Goal: Information Seeking & Learning: Get advice/opinions

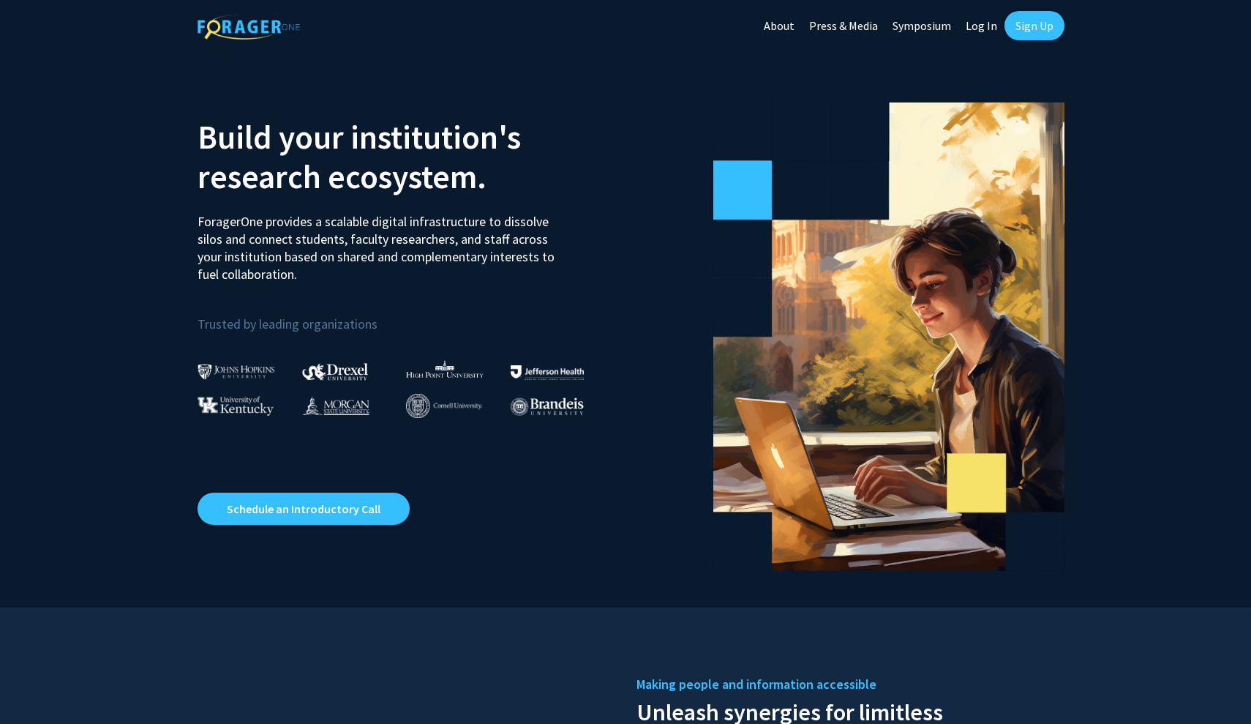
click at [1024, 15] on link "Sign Up" at bounding box center [1035, 25] width 60 height 29
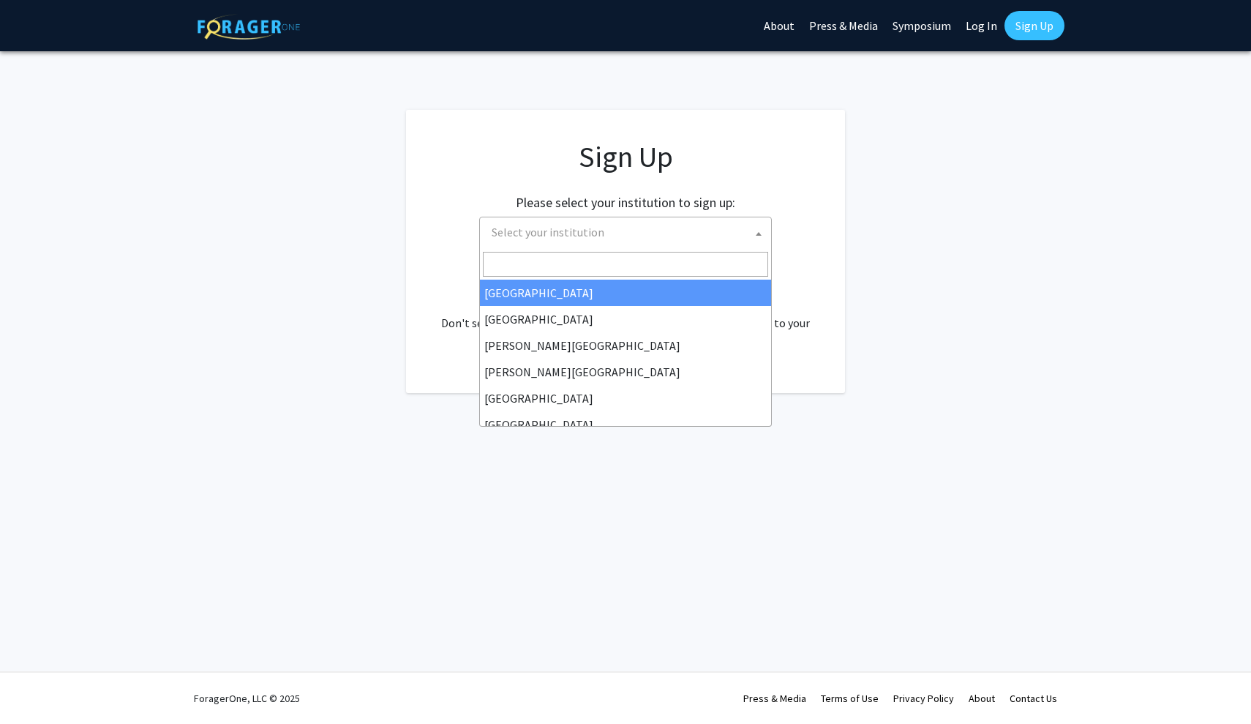
click at [681, 233] on span "Select your institution" at bounding box center [628, 232] width 285 height 30
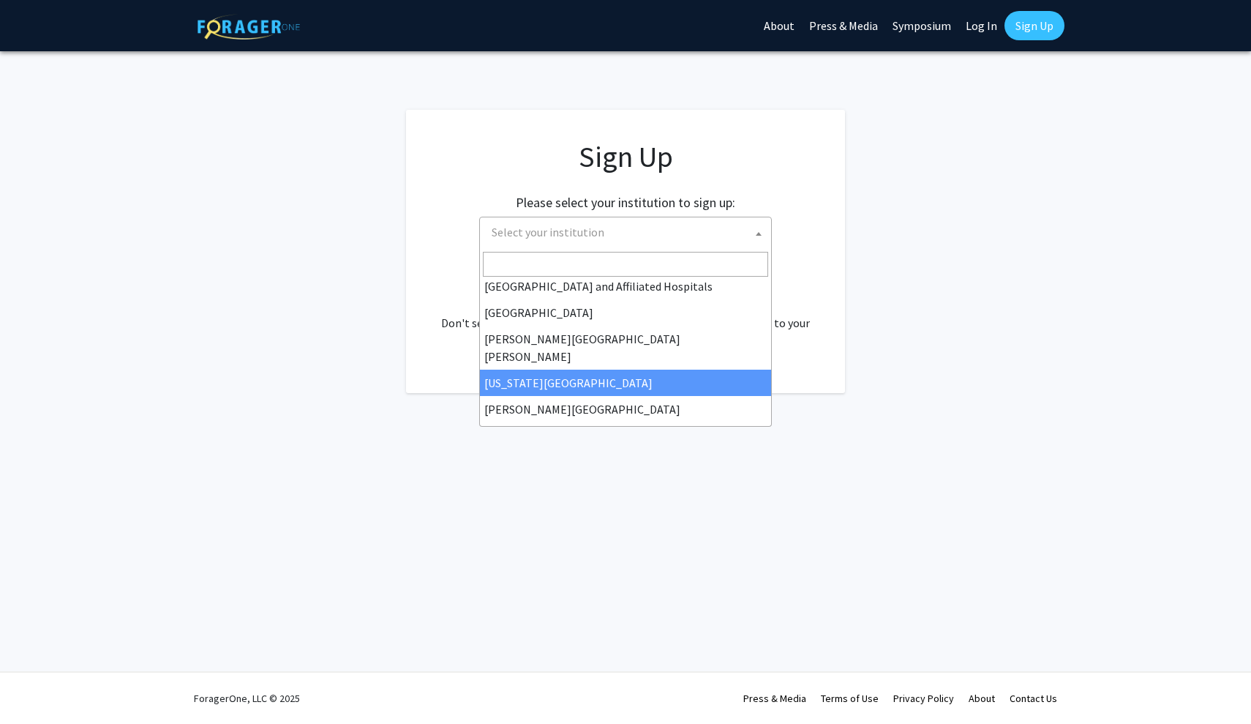
scroll to position [245, 0]
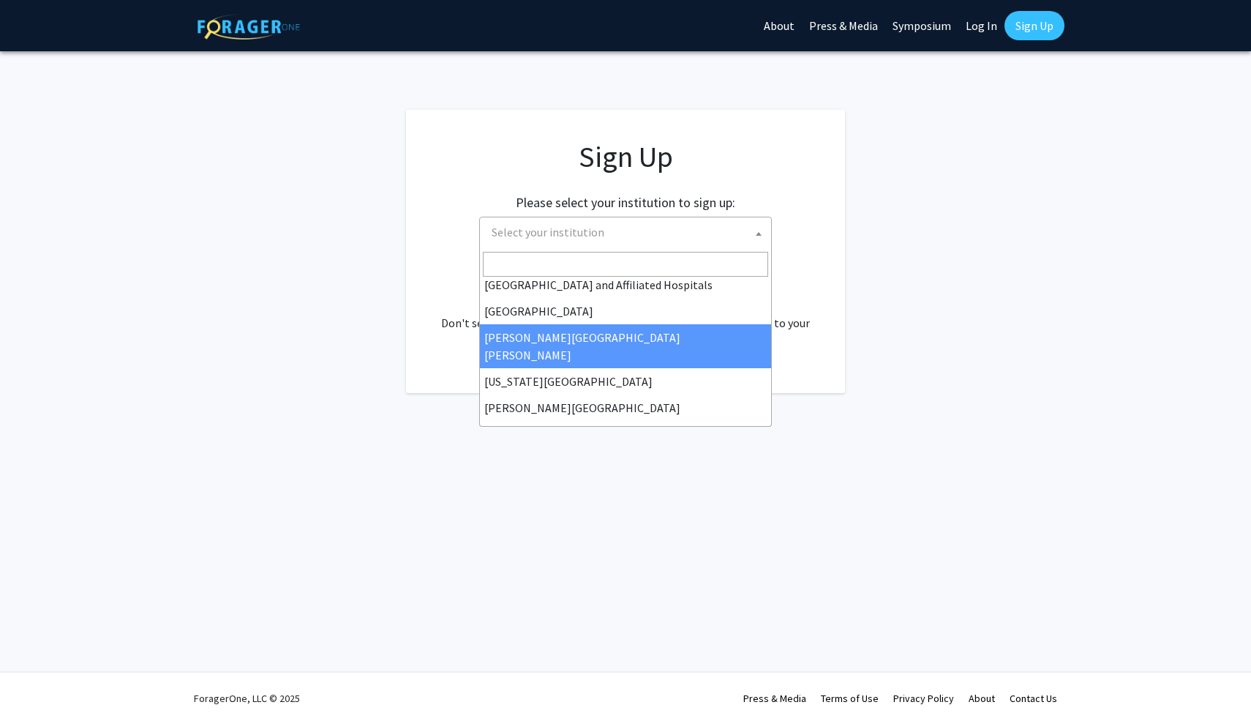
select select "1"
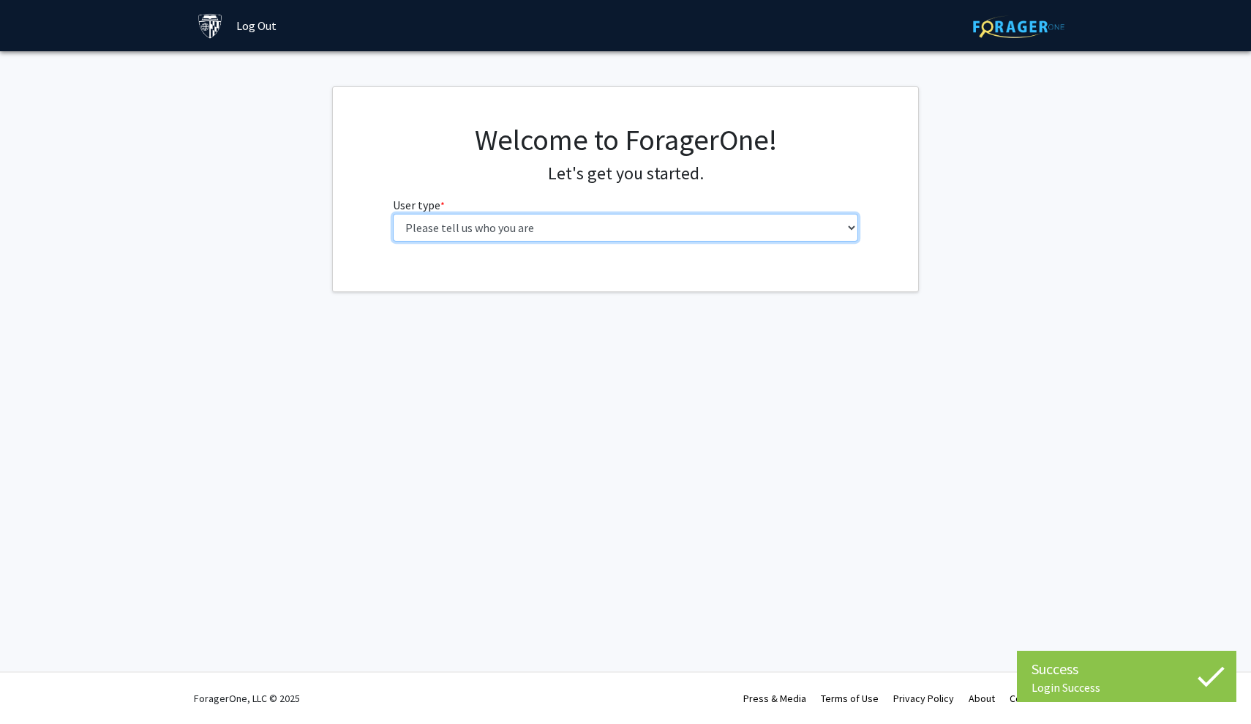
select select "1: undergrad"
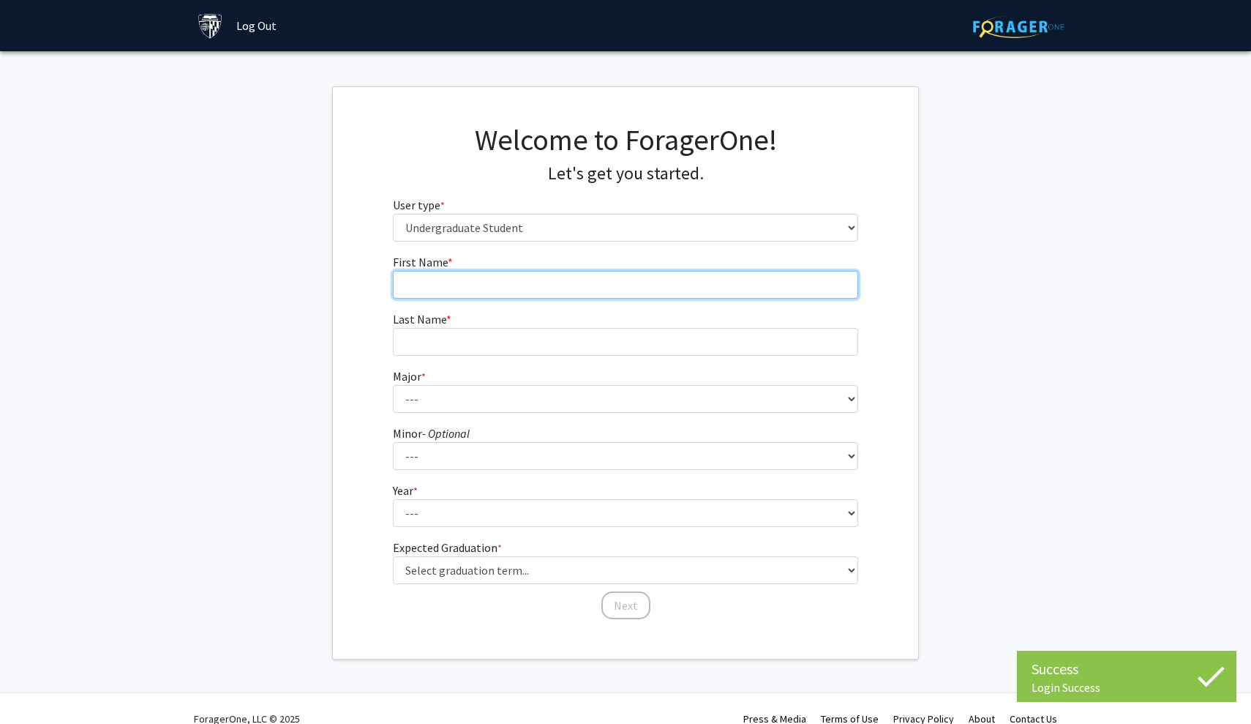
click at [493, 281] on input "First Name * required" at bounding box center [626, 285] width 466 height 28
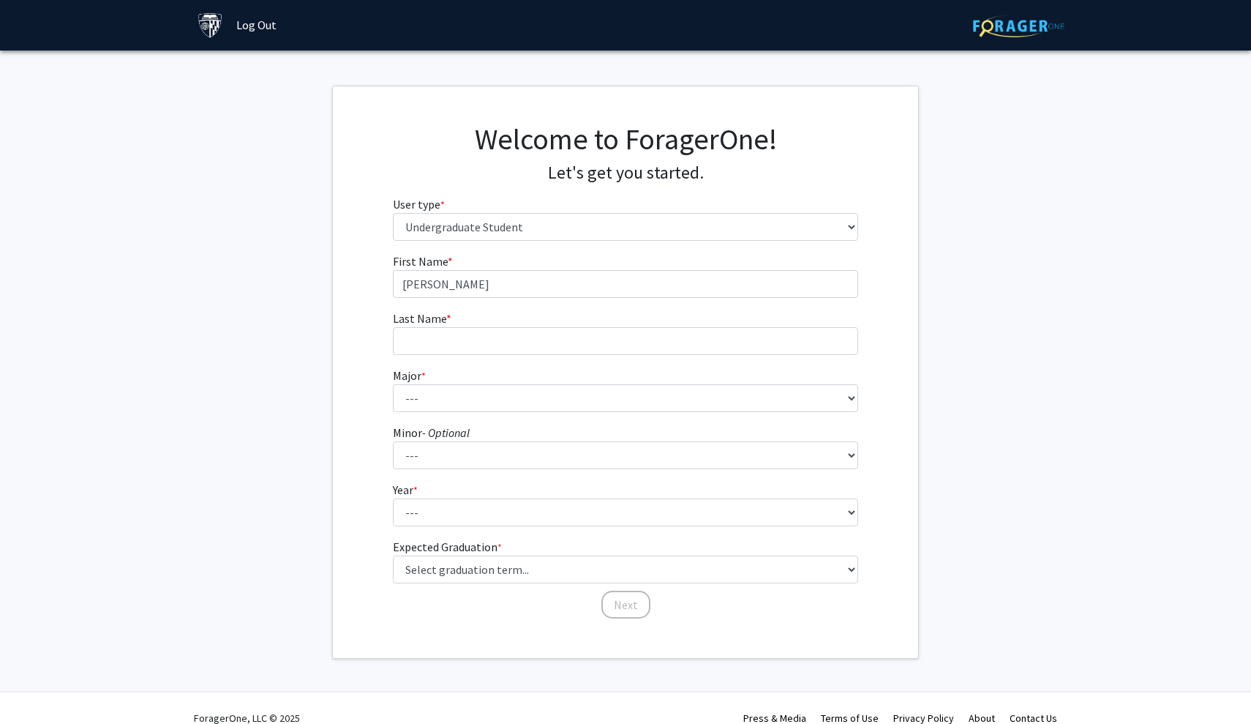
type input "[PERSON_NAME]"
click at [473, 328] on input "Last Name * required" at bounding box center [626, 341] width 466 height 28
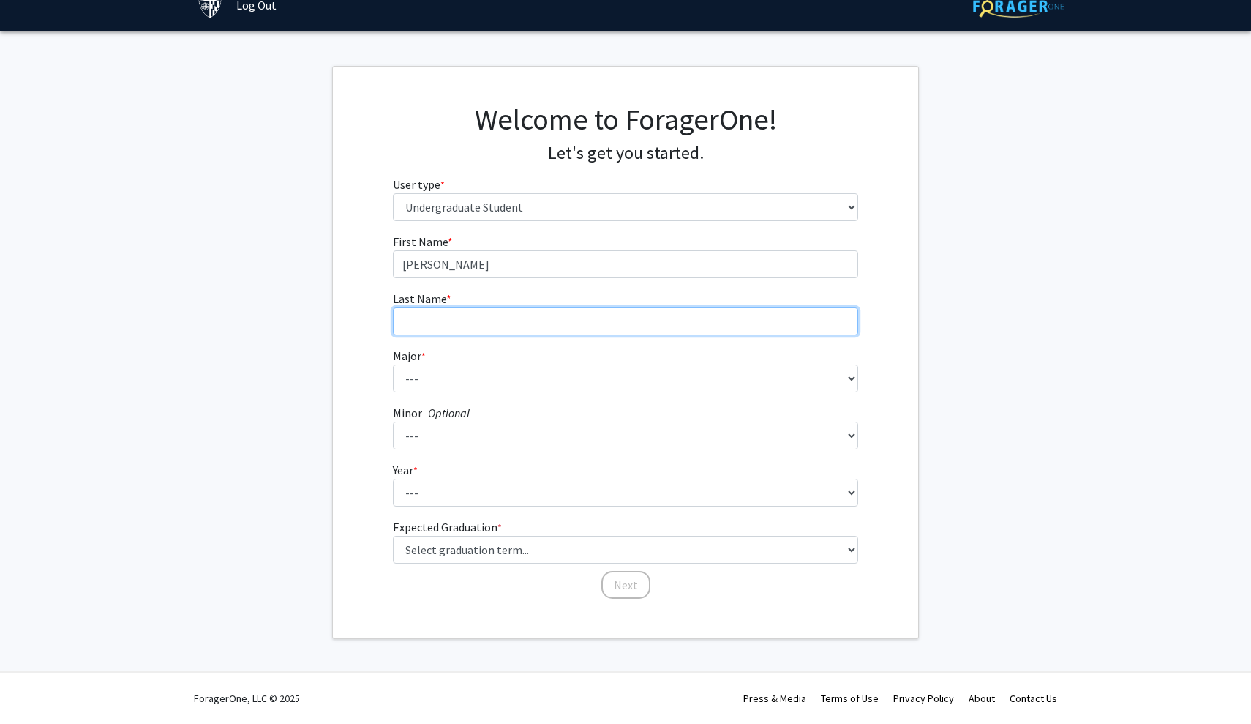
scroll to position [20, 0]
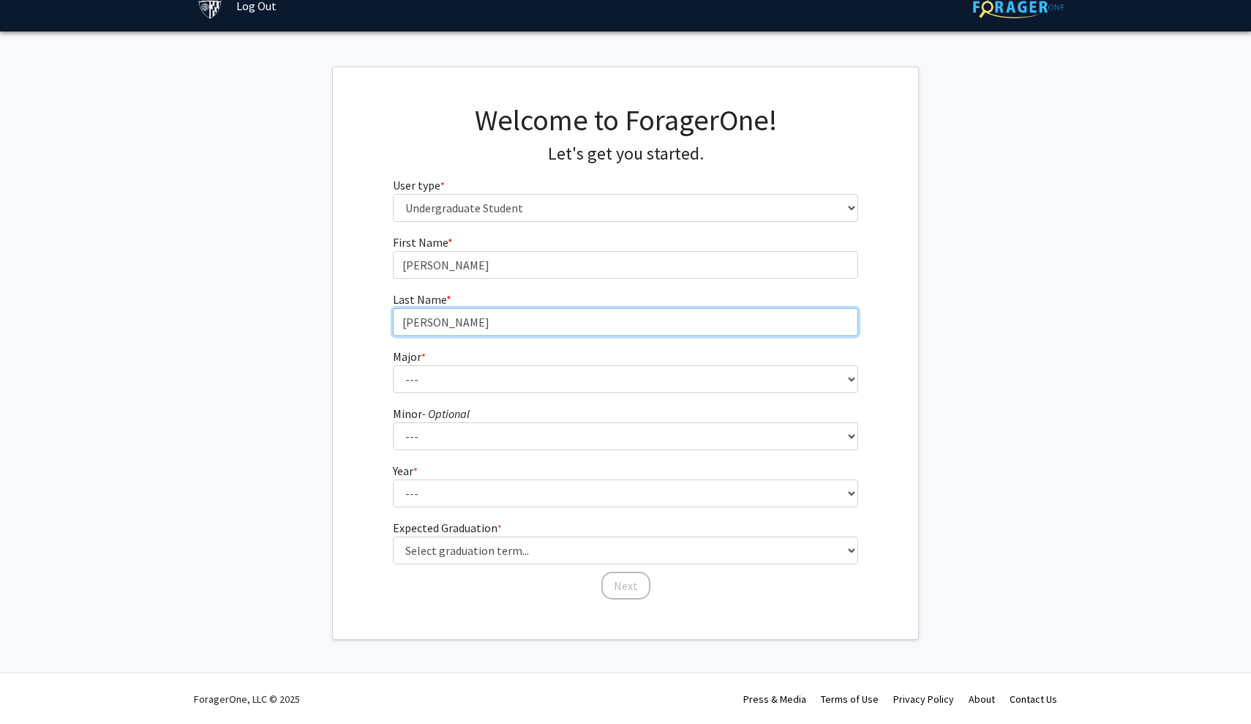
type input "Larsen"
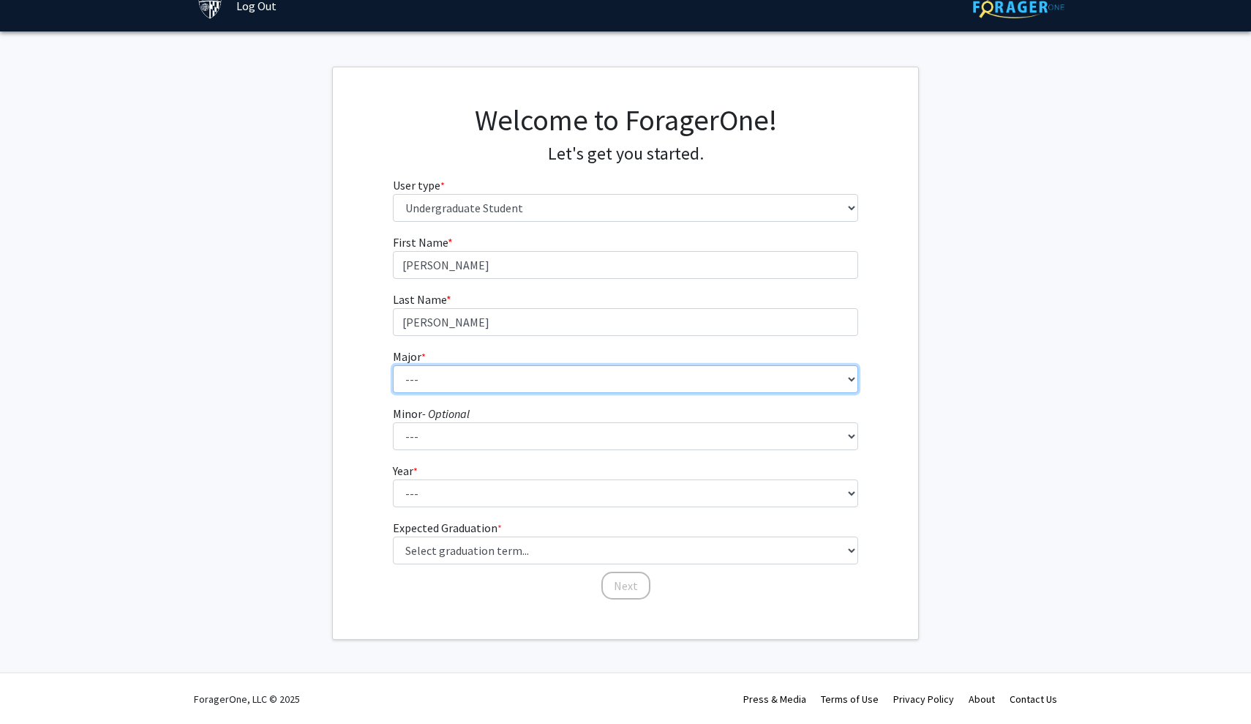
select select "41: 55"
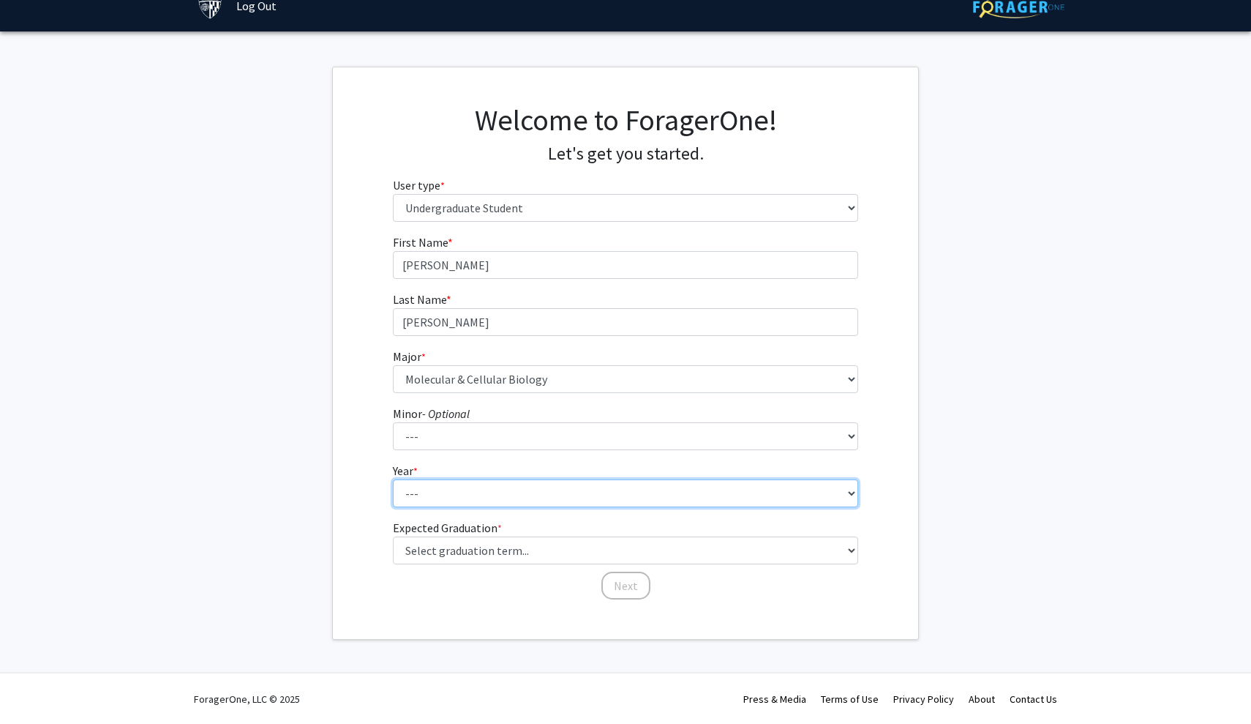
select select "1: first-year"
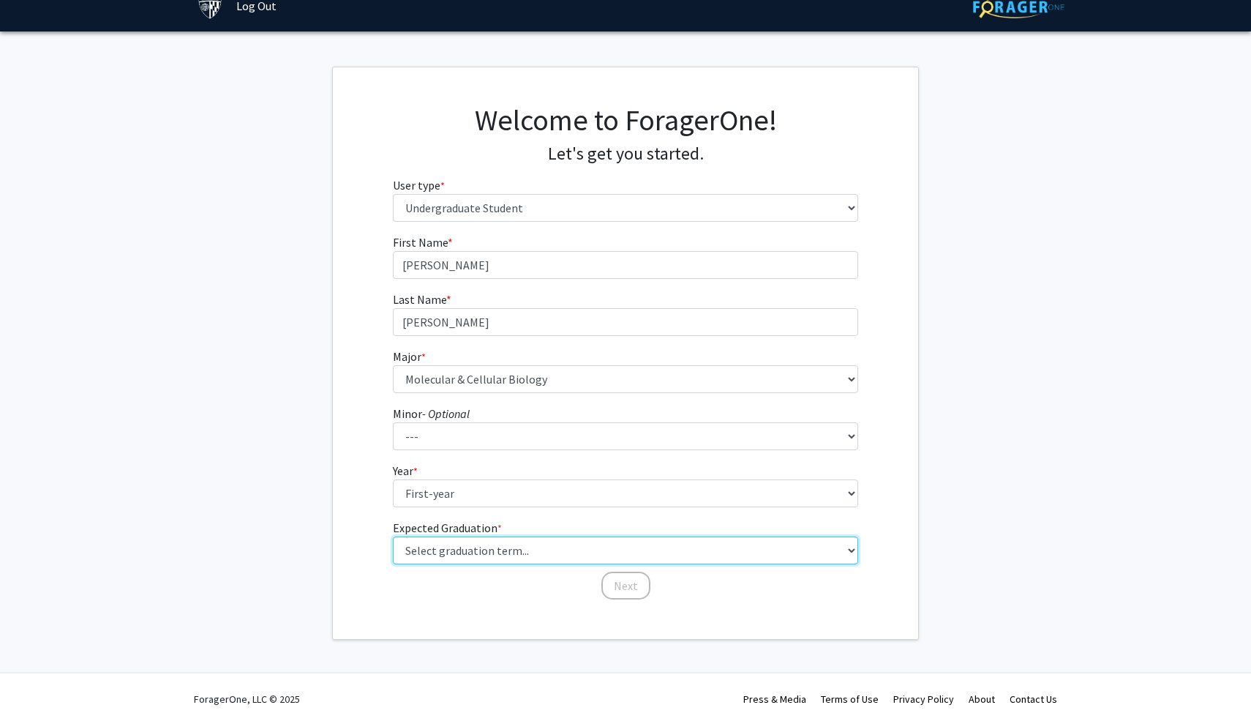
select select "17: spring_2029"
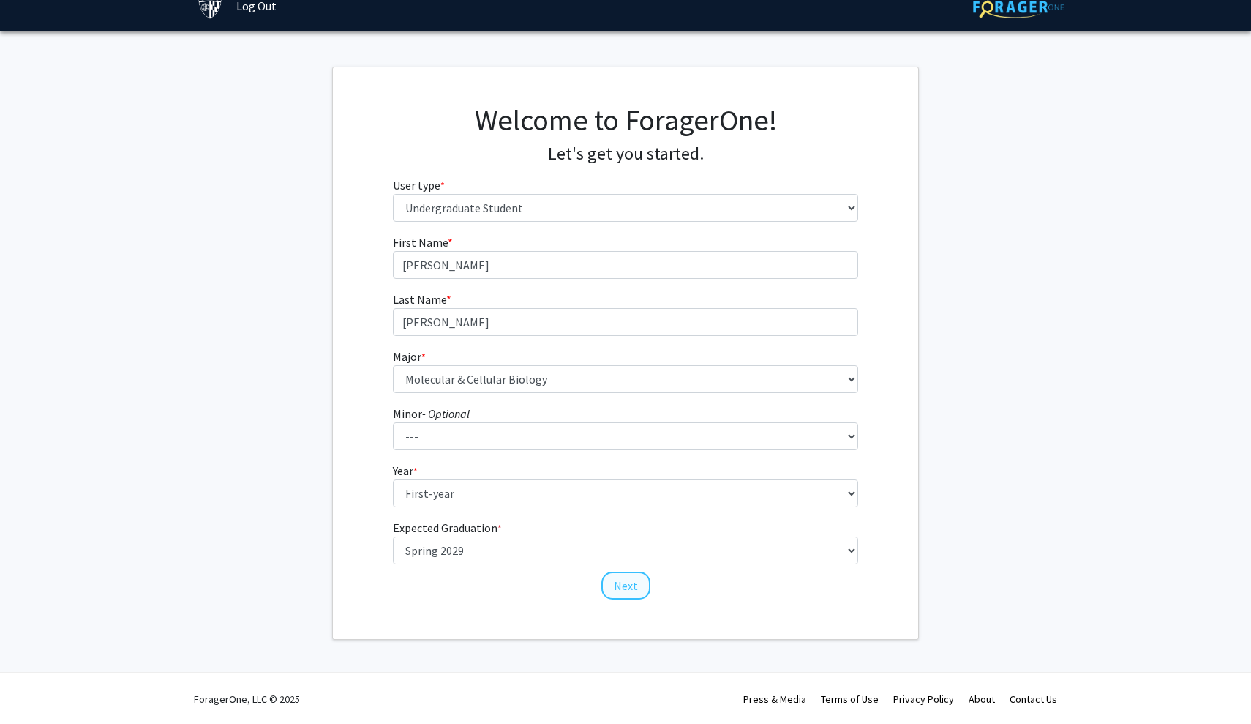
click at [632, 588] on button "Next" at bounding box center [626, 586] width 49 height 28
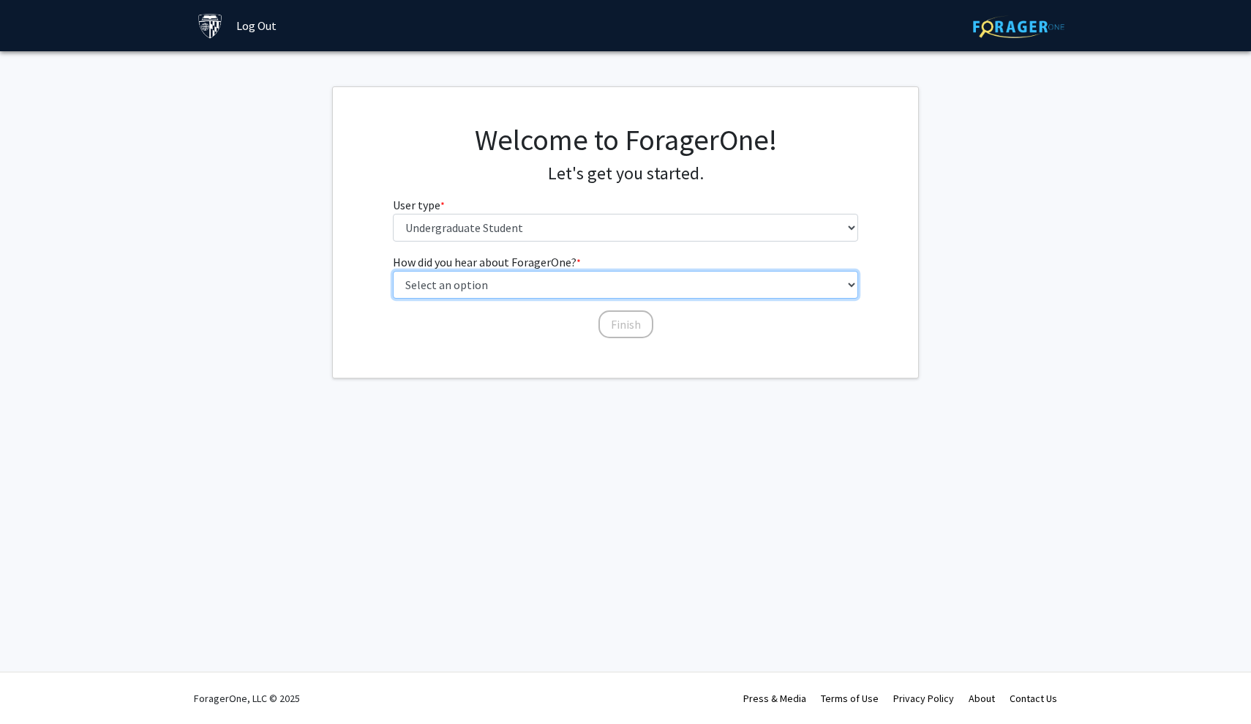
select select "3: university_website"
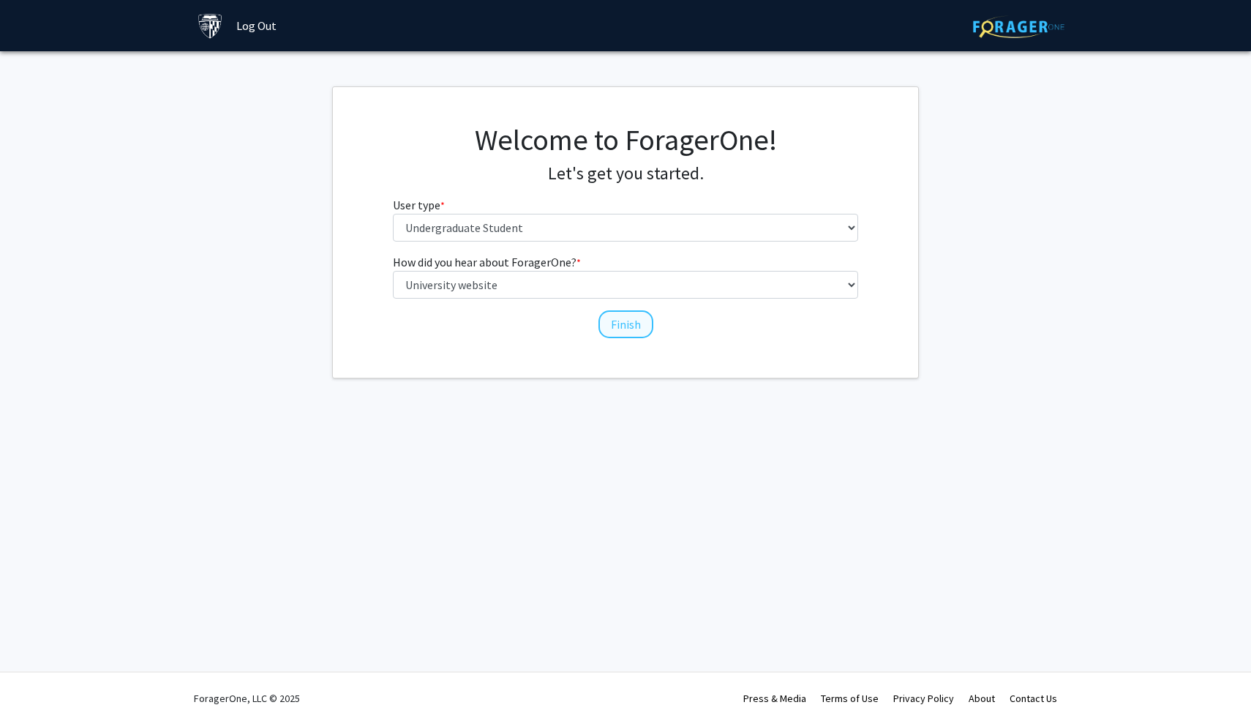
click at [623, 318] on button "Finish" at bounding box center [626, 324] width 55 height 28
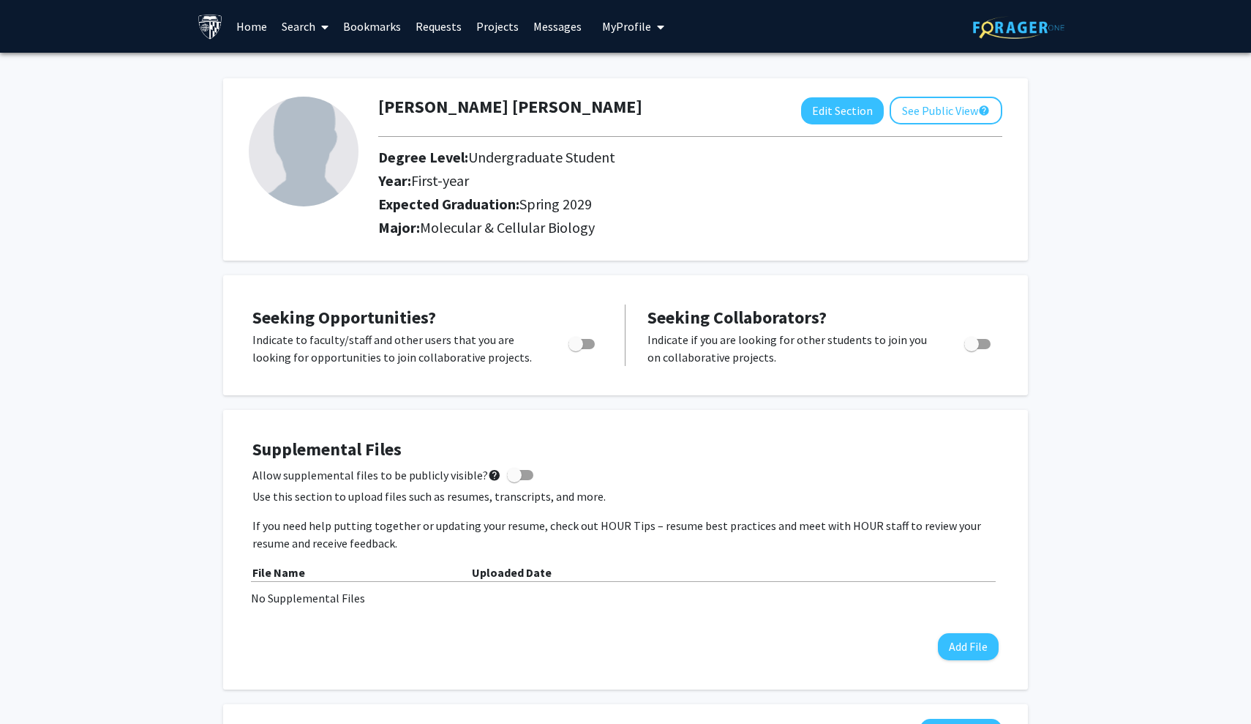
click at [307, 26] on link "Search" at bounding box center [304, 26] width 61 height 51
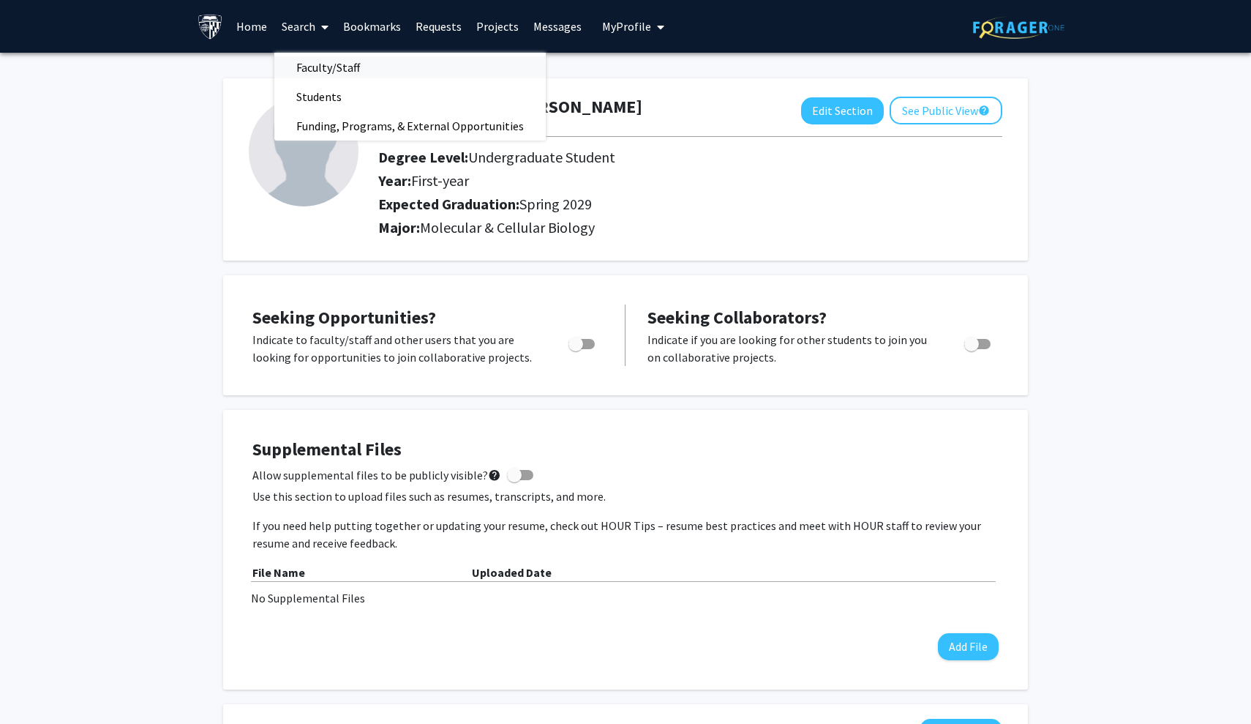
click at [323, 72] on span "Faculty/Staff" at bounding box center [328, 67] width 108 height 29
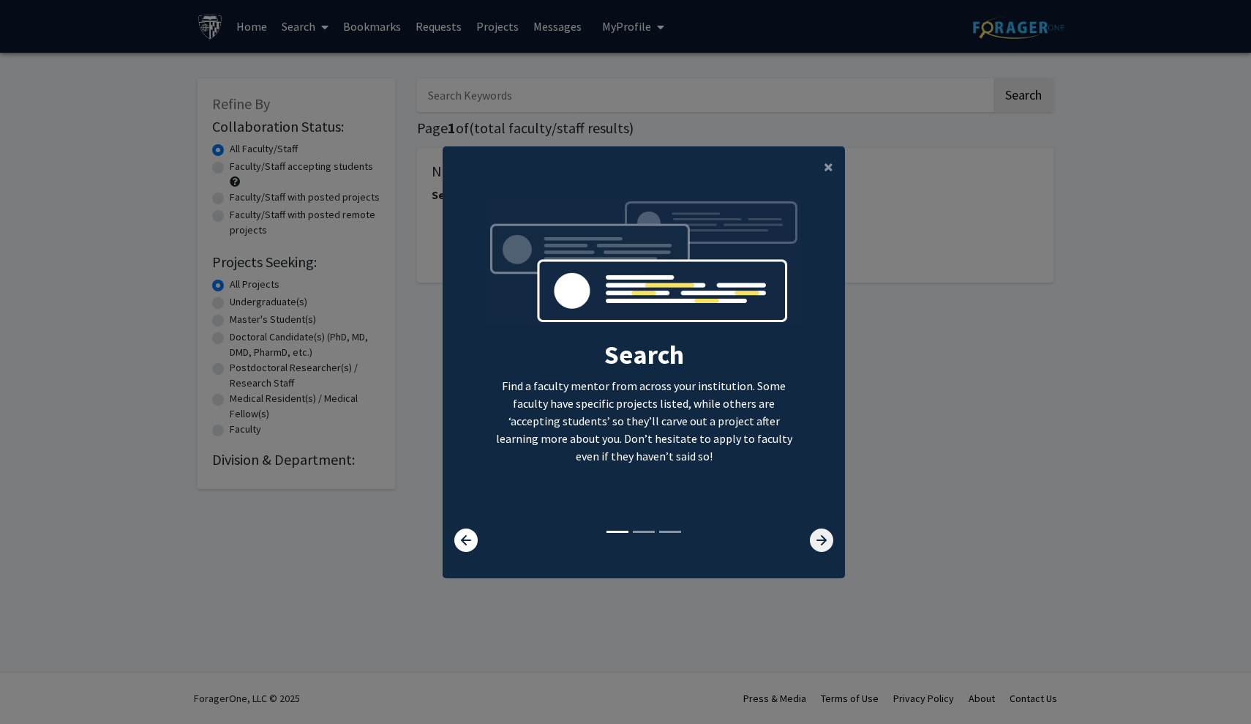
click at [821, 552] on icon at bounding box center [821, 539] width 23 height 23
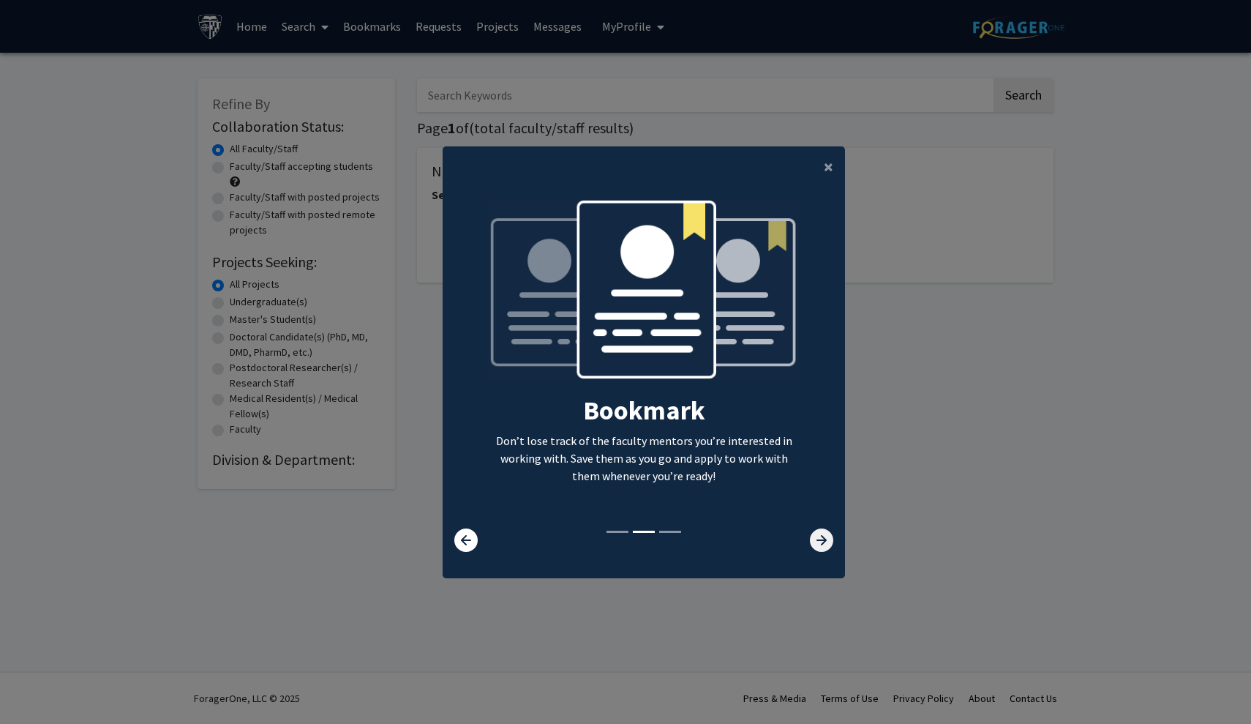
click at [821, 552] on icon at bounding box center [821, 539] width 23 height 23
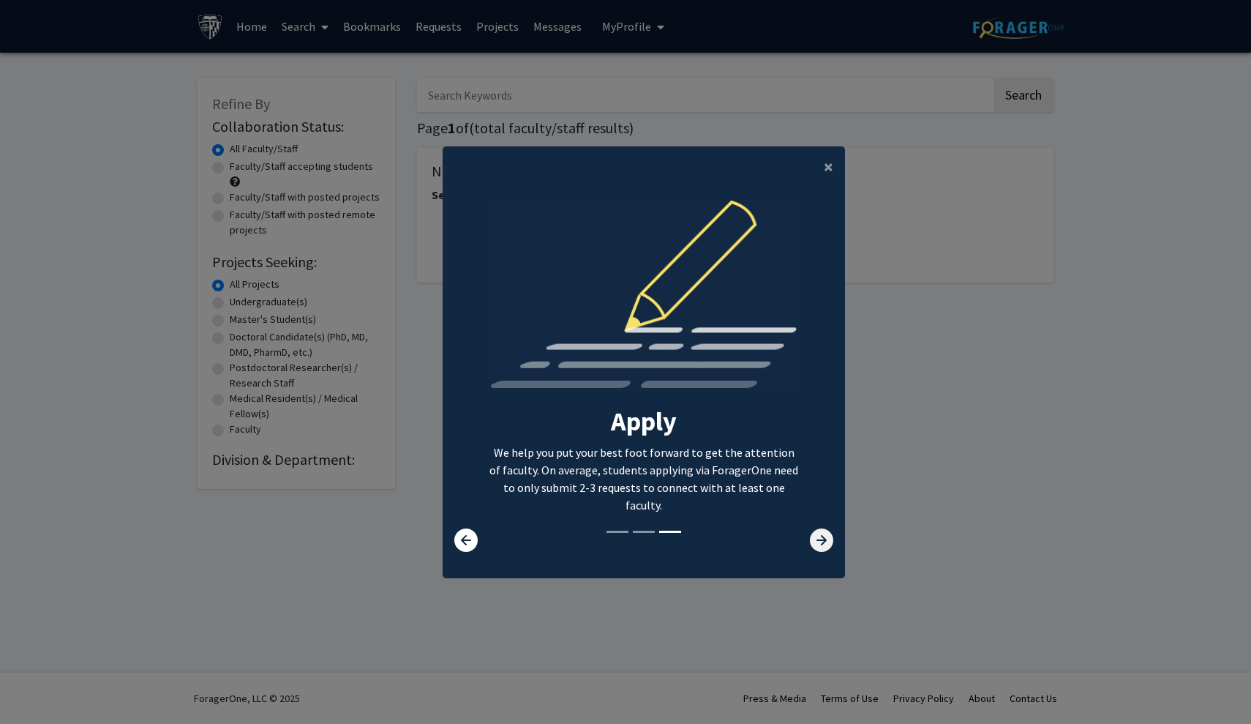
click at [818, 542] on icon at bounding box center [821, 539] width 23 height 23
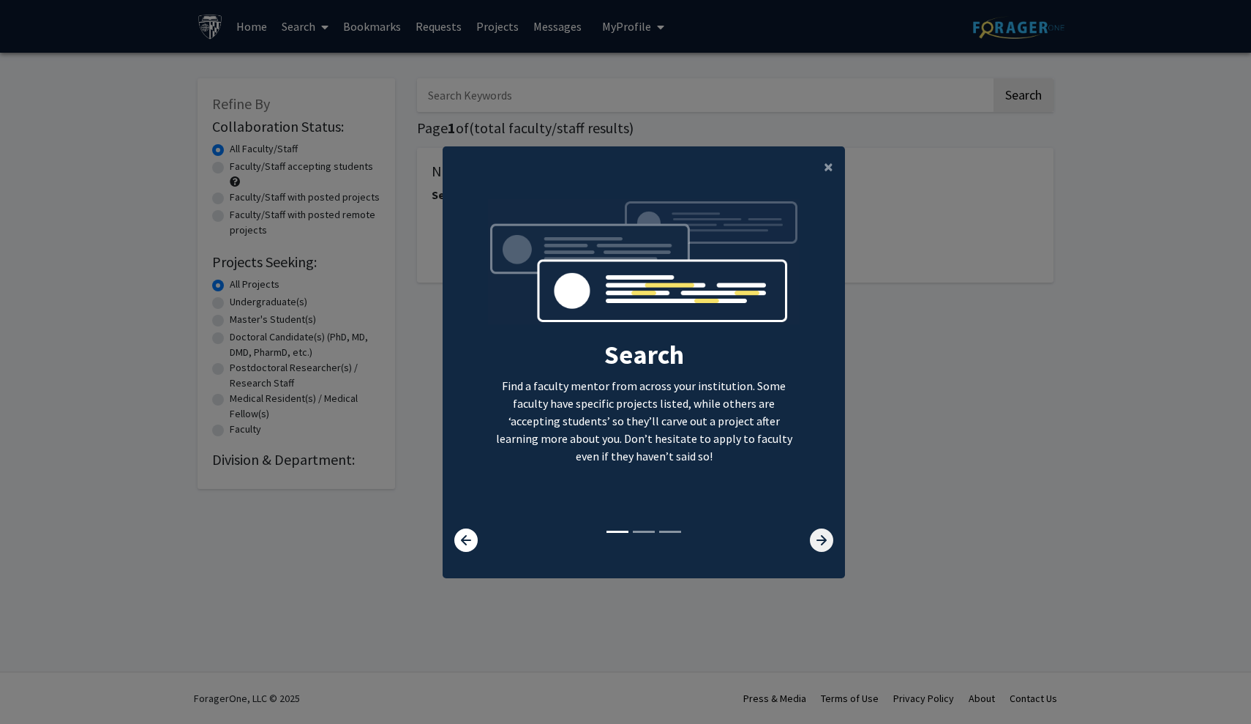
click at [816, 551] on icon at bounding box center [821, 539] width 23 height 23
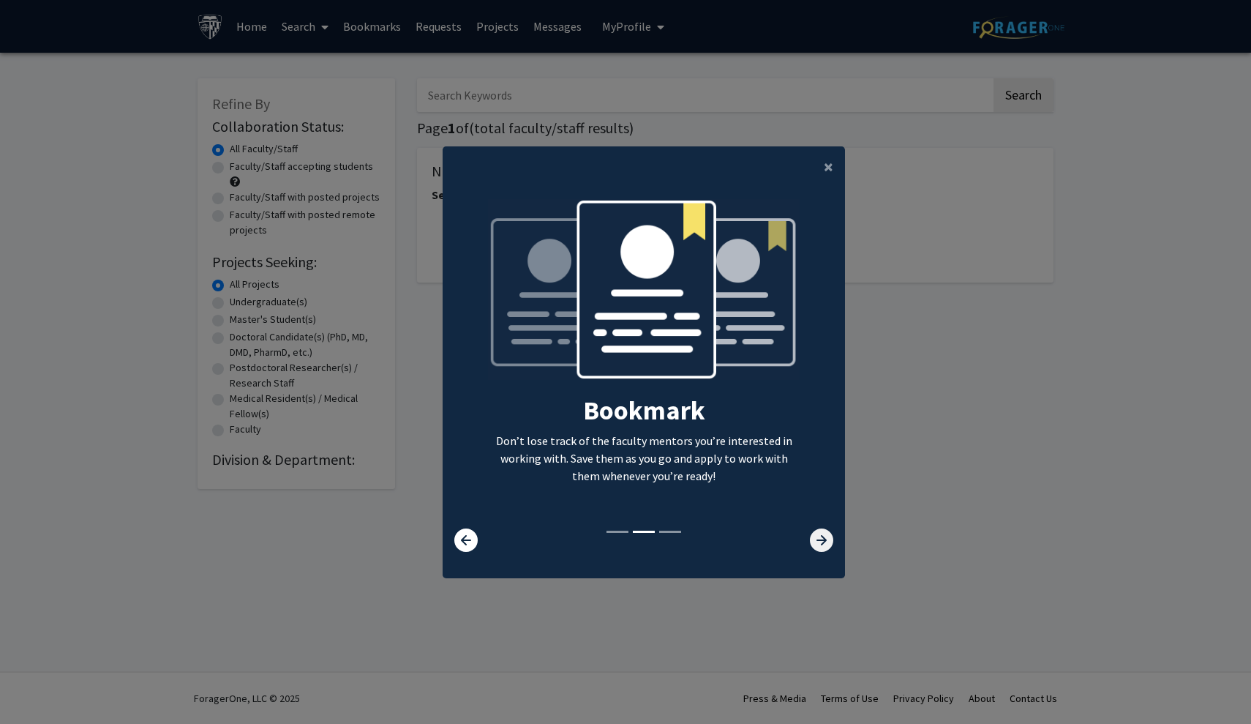
click at [816, 551] on icon at bounding box center [821, 539] width 23 height 23
click at [883, 476] on modal-container "× Search Find a faculty mentor from across your institution. Some faculty have …" at bounding box center [625, 362] width 1251 height 724
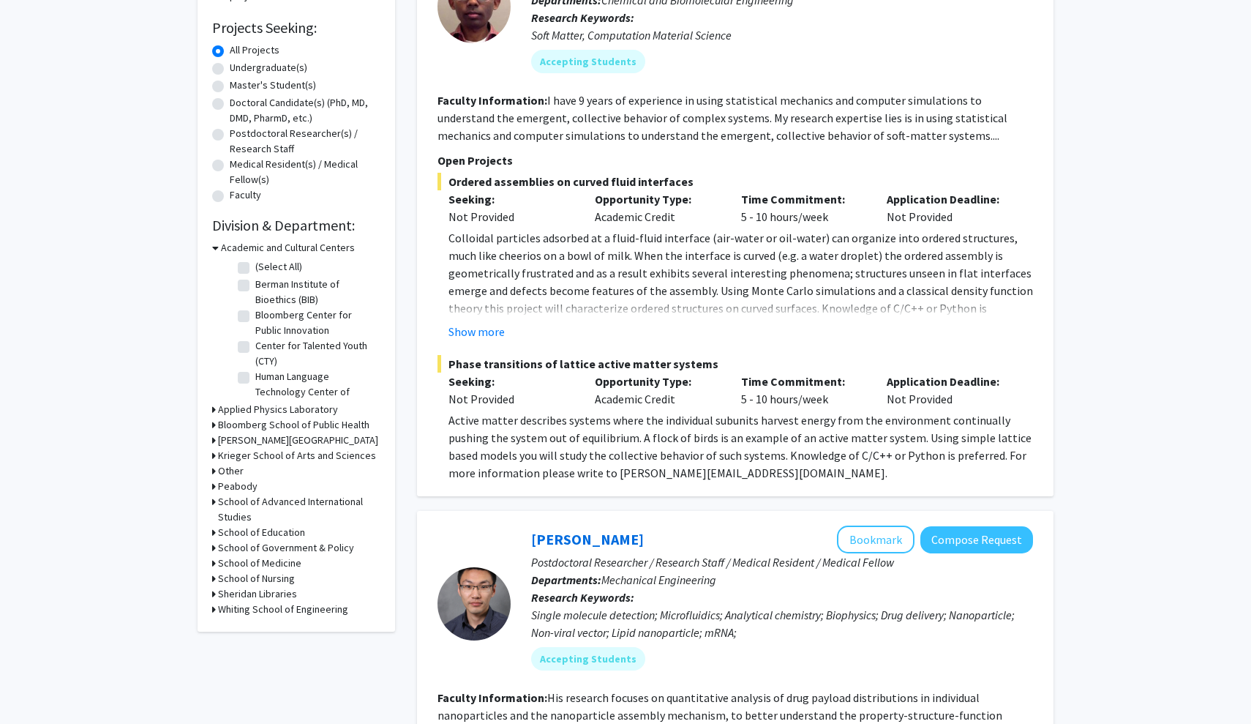
scroll to position [228, 0]
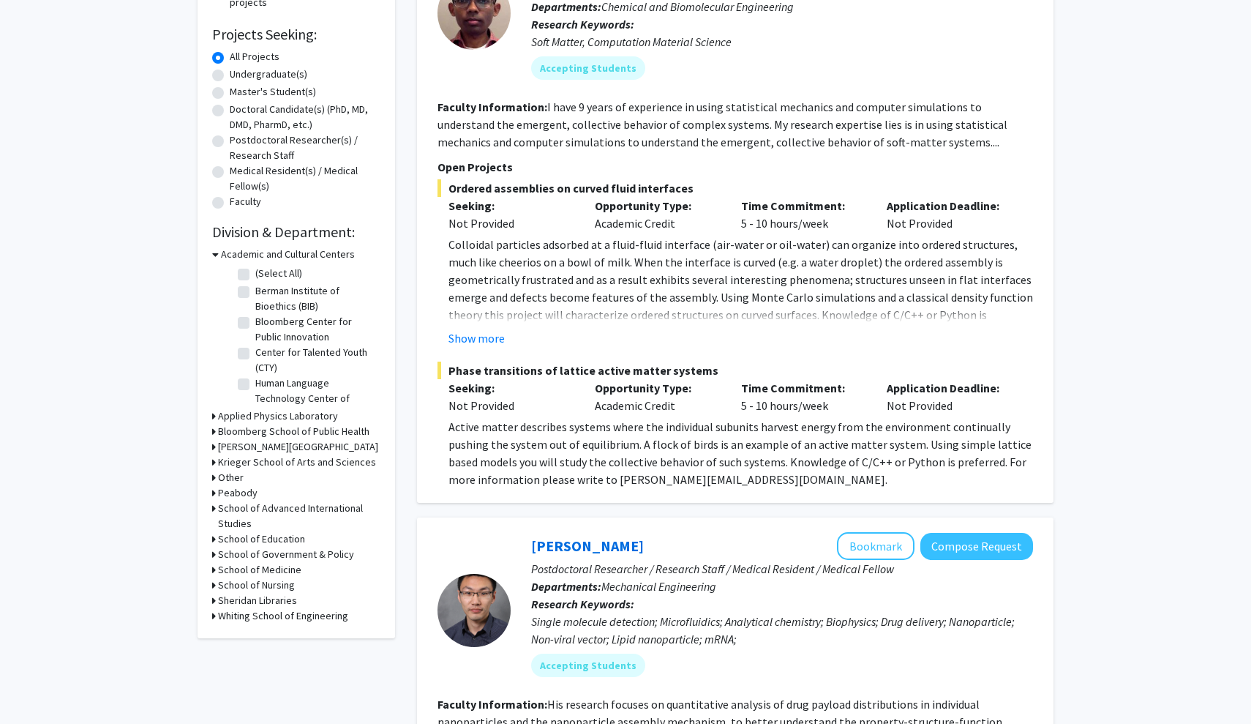
click at [277, 383] on label "Human Language Technology Center of Excellence (HLTCOE)" at bounding box center [315, 398] width 121 height 46
click at [265, 383] on input "Human Language Technology Center of Excellence (HLTCOE)" at bounding box center [260, 380] width 10 height 10
checkbox input "true"
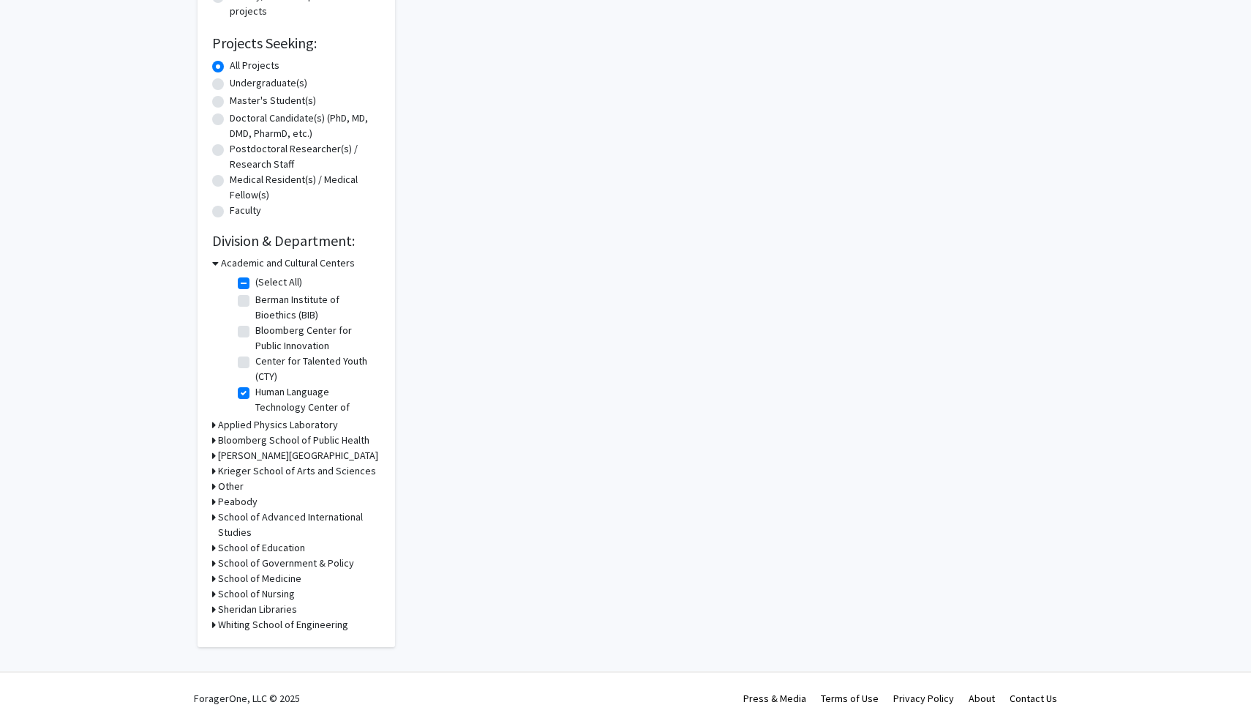
click at [285, 291] on fg-checkbox "(Select All) (Select All)" at bounding box center [307, 283] width 139 height 18
click at [277, 302] on label "Berman Institute of Bioethics (BIB)" at bounding box center [315, 307] width 121 height 31
click at [265, 302] on input "Berman Institute of Bioethics (BIB)" at bounding box center [260, 297] width 10 height 10
checkbox input "true"
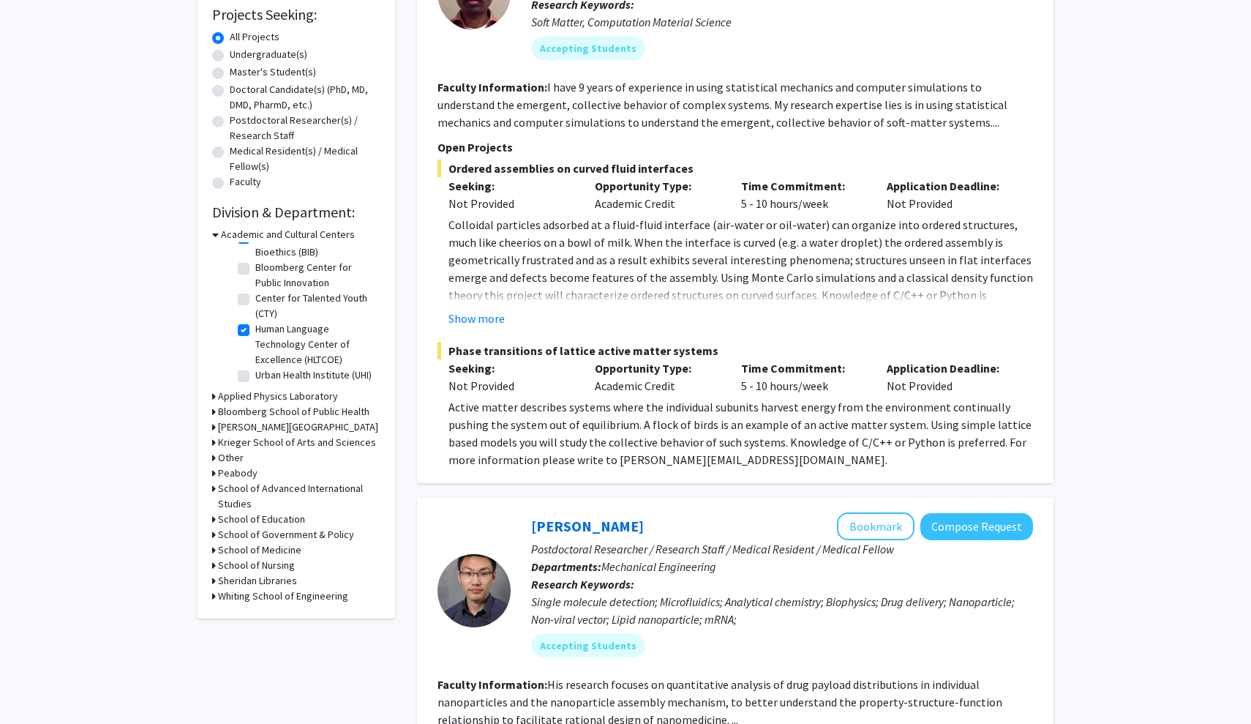
scroll to position [34, 0]
click at [222, 400] on h3 "Applied Physics Laboratory" at bounding box center [278, 396] width 120 height 15
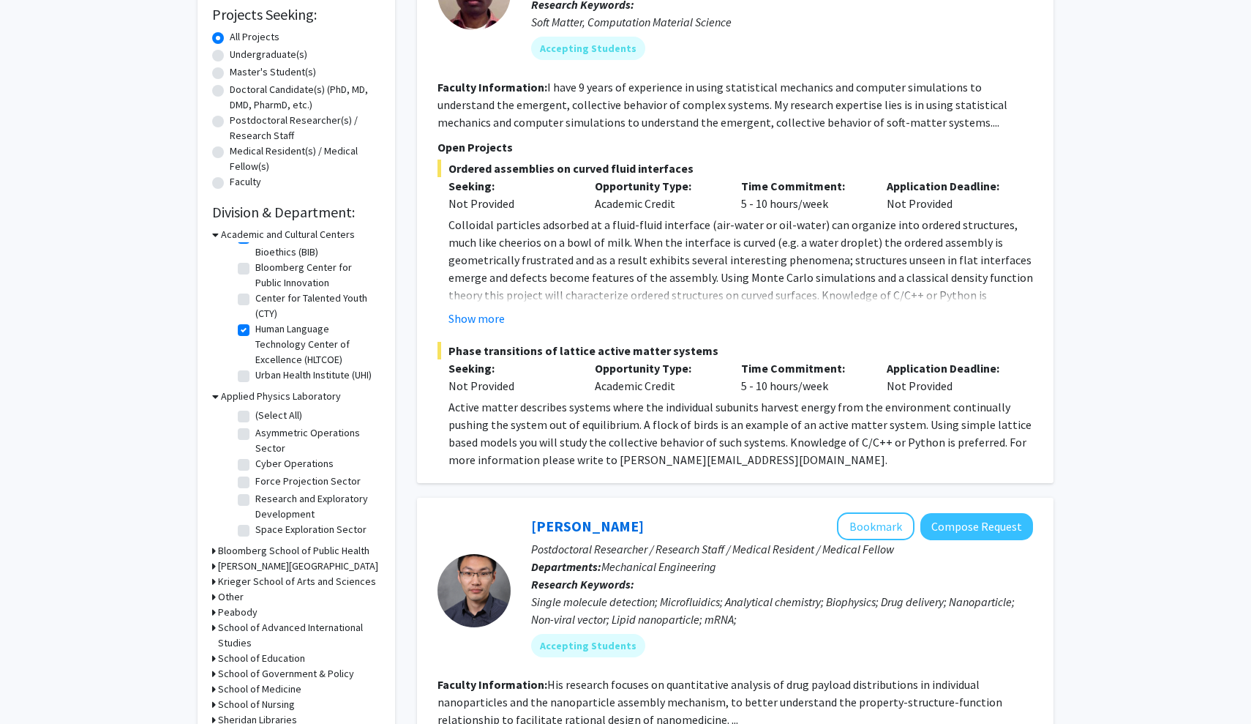
click at [217, 234] on icon at bounding box center [215, 234] width 7 height 15
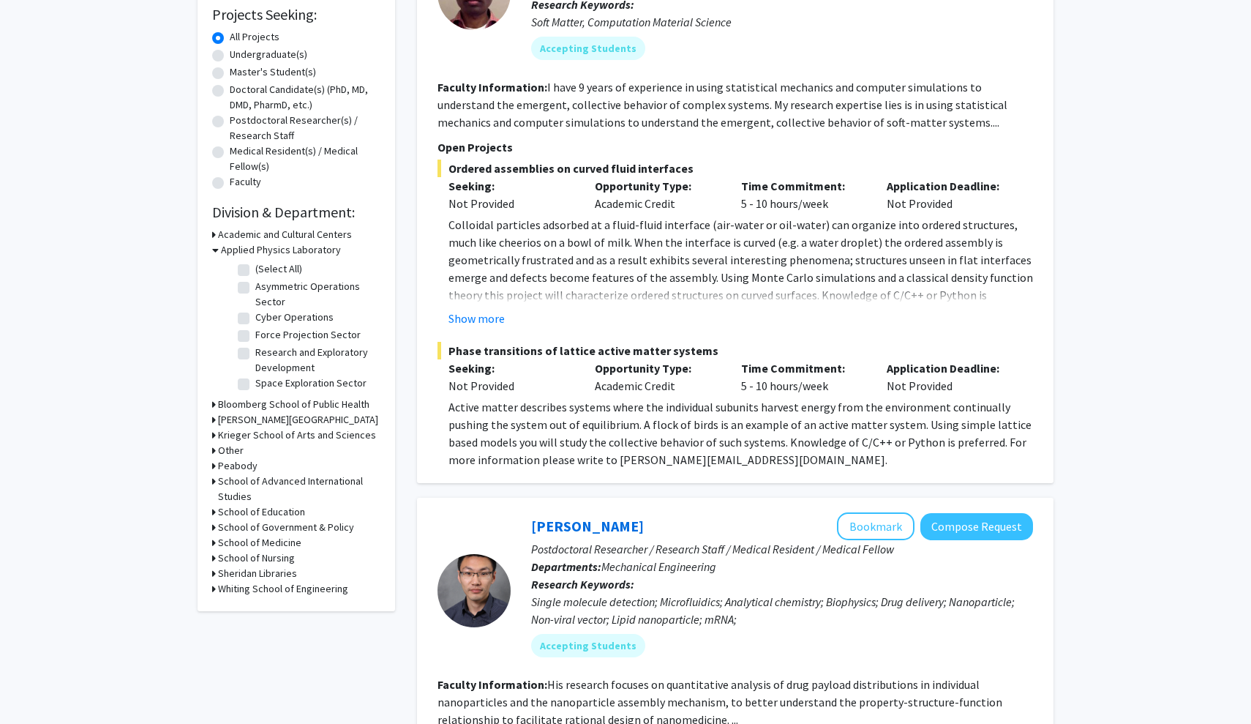
click at [211, 247] on div "Refine By Collaboration Status: Collaboration Status All Faculty/Staff Collabor…" at bounding box center [297, 221] width 198 height 780
click at [214, 249] on icon at bounding box center [215, 249] width 7 height 15
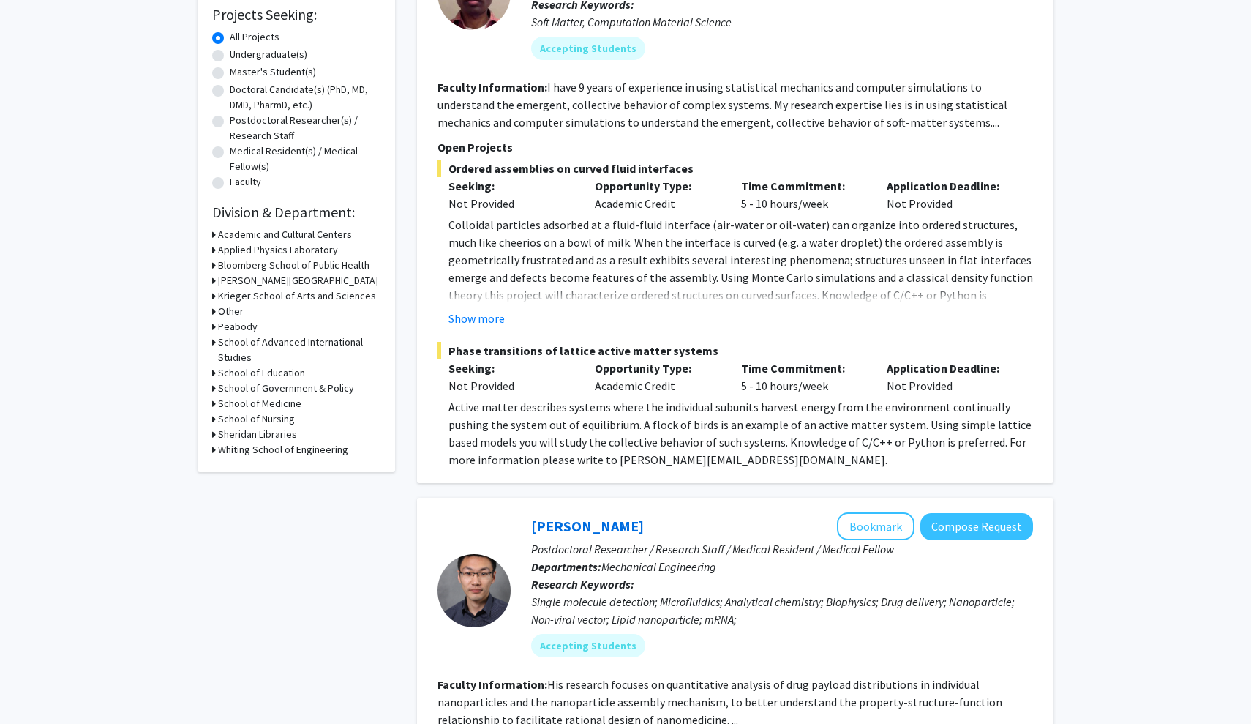
click at [217, 266] on div "Bloomberg School of Public Health" at bounding box center [296, 265] width 168 height 15
click at [239, 266] on h3 "Bloomberg School of Public Health" at bounding box center [293, 265] width 151 height 15
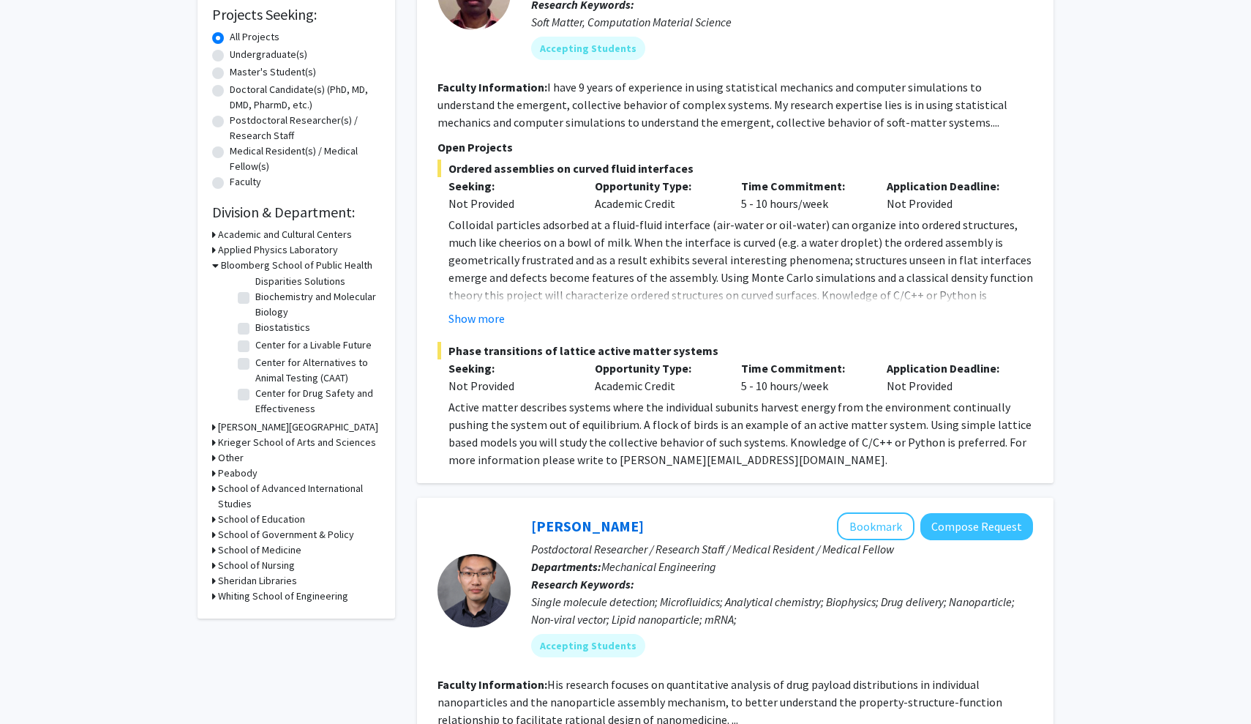
scroll to position [34, 0]
click at [255, 304] on label "Biochemistry and Molecular Biology" at bounding box center [315, 306] width 121 height 31
click at [255, 301] on input "Biochemistry and Molecular Biology" at bounding box center [260, 296] width 10 height 10
checkbox input "true"
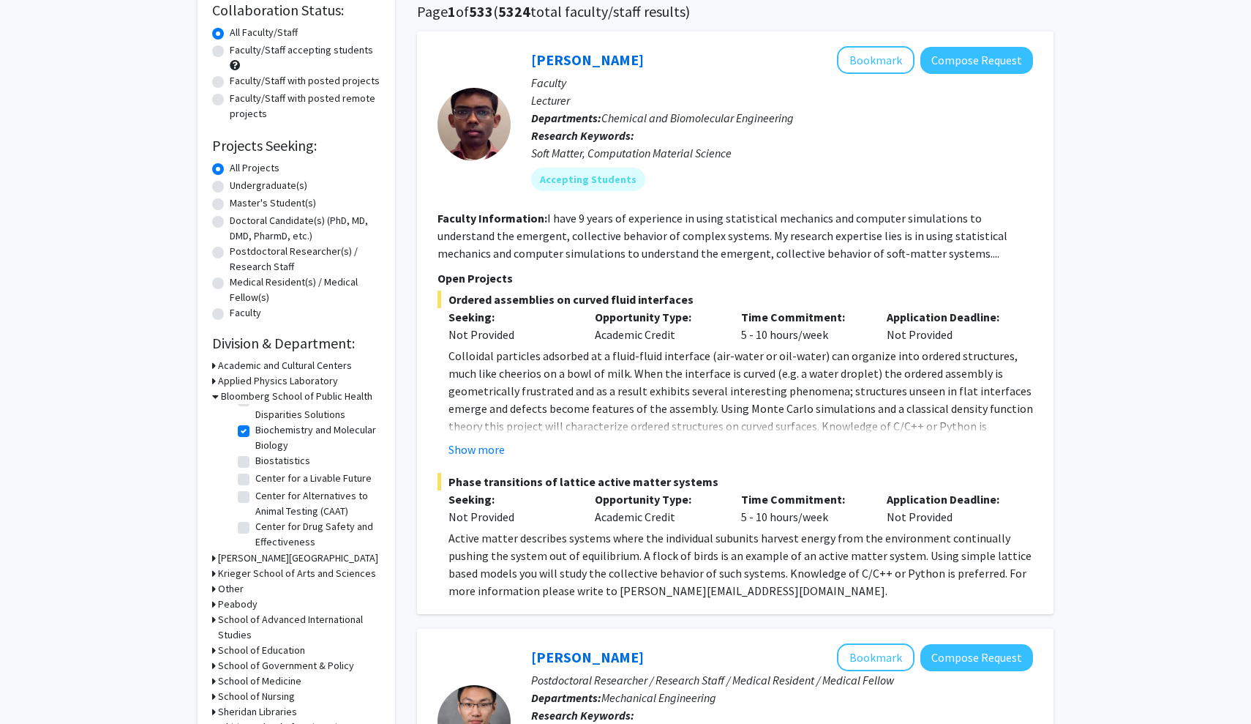
scroll to position [132, 0]
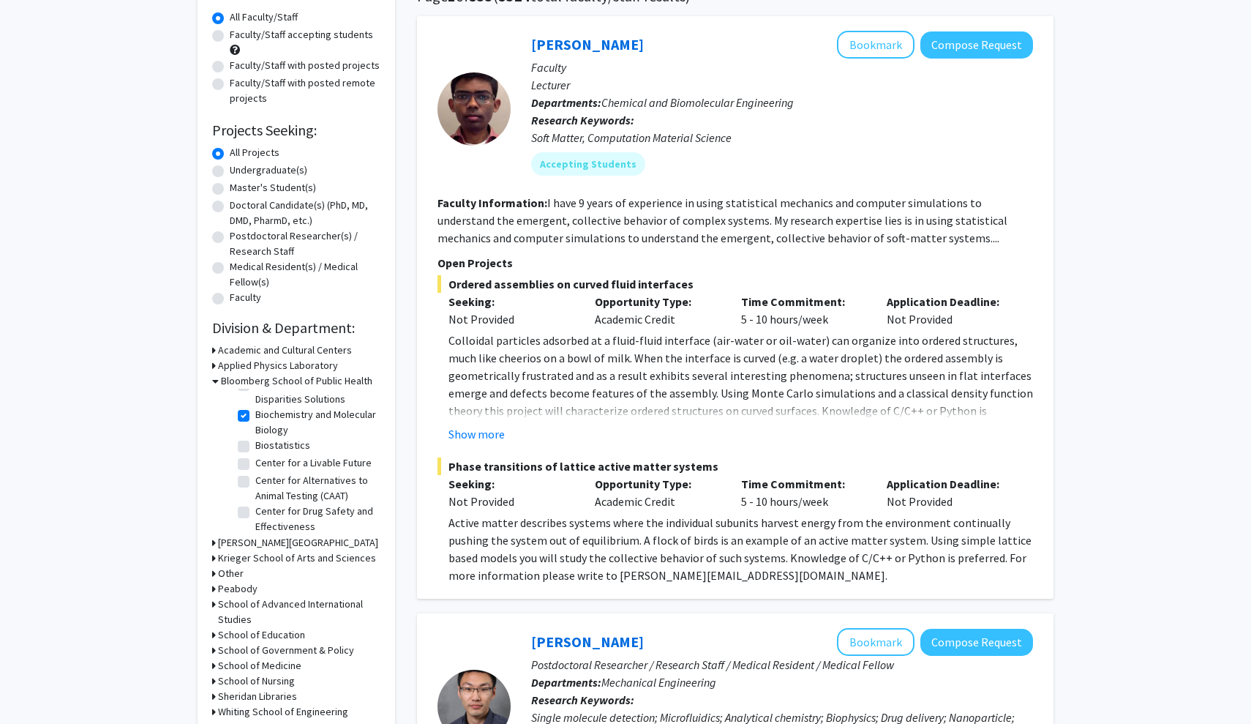
click at [255, 447] on label "Biostatistics" at bounding box center [282, 445] width 55 height 15
click at [255, 447] on input "Biostatistics" at bounding box center [260, 443] width 10 height 10
checkbox input "true"
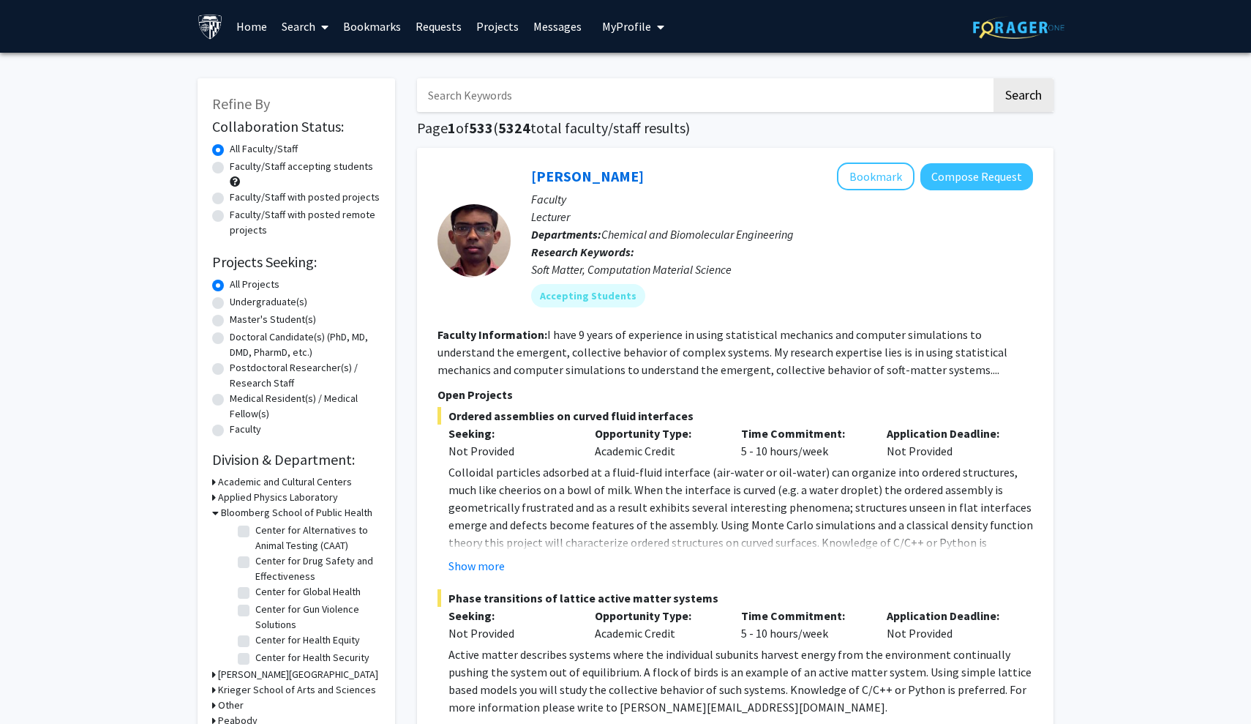
scroll to position [115, 0]
click at [252, 563] on fg-checkbox "Center for Drug Safety and Effectiveness Center for Drug Safety and Effectivene…" at bounding box center [307, 569] width 139 height 31
click at [255, 563] on label "Center for Drug Safety and Effectiveness" at bounding box center [315, 569] width 121 height 31
click at [255, 563] on input "Center for Drug Safety and Effectiveness" at bounding box center [260, 559] width 10 height 10
checkbox input "true"
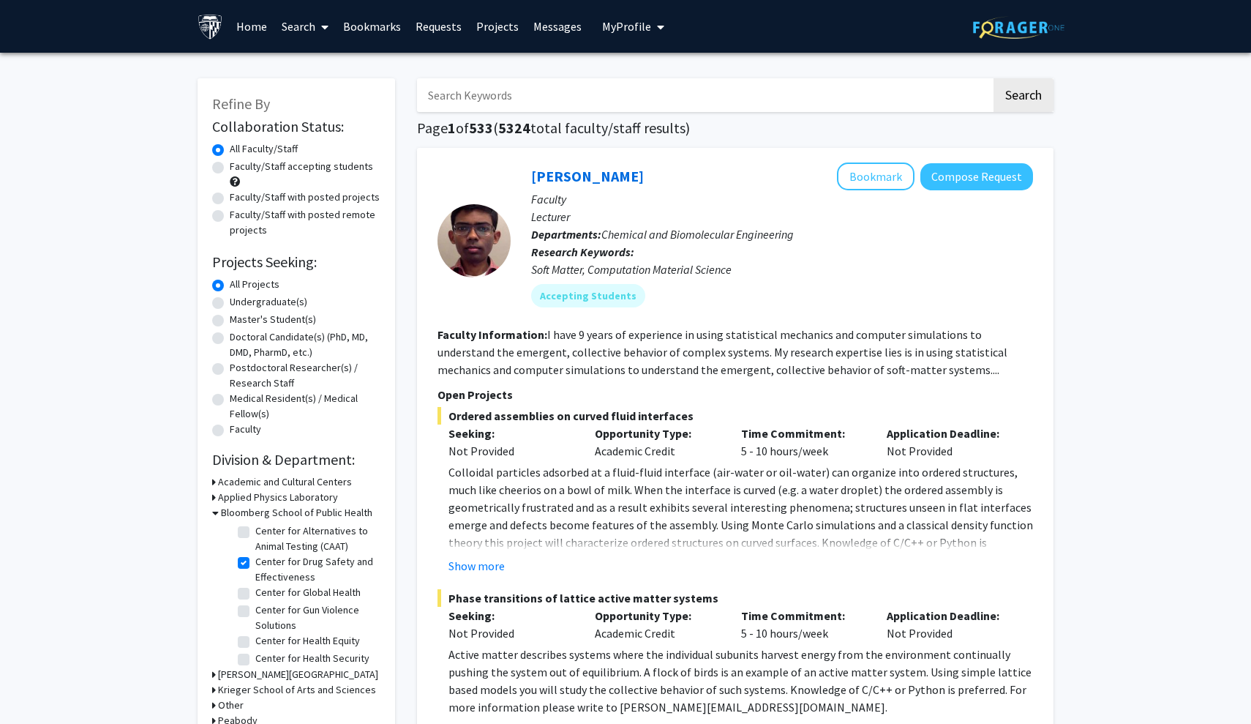
click at [250, 595] on fg-checkbox "Center for Global Health Center for Global Health" at bounding box center [307, 594] width 139 height 18
click at [255, 592] on label "Center for Global Health" at bounding box center [307, 592] width 105 height 15
click at [255, 592] on input "Center for Global Health" at bounding box center [260, 590] width 10 height 10
checkbox input "true"
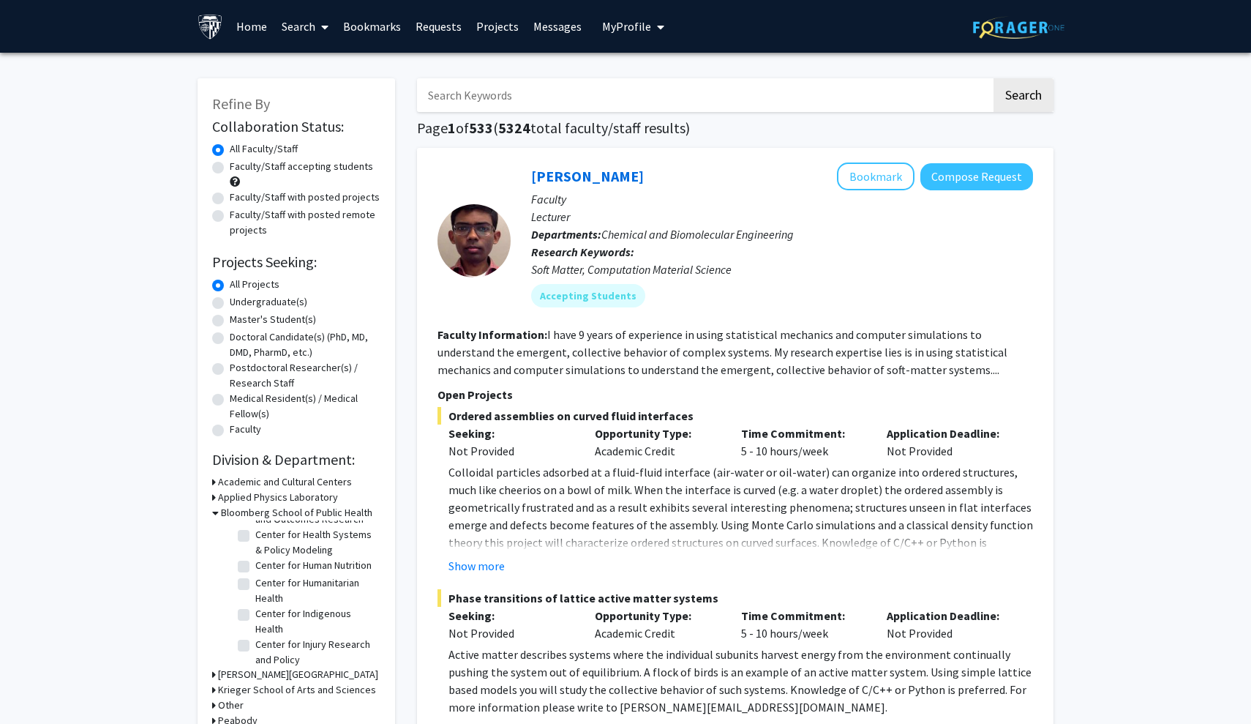
click at [255, 569] on label "Center for Human Nutrition" at bounding box center [313, 565] width 116 height 15
click at [255, 567] on input "Center for Human Nutrition" at bounding box center [260, 563] width 10 height 10
checkbox input "true"
click at [255, 574] on label "Center for Injury Research and Policy" at bounding box center [315, 583] width 121 height 31
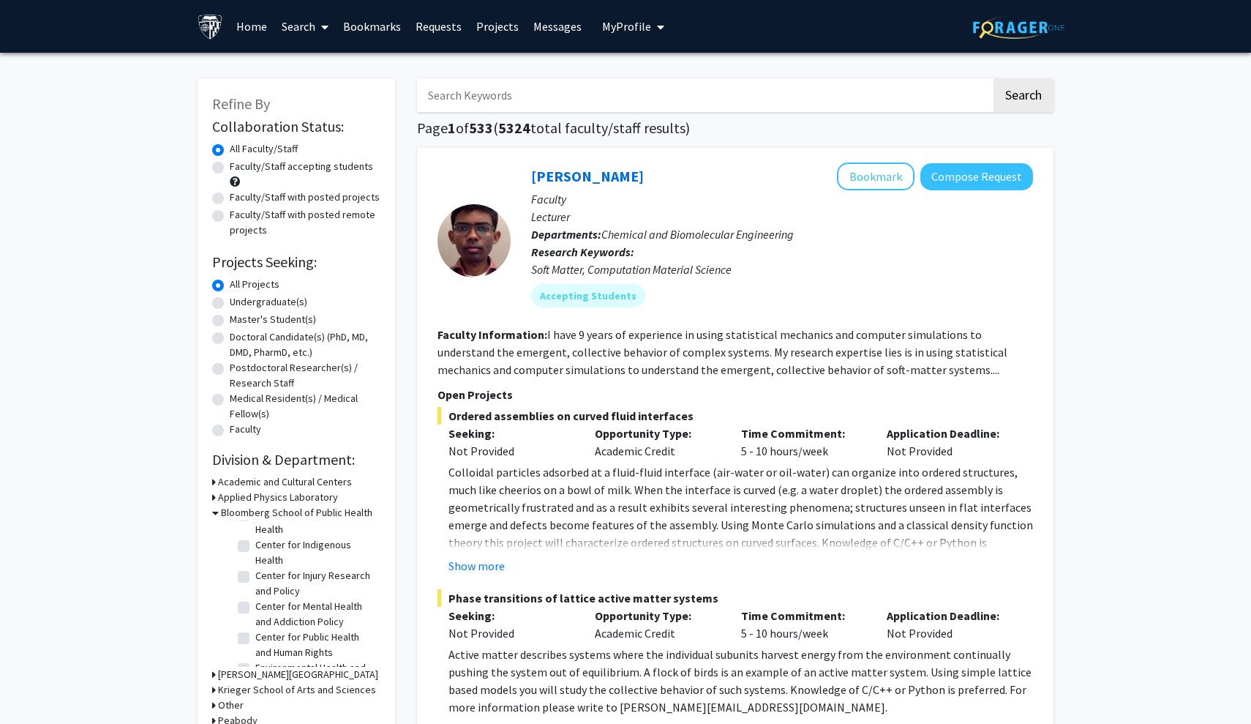
click at [255, 574] on input "Center for Injury Research and Policy" at bounding box center [260, 573] width 10 height 10
checkbox input "true"
click at [255, 604] on label "Center for Mental Health and Addiction Policy" at bounding box center [315, 614] width 121 height 31
click at [255, 604] on input "Center for Mental Health and Addiction Policy" at bounding box center [260, 604] width 10 height 10
checkbox input "true"
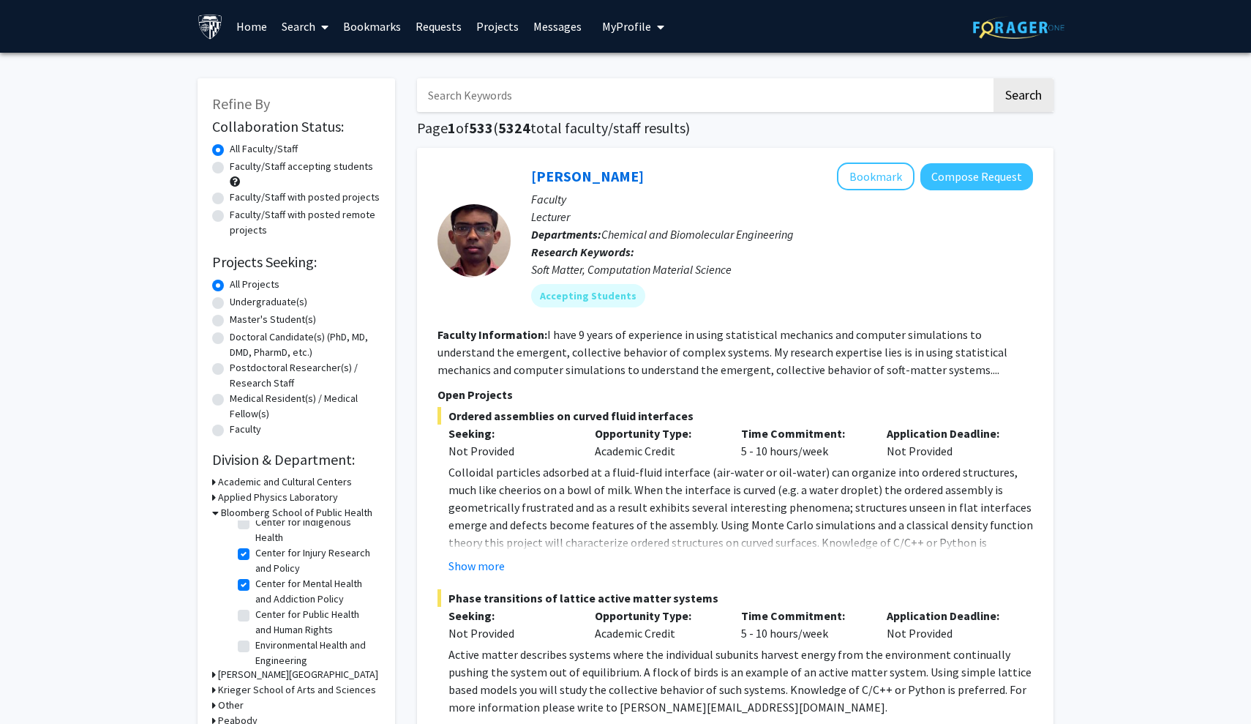
scroll to position [390, 0]
click at [255, 604] on label "Center for Public Health and Human Rights" at bounding box center [315, 610] width 121 height 31
click at [255, 604] on input "Center for Public Health and Human Rights" at bounding box center [260, 600] width 10 height 10
checkbox input "true"
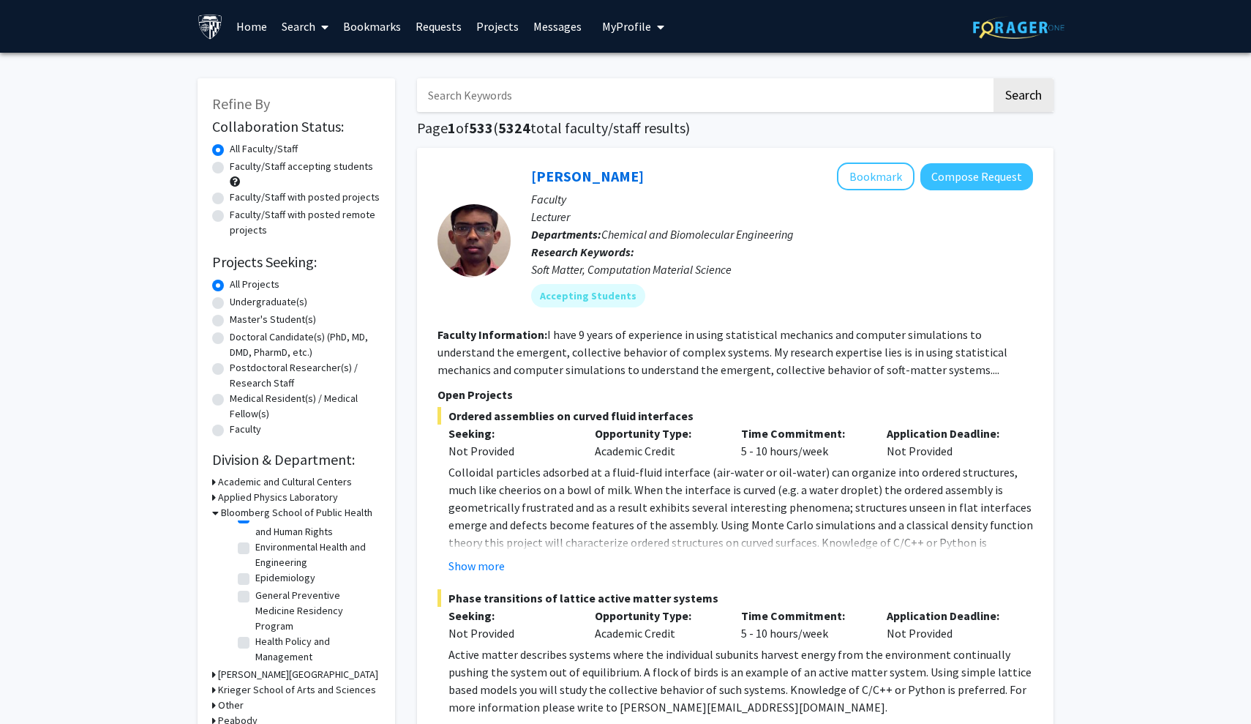
click at [255, 596] on label "General Preventive Medicine Residency Program" at bounding box center [315, 611] width 121 height 46
click at [255, 596] on input "General Preventive Medicine Residency Program" at bounding box center [260, 593] width 10 height 10
click at [255, 527] on label "General Preventive Medicine Residency Program" at bounding box center [315, 542] width 121 height 46
click at [255, 527] on input "General Preventive Medicine Residency Program" at bounding box center [260, 524] width 10 height 10
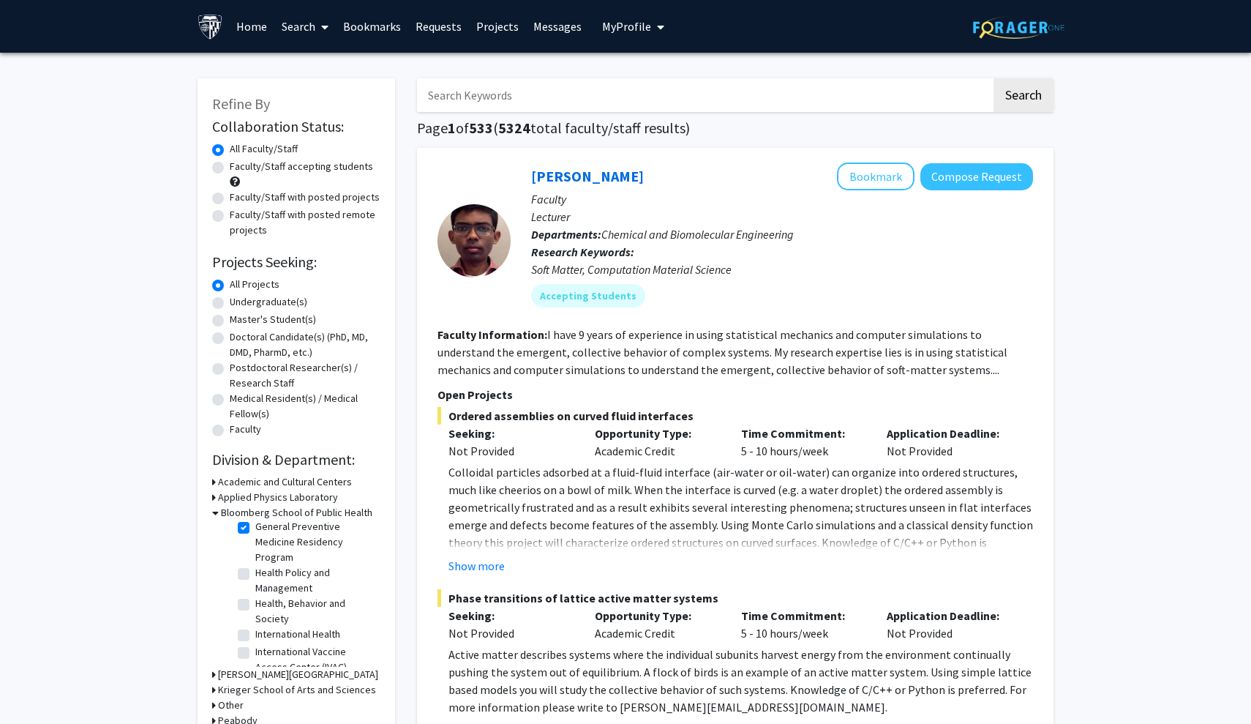
checkbox input "false"
click at [249, 630] on fg-checkbox "International Health International Health" at bounding box center [307, 635] width 139 height 18
click at [255, 635] on label "International Health" at bounding box center [297, 633] width 85 height 15
click at [255, 635] on input "International Health" at bounding box center [260, 631] width 10 height 10
checkbox input "true"
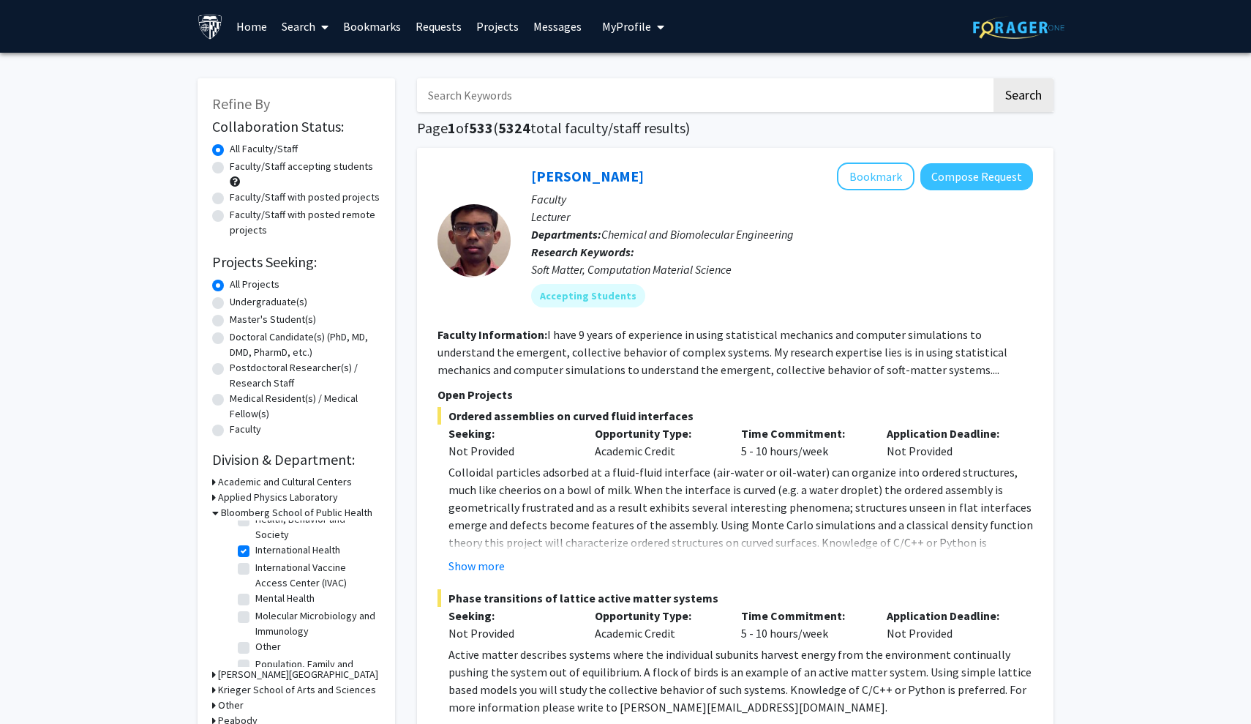
scroll to position [663, 0]
click at [250, 584] on fg-checkbox "Molecular Microbiology and Immunology Molecular Microbiology and Immunology" at bounding box center [307, 589] width 139 height 31
click at [255, 632] on label "Population, Family and Reproductive Health" at bounding box center [315, 638] width 121 height 31
click at [255, 632] on input "Population, Family and Reproductive Health" at bounding box center [260, 628] width 10 height 10
checkbox input "true"
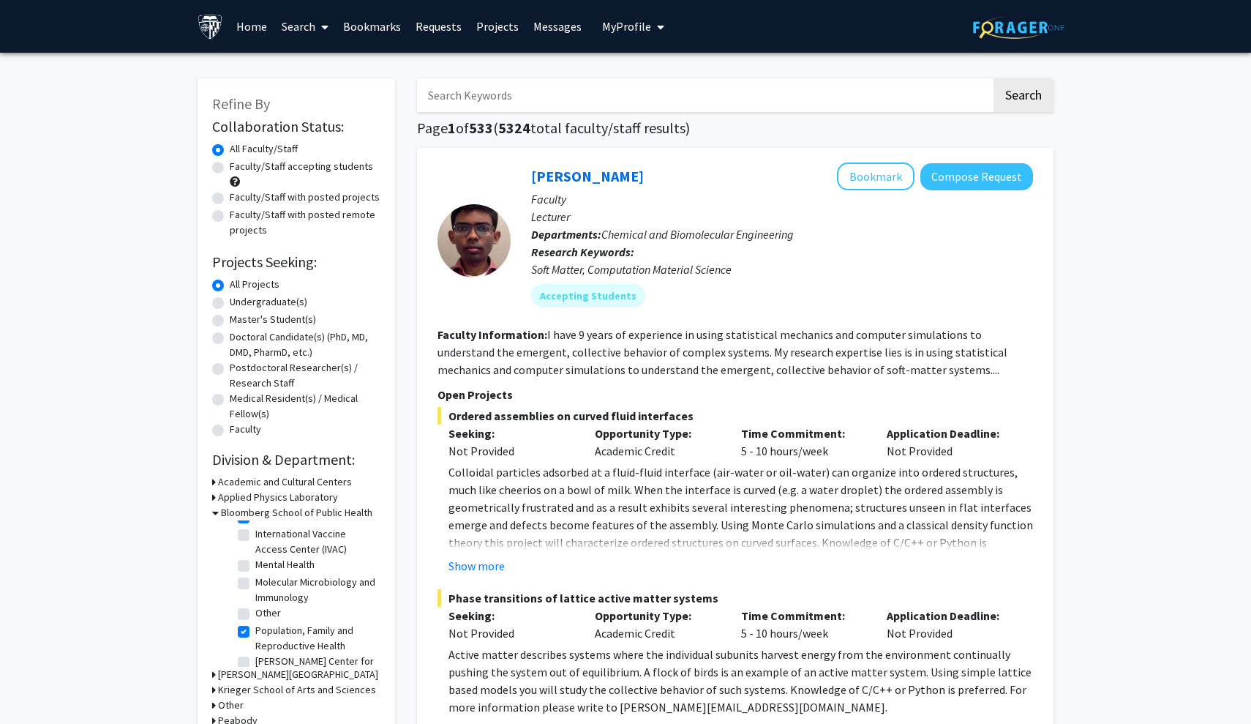
click at [255, 584] on label "Molecular Microbiology and Immunology" at bounding box center [315, 589] width 121 height 31
click at [255, 584] on input "Molecular Microbiology and Immunology" at bounding box center [260, 579] width 10 height 10
checkbox input "true"
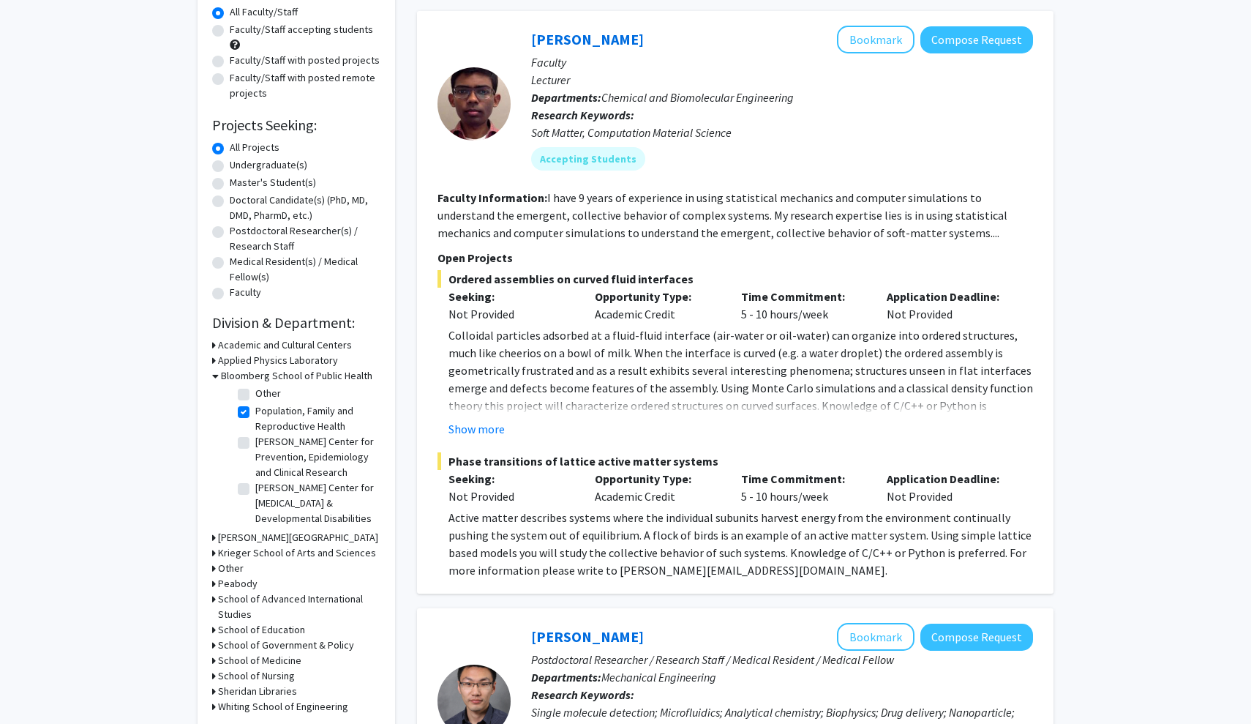
scroll to position [141, 0]
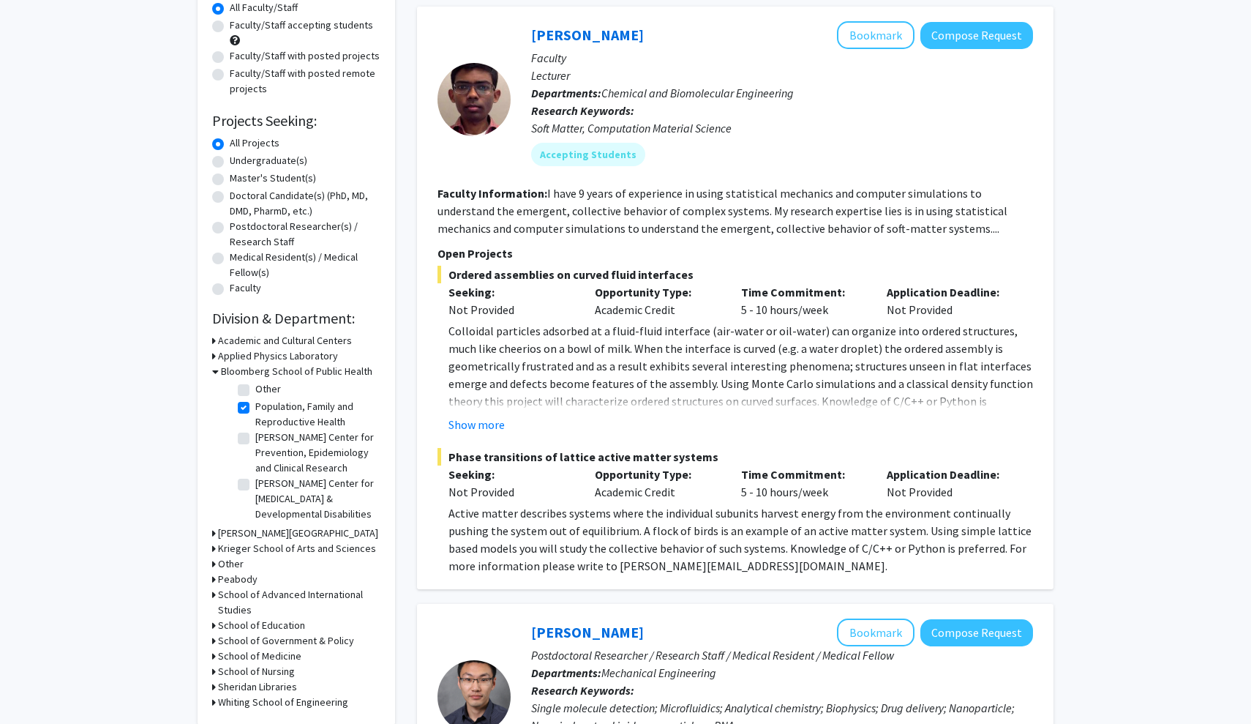
click at [211, 550] on div "Refine By Collaboration Status: Collaboration Status All Faculty/Staff Collabor…" at bounding box center [297, 330] width 198 height 787
click at [214, 545] on icon at bounding box center [214, 548] width 4 height 15
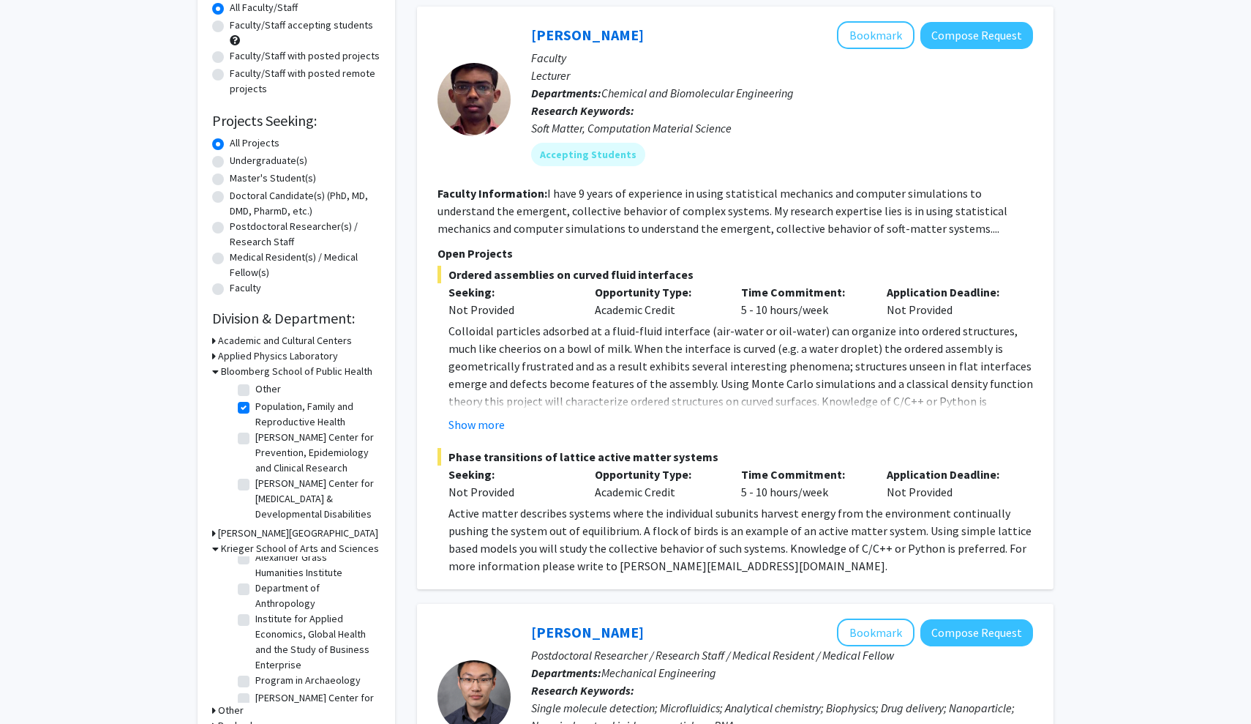
scroll to position [116, 0]
click at [255, 579] on label "Department of Anthropology" at bounding box center [315, 587] width 121 height 31
click at [255, 579] on input "Department of Anthropology" at bounding box center [260, 577] width 10 height 10
checkbox input "true"
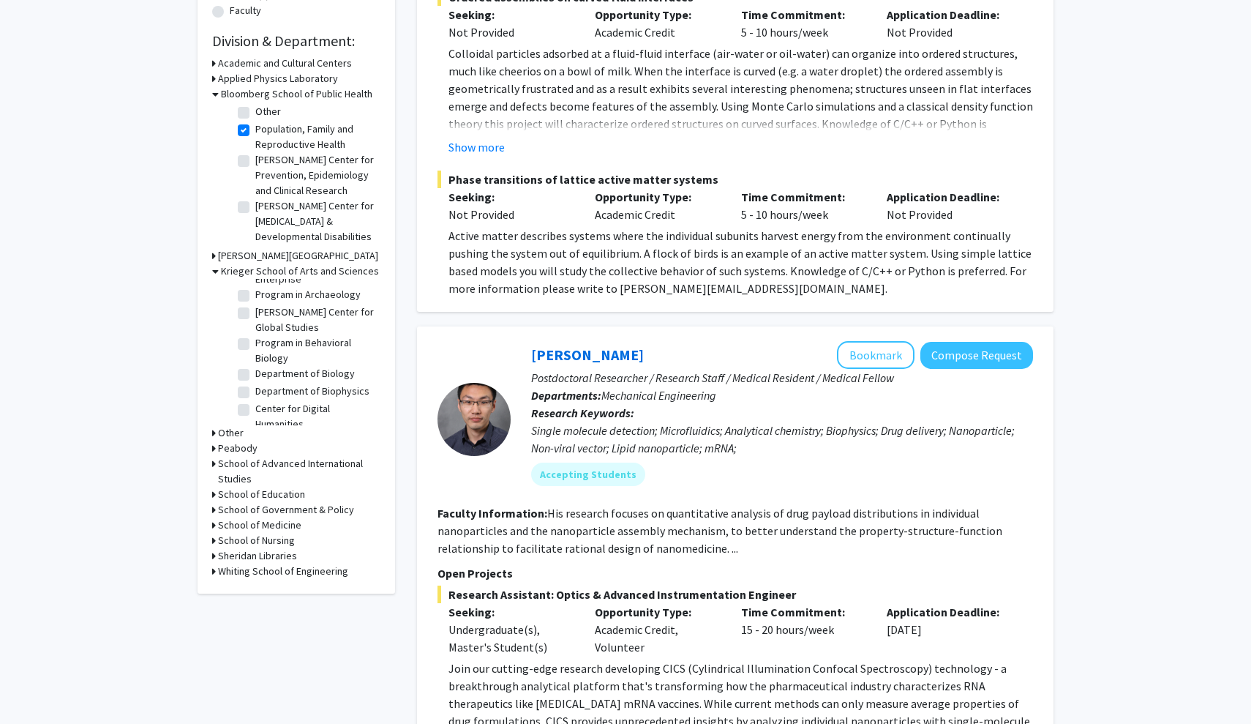
scroll to position [223, 0]
click at [255, 367] on label "Department of Biology" at bounding box center [305, 365] width 100 height 15
click at [255, 367] on input "Department of Biology" at bounding box center [260, 363] width 10 height 10
checkbox input "true"
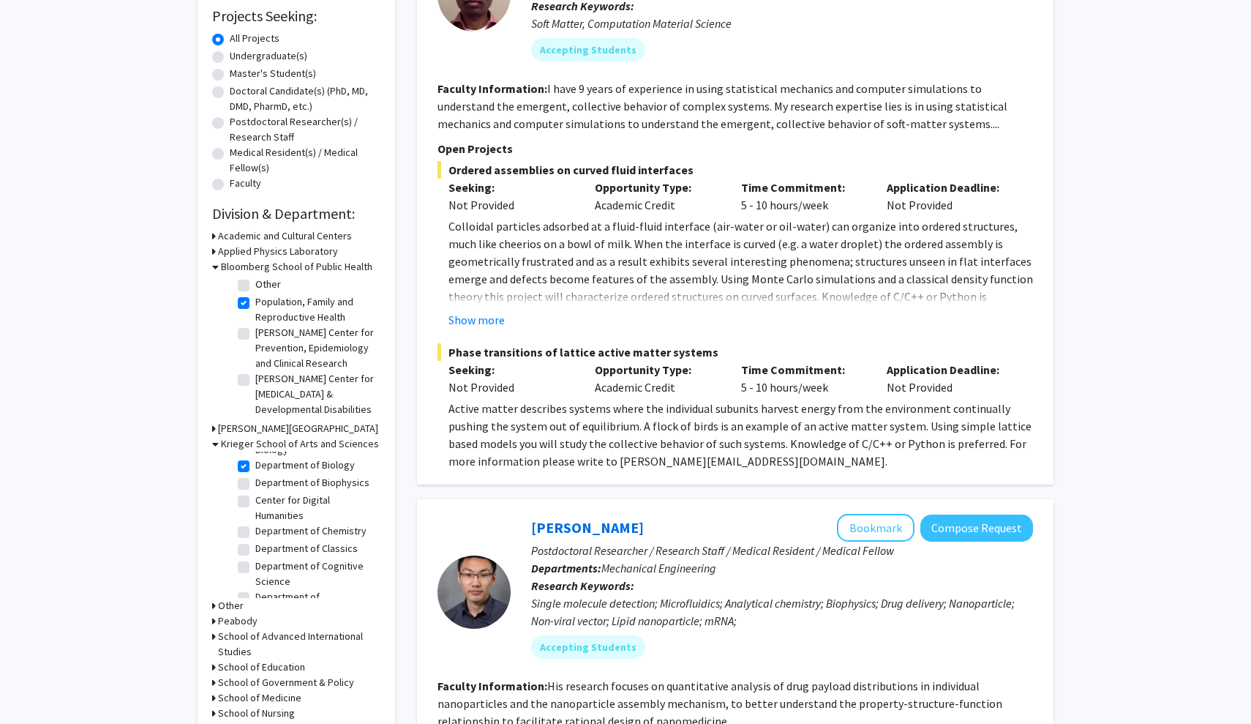
scroll to position [301, 0]
click at [255, 526] on label "Department of Chemistry" at bounding box center [310, 526] width 111 height 15
click at [255, 526] on input "Department of Chemistry" at bounding box center [260, 524] width 10 height 10
checkbox input "true"
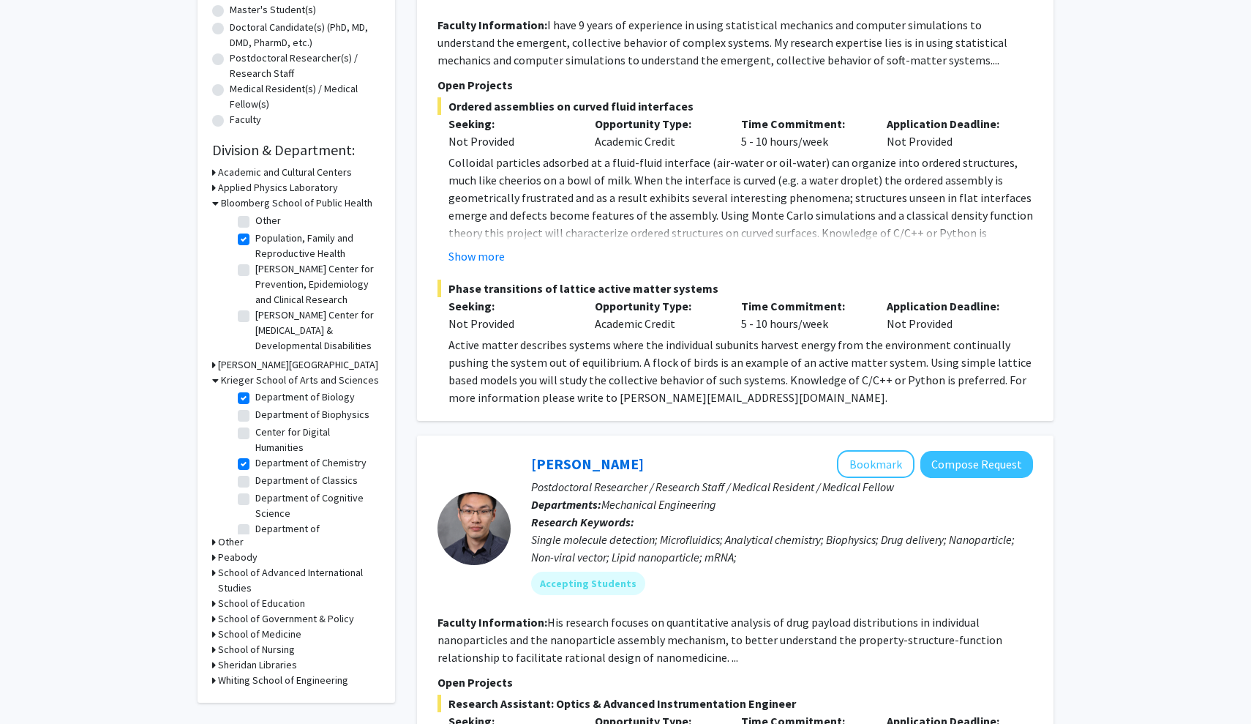
scroll to position [372, 0]
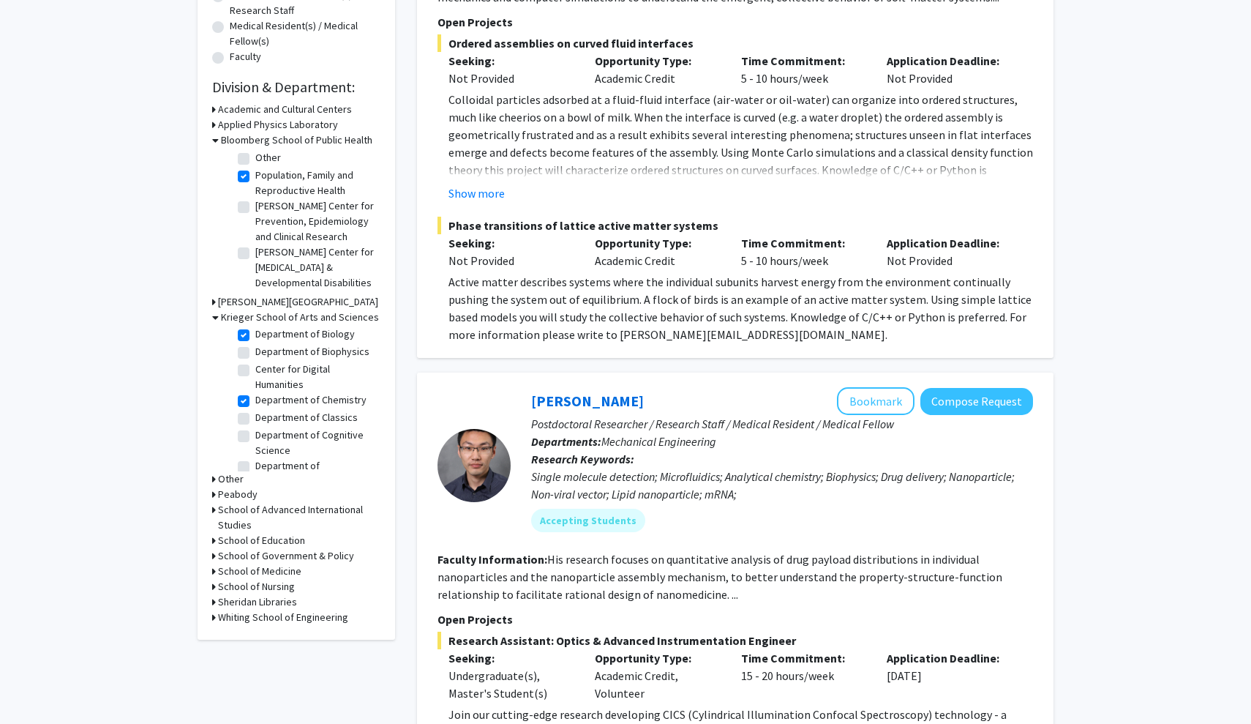
click at [255, 422] on label "Department of Classics" at bounding box center [306, 417] width 102 height 15
click at [255, 419] on input "Department of Classics" at bounding box center [260, 415] width 10 height 10
checkbox input "true"
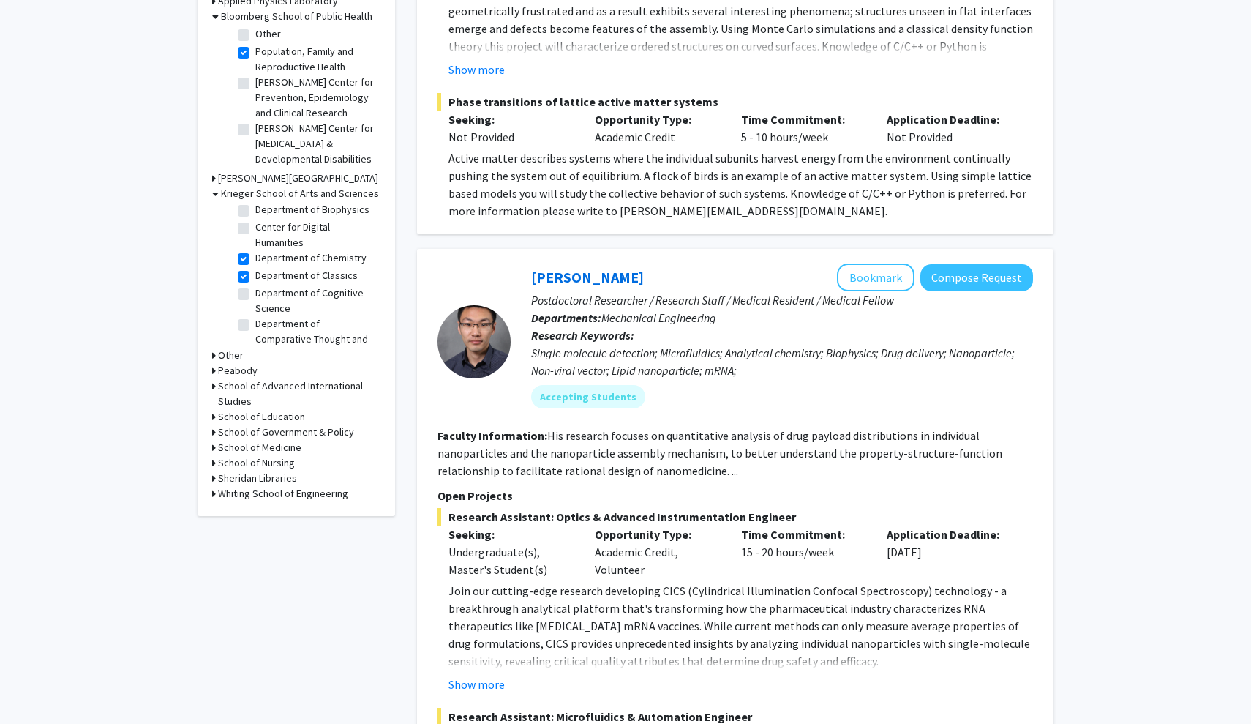
scroll to position [320, 0]
click at [255, 293] on label "Department of Cognitive Science" at bounding box center [315, 300] width 121 height 31
click at [255, 293] on input "Department of Cognitive Science" at bounding box center [260, 290] width 10 height 10
checkbox input "true"
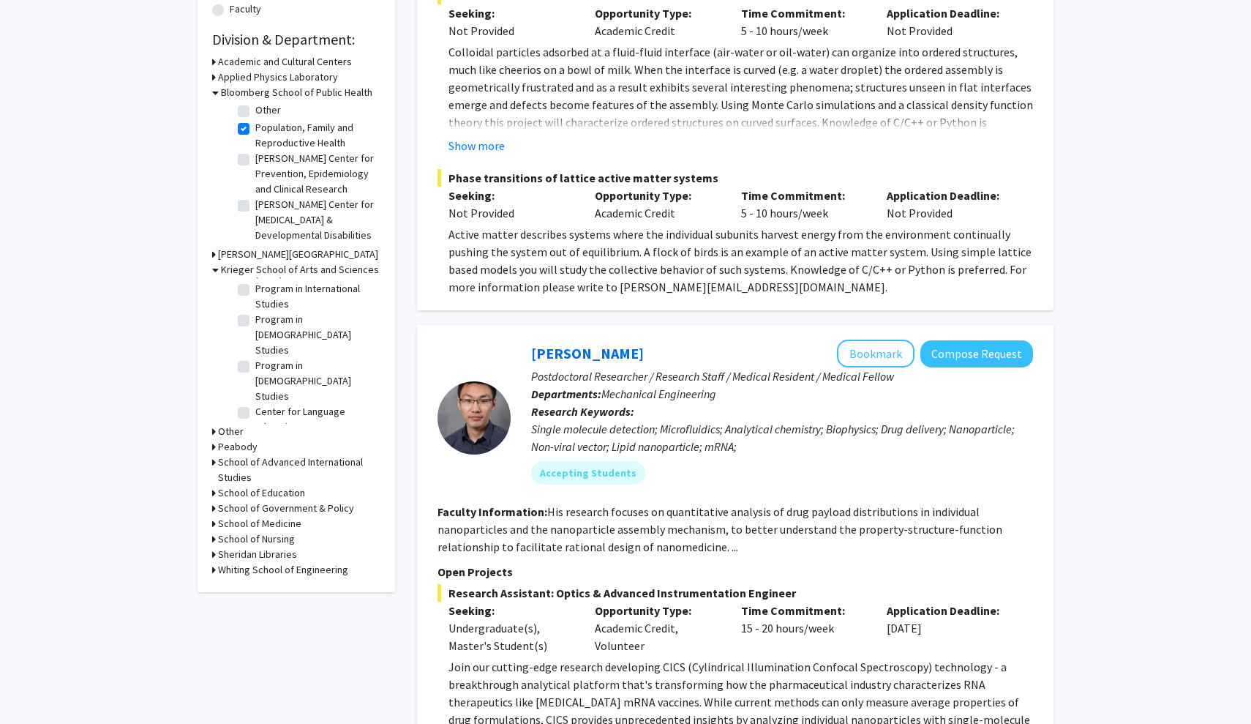
scroll to position [822, 0]
click at [255, 465] on label "Mind/Brain Institute" at bounding box center [297, 472] width 85 height 15
click at [255, 465] on input "Mind/Brain Institute" at bounding box center [260, 470] width 10 height 10
checkbox input "true"
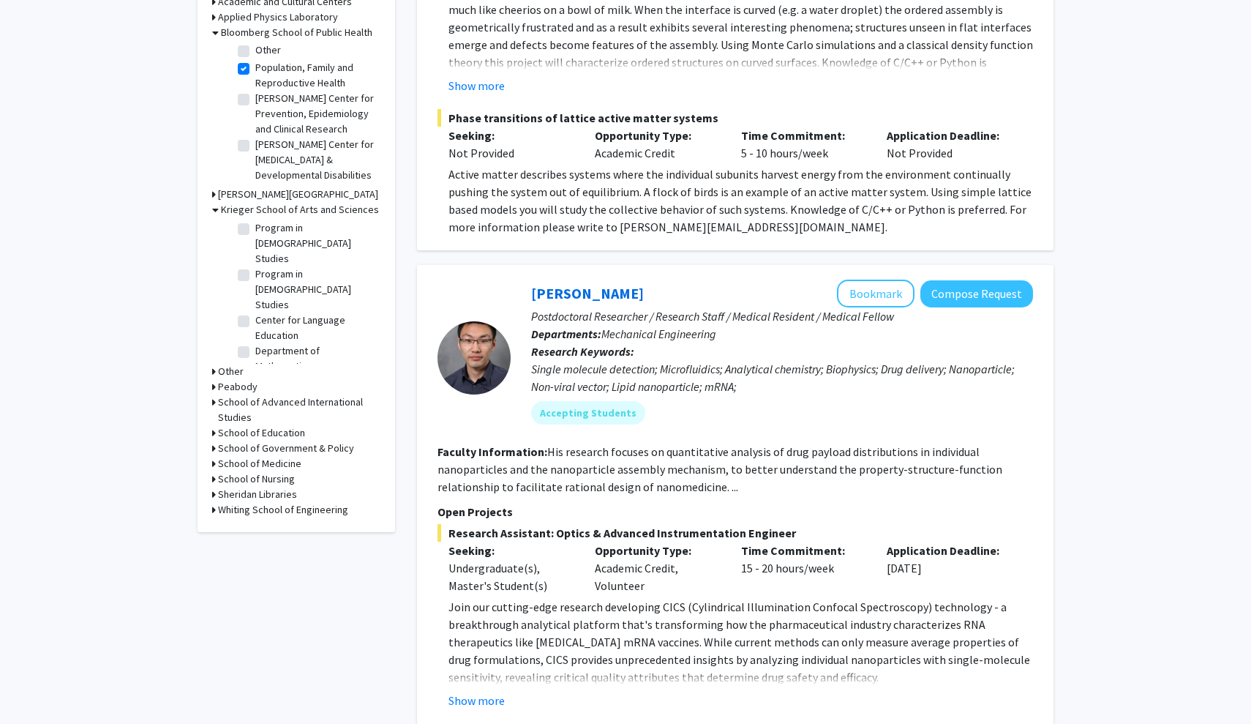
scroll to position [466, 0]
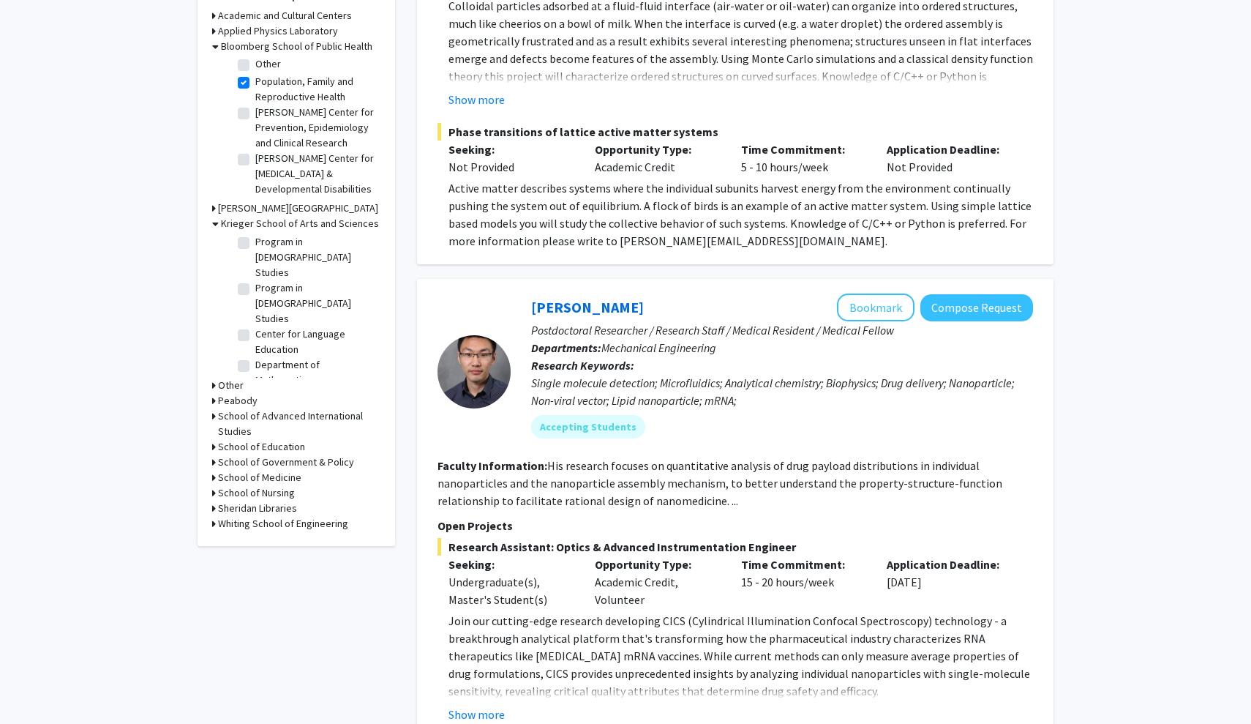
click at [255, 388] on label "Medicine, Science, and the Humanities Major" at bounding box center [315, 403] width 121 height 31
click at [255, 388] on input "Medicine, Science, and the Humanities Major" at bounding box center [260, 393] width 10 height 10
checkbox input "true"
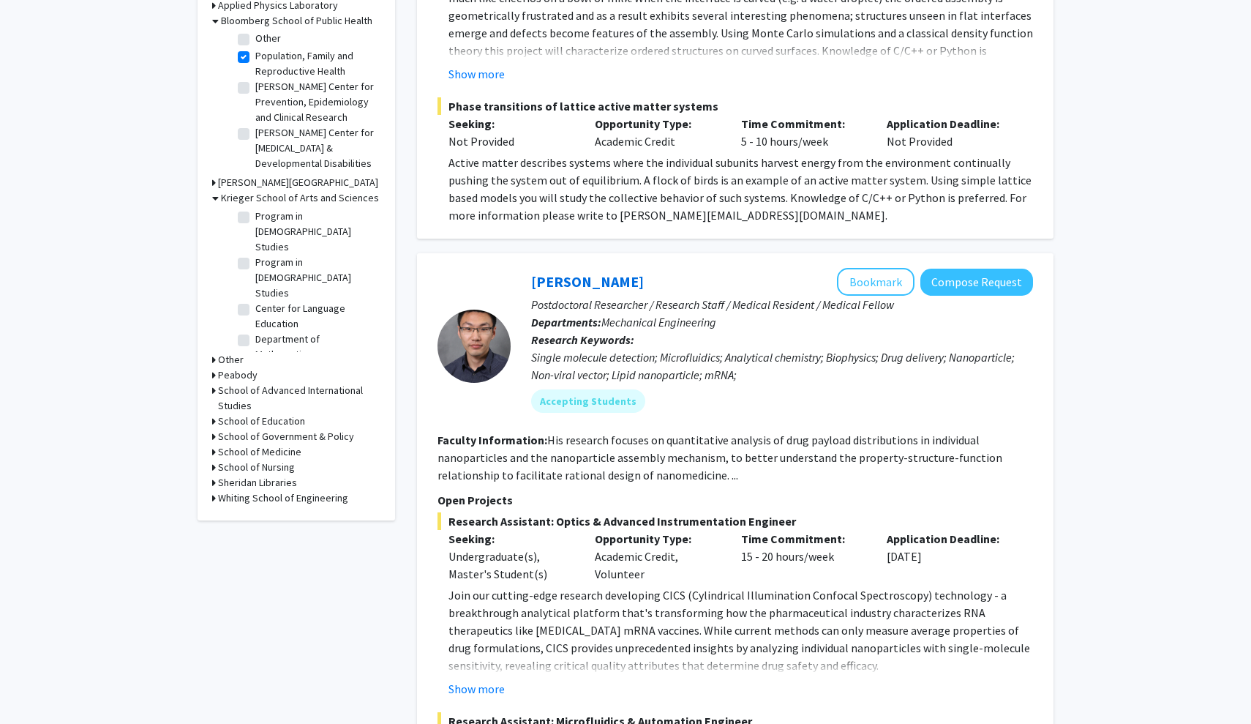
click at [255, 411] on label "Modern Languages and Literatures" at bounding box center [315, 426] width 121 height 31
click at [255, 411] on input "Modern Languages and Literatures" at bounding box center [260, 416] width 10 height 10
checkbox input "true"
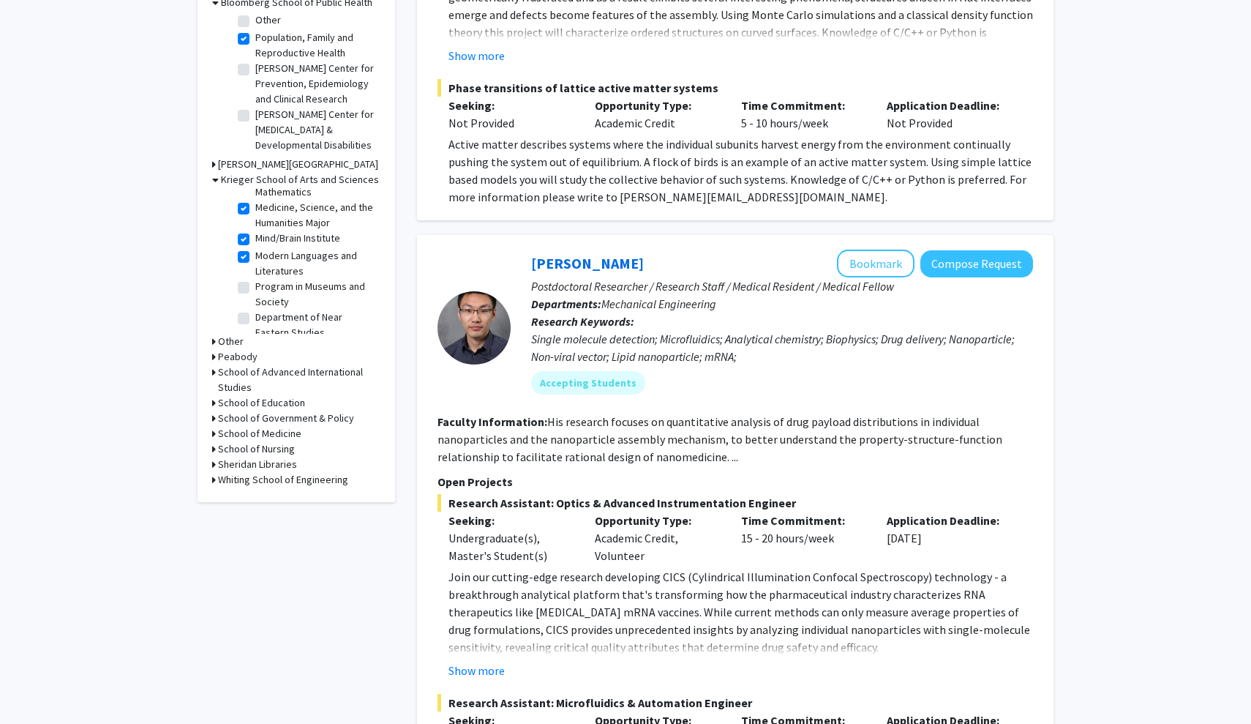
click at [255, 340] on label "Program in Neuroscience" at bounding box center [310, 347] width 111 height 15
click at [255, 340] on input "Program in Neuroscience" at bounding box center [260, 345] width 10 height 10
checkbox input "true"
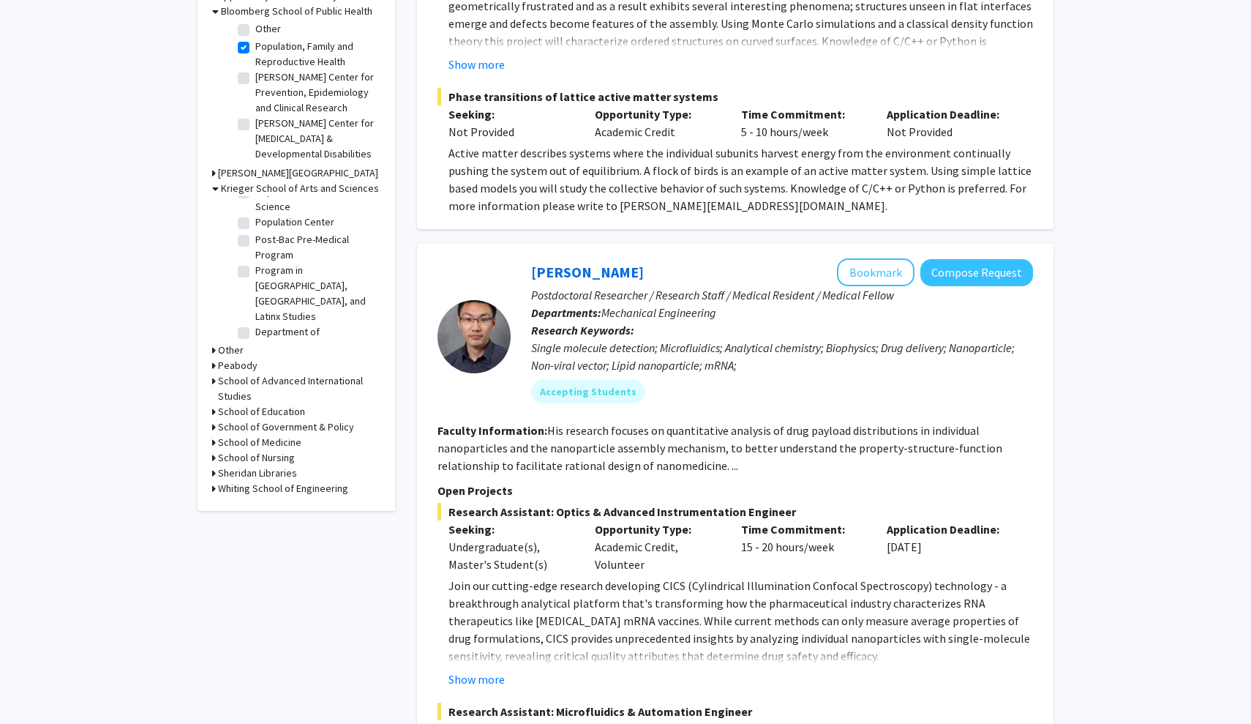
click at [255, 324] on label "Department of Psychological & Brain Sciences" at bounding box center [315, 347] width 121 height 46
click at [255, 324] on input "Department of Psychological & Brain Sciences" at bounding box center [260, 329] width 10 height 10
checkbox input "true"
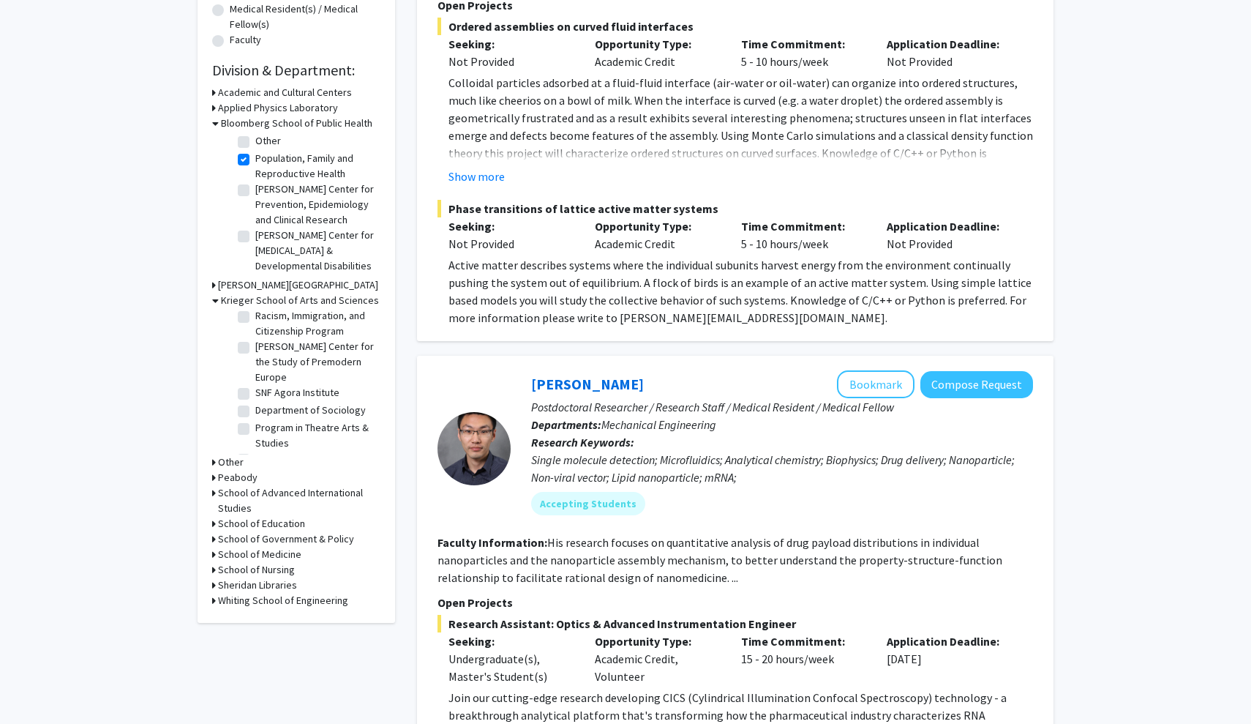
click at [211, 558] on div "Refine By Collaboration Status: Collaboration Status All Faculty/Staff Collabor…" at bounding box center [297, 156] width 198 height 934
click at [214, 555] on icon at bounding box center [214, 554] width 4 height 15
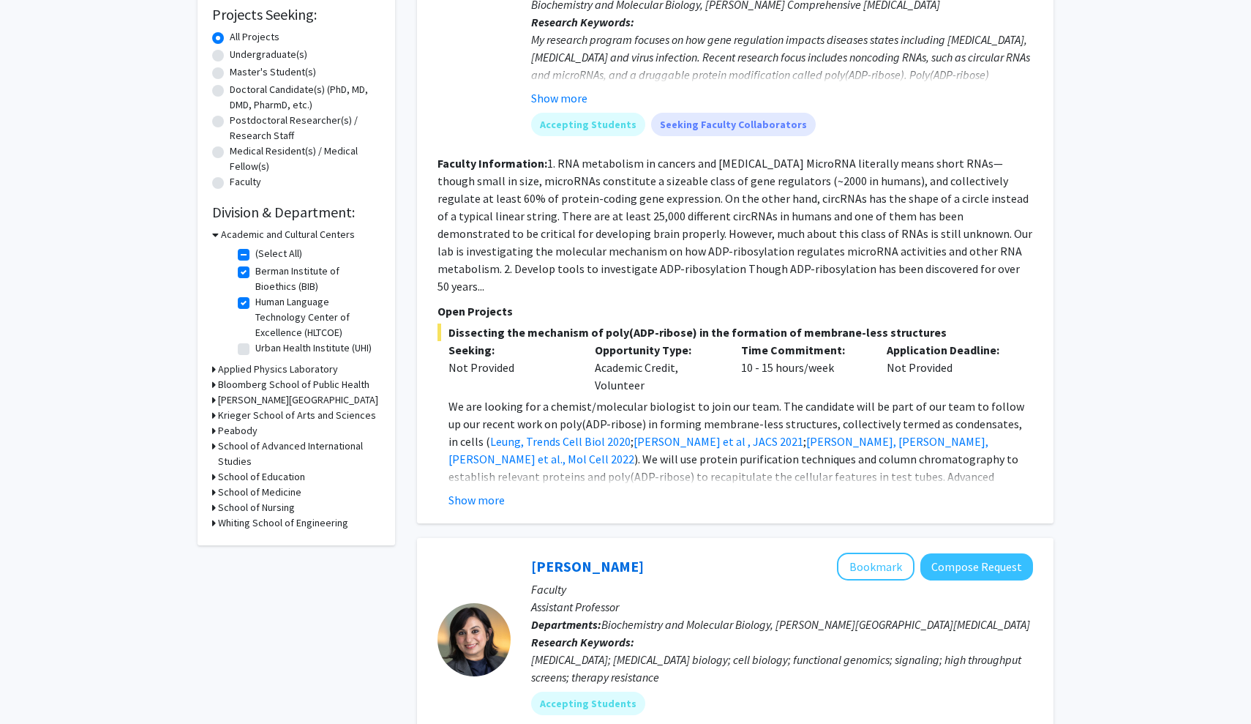
click at [214, 490] on icon at bounding box center [214, 491] width 4 height 15
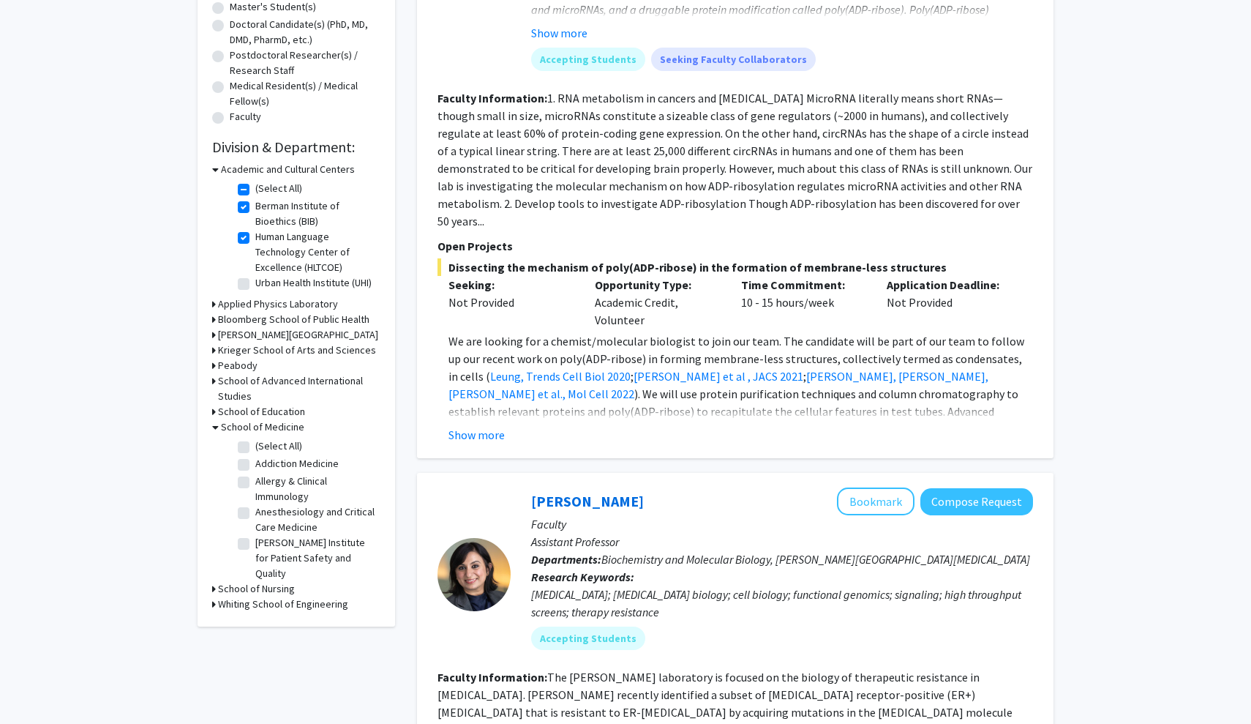
click at [255, 468] on label "Addiction Medicine" at bounding box center [296, 463] width 83 height 15
click at [255, 465] on input "Addiction Medicine" at bounding box center [260, 461] width 10 height 10
checkbox input "true"
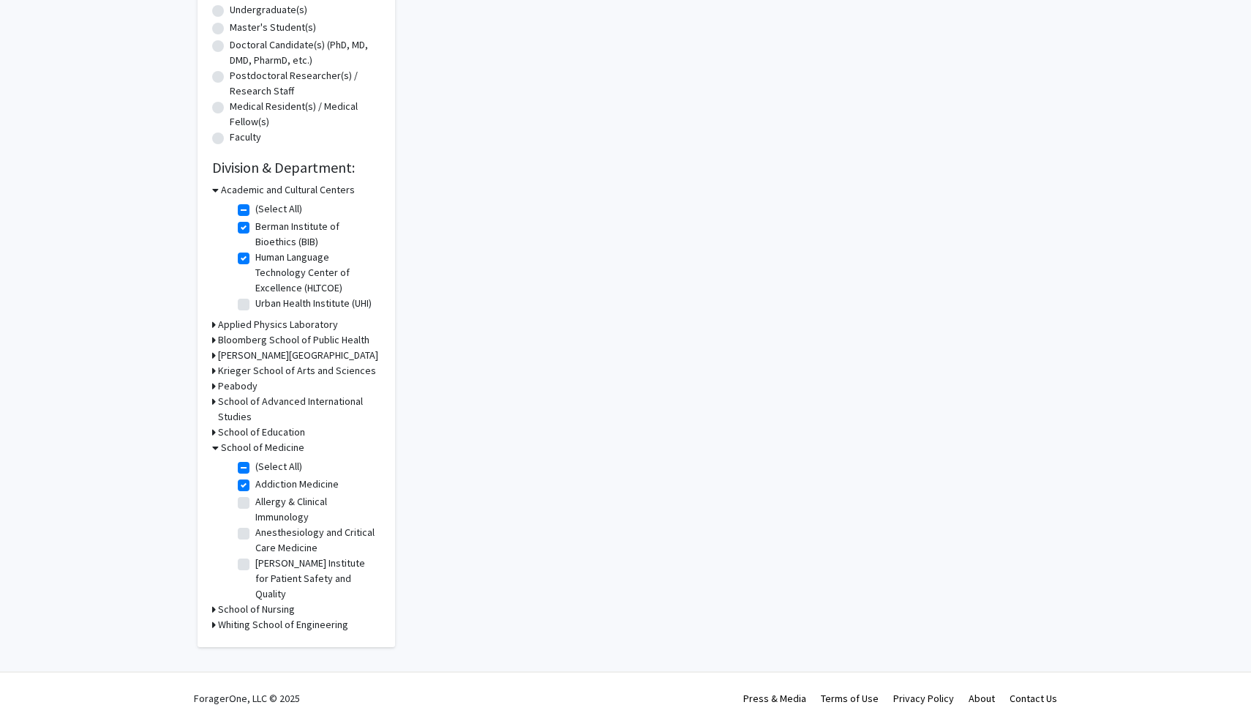
click at [255, 502] on label "Allergy & Clinical Immunology" at bounding box center [315, 509] width 121 height 31
click at [255, 502] on input "Allergy & Clinical Immunology" at bounding box center [260, 499] width 10 height 10
checkbox input "true"
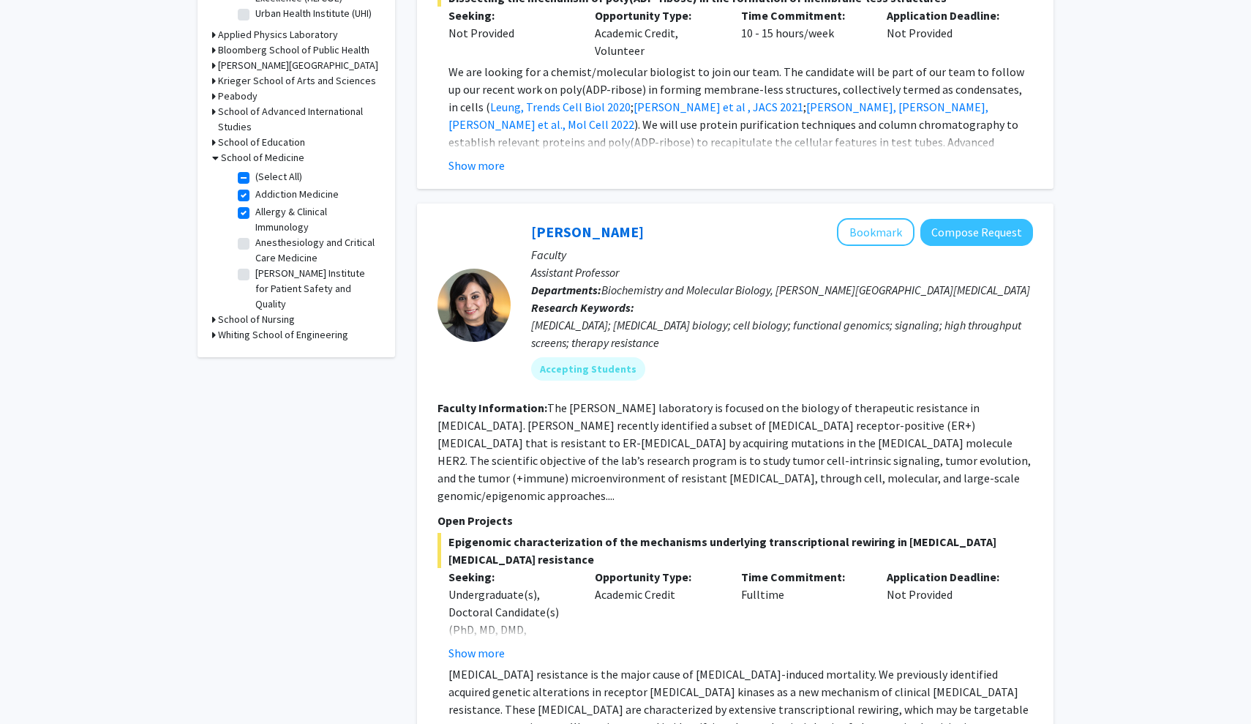
click at [255, 249] on label "Anesthesiology and Critical Care Medicine" at bounding box center [315, 250] width 121 height 31
click at [255, 244] on input "Anesthesiology and Critical Care Medicine" at bounding box center [260, 240] width 10 height 10
checkbox input "true"
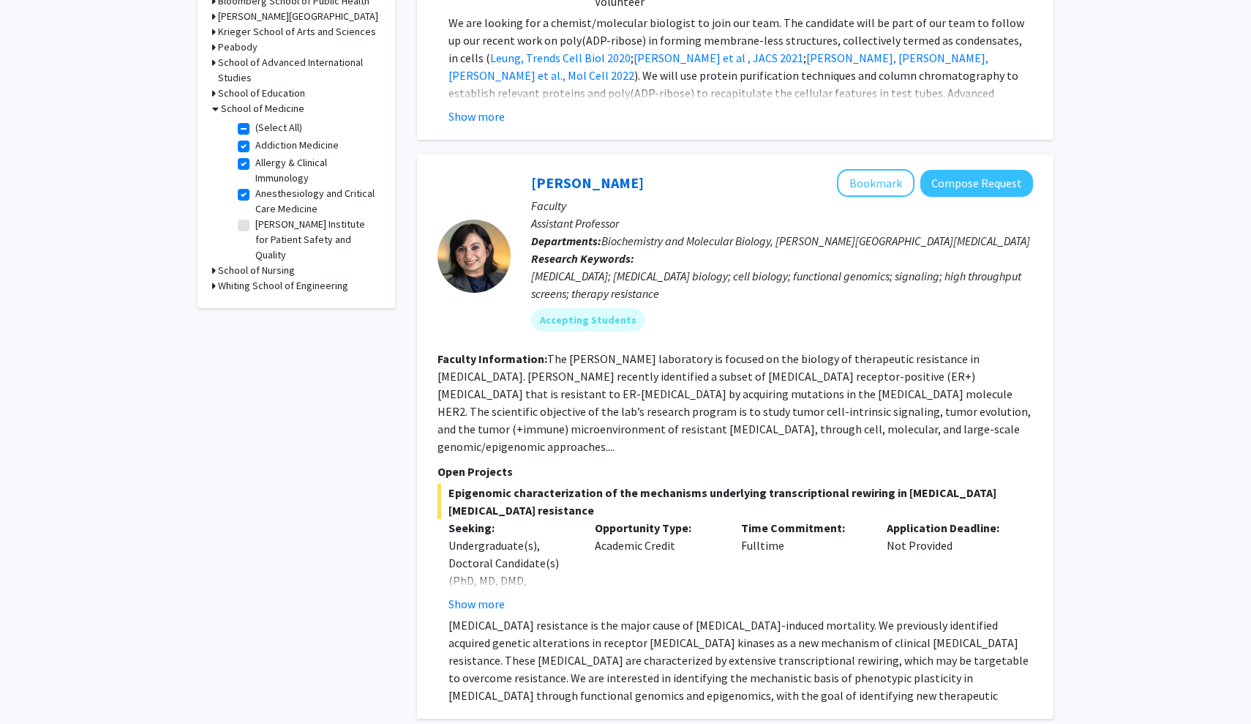
scroll to position [615, 0]
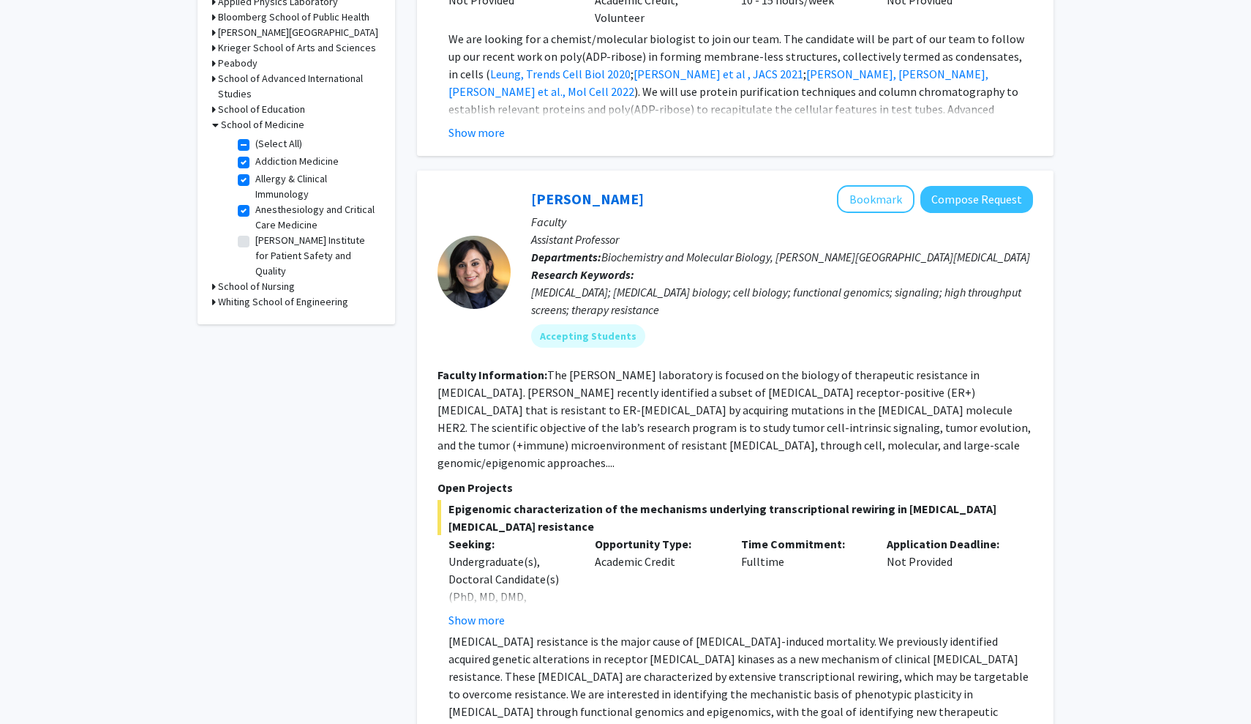
click at [255, 241] on label "Armstrong Institute for Patient Safety and Quality" at bounding box center [315, 256] width 121 height 46
click at [255, 241] on input "Armstrong Institute for Patient Safety and Quality" at bounding box center [260, 238] width 10 height 10
checkbox input "true"
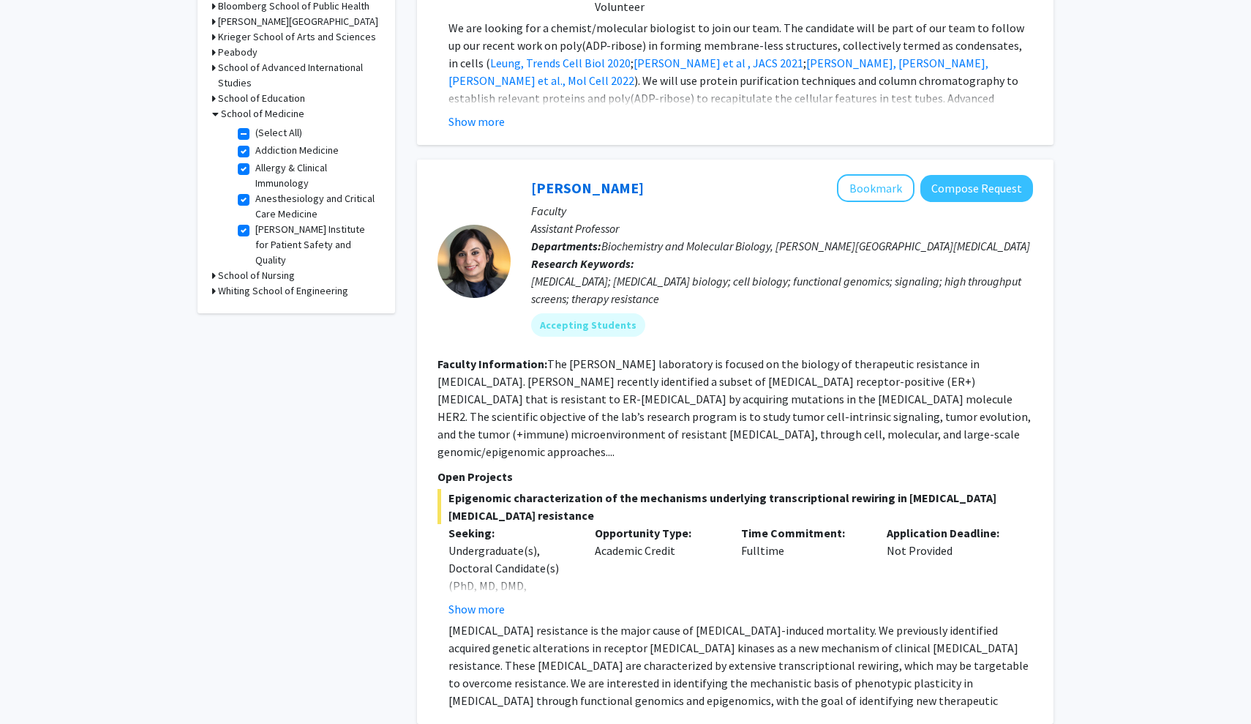
click at [255, 268] on label "Biological Chemistry" at bounding box center [299, 275] width 89 height 15
click at [255, 268] on input "Biological Chemistry" at bounding box center [260, 273] width 10 height 10
checkbox input "true"
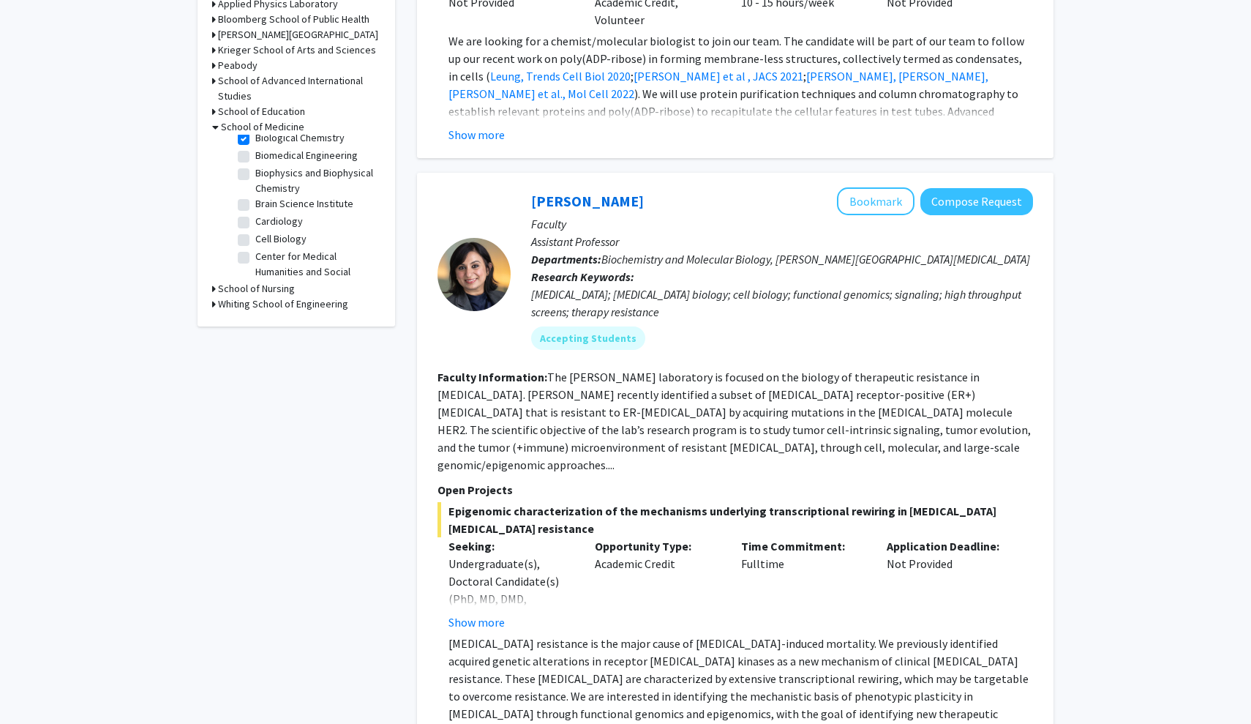
click at [255, 196] on label "Brain Science Institute" at bounding box center [304, 203] width 98 height 15
click at [255, 196] on input "Brain Science Institute" at bounding box center [260, 201] width 10 height 10
checkbox input "true"
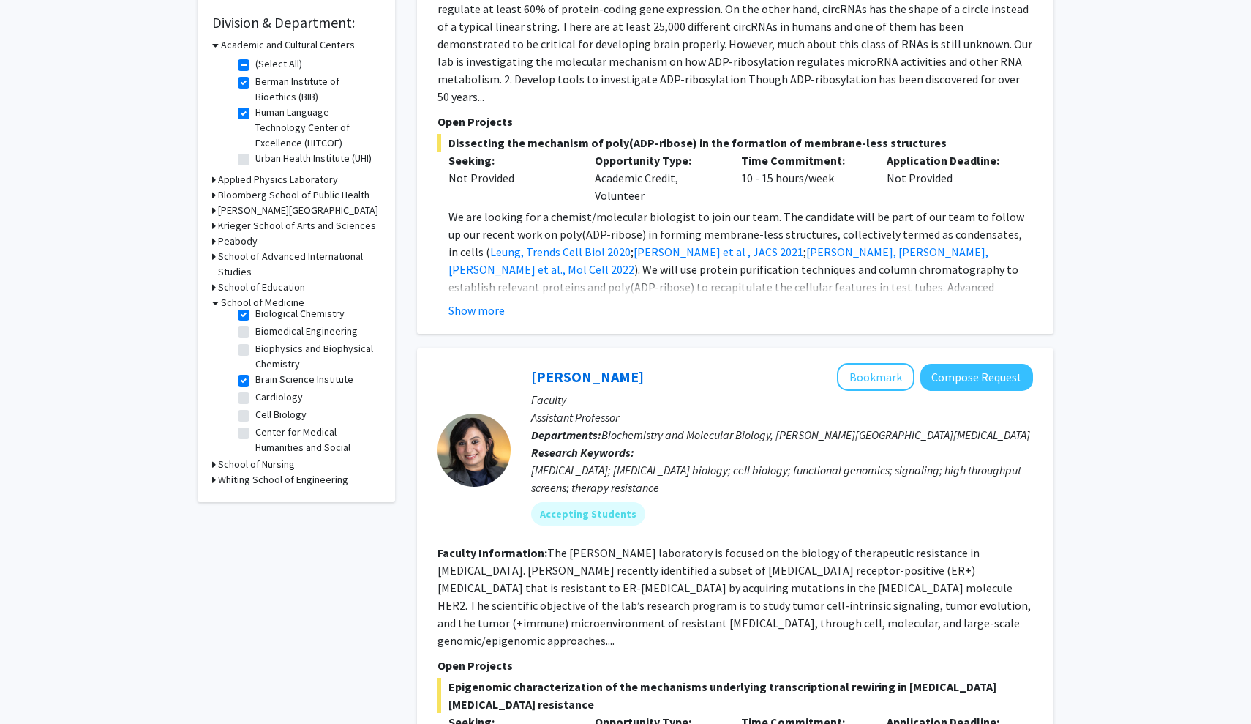
click at [255, 389] on label "Cardiology" at bounding box center [279, 396] width 48 height 15
click at [255, 389] on input "Cardiology" at bounding box center [260, 394] width 10 height 10
checkbox input "true"
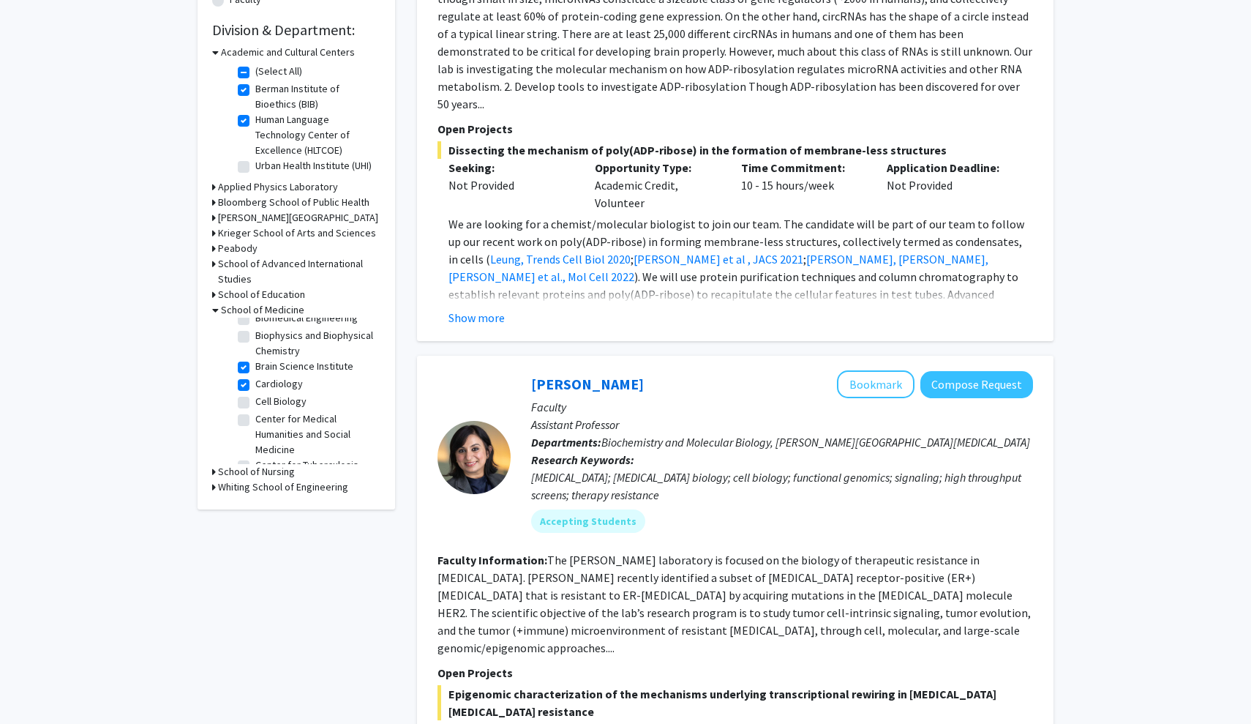
click at [255, 394] on label "Cell Biology" at bounding box center [280, 401] width 51 height 15
click at [255, 394] on input "Cell Biology" at bounding box center [260, 399] width 10 height 10
checkbox input "true"
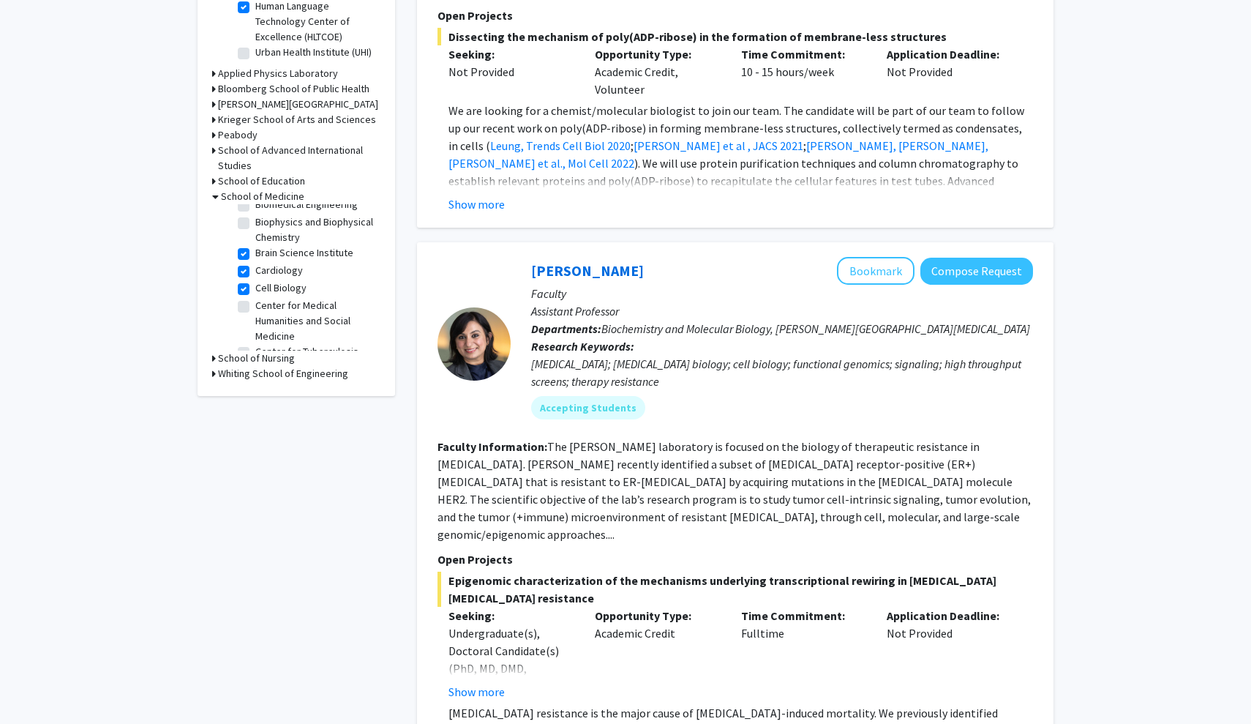
click at [255, 298] on label "Center for Medical Humanities and Social Medicine" at bounding box center [315, 321] width 121 height 46
click at [255, 298] on input "Center for Medical Humanities and Social Medicine" at bounding box center [260, 303] width 10 height 10
checkbox input "true"
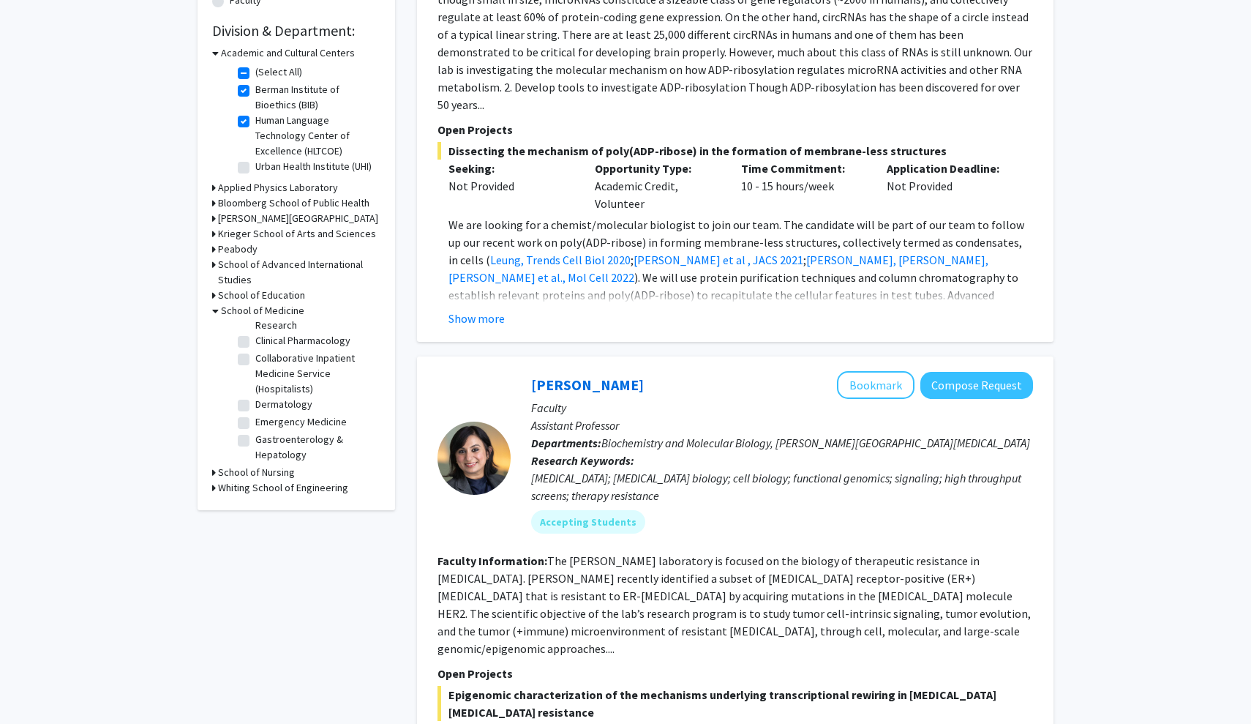
click at [255, 397] on label "Dermatology" at bounding box center [283, 404] width 57 height 15
click at [255, 397] on input "Dermatology" at bounding box center [260, 402] width 10 height 10
checkbox input "true"
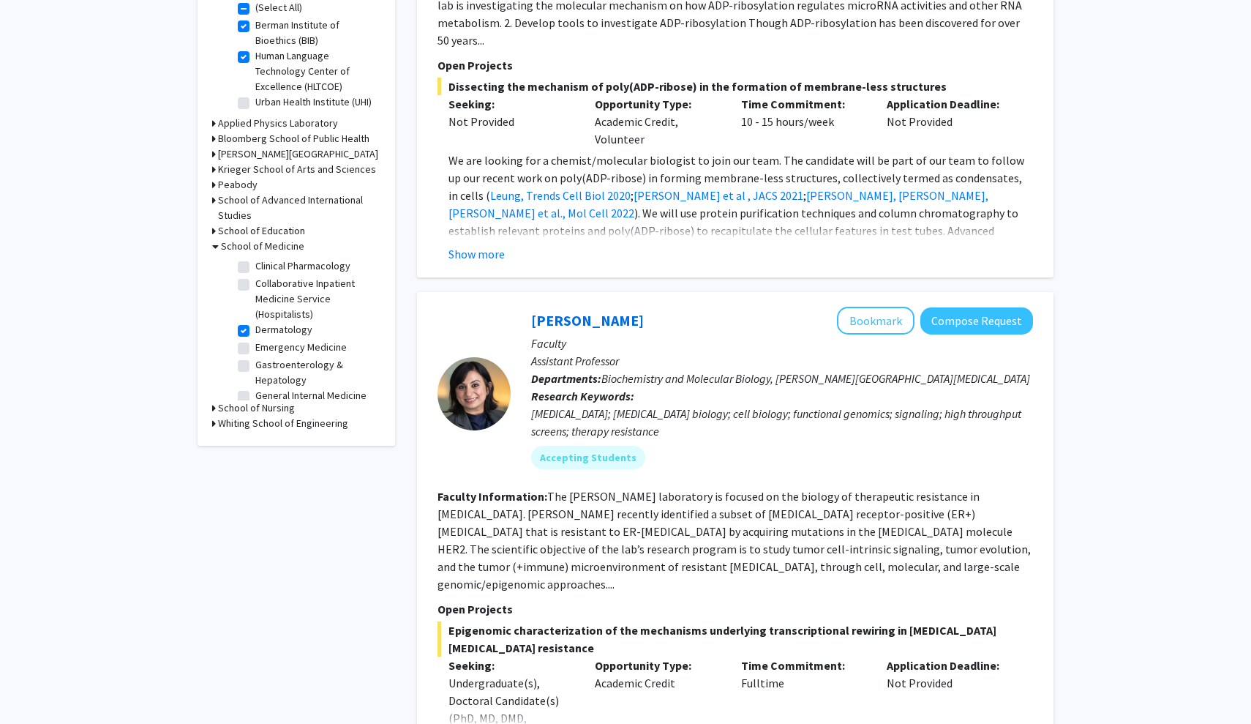
click at [255, 340] on label "Emergency Medicine" at bounding box center [300, 347] width 91 height 15
click at [255, 340] on input "Emergency Medicine" at bounding box center [260, 345] width 10 height 10
checkbox input "true"
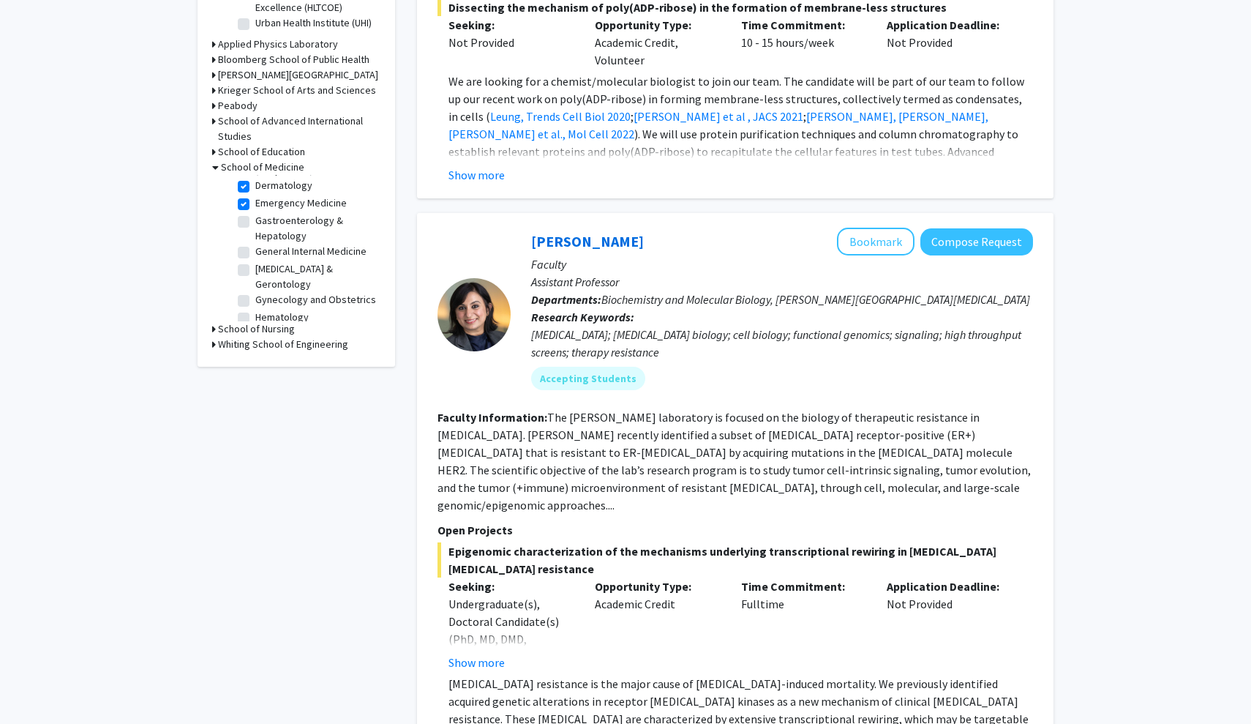
click at [241, 222] on fg-checkbox "Gastroenterology & Hepatology Gastroenterology & Hepatology" at bounding box center [307, 228] width 139 height 31
click at [255, 213] on label "Gastroenterology & Hepatology" at bounding box center [315, 228] width 121 height 31
click at [255, 213] on input "Gastroenterology & Hepatology" at bounding box center [260, 218] width 10 height 10
checkbox input "true"
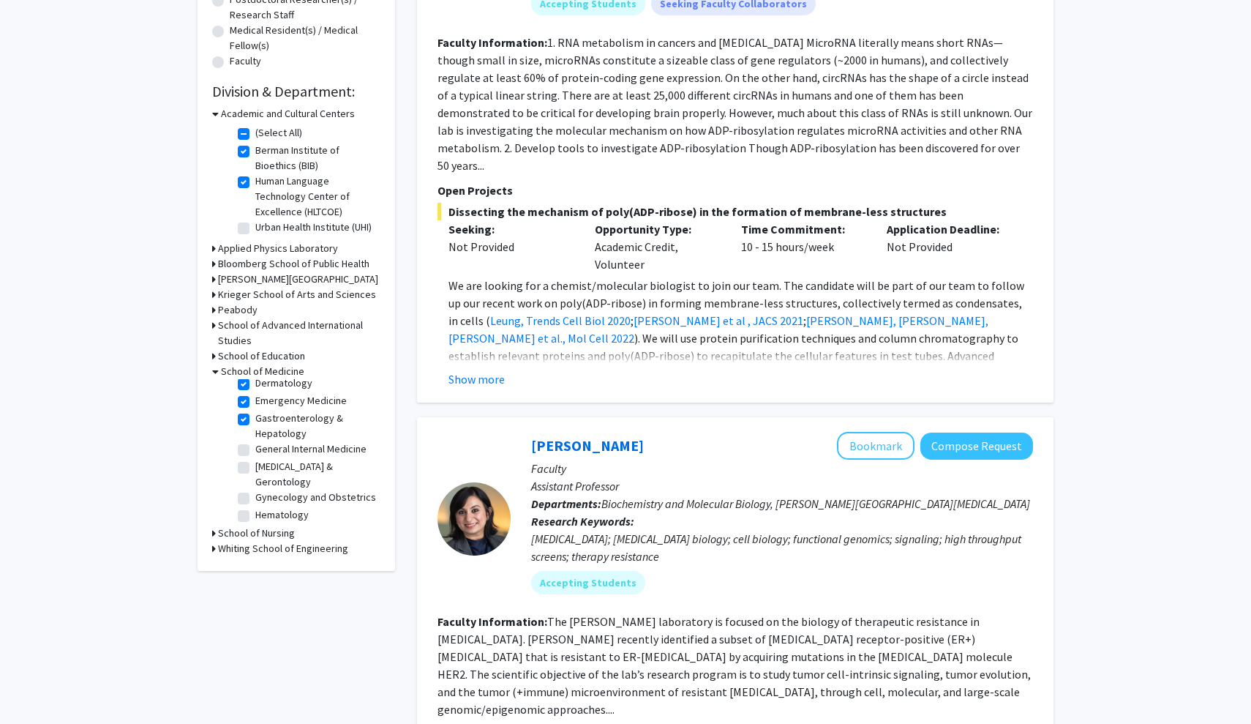
click at [255, 441] on label "General Internal Medicine" at bounding box center [310, 448] width 111 height 15
click at [255, 441] on input "General Internal Medicine" at bounding box center [260, 446] width 10 height 10
checkbox input "true"
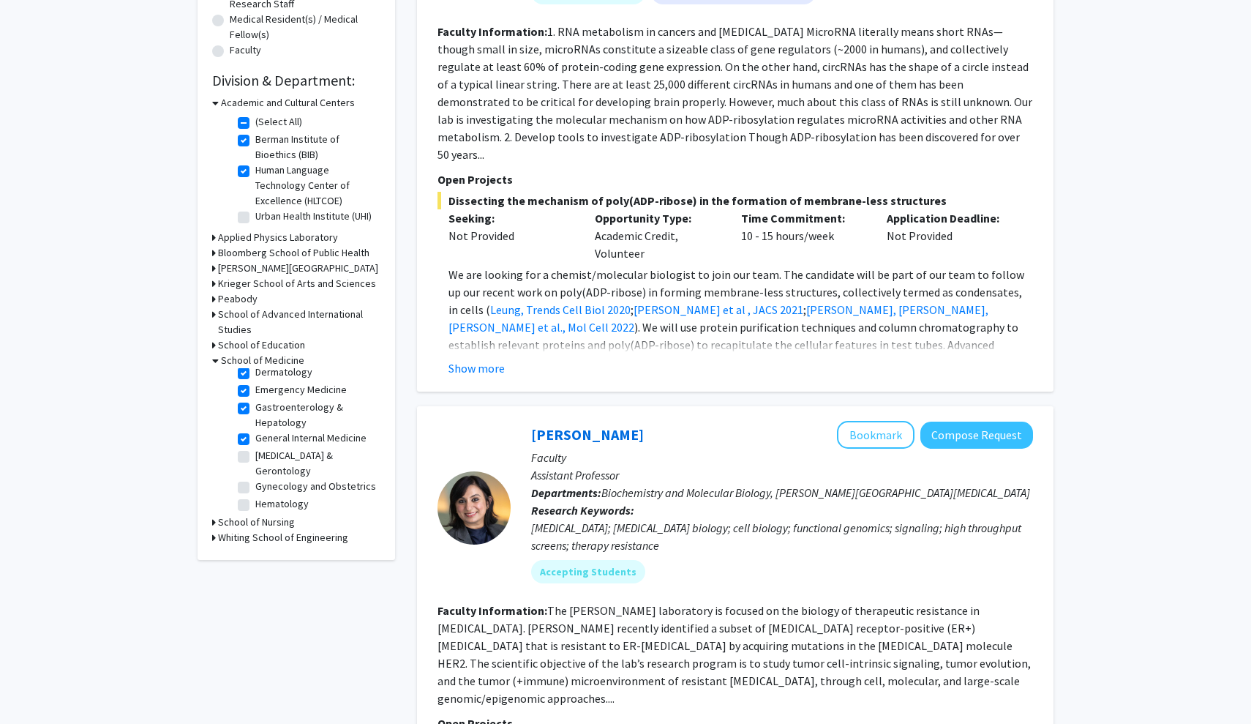
click at [255, 448] on label "Geriatric Medicine & Gerontology" at bounding box center [315, 463] width 121 height 31
click at [255, 448] on input "Geriatric Medicine & Gerontology" at bounding box center [260, 453] width 10 height 10
checkbox input "true"
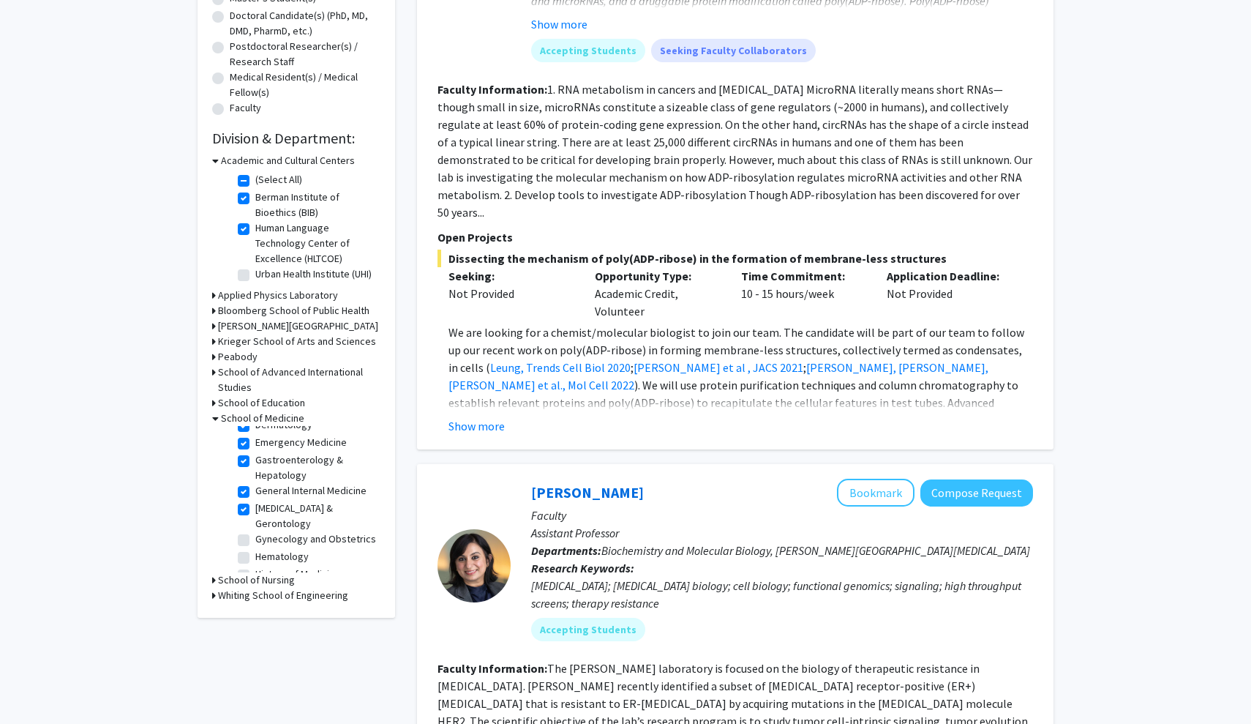
click at [255, 566] on label "History of Medicine" at bounding box center [297, 573] width 85 height 15
click at [255, 566] on input "History of Medicine" at bounding box center [260, 571] width 10 height 10
checkbox input "true"
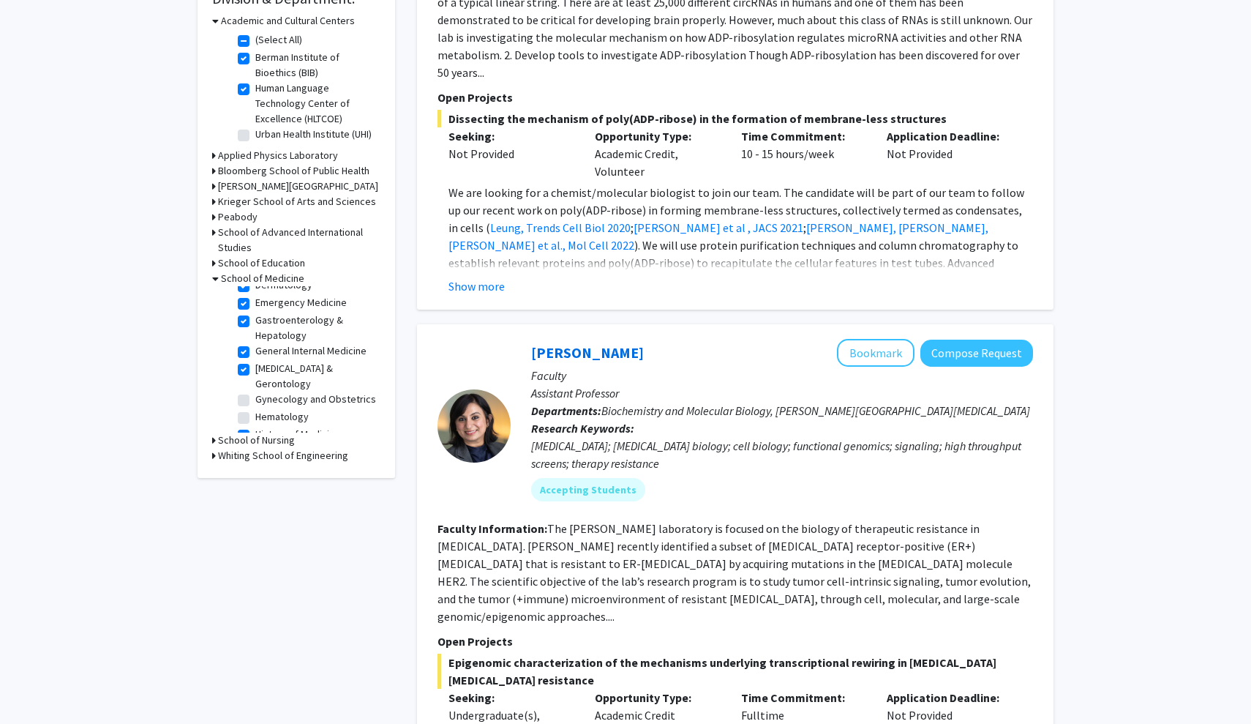
click at [255, 392] on label "Gynecology and Obstetrics" at bounding box center [315, 399] width 121 height 15
click at [255, 392] on input "Gynecology and Obstetrics" at bounding box center [260, 397] width 10 height 10
checkbox input "true"
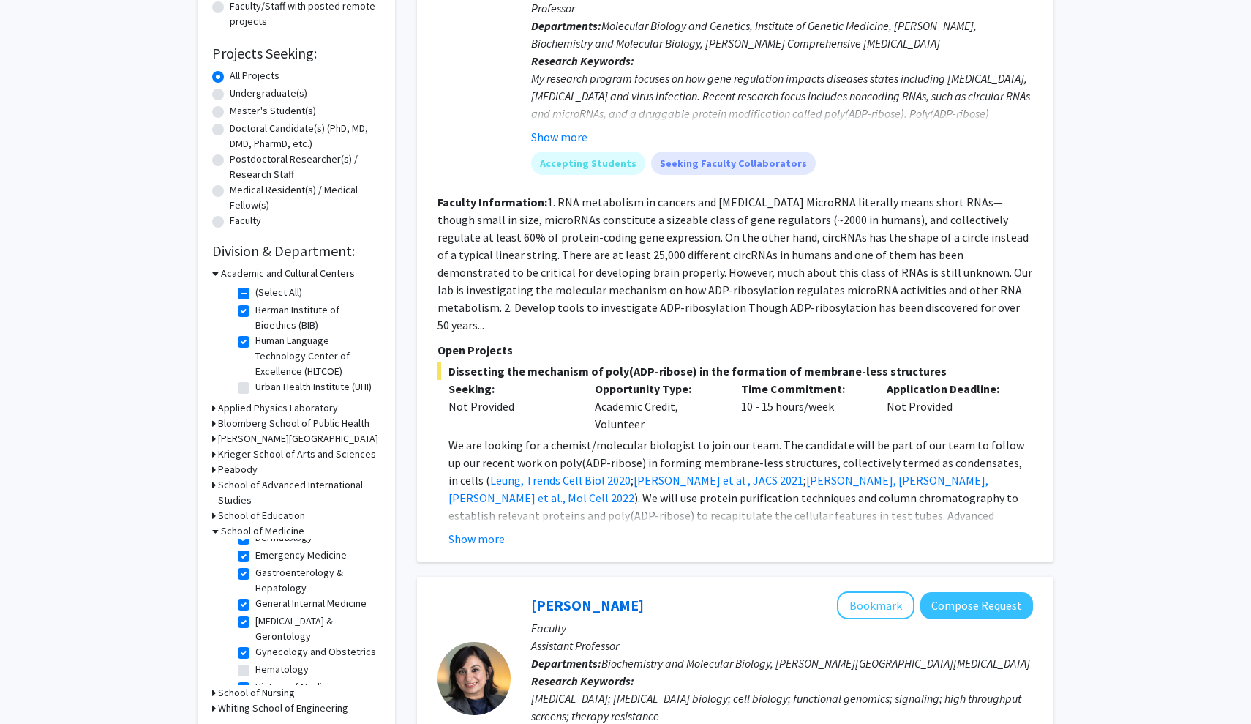
click at [255, 662] on label "Hematology" at bounding box center [281, 669] width 53 height 15
click at [255, 662] on input "Hematology" at bounding box center [260, 667] width 10 height 10
checkbox input "true"
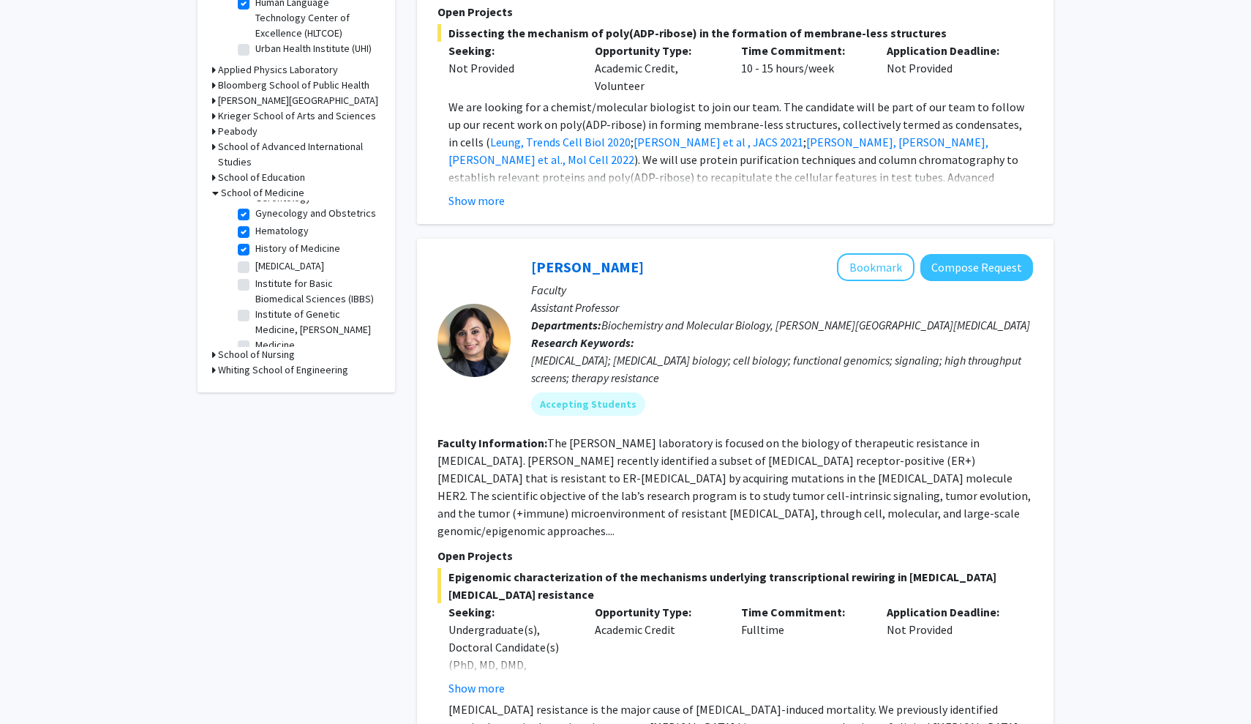
click at [255, 258] on label "Infectious Diseases" at bounding box center [289, 265] width 69 height 15
click at [255, 258] on input "Infectious Diseases" at bounding box center [260, 263] width 10 height 10
checkbox input "true"
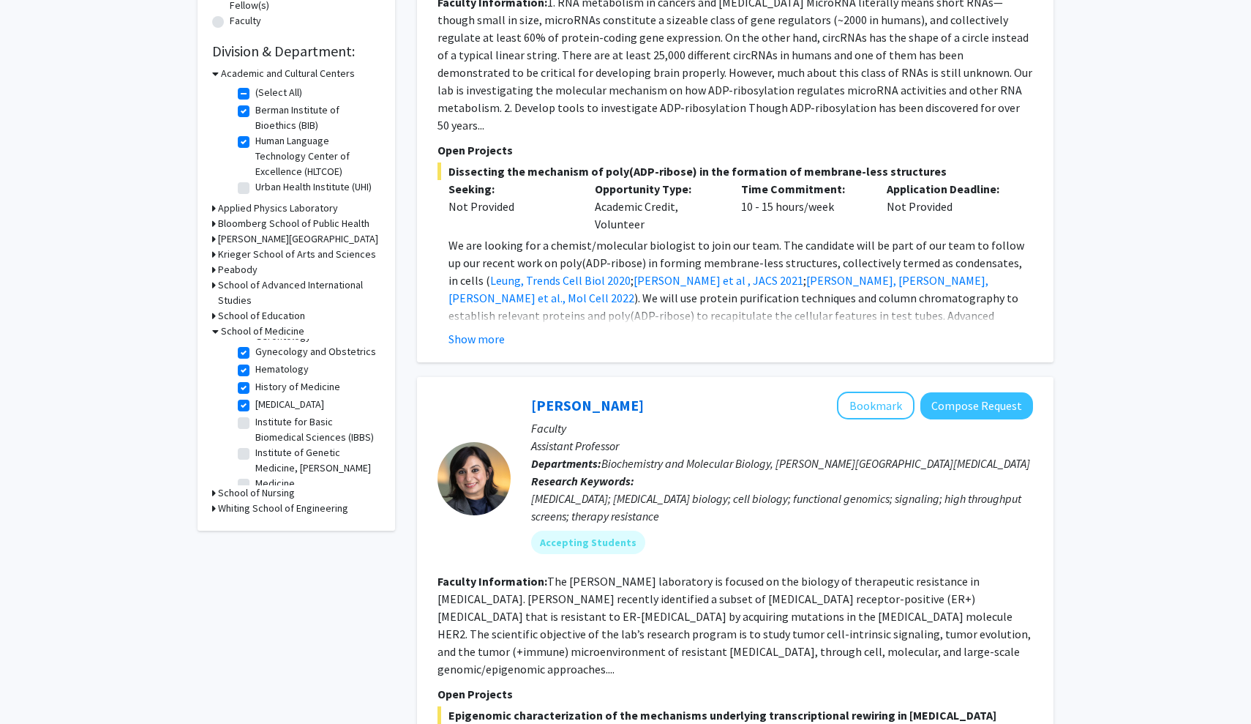
click at [255, 484] on label "Medicine" at bounding box center [275, 483] width 40 height 15
click at [255, 484] on input "Medicine" at bounding box center [260, 481] width 10 height 10
checkbox input "true"
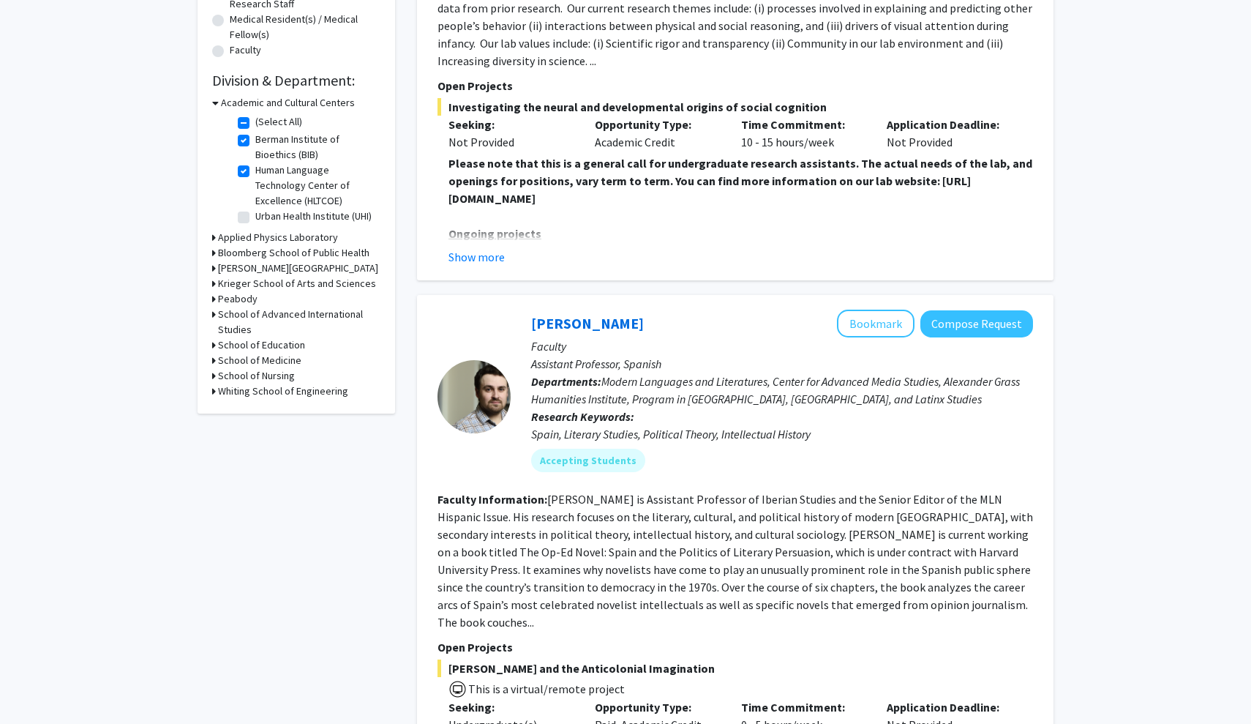
scroll to position [367, 0]
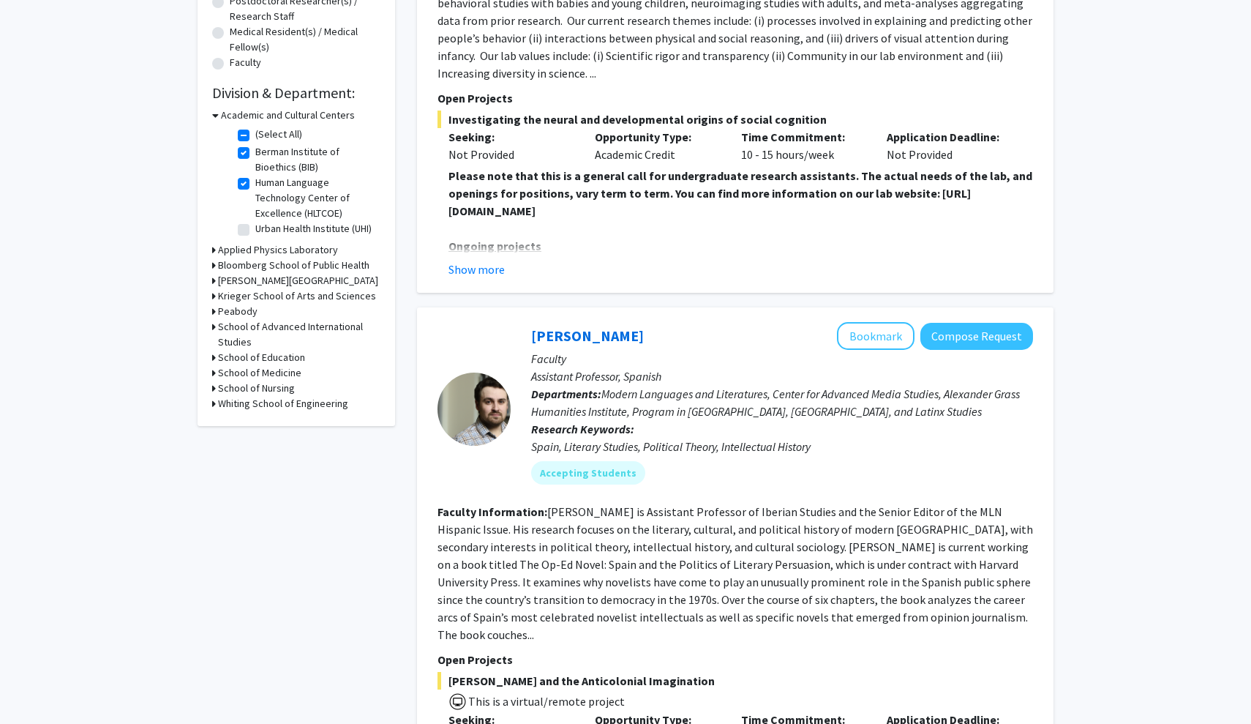
click at [211, 374] on div "Refine By Collaboration Status: Collaboration Status All Faculty/Staff Collabor…" at bounding box center [297, 69] width 198 height 714
click at [213, 375] on icon at bounding box center [214, 372] width 4 height 15
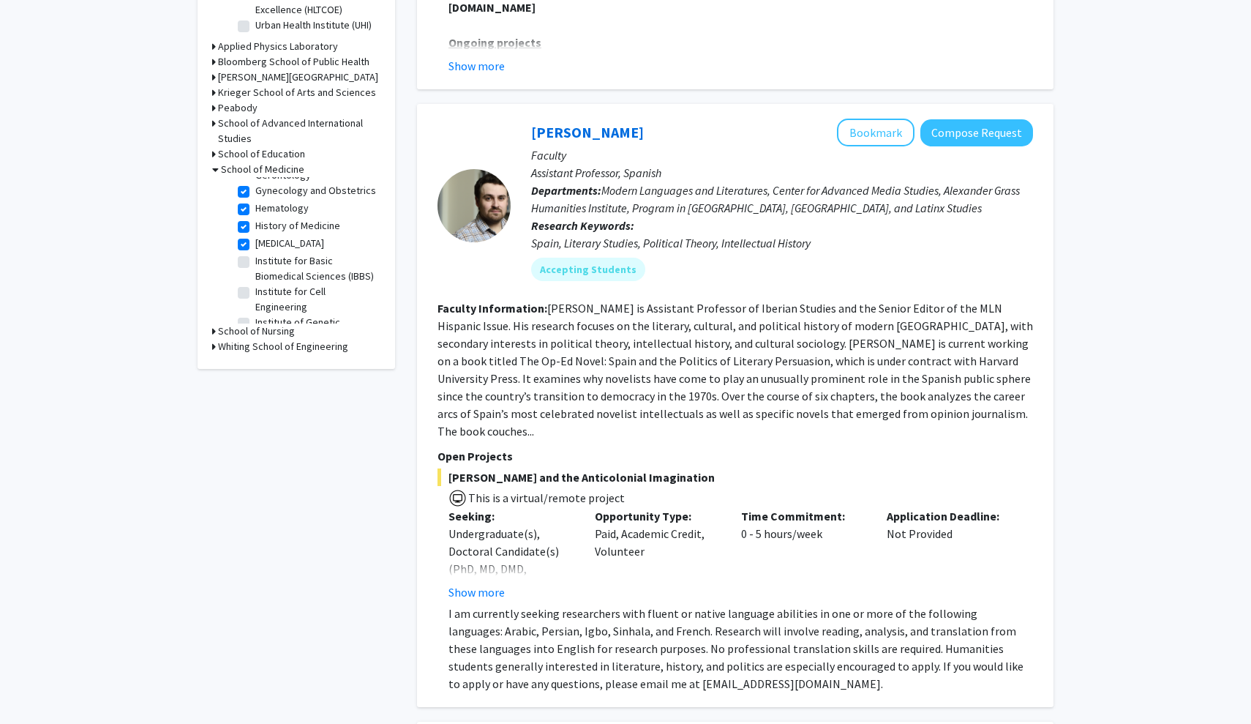
scroll to position [796, 0]
click at [255, 254] on label "Institute for Basic Biomedical Sciences (IBBS)" at bounding box center [315, 269] width 121 height 31
click at [255, 254] on input "Institute for Basic Biomedical Sciences (IBBS)" at bounding box center [260, 259] width 10 height 10
checkbox input "true"
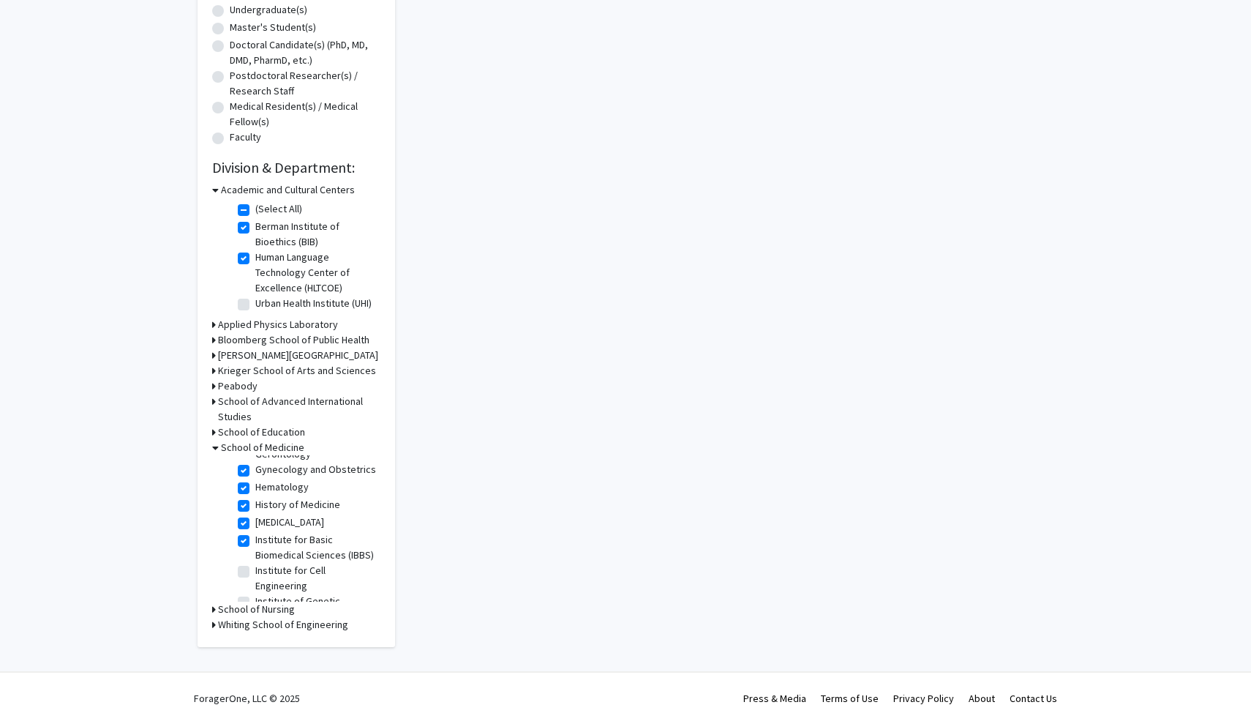
scroll to position [294, 0]
click at [255, 593] on label "Institute of Genetic Medicine, McKusick-Nathans" at bounding box center [315, 608] width 121 height 31
click at [255, 593] on input "Institute of Genetic Medicine, McKusick-Nathans" at bounding box center [260, 598] width 10 height 10
checkbox input "true"
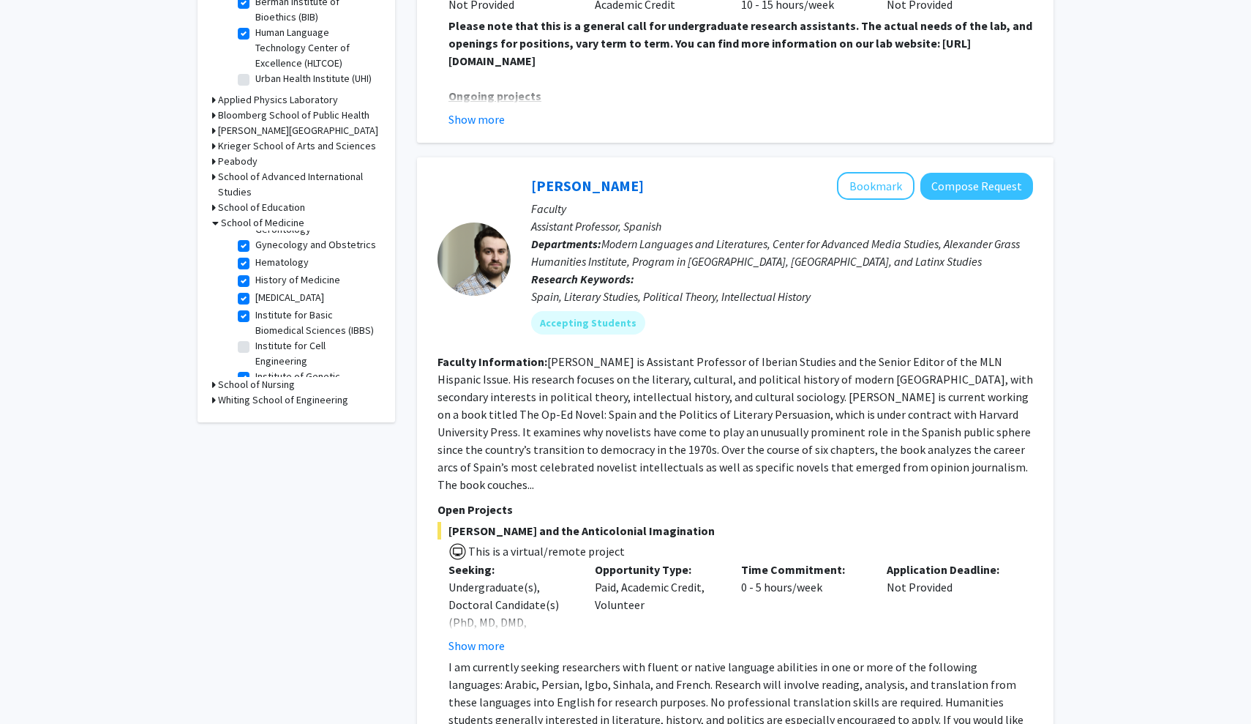
scroll to position [614, 0]
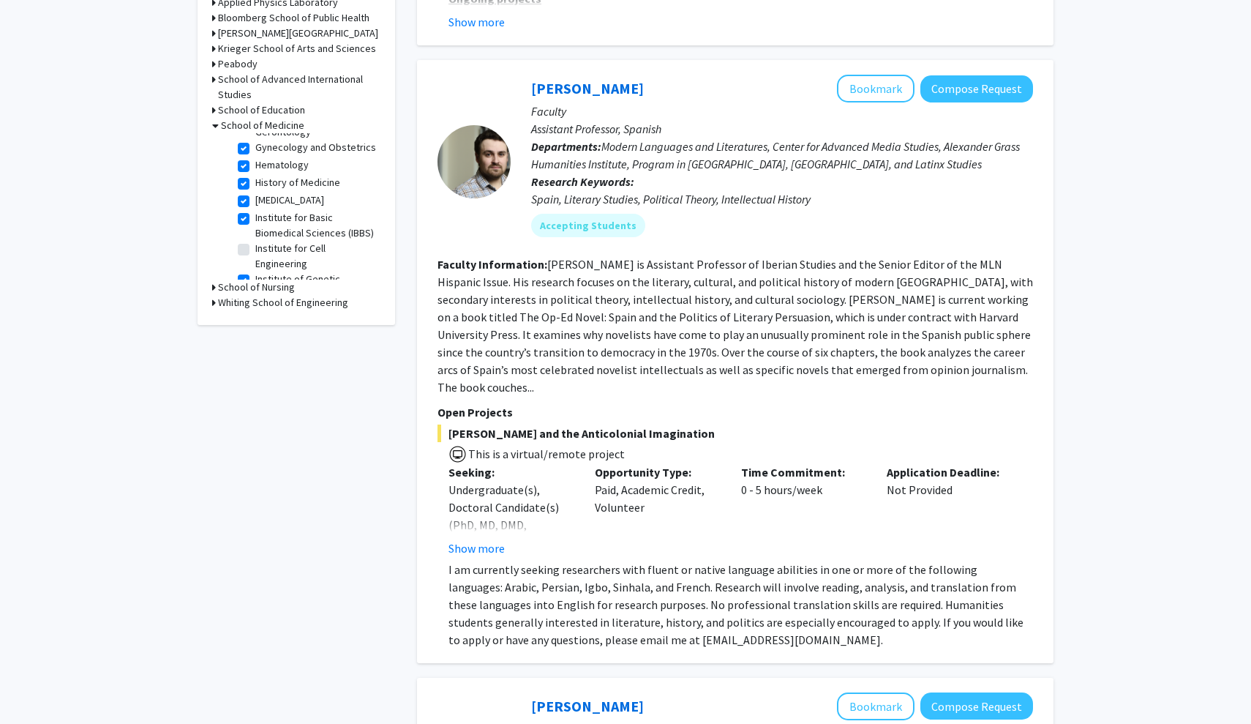
click at [255, 241] on label "Institute for Cell Engineering" at bounding box center [315, 256] width 121 height 31
click at [255, 241] on input "Institute for Cell Engineering" at bounding box center [260, 246] width 10 height 10
checkbox input "true"
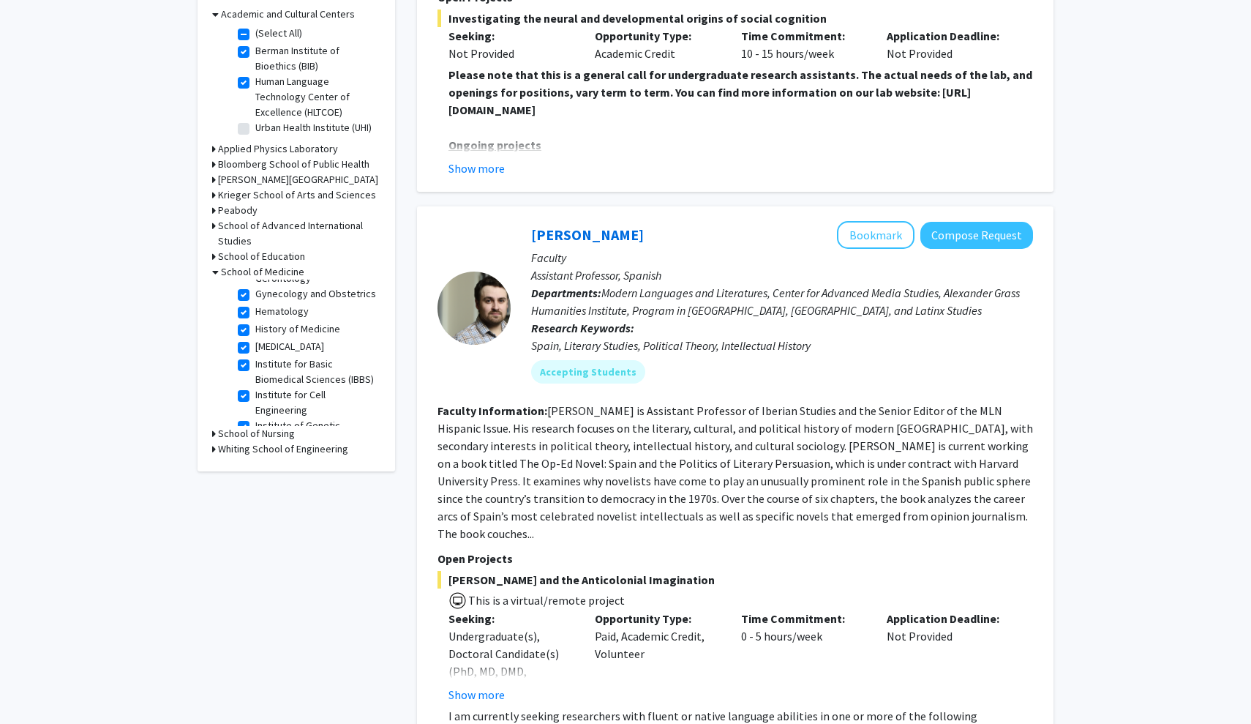
scroll to position [602, 0]
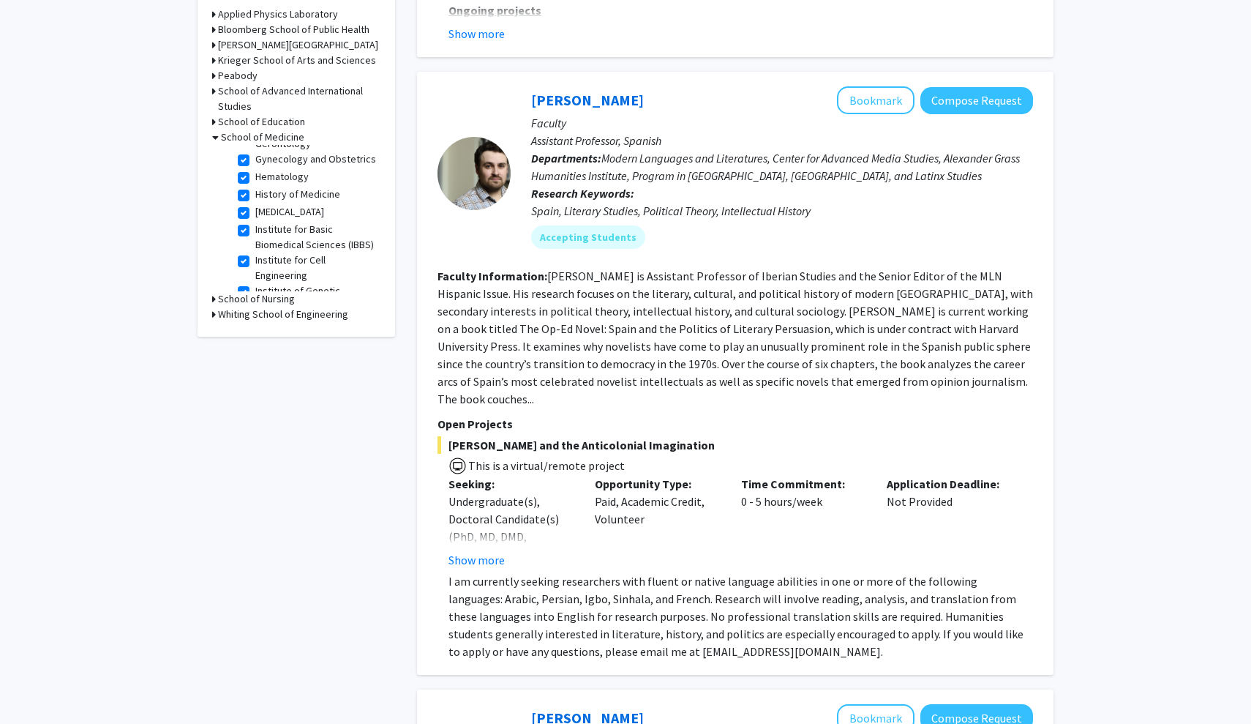
click at [255, 314] on label "Lyme Disease Research Center" at bounding box center [315, 329] width 121 height 31
click at [255, 314] on input "Lyme Disease Research Center" at bounding box center [260, 319] width 10 height 10
checkbox input "true"
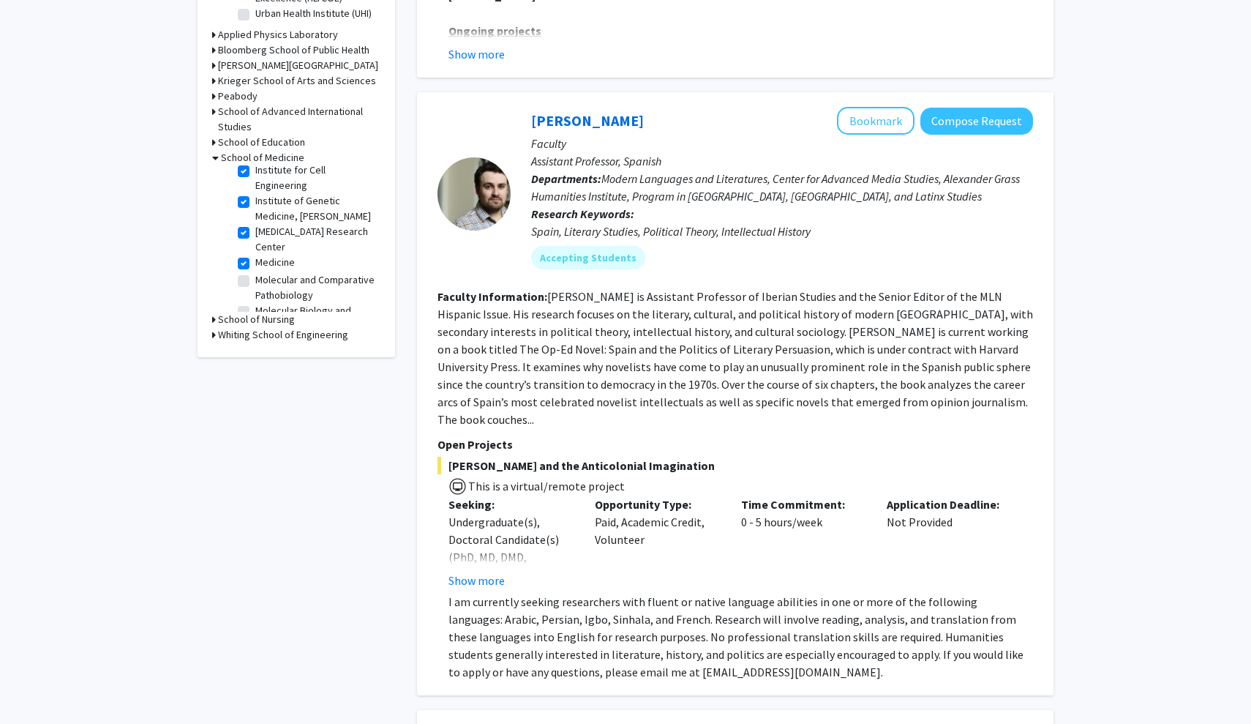
scroll to position [938, 0]
click at [255, 241] on fg-checkbox "Molecular and Comparative Pathobiology Molecular and Comparative Pathobiology" at bounding box center [307, 256] width 139 height 31
click at [255, 234] on label "Molecular and Comparative Pathobiology" at bounding box center [315, 249] width 121 height 31
click at [255, 234] on input "Molecular and Comparative Pathobiology" at bounding box center [260, 239] width 10 height 10
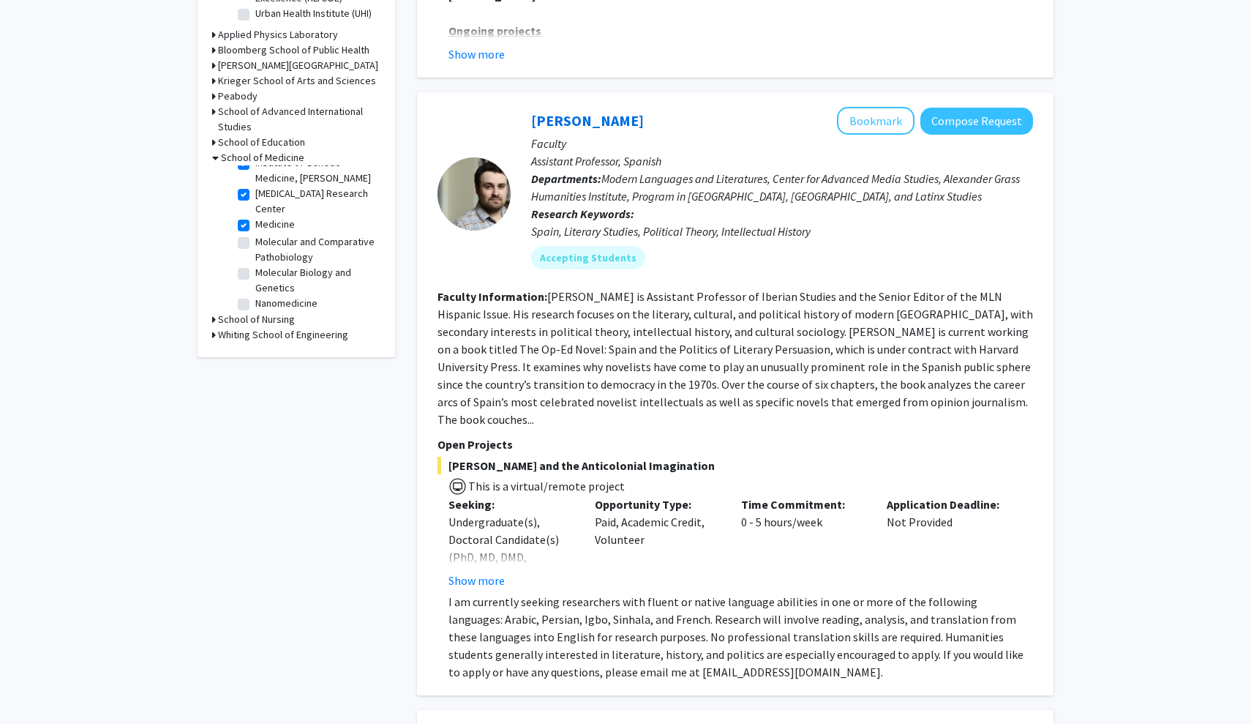
checkbox input "true"
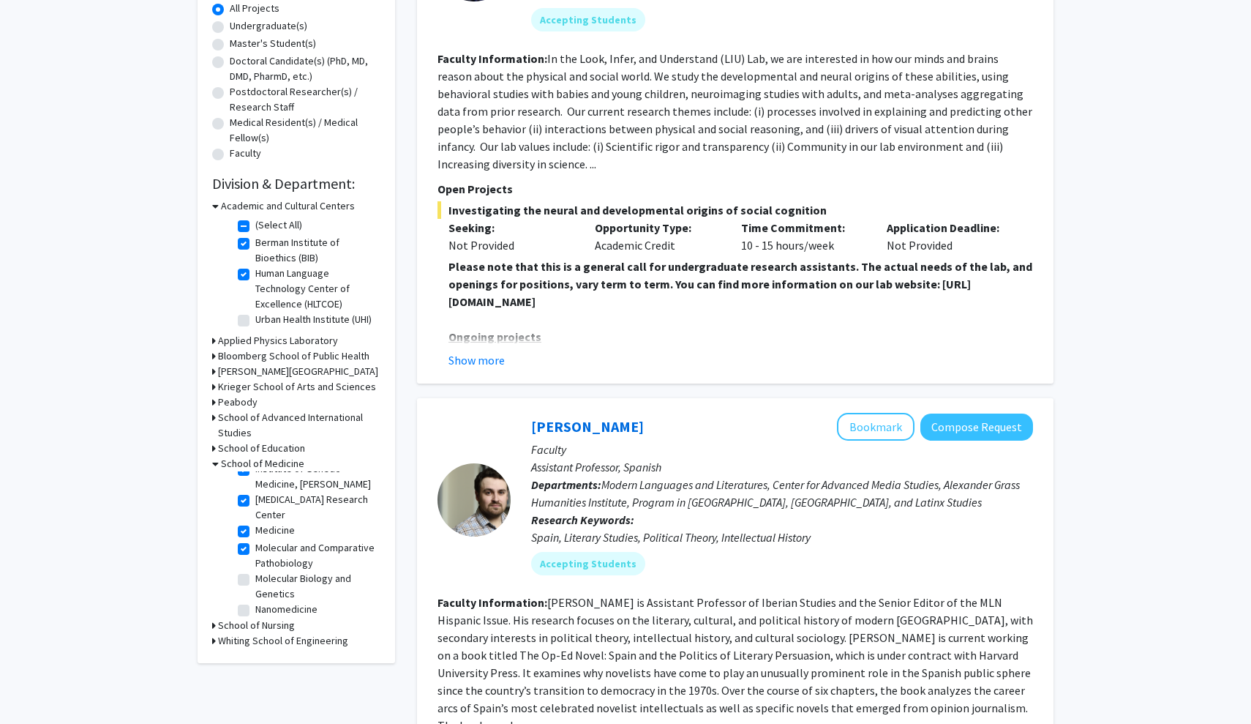
scroll to position [316, 0]
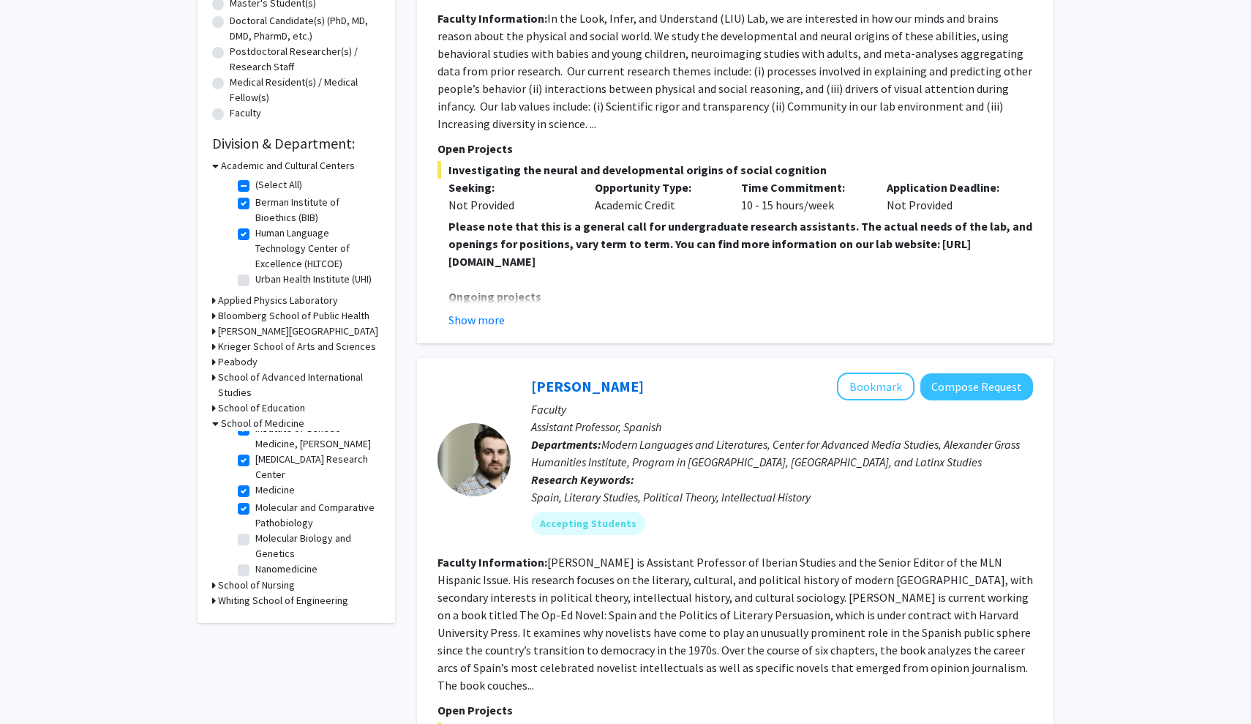
click at [255, 596] on label "Neurology" at bounding box center [277, 603] width 45 height 15
click at [255, 596] on input "Neurology" at bounding box center [260, 601] width 10 height 10
checkbox input "true"
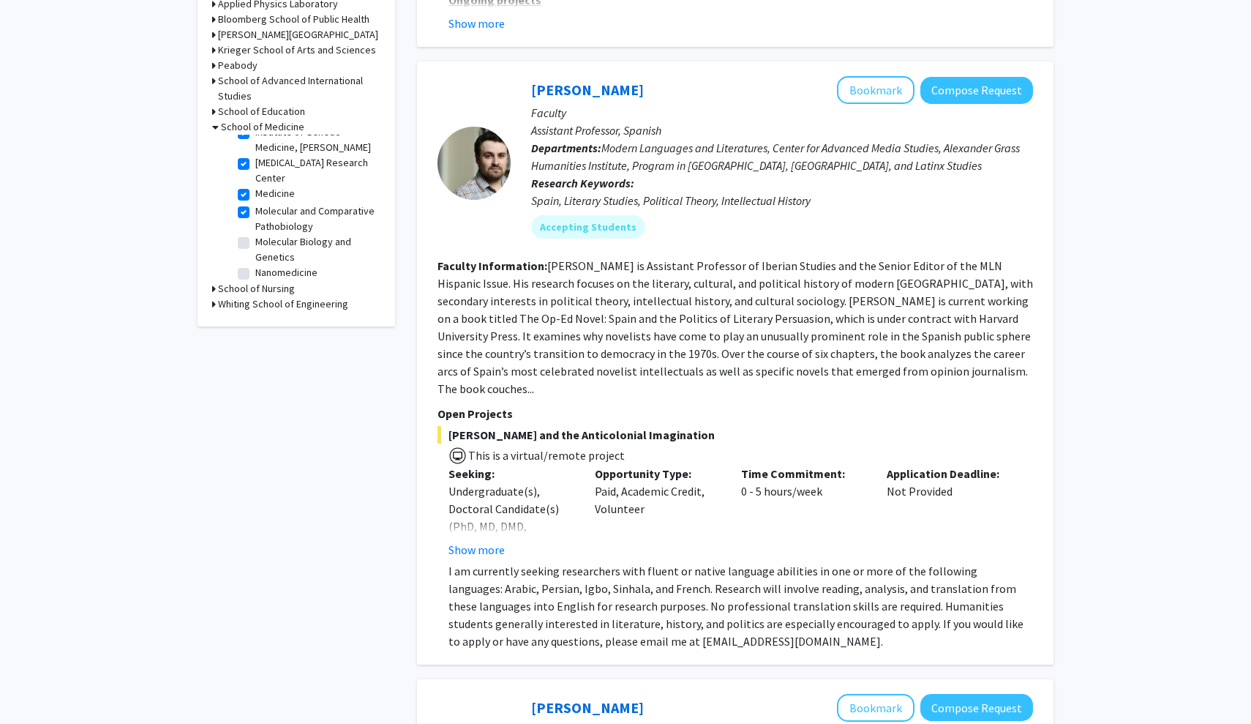
scroll to position [614, 0]
click at [255, 281] on label "Nephrology" at bounding box center [280, 288] width 51 height 15
click at [255, 281] on input "Nephrology" at bounding box center [260, 286] width 10 height 10
checkbox input "true"
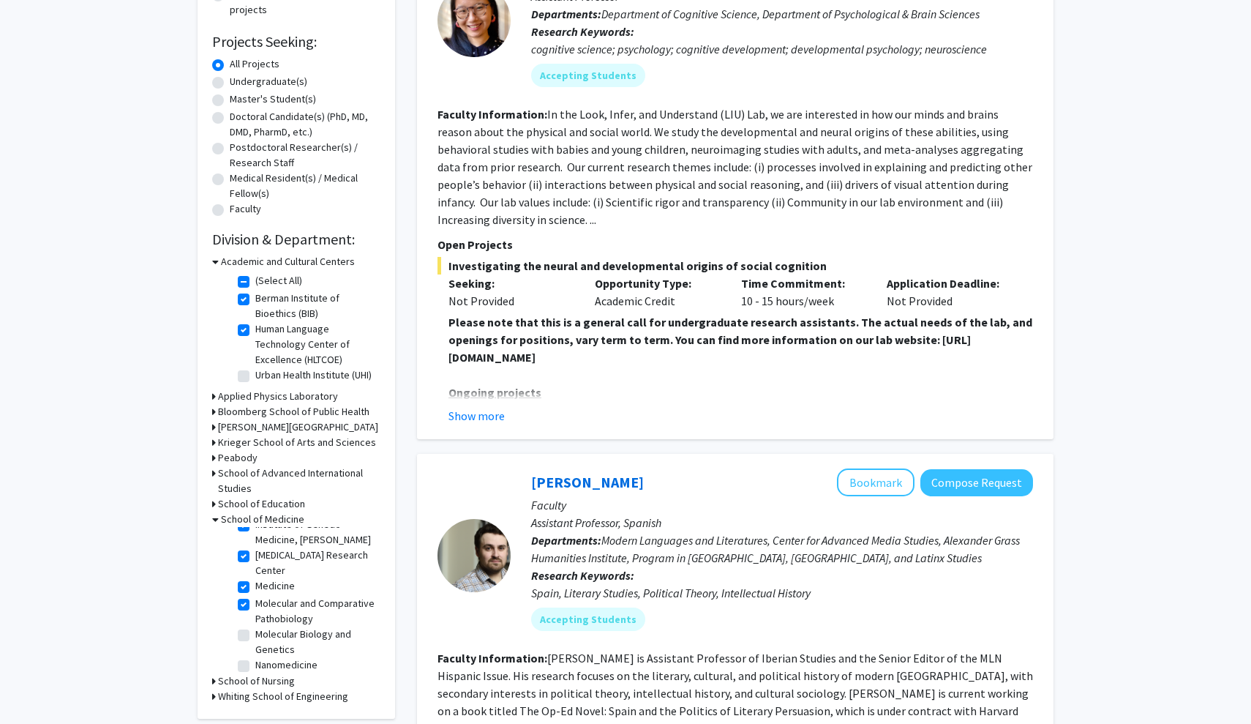
scroll to position [237, 0]
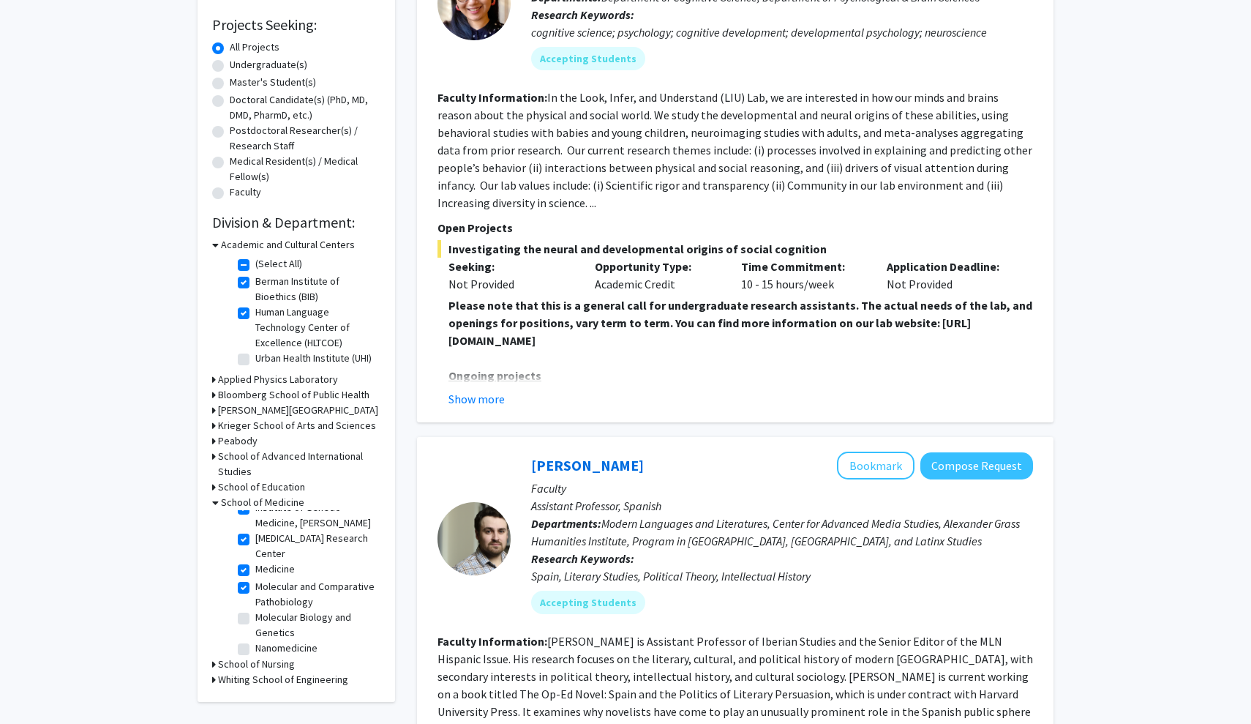
click at [255, 640] on label "Nanomedicine" at bounding box center [286, 647] width 62 height 15
click at [255, 640] on input "Nanomedicine" at bounding box center [260, 645] width 10 height 10
checkbox input "true"
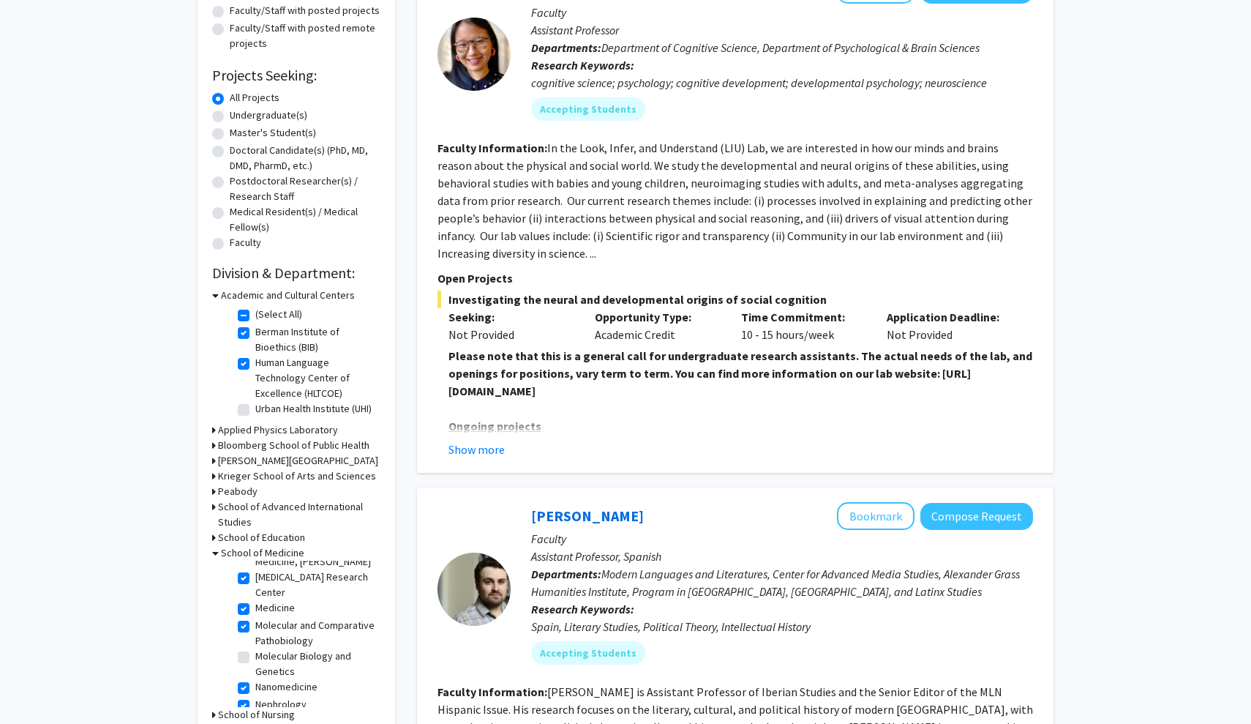
scroll to position [956, 0]
click at [255, 649] on label "Molecular Biology and Genetics" at bounding box center [315, 664] width 121 height 31
click at [255, 649] on input "Molecular Biology and Genetics" at bounding box center [260, 654] width 10 height 10
checkbox input "true"
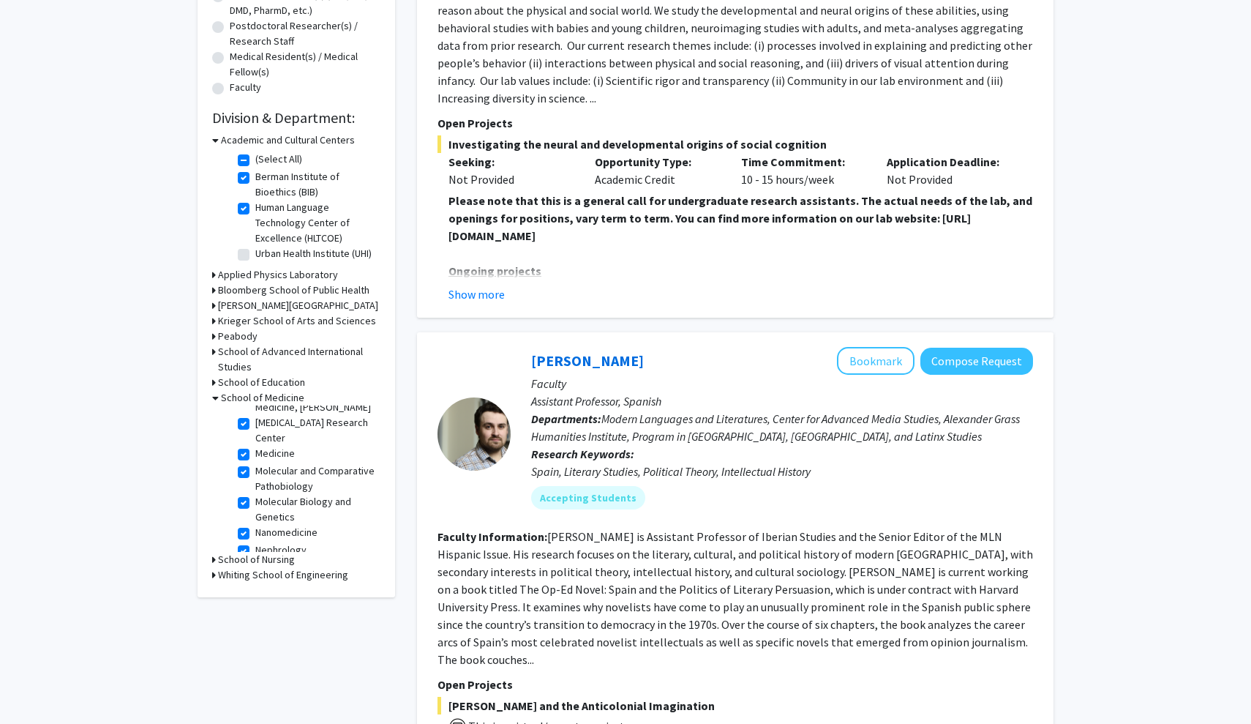
scroll to position [343, 0]
click at [255, 576] on label "Neuroscience" at bounding box center [285, 583] width 61 height 15
click at [255, 576] on input "Neuroscience" at bounding box center [260, 581] width 10 height 10
checkbox input "true"
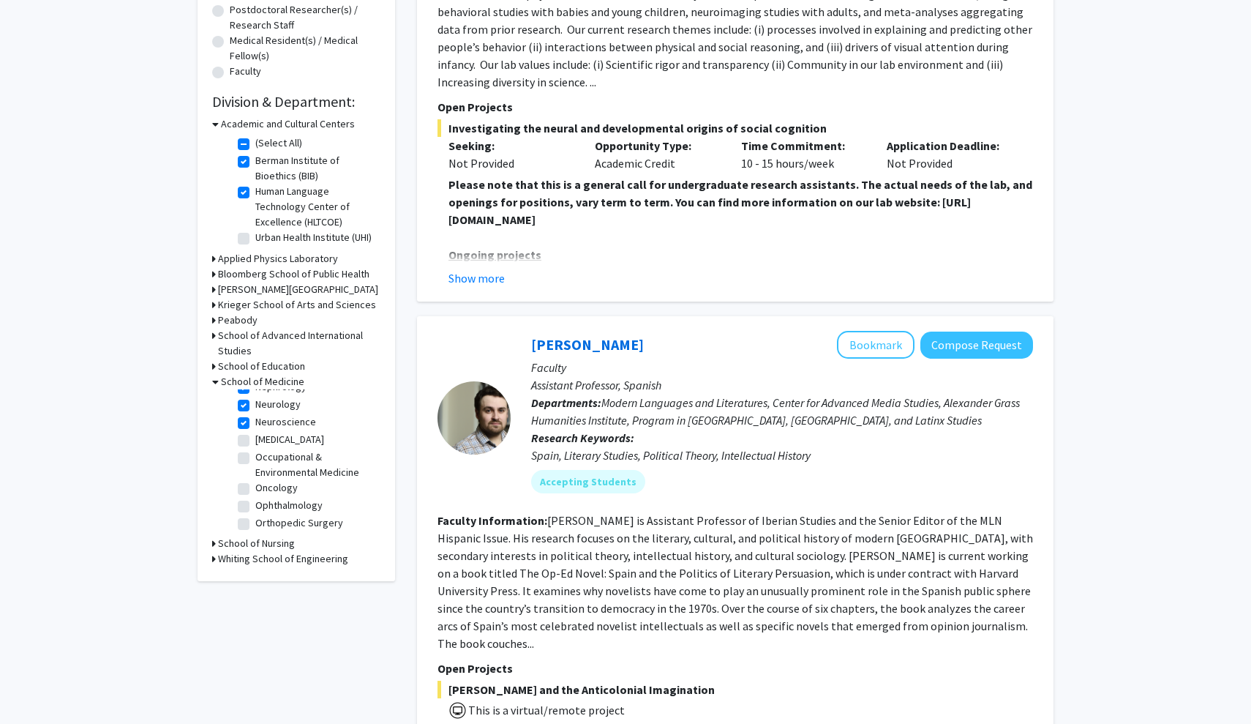
scroll to position [1101, 0]
click at [255, 482] on label "Oncology" at bounding box center [276, 489] width 42 height 15
click at [255, 482] on input "Oncology" at bounding box center [260, 487] width 10 height 10
checkbox input "true"
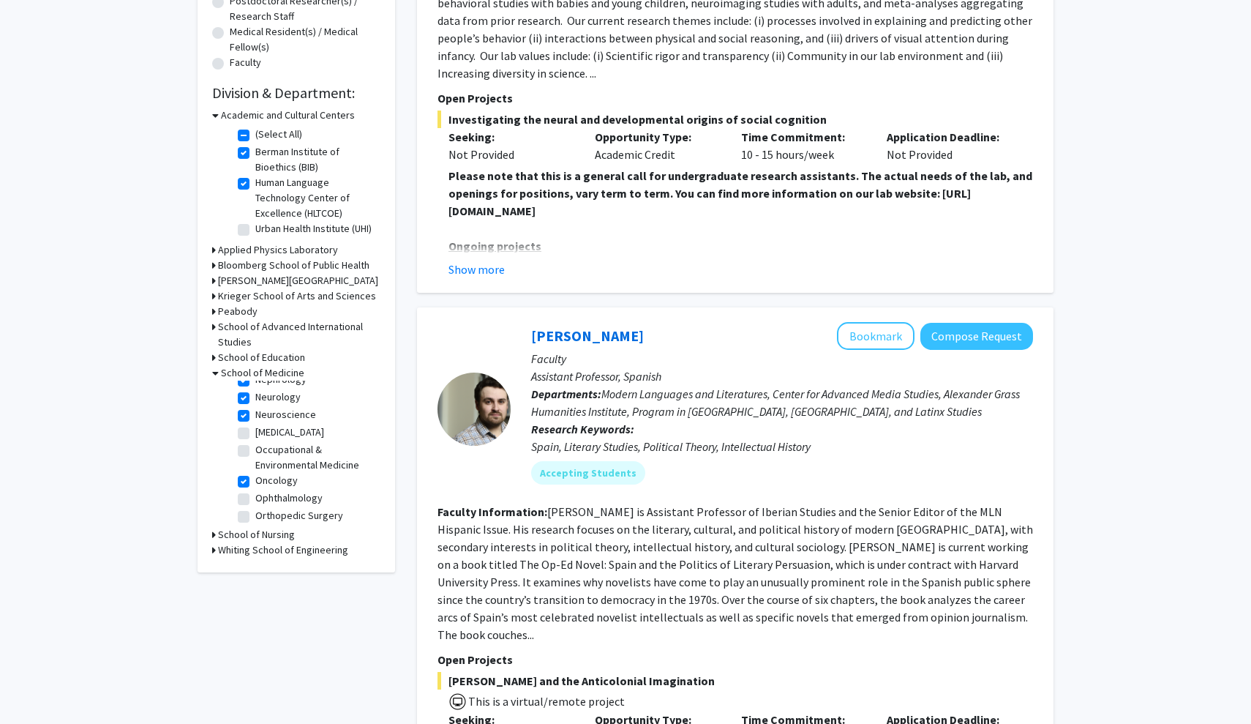
scroll to position [405, 0]
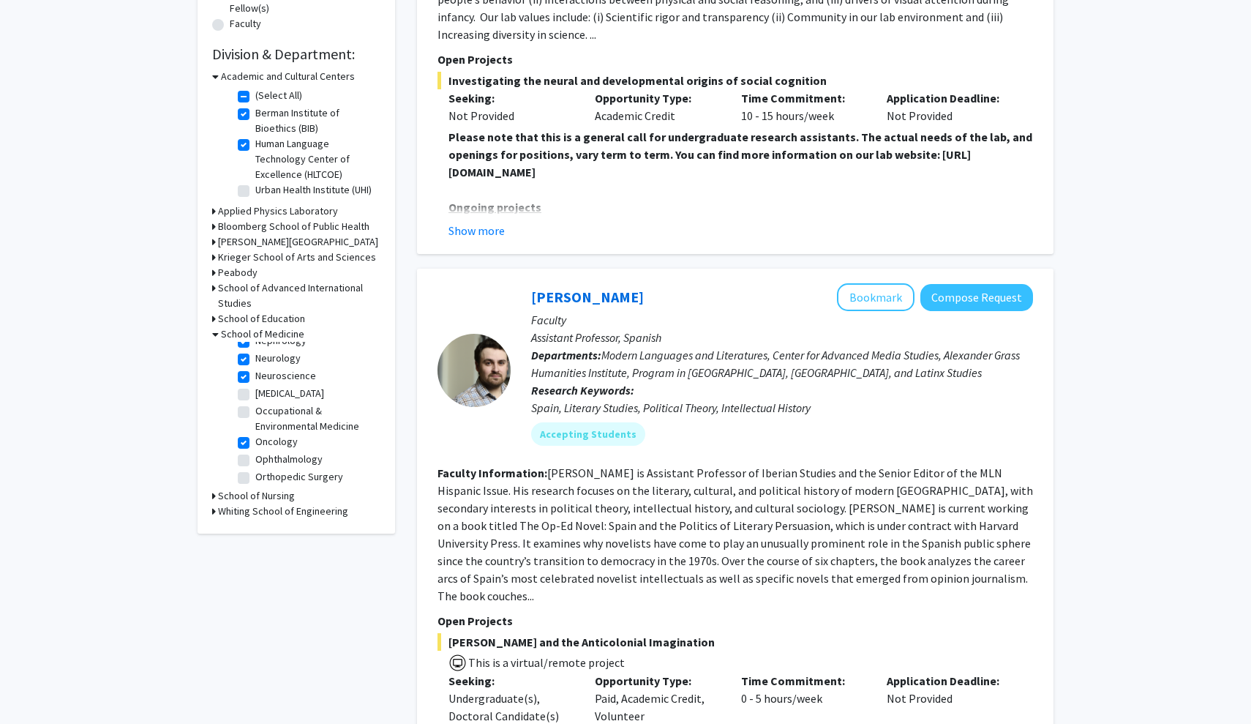
click at [255, 403] on label "Occupational & Environmental Medicine" at bounding box center [315, 418] width 121 height 31
click at [255, 403] on input "Occupational & Environmental Medicine" at bounding box center [260, 408] width 10 height 10
checkbox input "true"
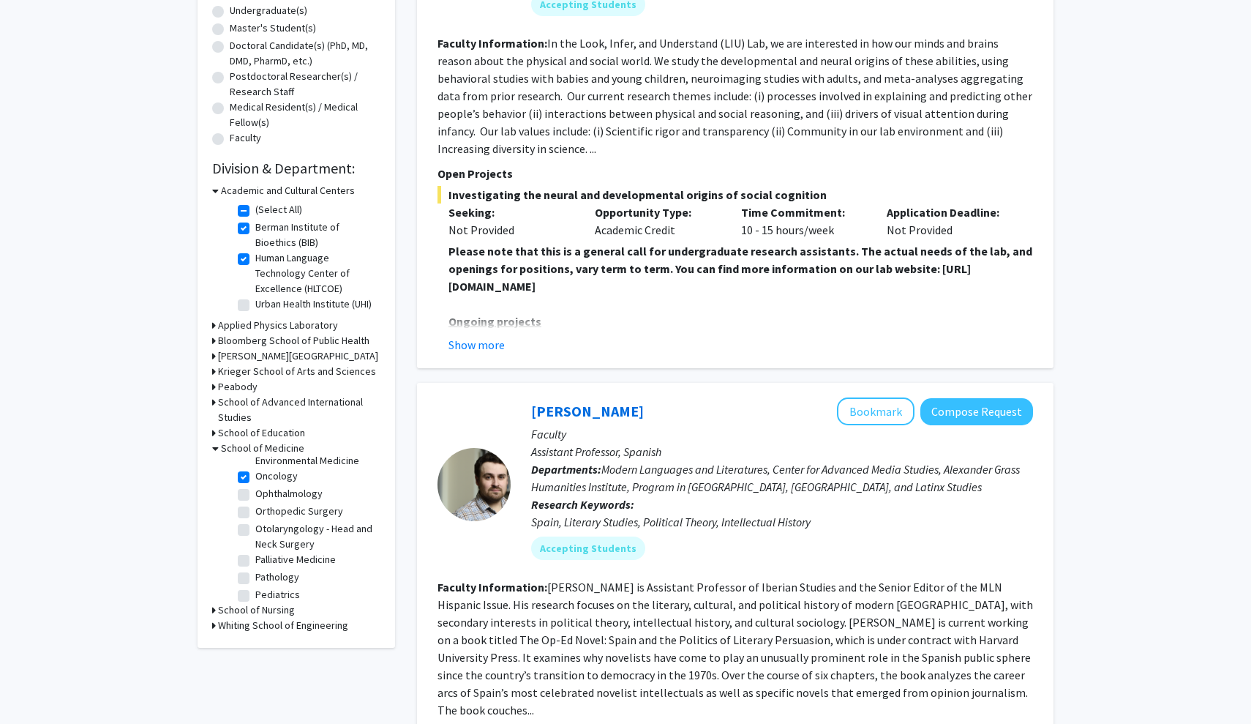
click at [250, 587] on fg-checkbox "Pediatrics Pediatrics" at bounding box center [307, 596] width 139 height 18
click at [255, 587] on label "Pediatrics" at bounding box center [277, 594] width 45 height 15
click at [255, 587] on input "Pediatrics" at bounding box center [260, 592] width 10 height 10
checkbox input "true"
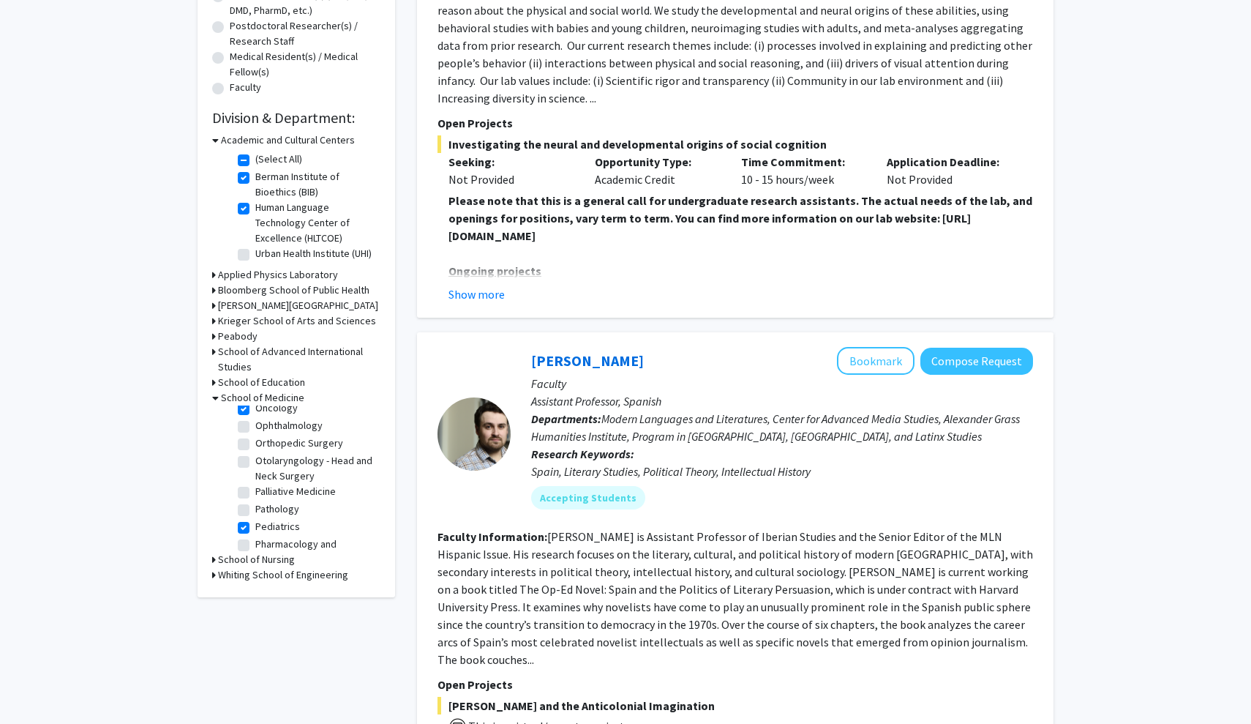
click at [255, 536] on label "Pharmacology and Molecular Sciences" at bounding box center [315, 551] width 121 height 31
click at [255, 536] on input "Pharmacology and Molecular Sciences" at bounding box center [260, 541] width 10 height 10
checkbox input "true"
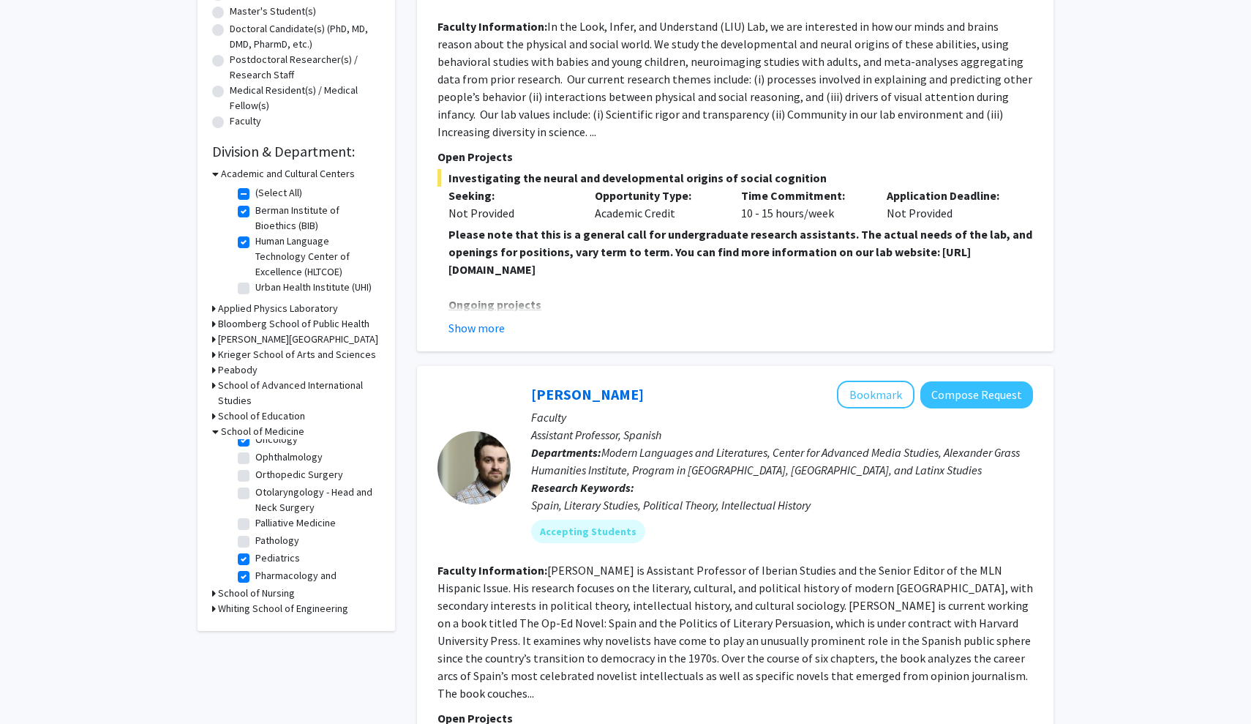
click at [255, 599] on label "Physical Medicine and Rehabilitation" at bounding box center [315, 614] width 121 height 31
click at [255, 599] on input "Physical Medicine and Rehabilitation" at bounding box center [260, 604] width 10 height 10
checkbox input "true"
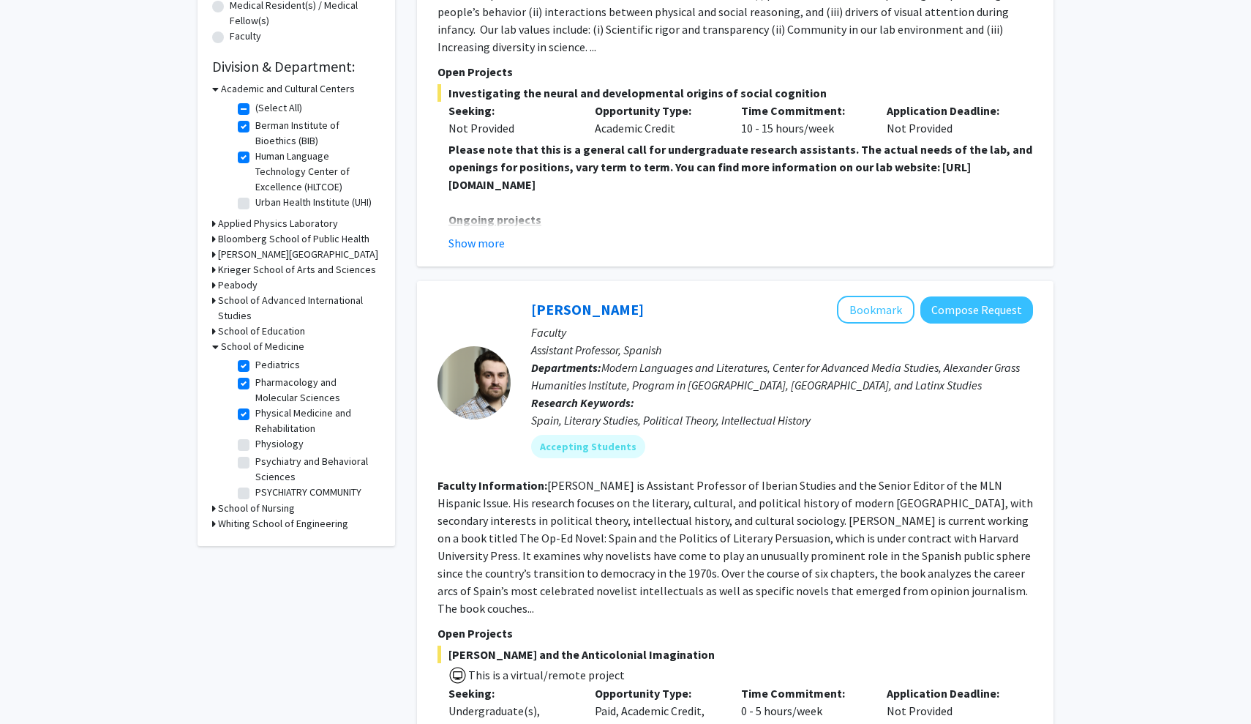
click at [255, 454] on label "Psychiatry and Behavioral Sciences" at bounding box center [315, 469] width 121 height 31
click at [255, 454] on input "Psychiatry and Behavioral Sciences" at bounding box center [260, 459] width 10 height 10
checkbox input "true"
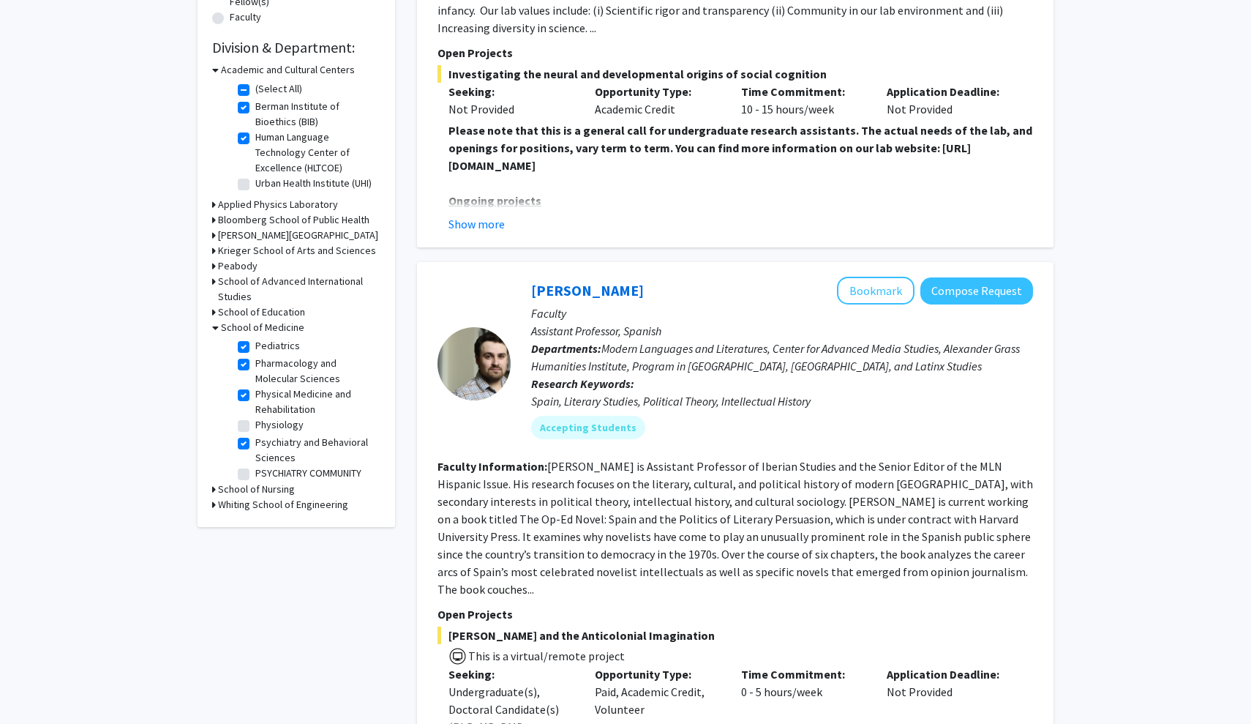
click at [255, 417] on label "Physiology" at bounding box center [279, 424] width 48 height 15
click at [255, 417] on input "Physiology" at bounding box center [260, 422] width 10 height 10
checkbox input "true"
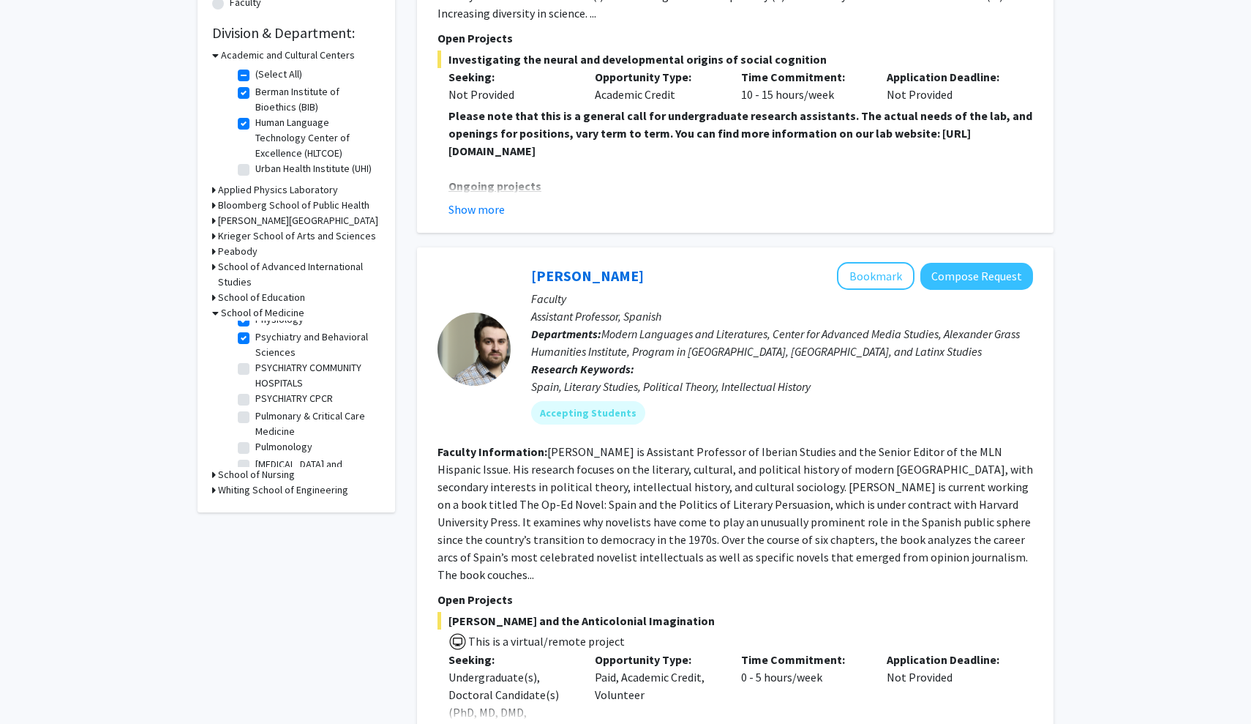
click at [250, 439] on fg-checkbox "Pulmonology Pulmonology" at bounding box center [307, 448] width 139 height 18
click at [255, 439] on label "Pulmonology" at bounding box center [283, 446] width 57 height 15
click at [255, 439] on input "Pulmonology" at bounding box center [260, 444] width 10 height 10
checkbox input "true"
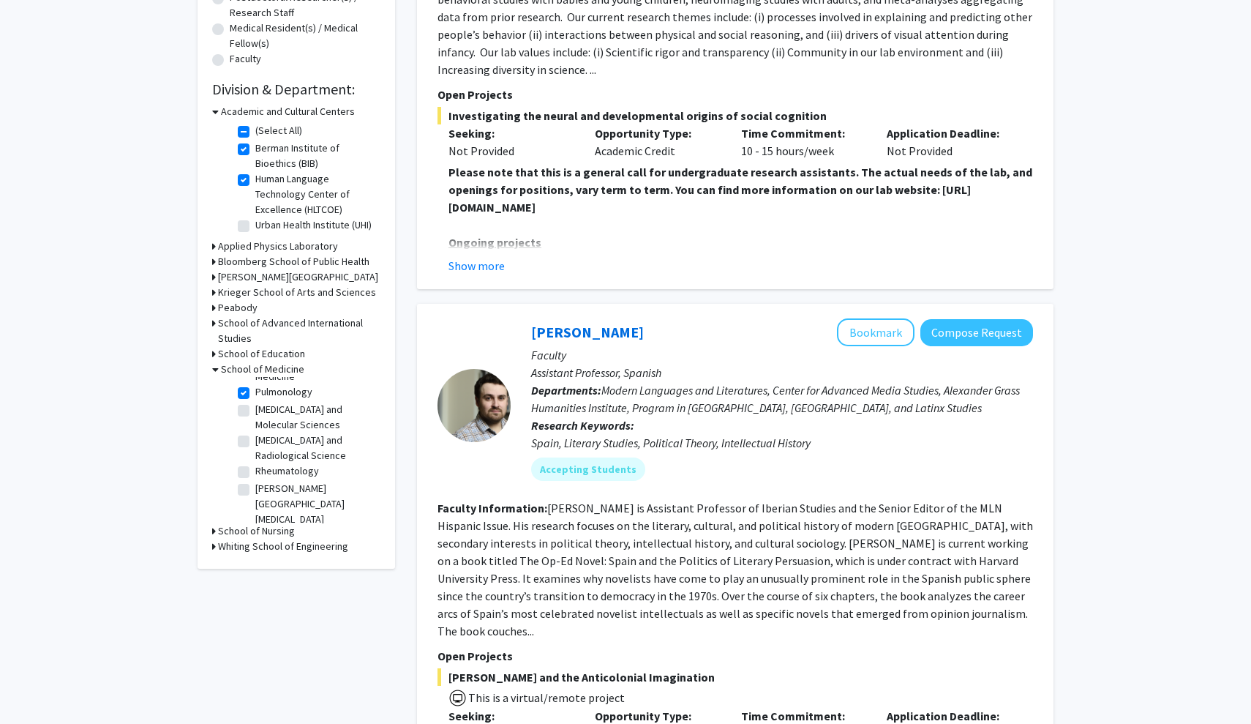
click at [255, 463] on label "Rheumatology" at bounding box center [287, 470] width 64 height 15
click at [255, 463] on input "Rheumatology" at bounding box center [260, 468] width 10 height 10
checkbox input "true"
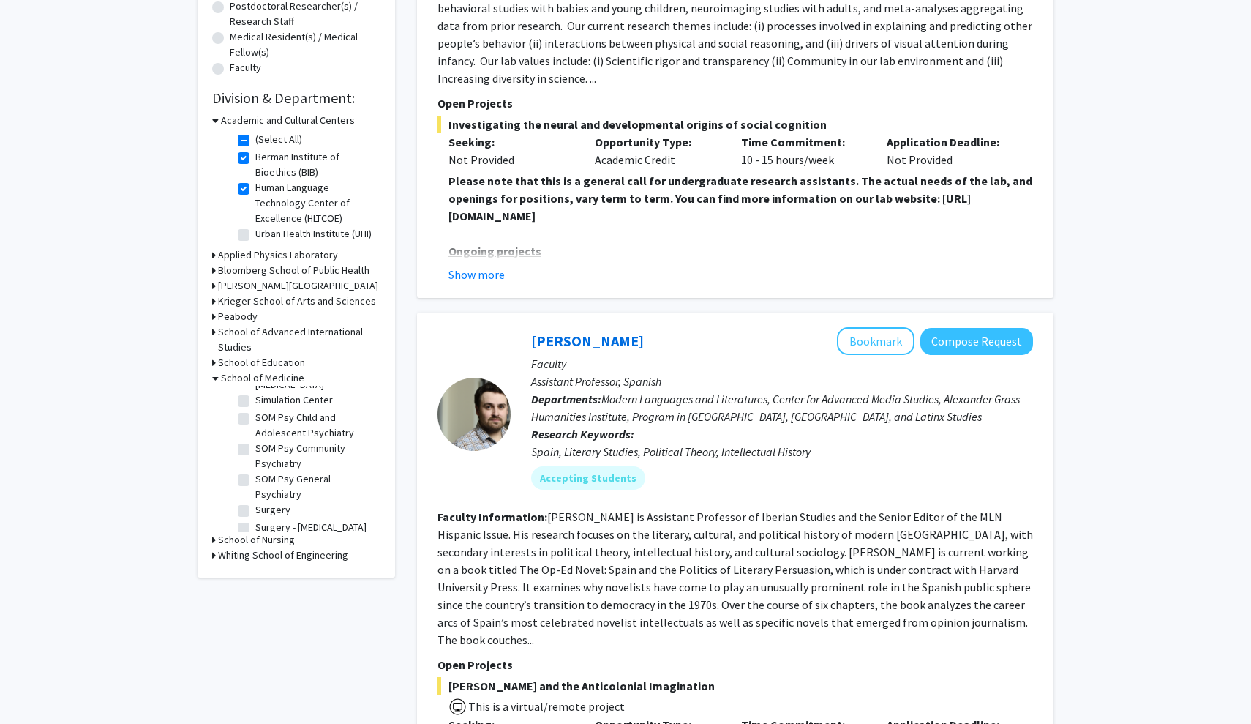
click at [255, 550] on label "Transplant Research Center" at bounding box center [315, 557] width 121 height 15
click at [255, 550] on input "Transplant Research Center" at bounding box center [260, 555] width 10 height 10
checkbox input "true"
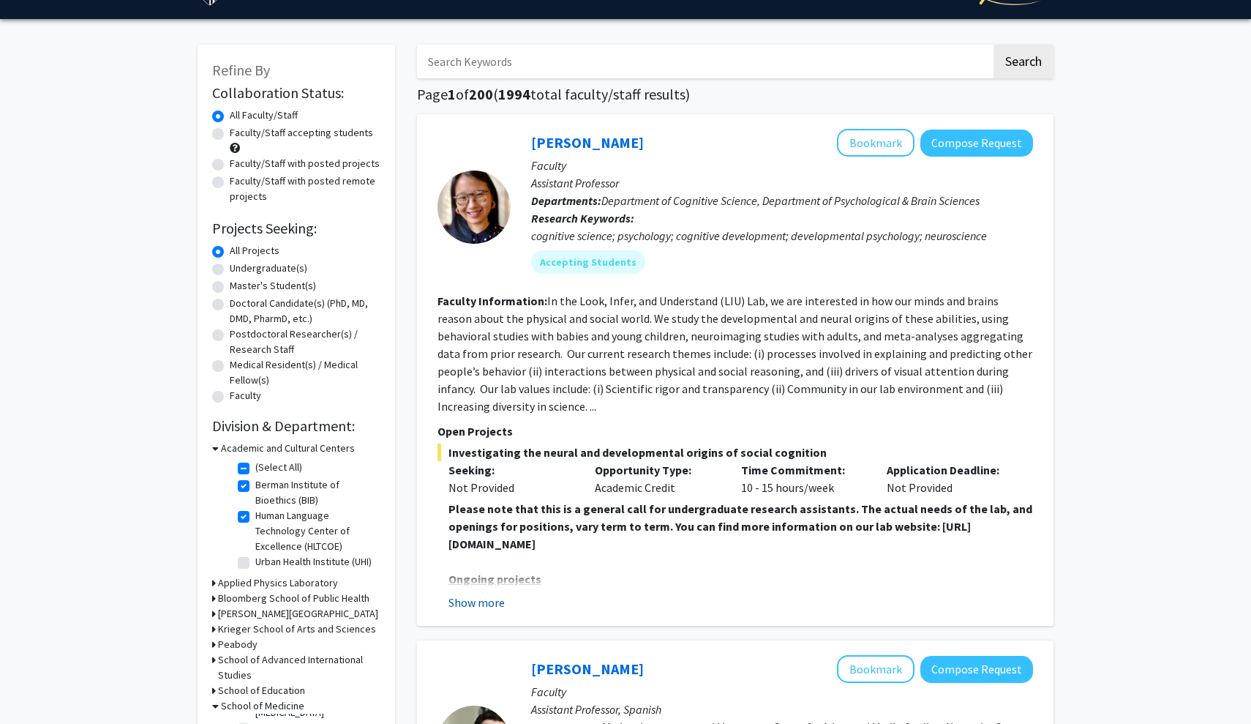
click at [471, 604] on button "Show more" at bounding box center [477, 602] width 56 height 18
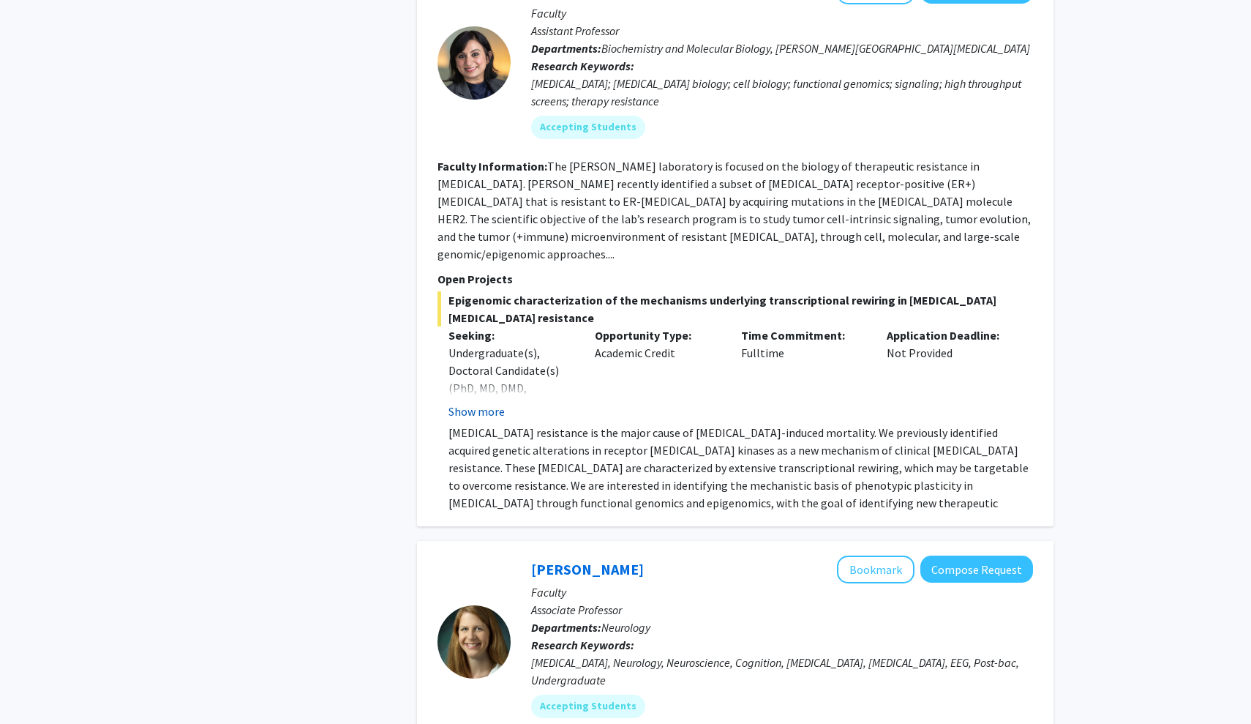
scroll to position [2120, 0]
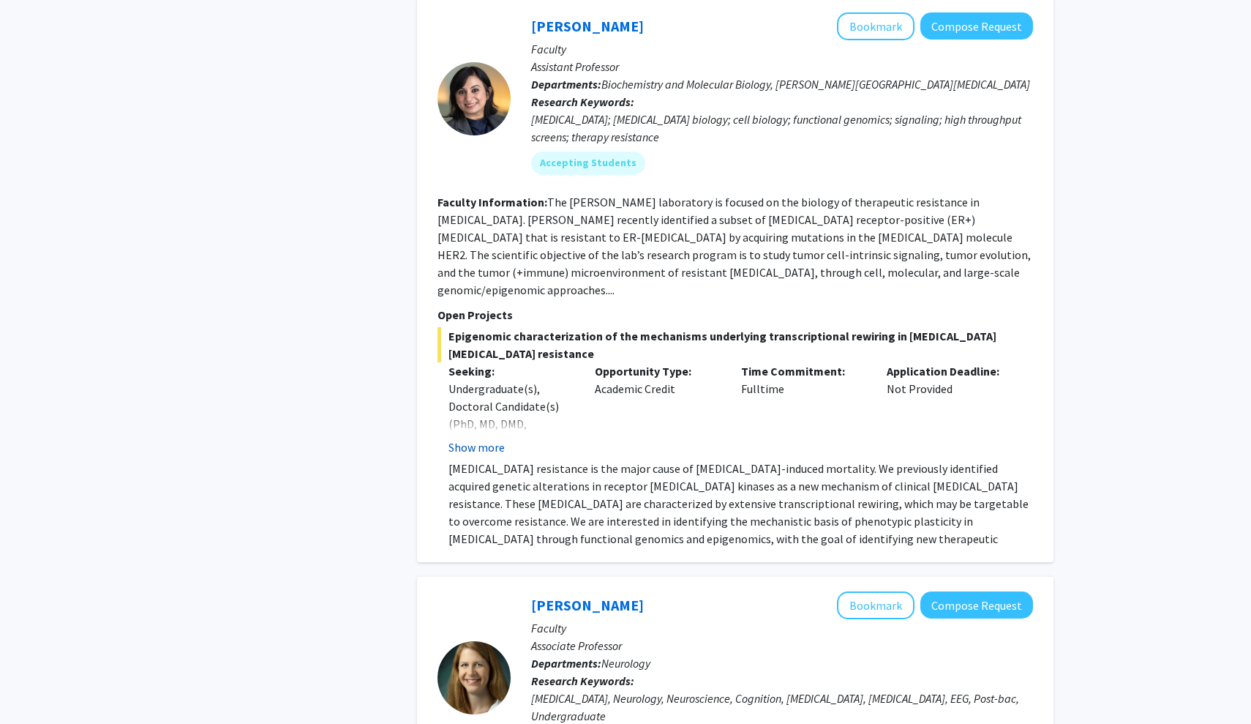
click at [493, 438] on button "Show more" at bounding box center [477, 447] width 56 height 18
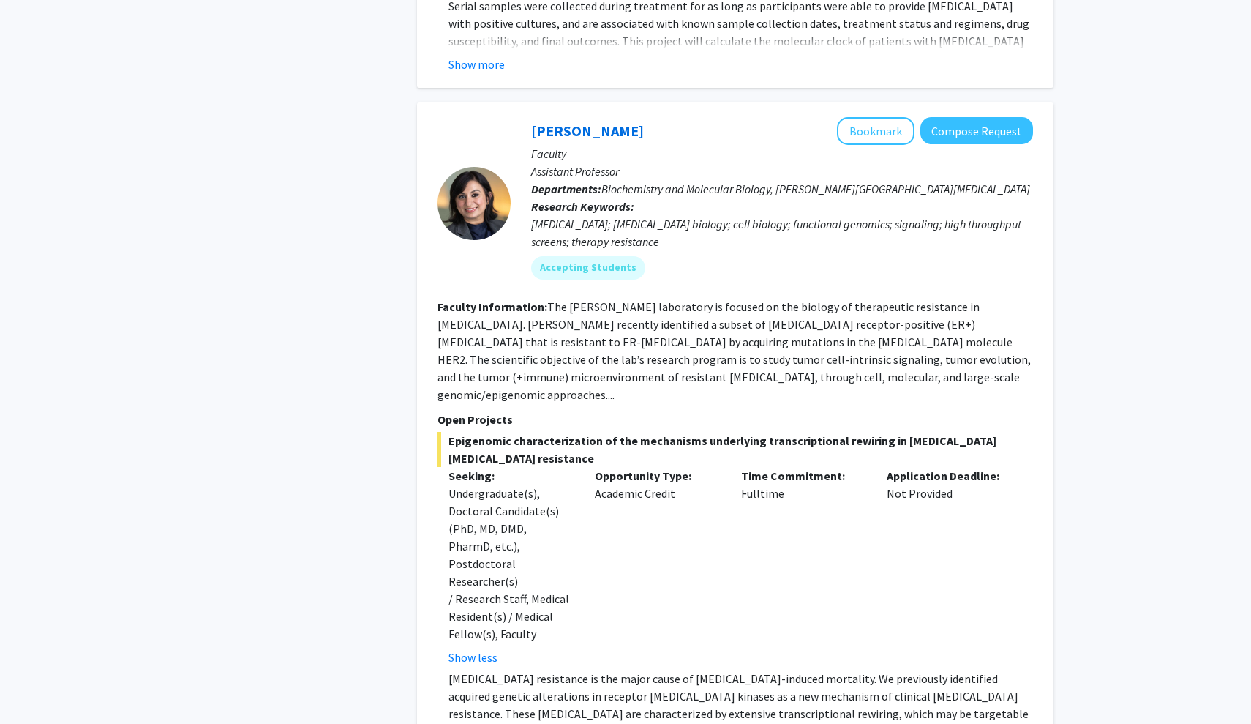
scroll to position [2015, 0]
click at [862, 117] on button "Bookmark" at bounding box center [876, 131] width 78 height 28
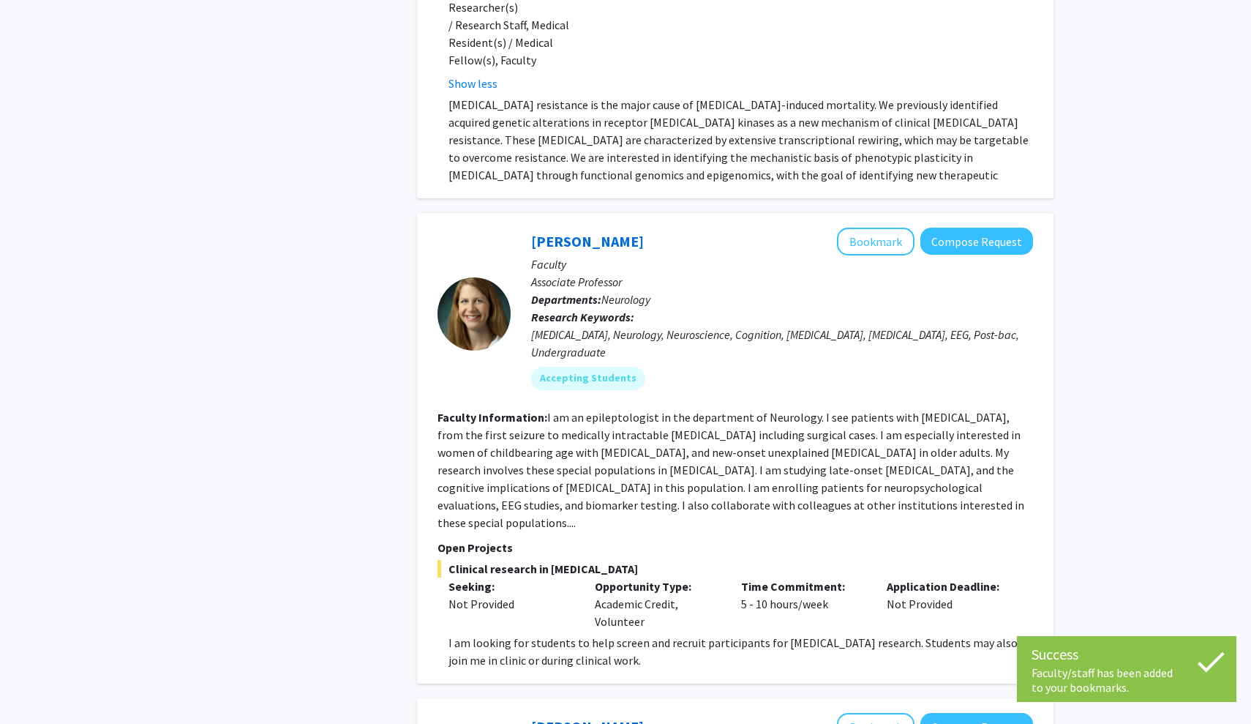
scroll to position [2591, 0]
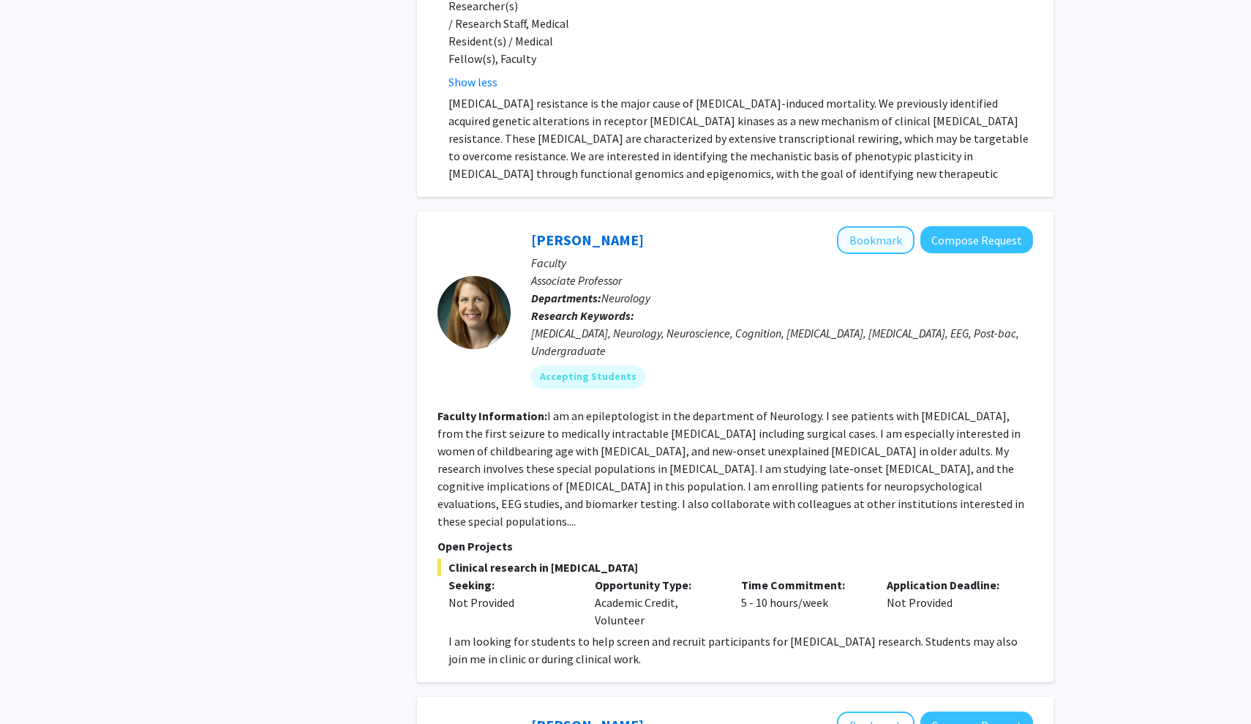
click at [881, 226] on button "Bookmark" at bounding box center [876, 240] width 78 height 28
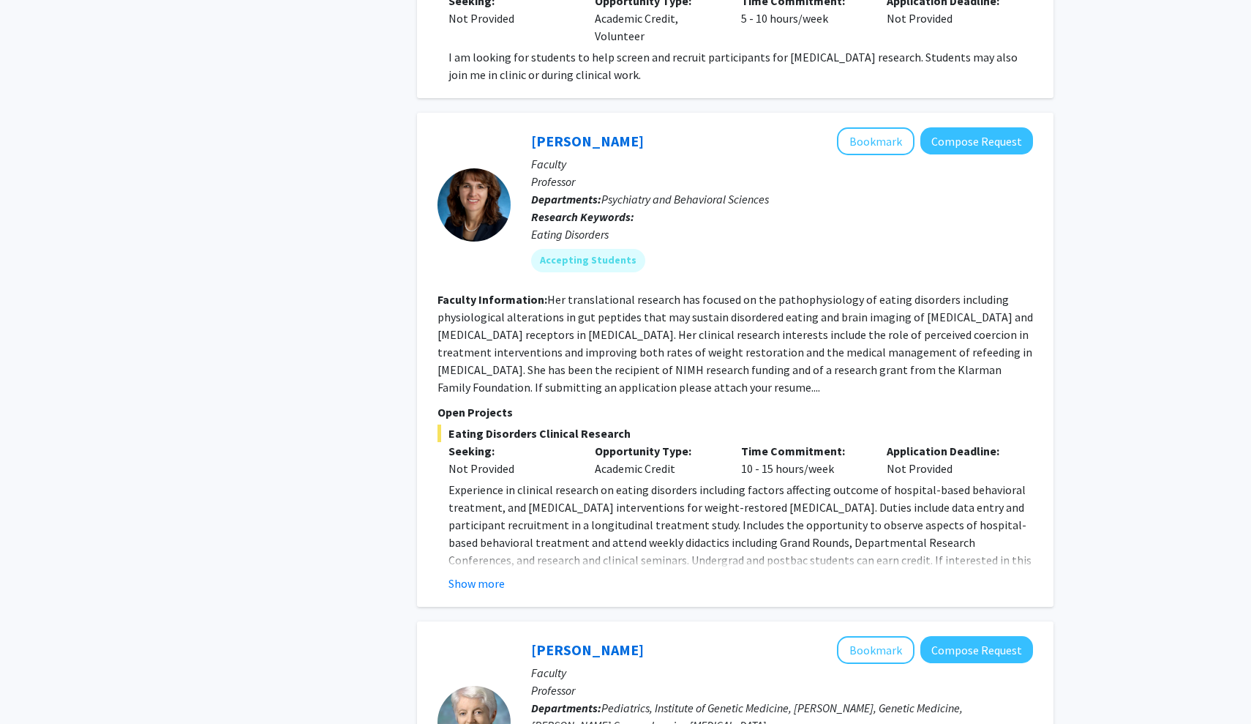
scroll to position [3173, 0]
click at [496, 576] on button "Show more" at bounding box center [477, 585] width 56 height 18
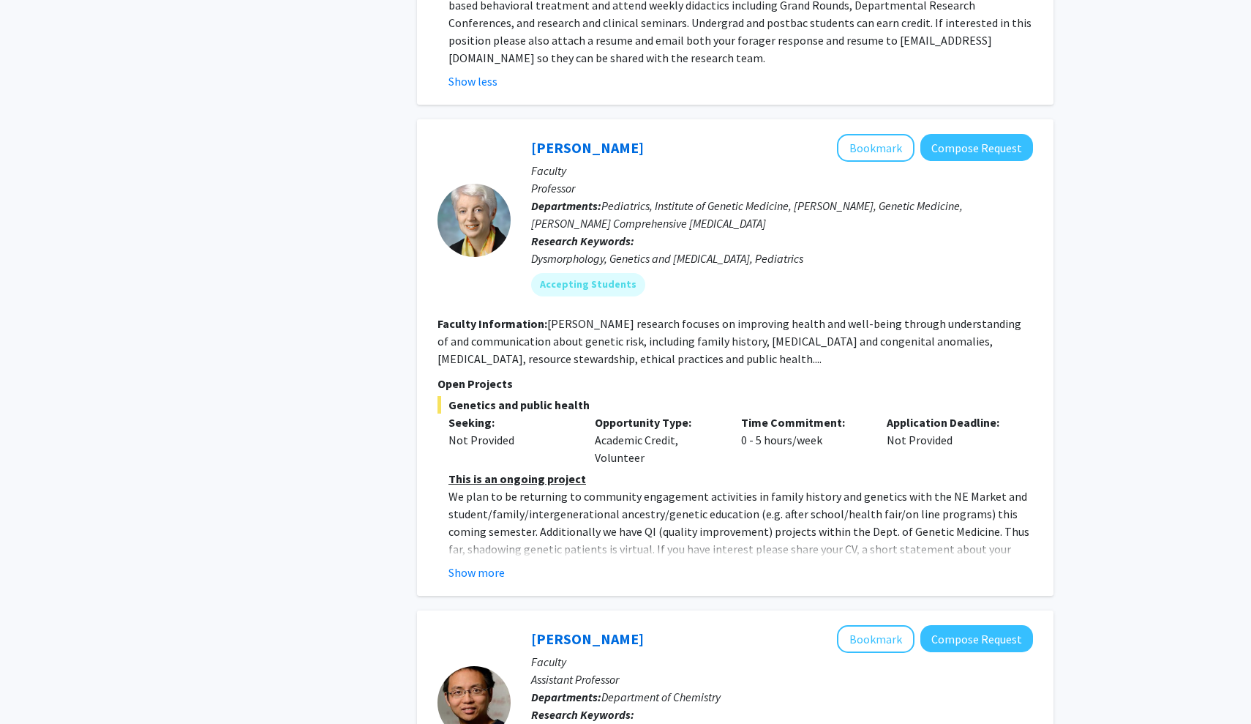
scroll to position [3712, 0]
click at [484, 563] on button "Show more" at bounding box center [477, 572] width 56 height 18
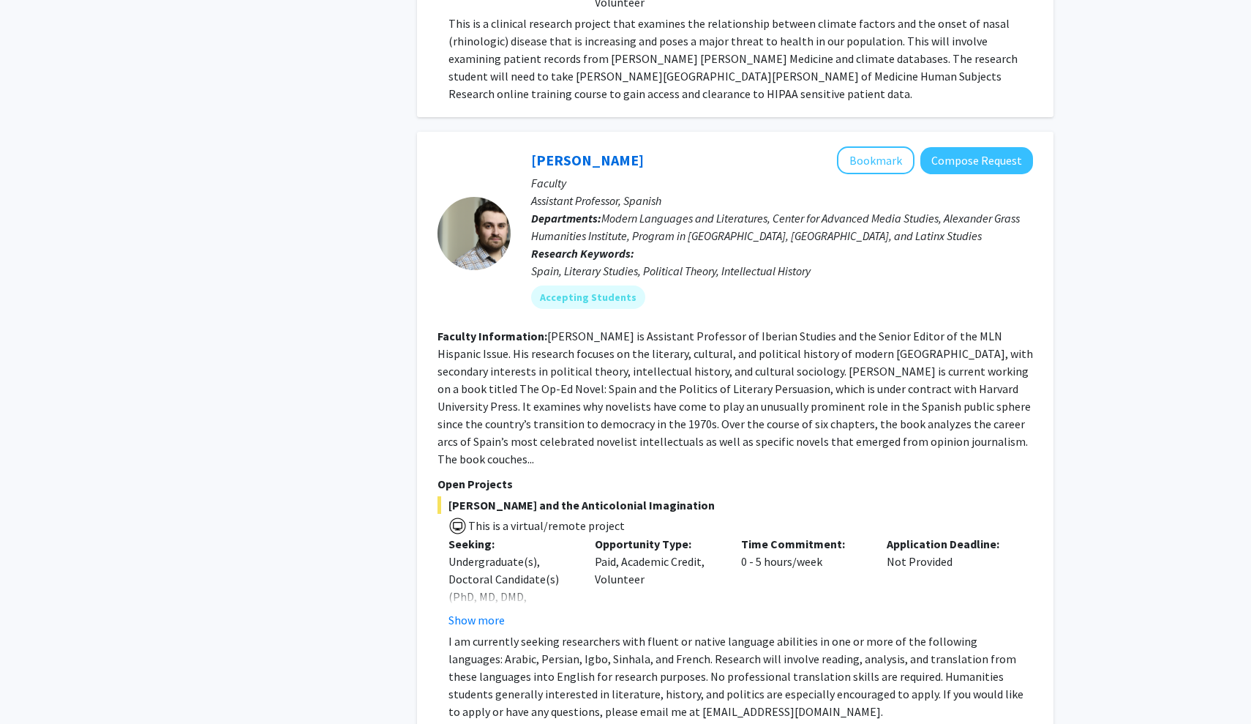
scroll to position [5385, 0]
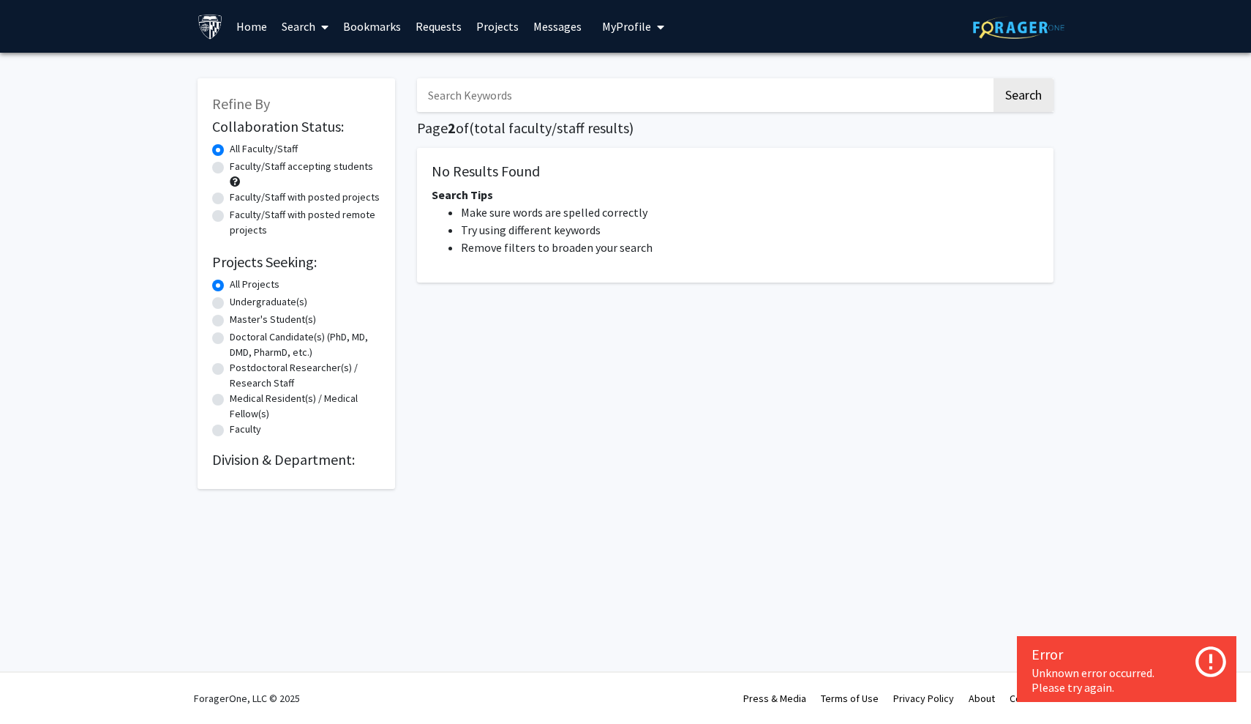
drag, startPoint x: 328, startPoint y: 366, endPoint x: 428, endPoint y: 337, distance: 104.2
click at [429, 337] on div "Search Page 2 of ( total faculty/staff results) No Results Found Search Tips Ma…" at bounding box center [735, 276] width 659 height 425
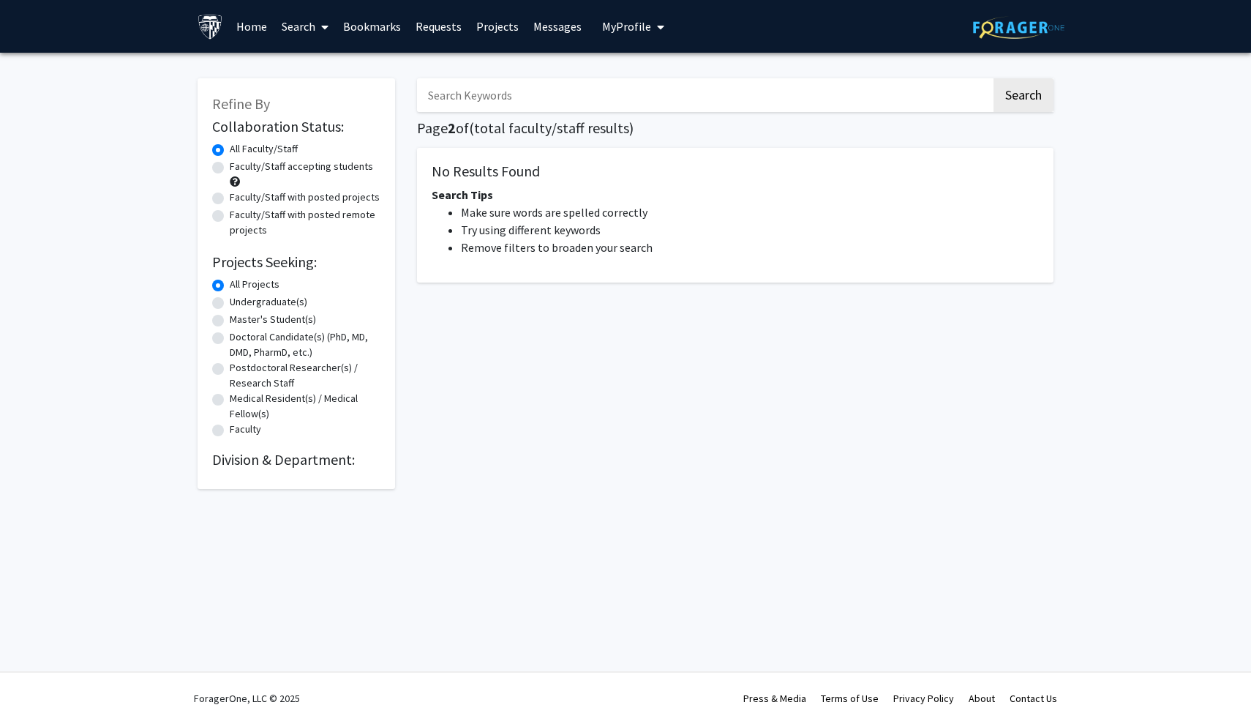
click at [233, 306] on label "Undergraduate(s)" at bounding box center [269, 301] width 78 height 15
click at [233, 304] on input "Undergraduate(s)" at bounding box center [235, 299] width 10 height 10
radio input "true"
click at [225, 288] on div "All Projects" at bounding box center [296, 286] width 168 height 18
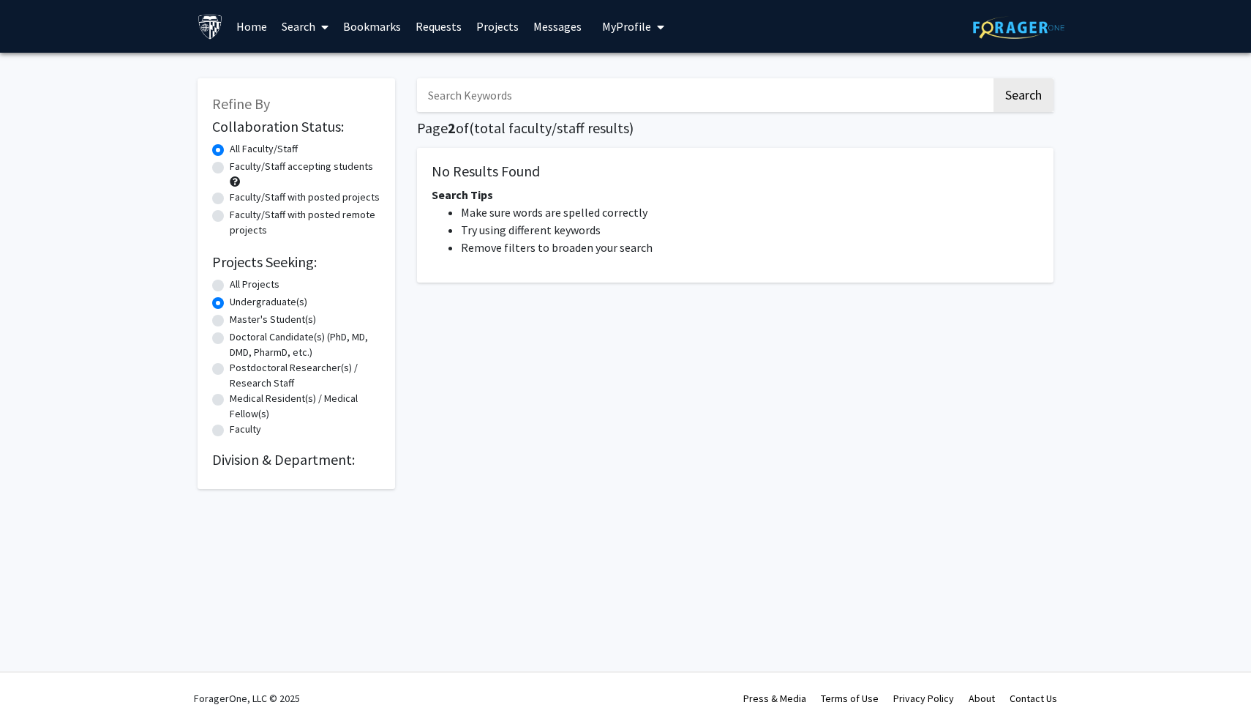
click at [230, 285] on label "All Projects" at bounding box center [255, 284] width 50 height 15
click at [230, 285] on input "All Projects" at bounding box center [235, 282] width 10 height 10
radio input "true"
click at [381, 29] on link "Bookmarks" at bounding box center [372, 26] width 72 height 51
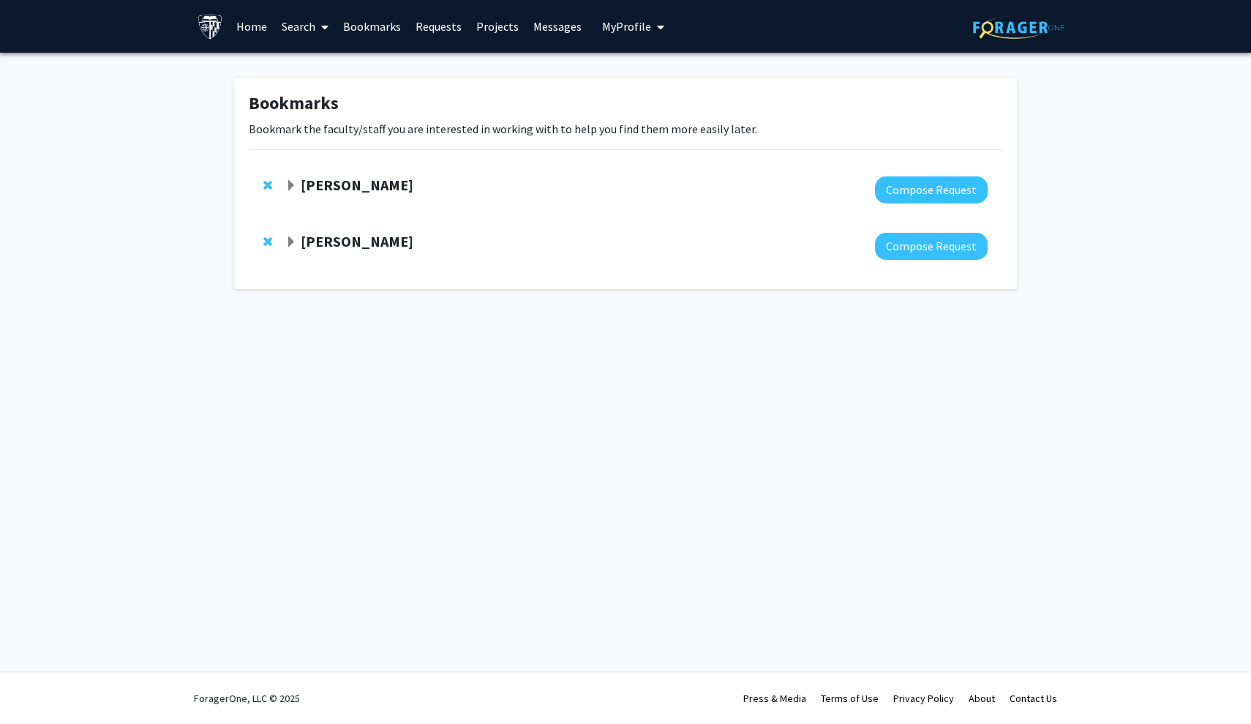
click at [299, 27] on link "Search" at bounding box center [304, 26] width 61 height 51
click at [329, 61] on span "Faculty/Staff" at bounding box center [328, 67] width 108 height 29
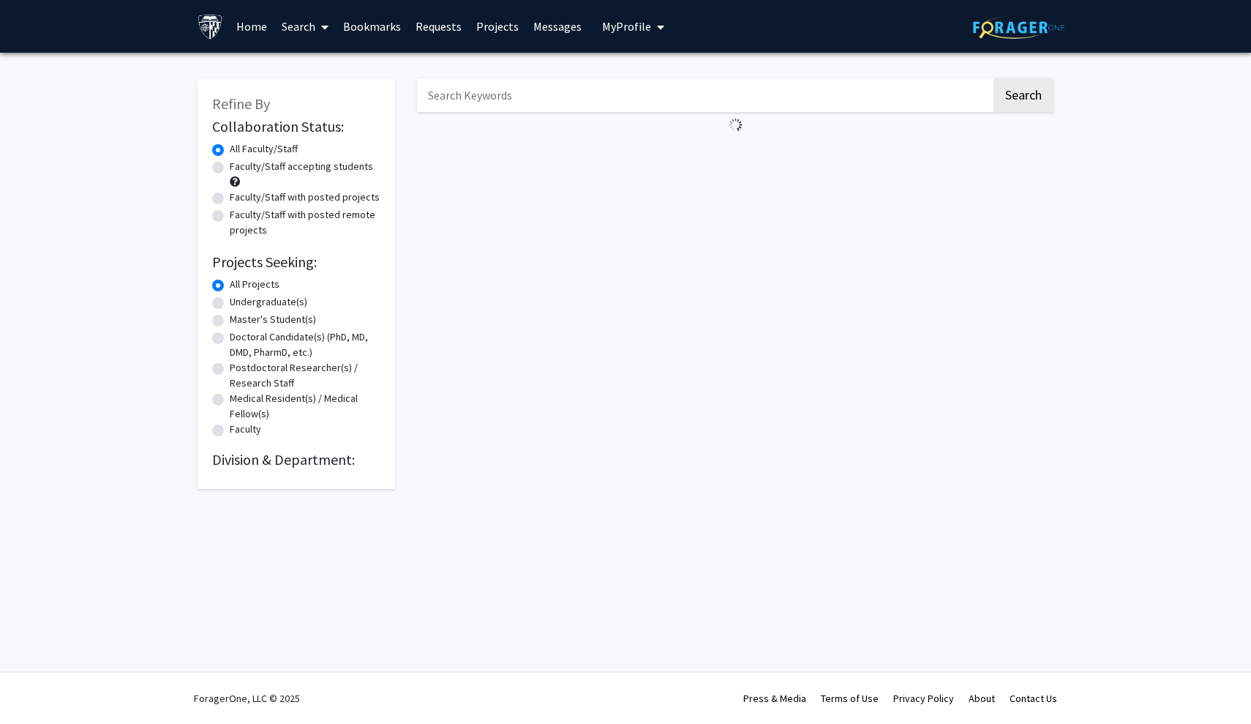
click at [599, 102] on input "Search Keywords" at bounding box center [704, 95] width 574 height 34
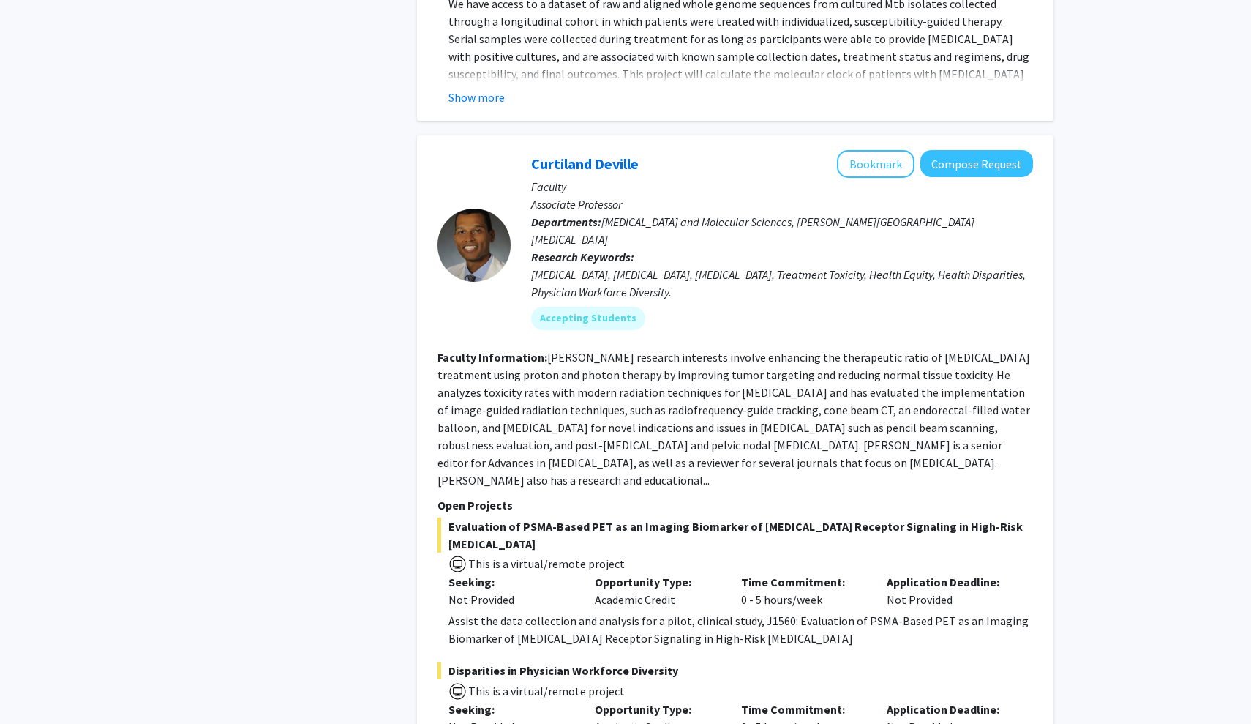
scroll to position [6839, 0]
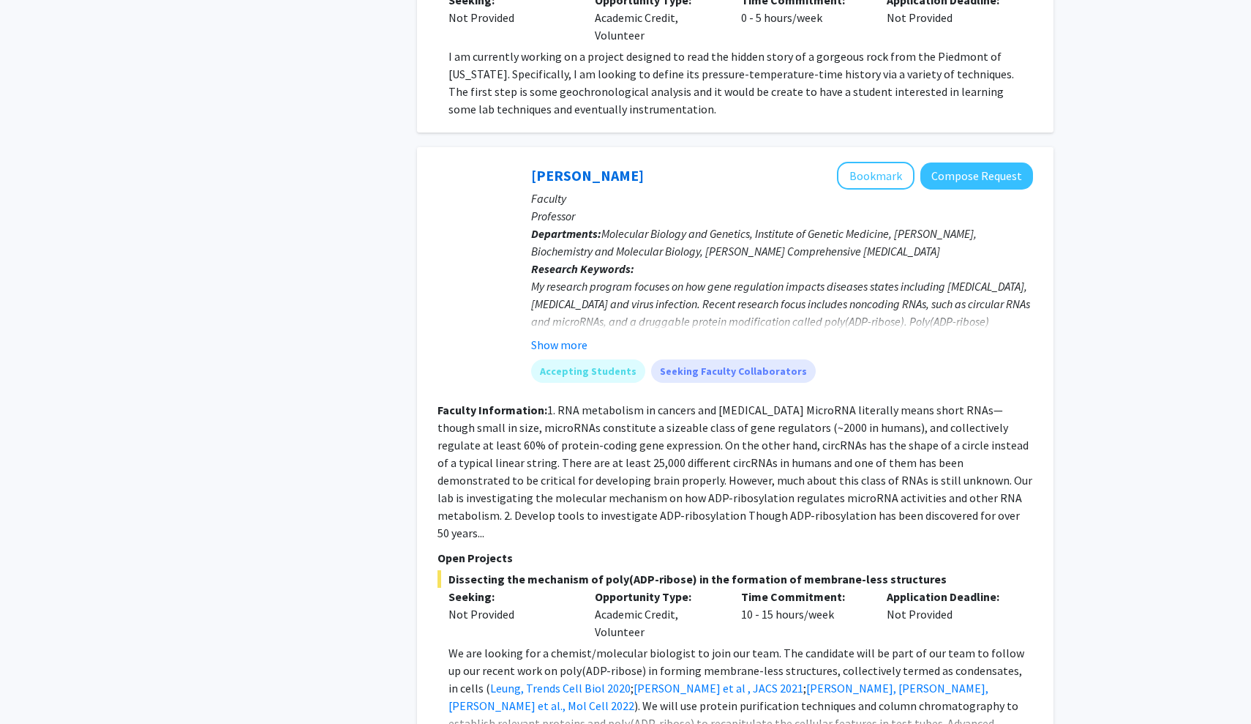
scroll to position [4505, 0]
click at [888, 160] on button "Bookmark" at bounding box center [876, 174] width 78 height 28
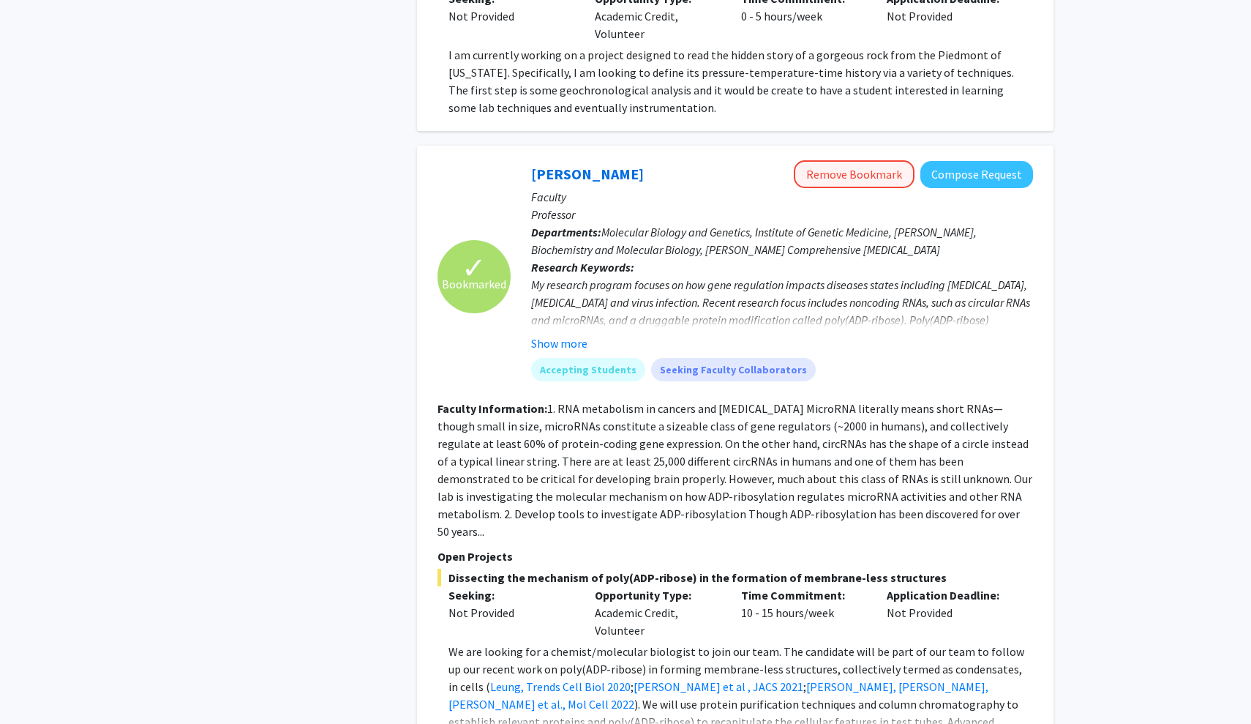
click at [868, 160] on button "Remove Bookmark" at bounding box center [854, 174] width 121 height 28
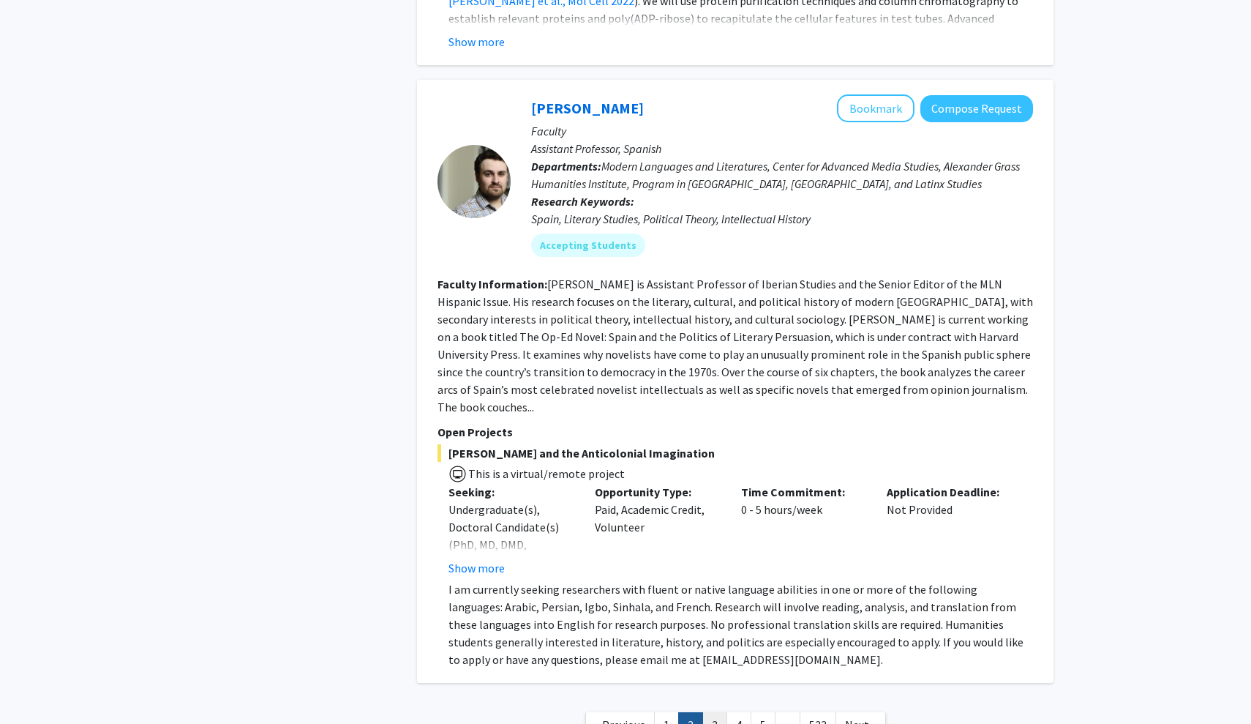
scroll to position [5207, 0]
click at [714, 713] on link "3" at bounding box center [715, 726] width 25 height 26
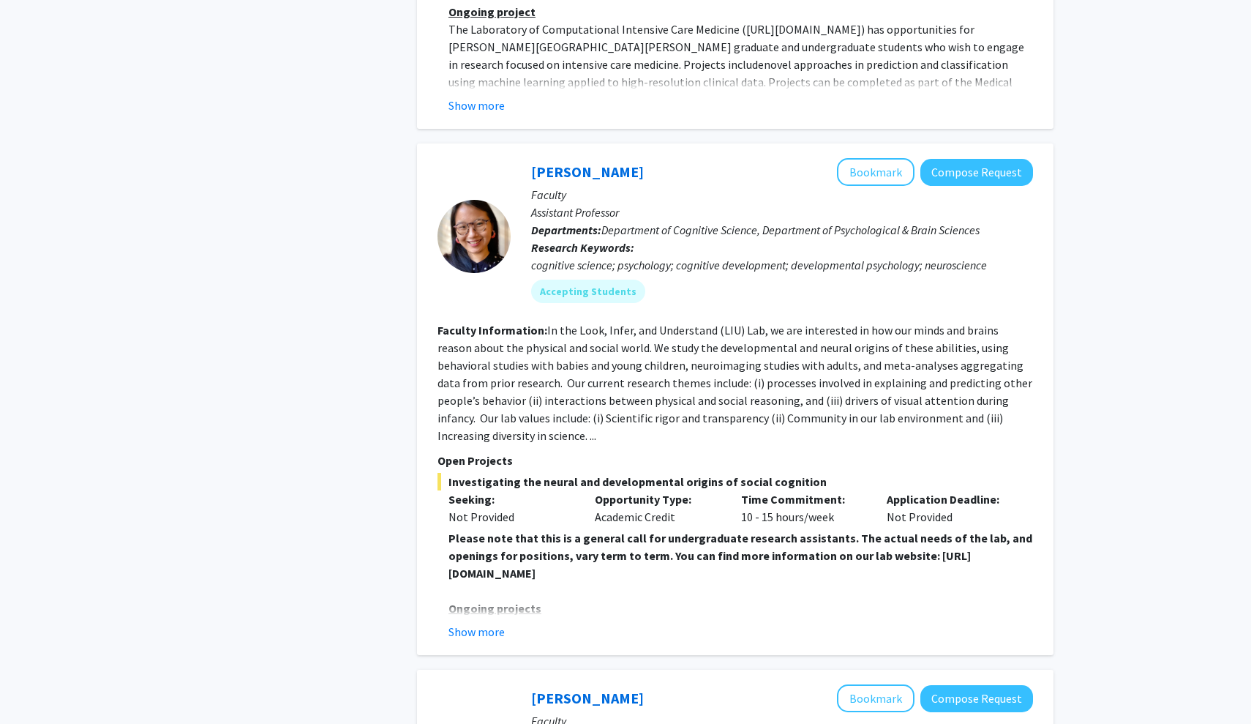
scroll to position [2817, 0]
click at [881, 158] on button "Bookmark" at bounding box center [876, 172] width 78 height 28
drag, startPoint x: 727, startPoint y: 541, endPoint x: 435, endPoint y: 542, distance: 292.7
click at [435, 542] on div "✓ Bookmarked Shari Liu Remove Bookmark Compose Request Faculty Assistant Profes…" at bounding box center [735, 399] width 637 height 512
copy strong "https://www.liulaboratory.org/people/joining-the-lab"
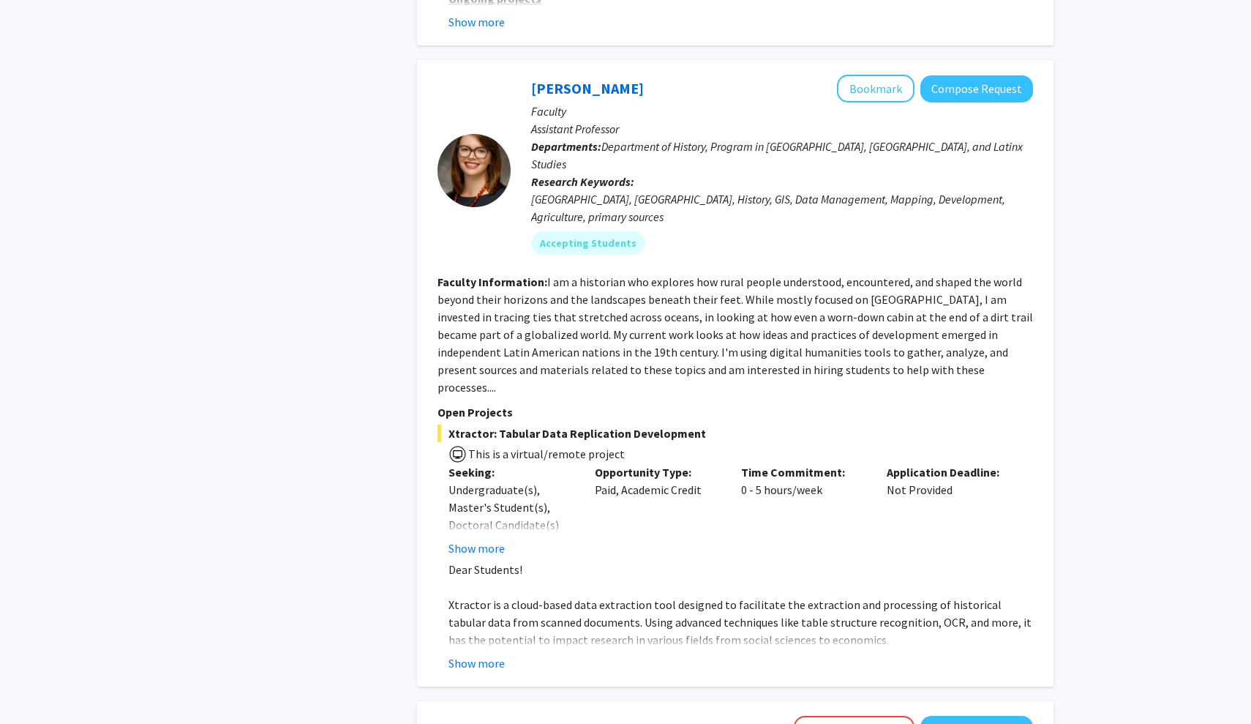
scroll to position [3431, 0]
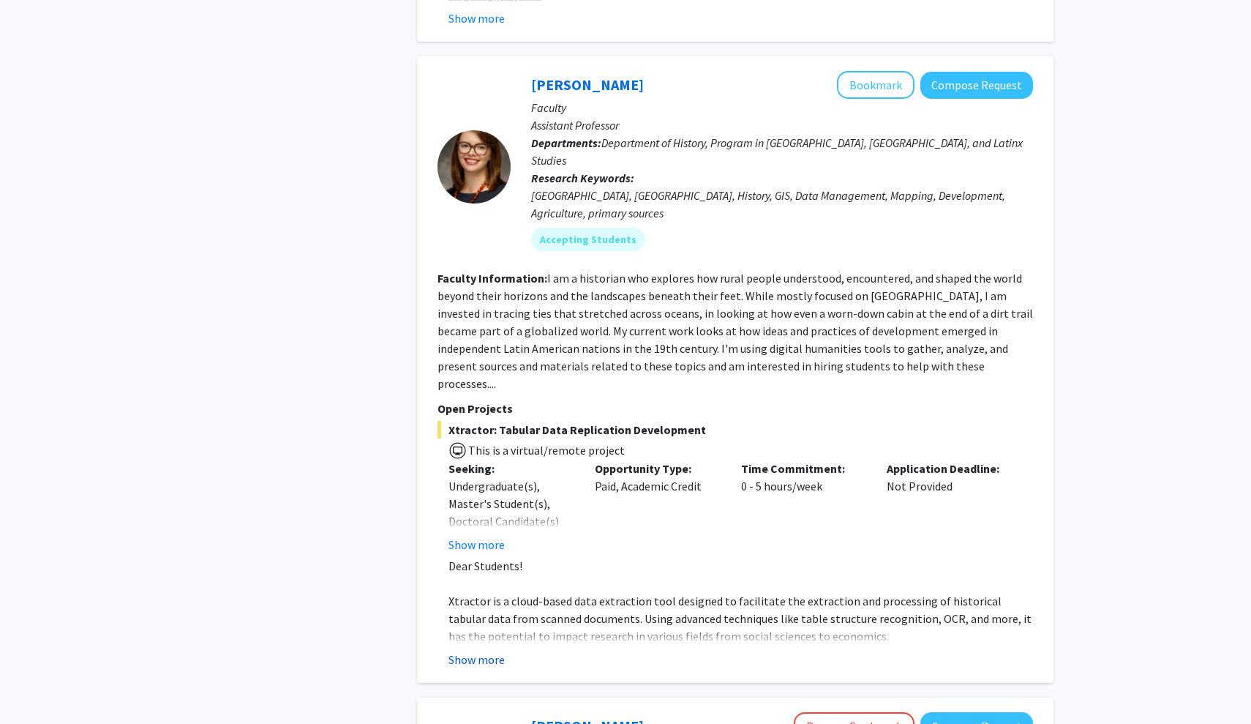
click at [492, 651] on button "Show more" at bounding box center [477, 660] width 56 height 18
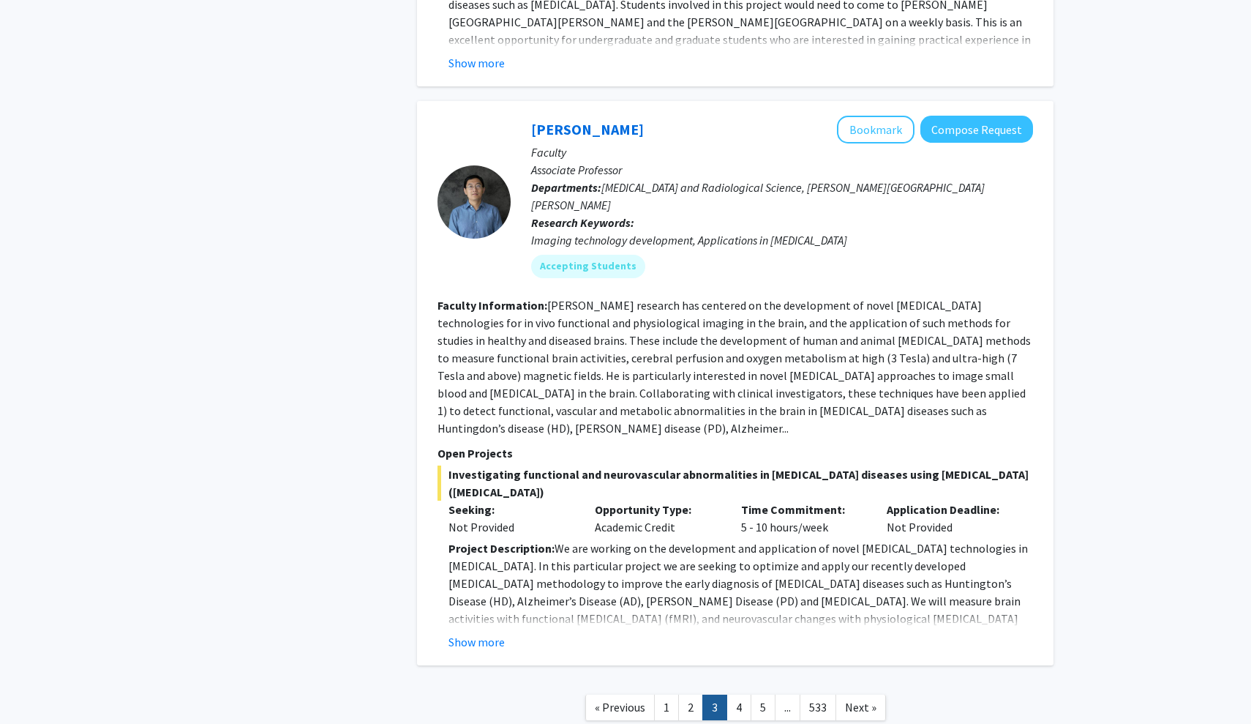
scroll to position [5442, 0]
click at [732, 695] on link "4" at bounding box center [739, 708] width 25 height 26
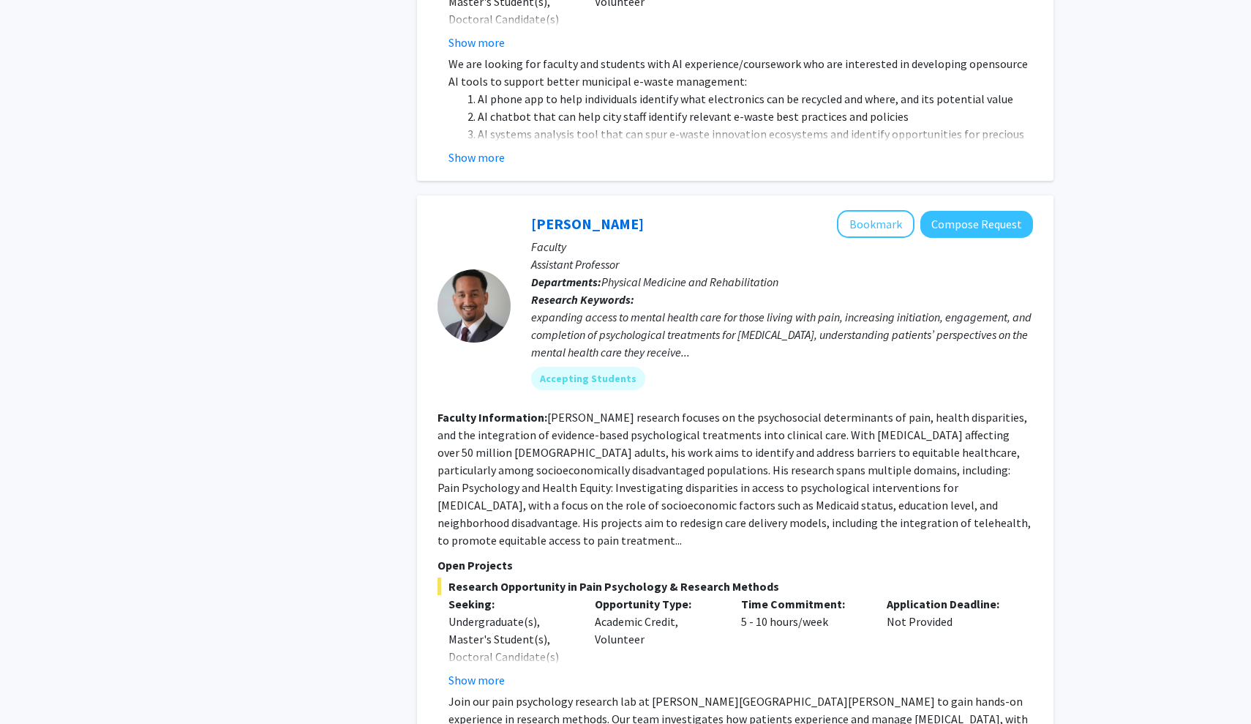
scroll to position [1024, 0]
click at [875, 209] on button "Bookmark" at bounding box center [876, 223] width 78 height 28
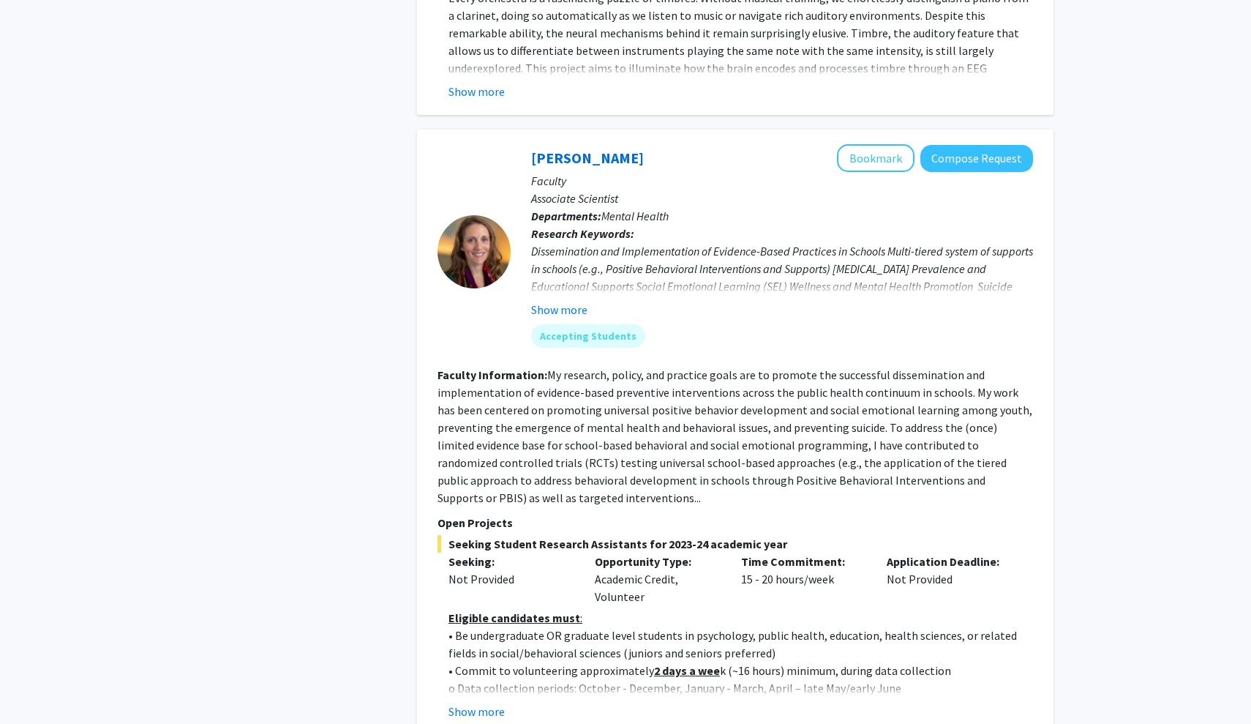
scroll to position [2252, 0]
click at [490, 703] on button "Show more" at bounding box center [477, 712] width 56 height 18
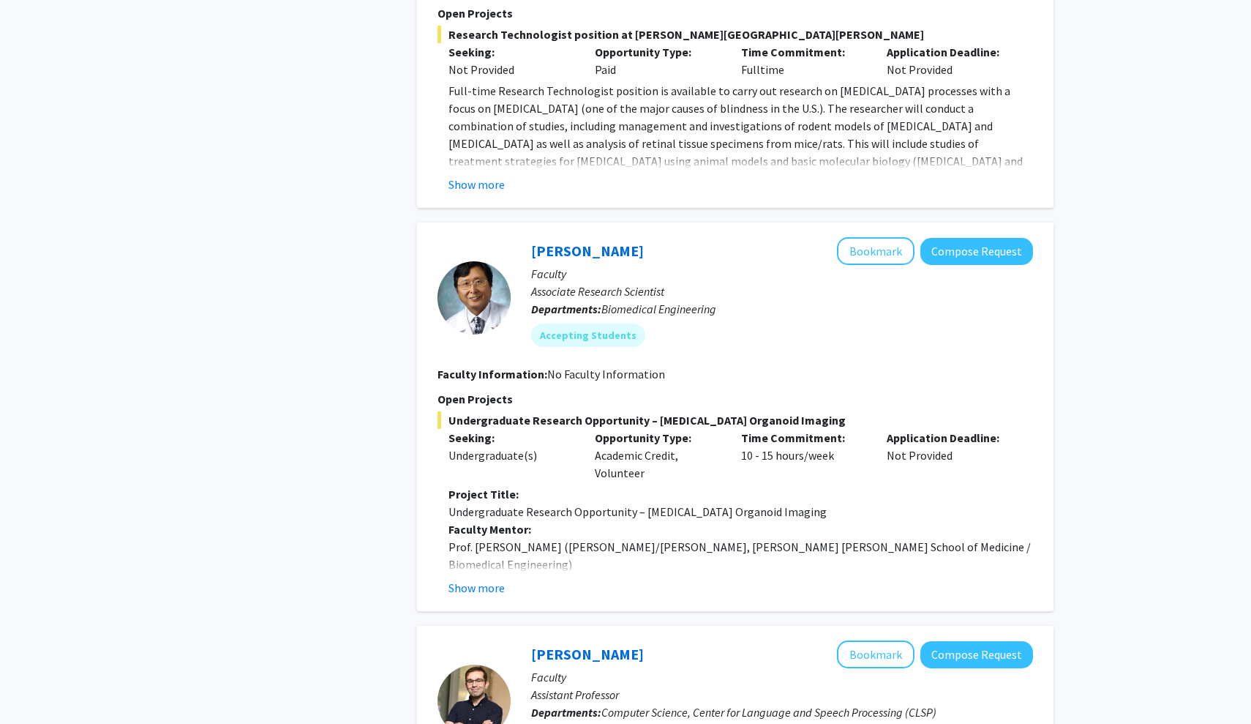
scroll to position [5076, 0]
click at [886, 238] on button "Bookmark" at bounding box center [876, 252] width 78 height 28
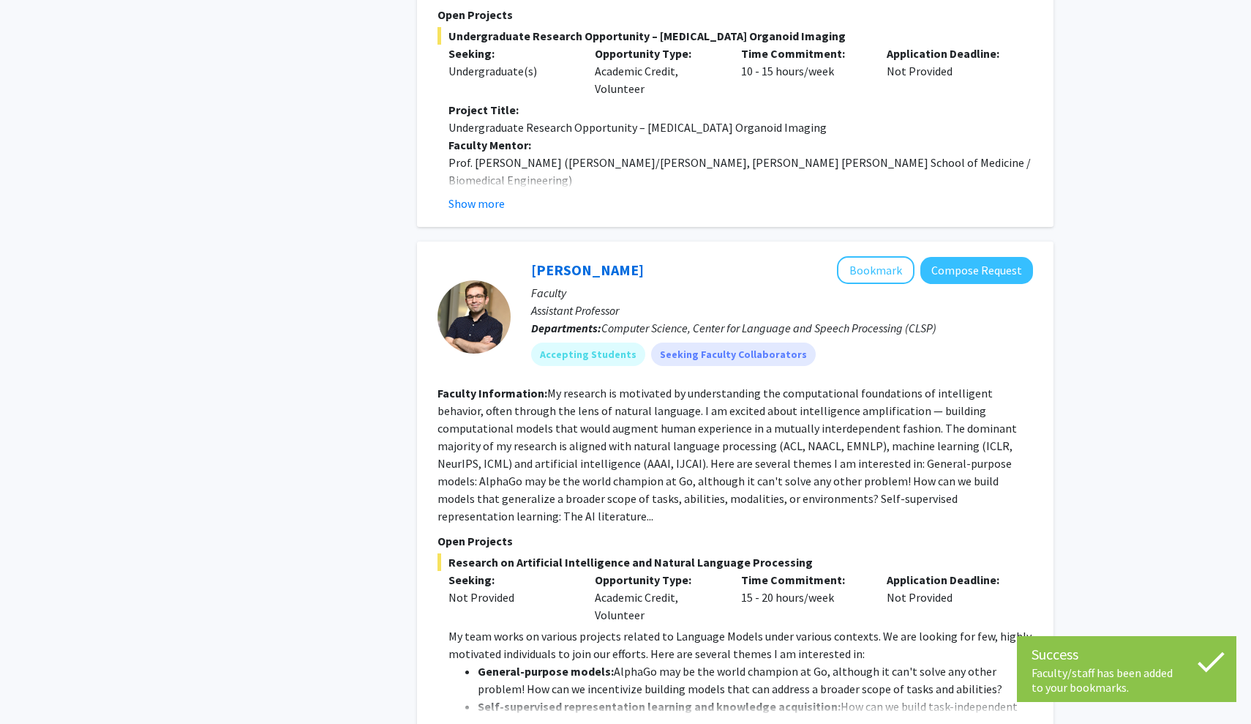
scroll to position [5461, 0]
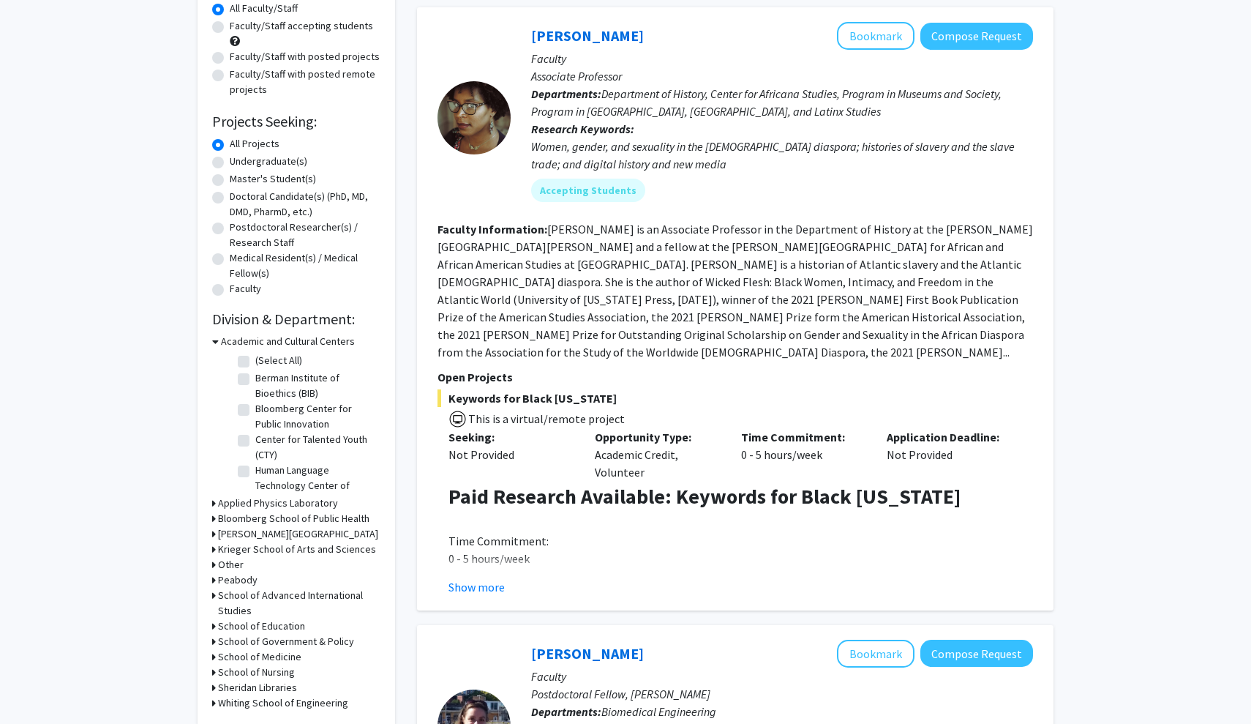
scroll to position [156, 0]
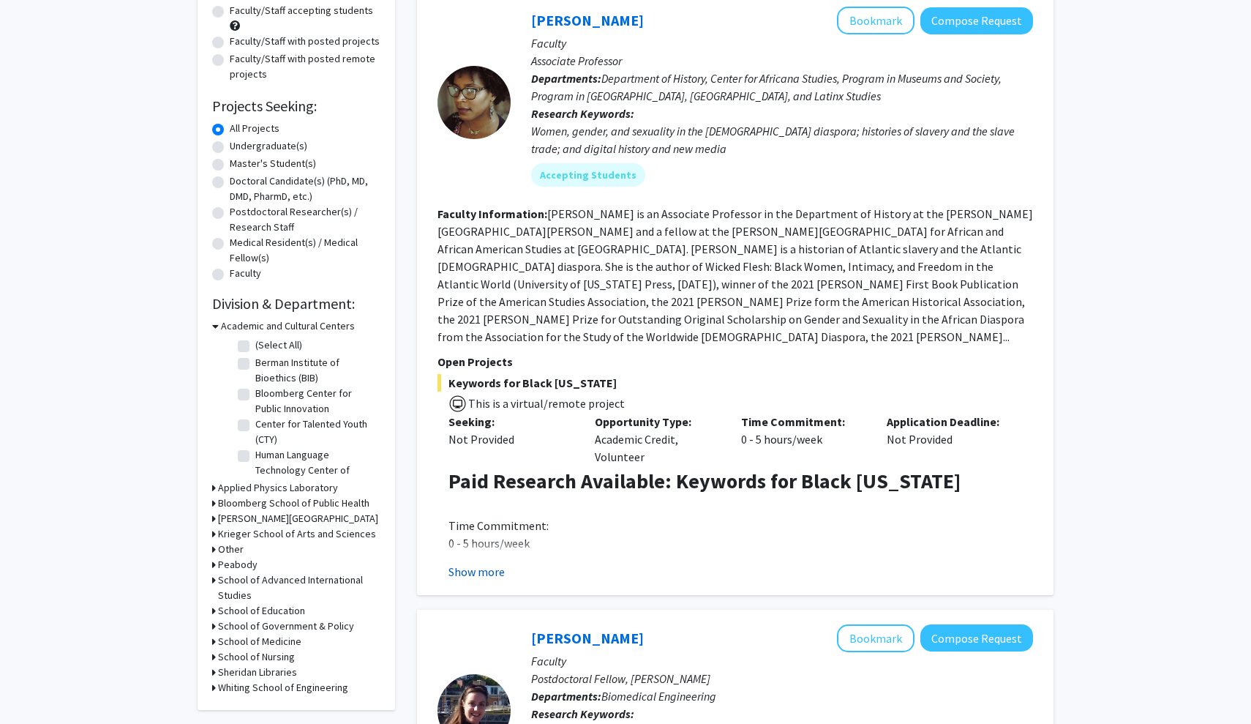
click at [482, 563] on button "Show more" at bounding box center [477, 572] width 56 height 18
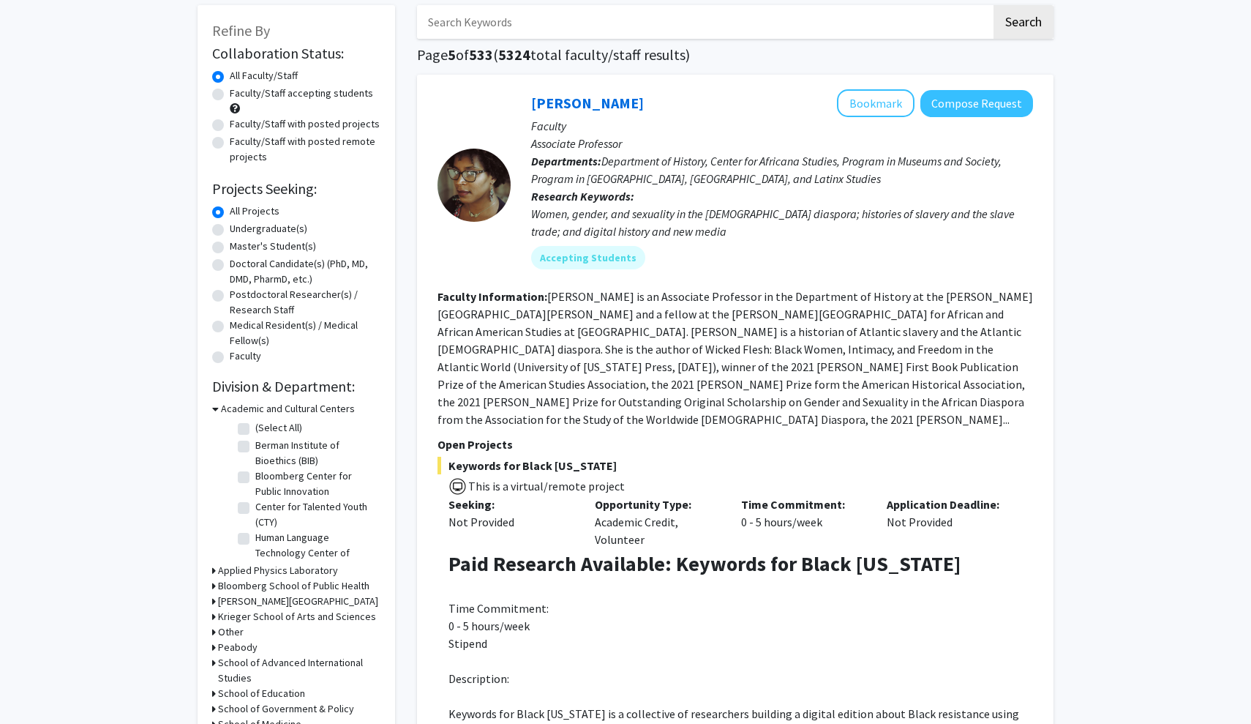
scroll to position [48, 0]
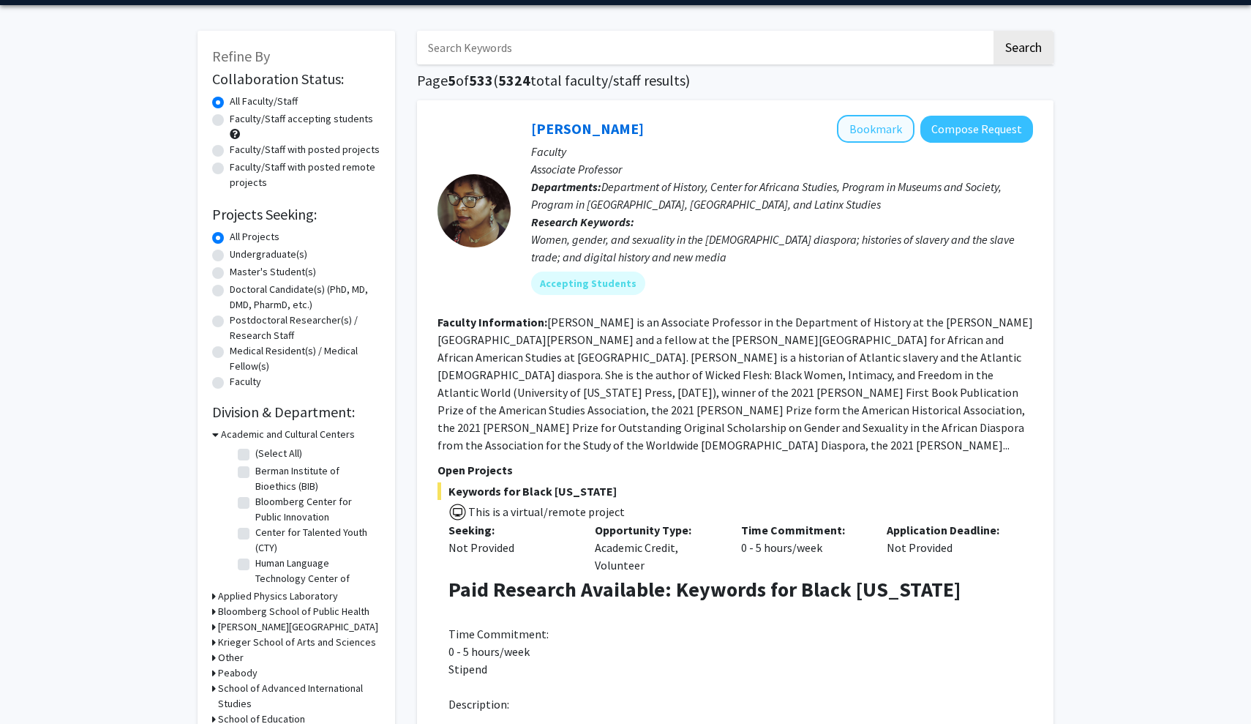
click at [861, 126] on button "Bookmark" at bounding box center [876, 129] width 78 height 28
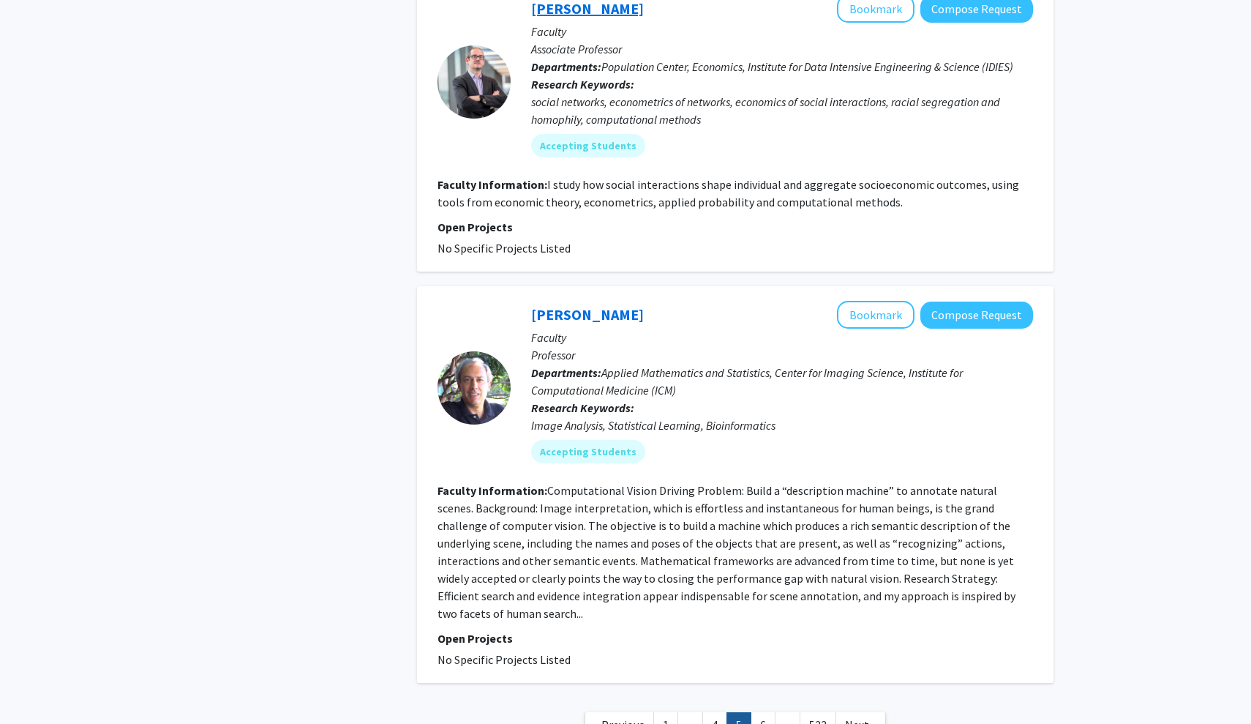
scroll to position [4249, 0]
click at [759, 713] on link "6" at bounding box center [763, 726] width 25 height 26
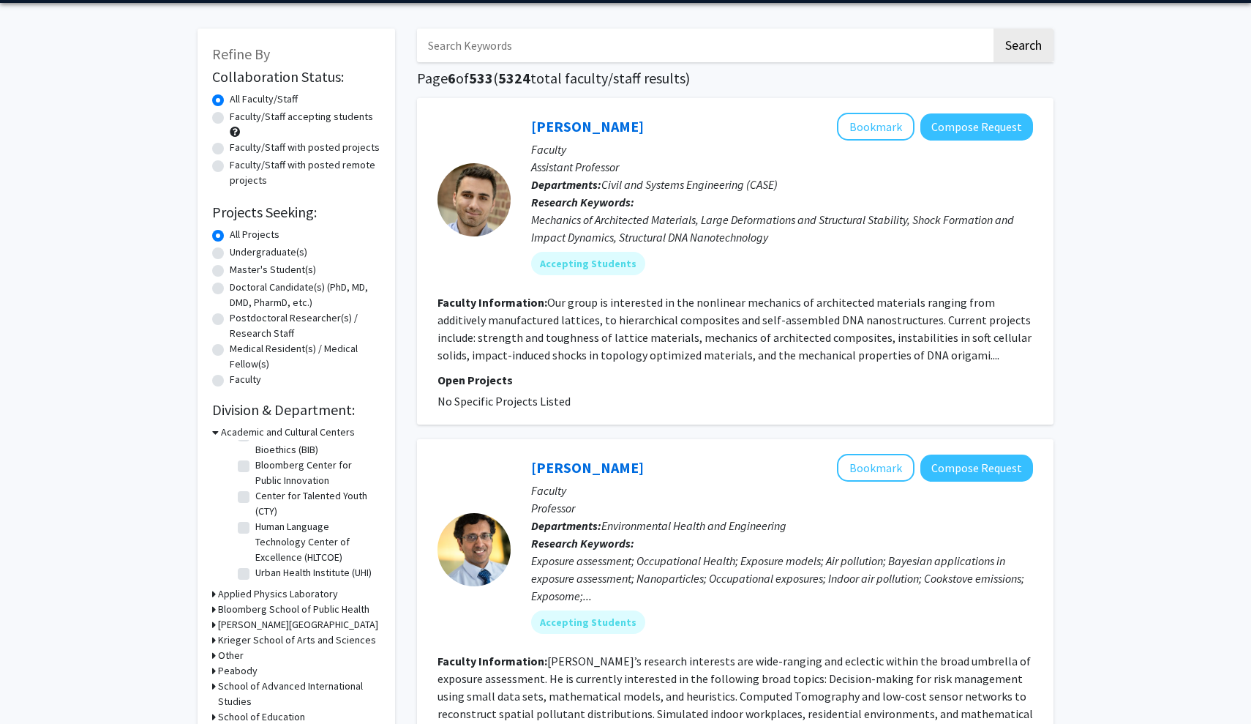
scroll to position [61, 0]
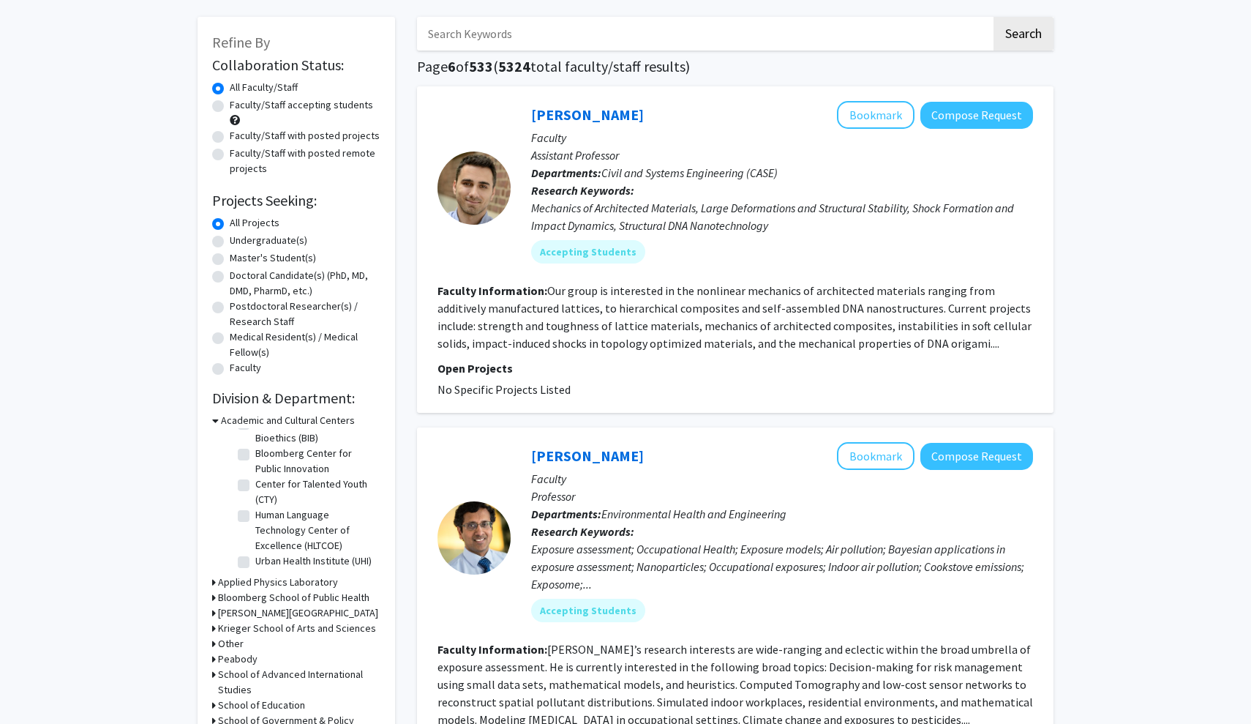
click at [214, 416] on icon at bounding box center [215, 420] width 7 height 15
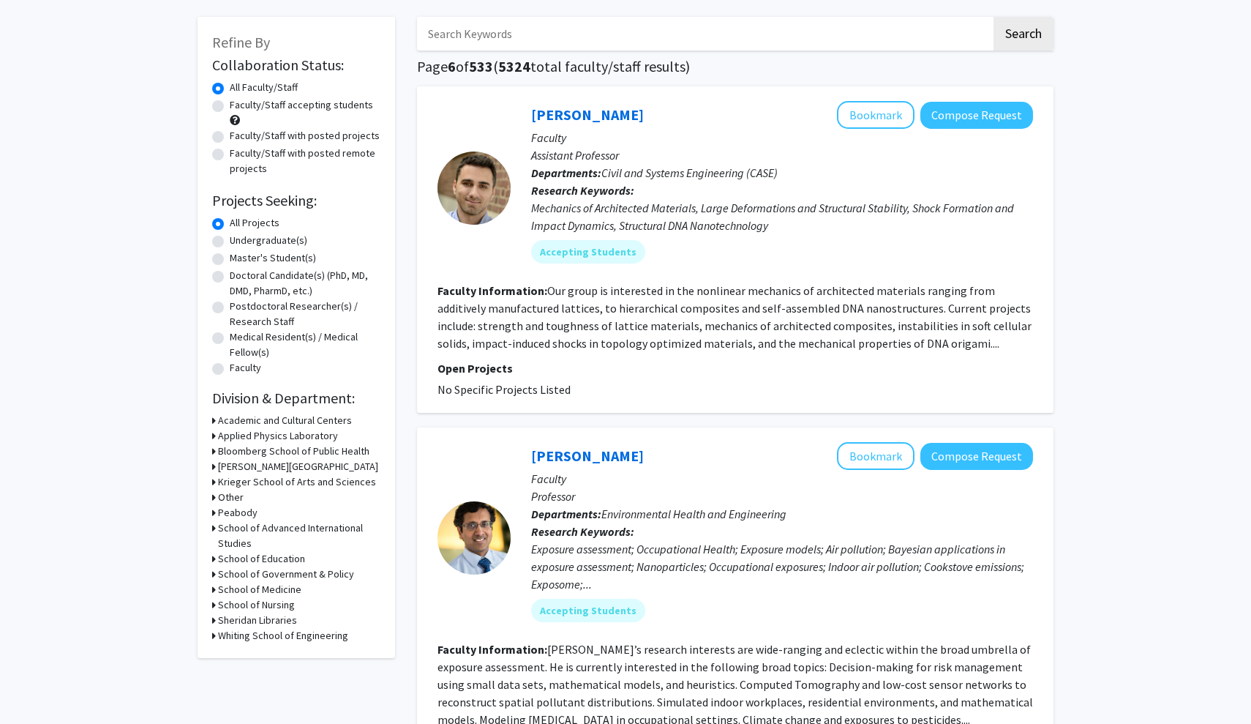
click at [214, 621] on icon at bounding box center [214, 620] width 4 height 15
click at [214, 510] on icon at bounding box center [214, 512] width 4 height 15
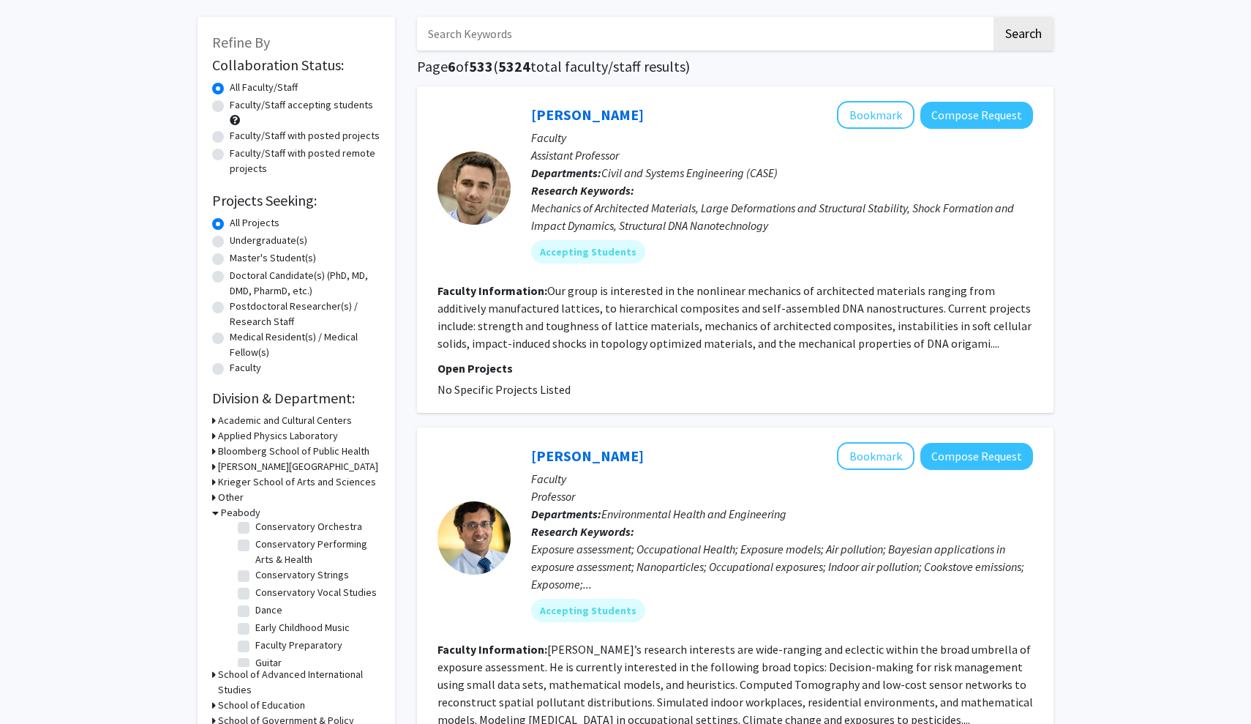
scroll to position [346, 0]
click at [255, 533] on label "Conservatory Performing Arts & Health" at bounding box center [315, 540] width 121 height 31
click at [255, 533] on input "Conservatory Performing Arts & Health" at bounding box center [260, 530] width 10 height 10
checkbox input "true"
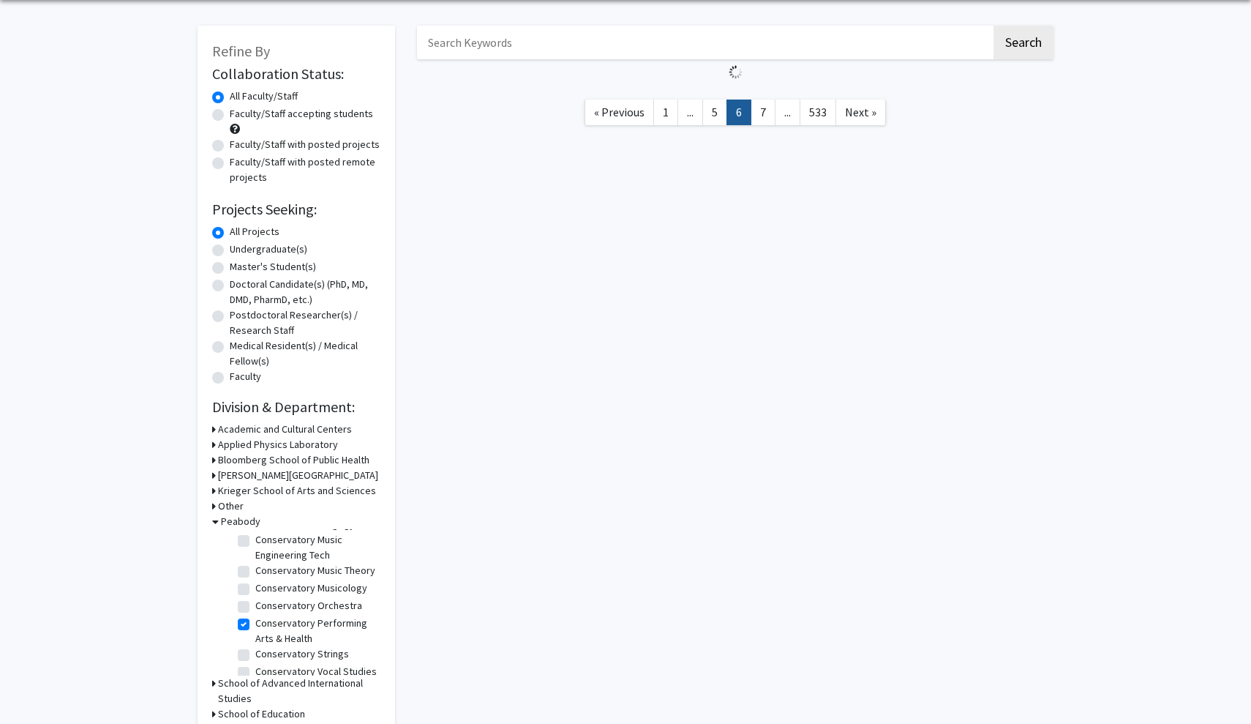
scroll to position [273, 0]
click at [255, 615] on label "Conservatory Performing Arts & Health" at bounding box center [315, 622] width 121 height 31
click at [255, 615] on input "Conservatory Performing Arts & Health" at bounding box center [260, 612] width 10 height 10
checkbox input "false"
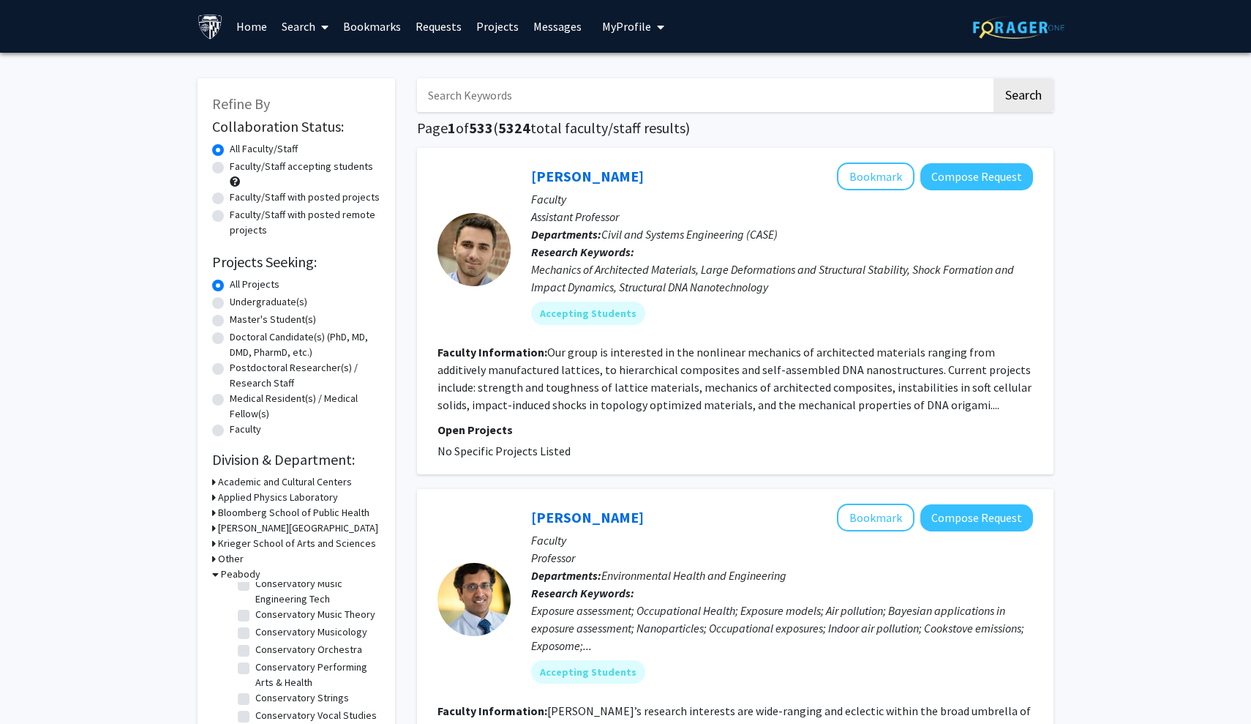
click at [215, 574] on icon at bounding box center [215, 573] width 7 height 15
click at [212, 549] on icon at bounding box center [214, 543] width 4 height 15
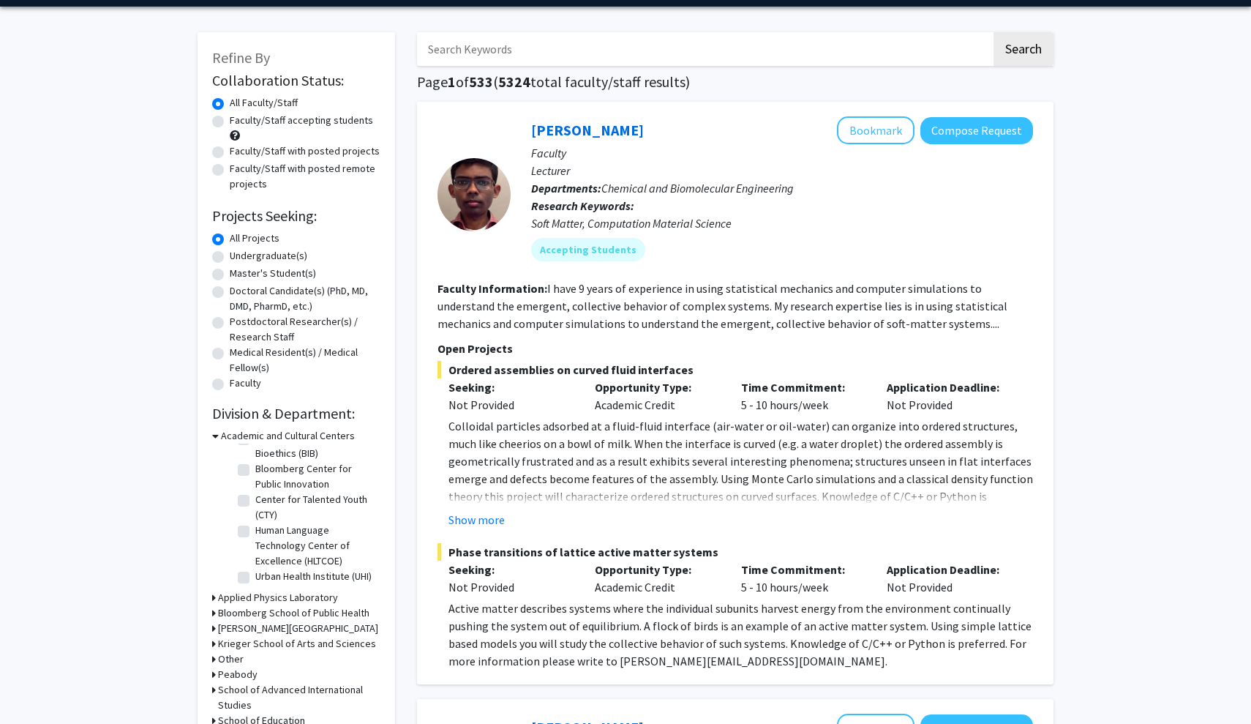
scroll to position [50, 0]
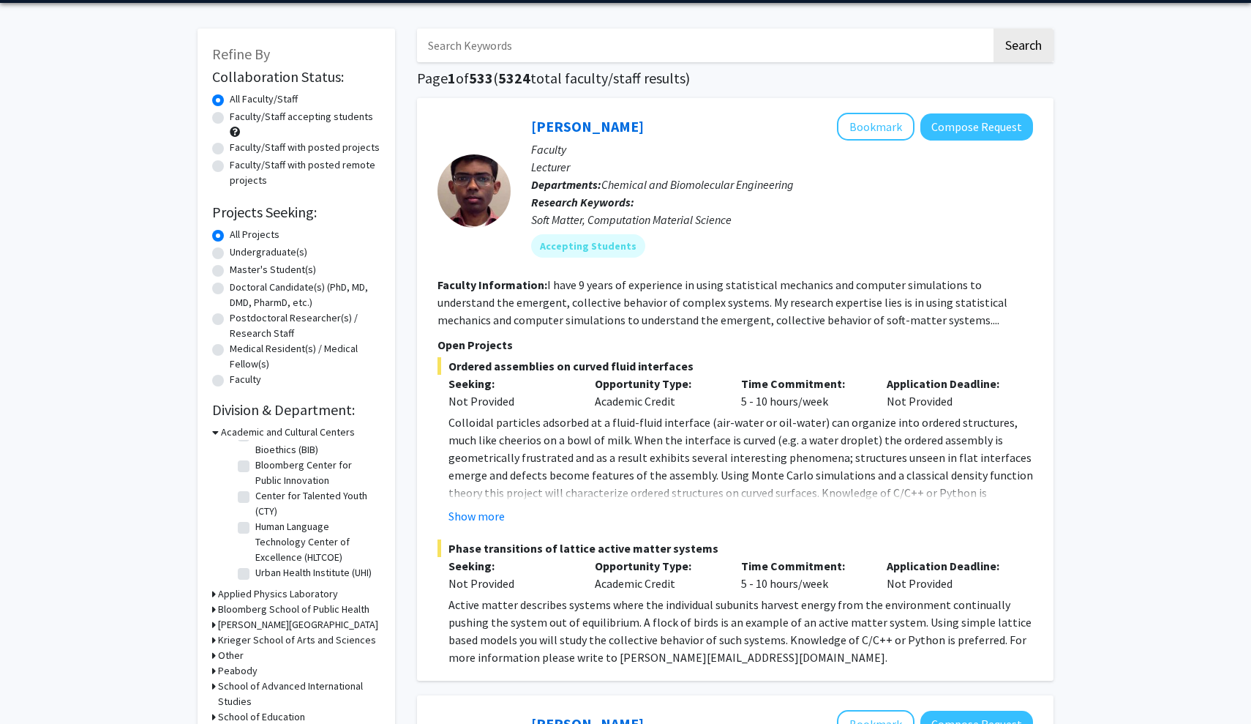
click at [214, 640] on icon at bounding box center [214, 639] width 4 height 15
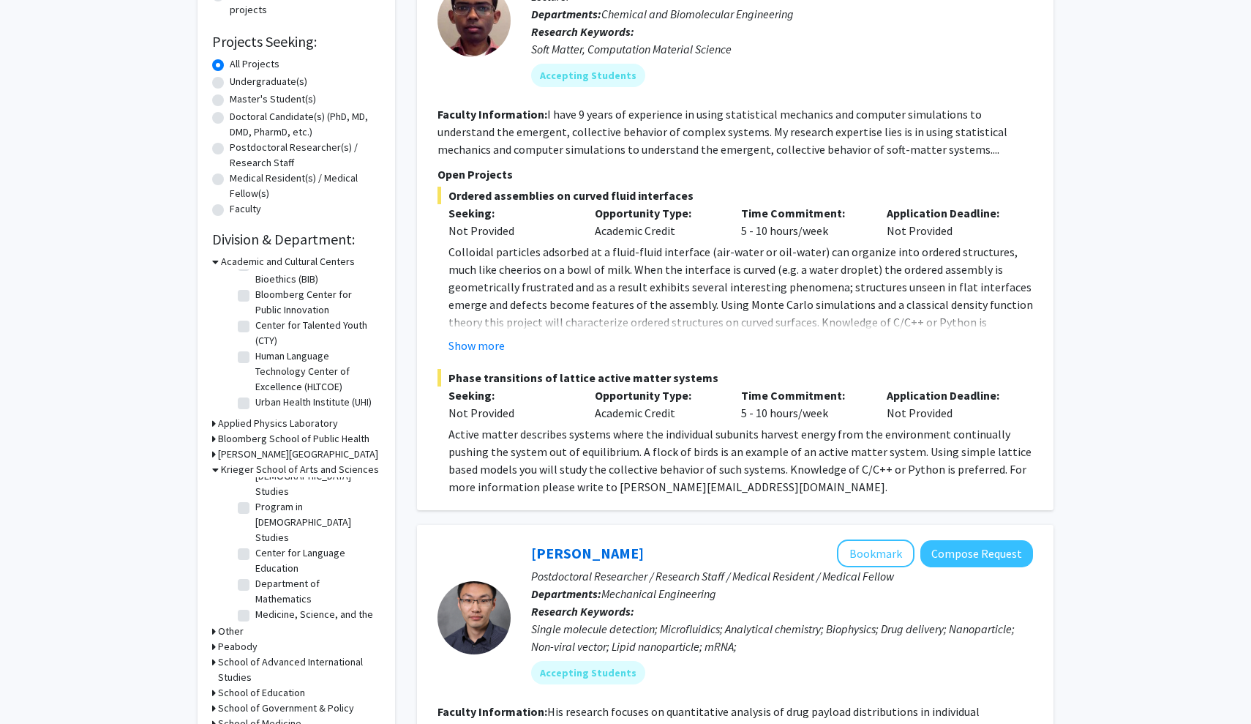
scroll to position [851, 0]
click at [255, 635] on label "Mind/Brain Institute" at bounding box center [297, 642] width 85 height 15
click at [255, 635] on input "Mind/Brain Institute" at bounding box center [260, 640] width 10 height 10
checkbox input "true"
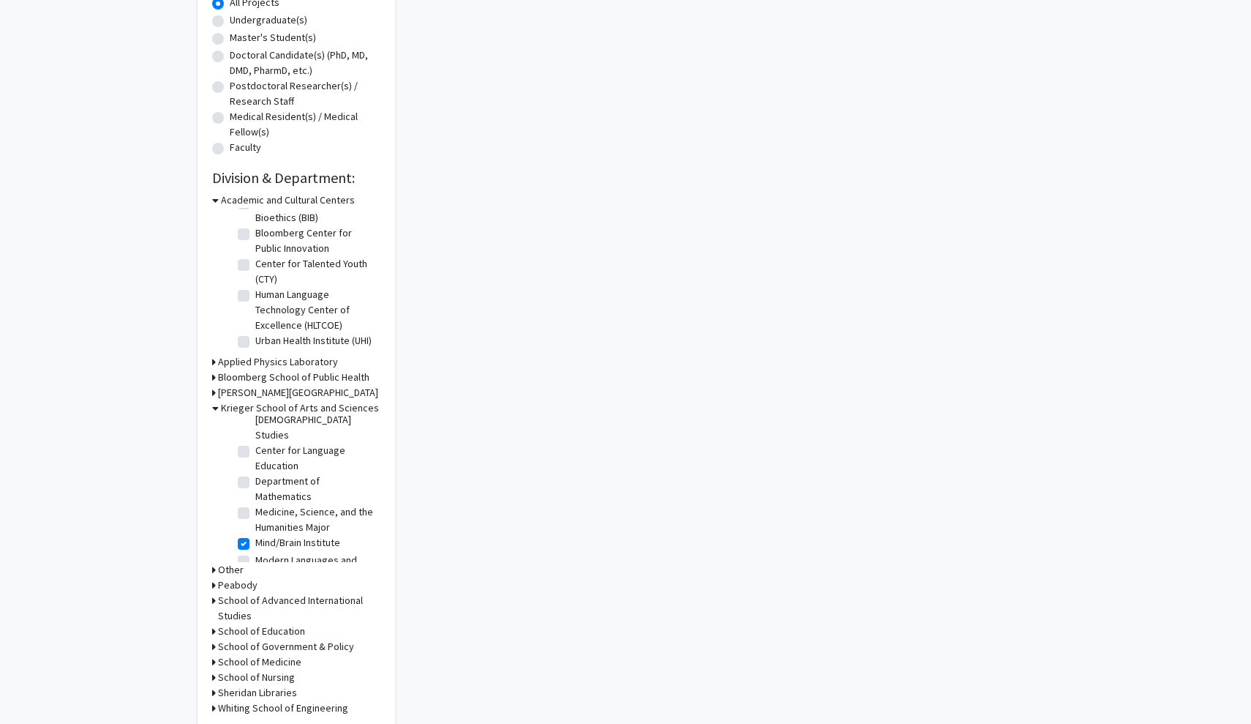
scroll to position [899, 0]
click at [255, 543] on label "Modern Languages and Literatures" at bounding box center [315, 558] width 121 height 31
click at [255, 543] on input "Modern Languages and Literatures" at bounding box center [260, 548] width 10 height 10
checkbox input "true"
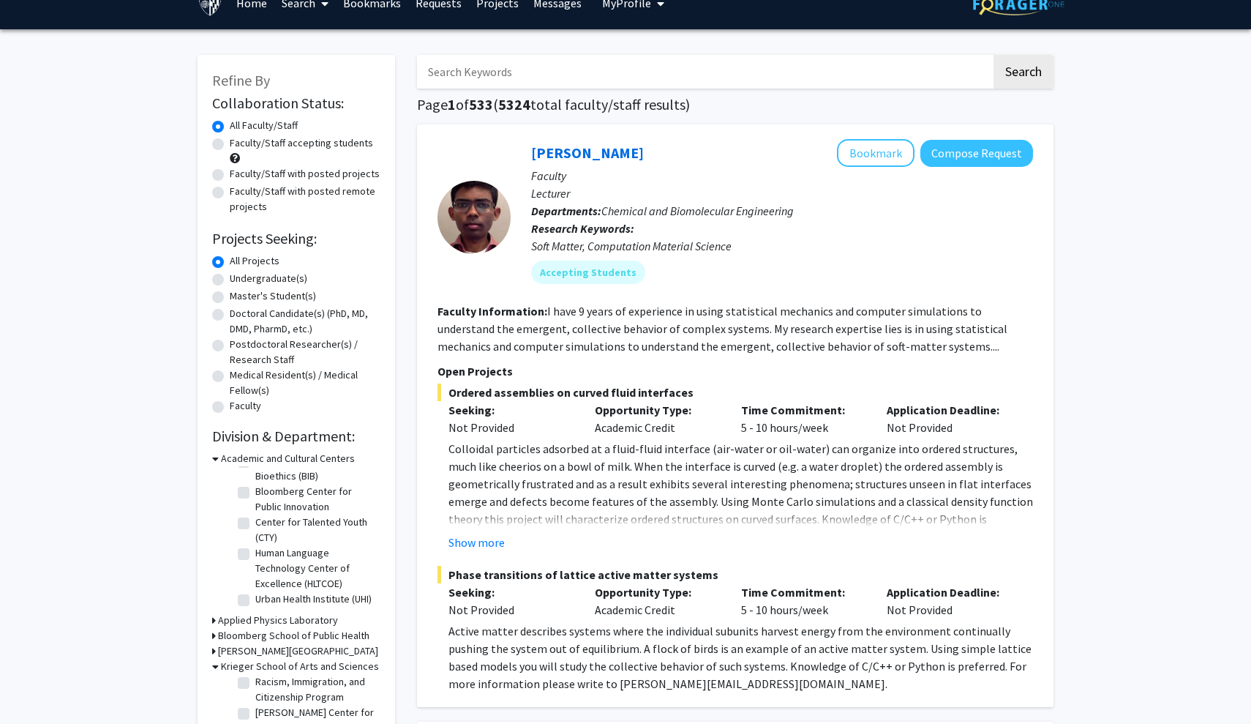
scroll to position [173, 2]
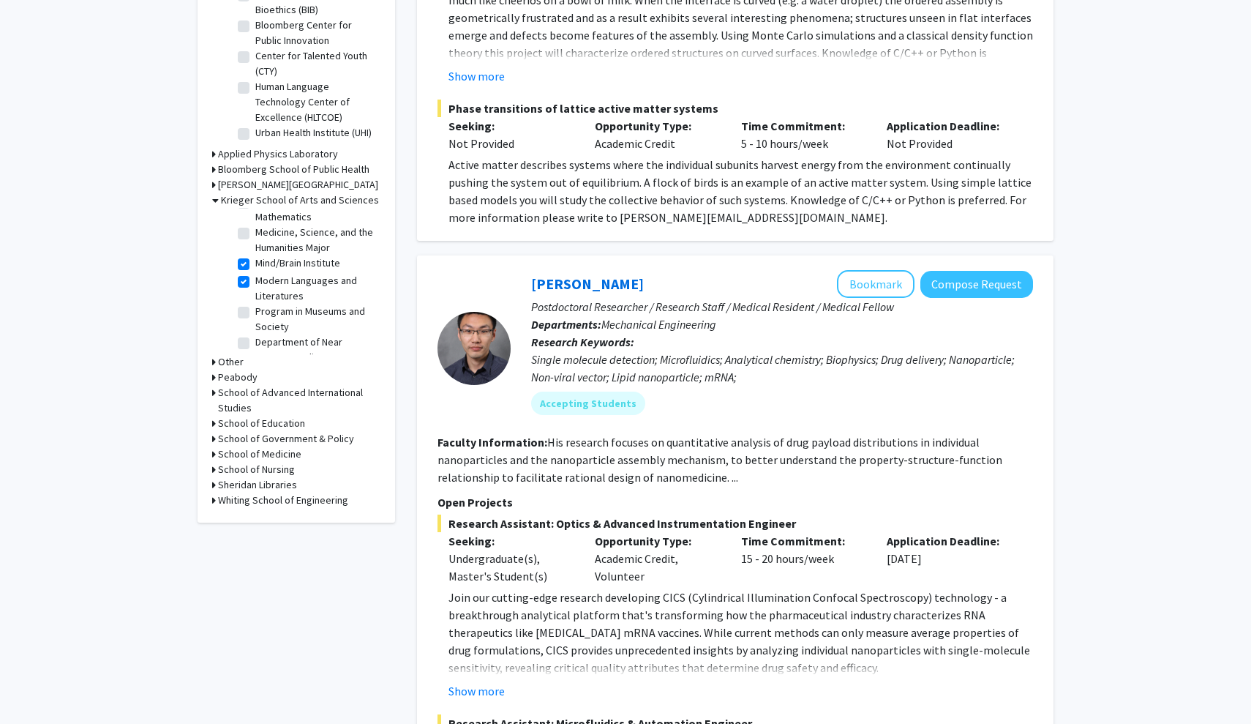
click at [255, 400] on label "Department of Philosophy" at bounding box center [312, 407] width 115 height 15
click at [255, 400] on input "Department of Philosophy" at bounding box center [260, 405] width 10 height 10
checkbox input "true"
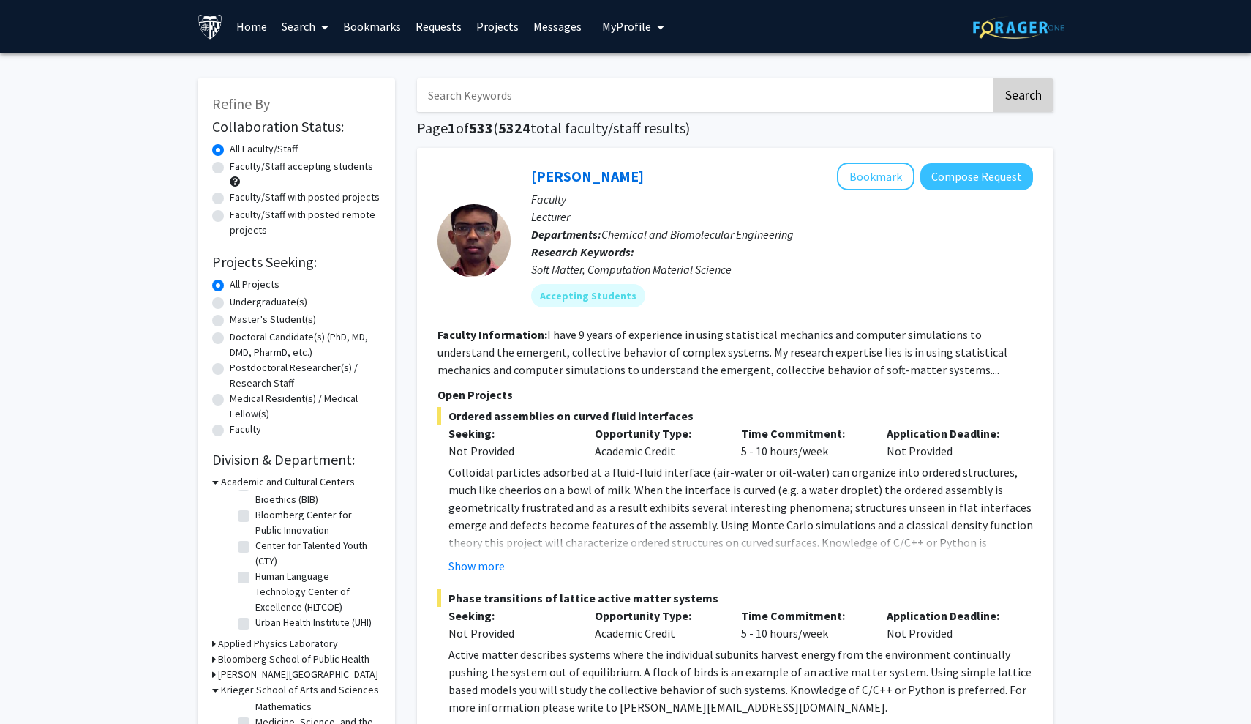
click at [1027, 95] on button "Search" at bounding box center [1024, 95] width 60 height 34
checkbox input "false"
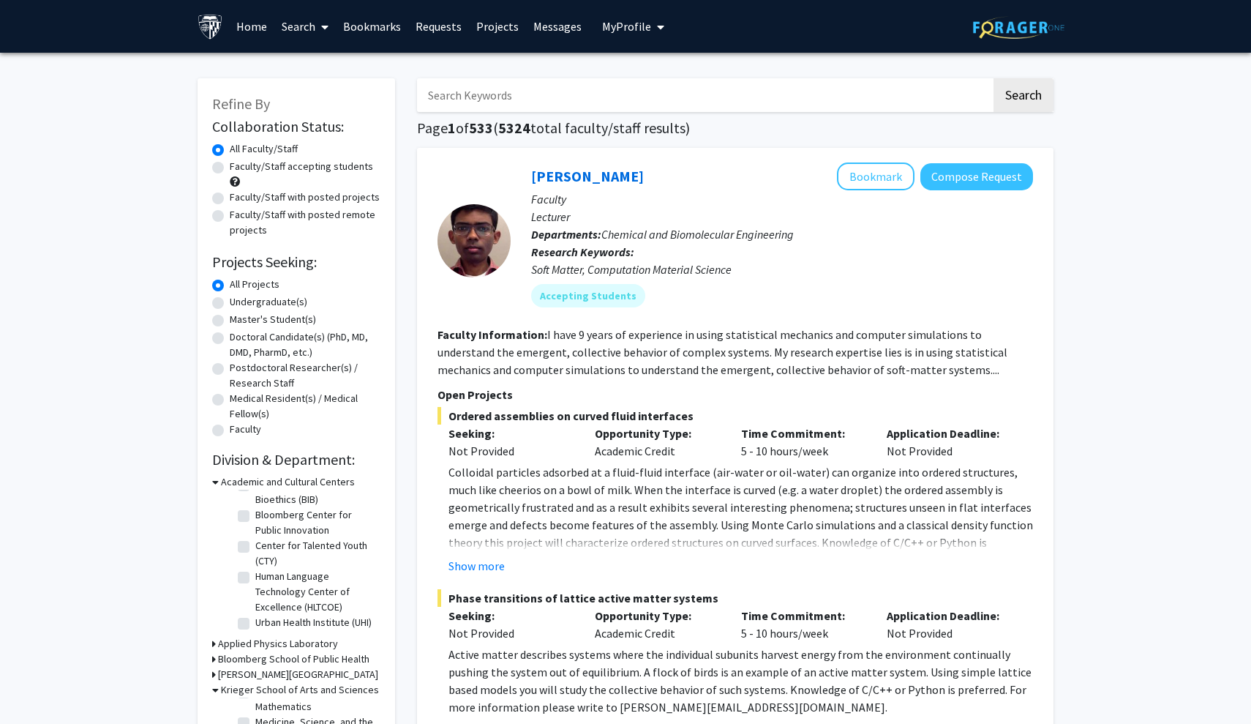
click at [851, 86] on input "Search Keywords" at bounding box center [704, 95] width 574 height 34
type input "music"
click at [1023, 97] on button "Search" at bounding box center [1024, 95] width 60 height 34
click at [1033, 94] on button "Search" at bounding box center [1024, 95] width 60 height 34
click at [251, 506] on fg-checkbox "(Select All) (Select All)" at bounding box center [307, 502] width 139 height 18
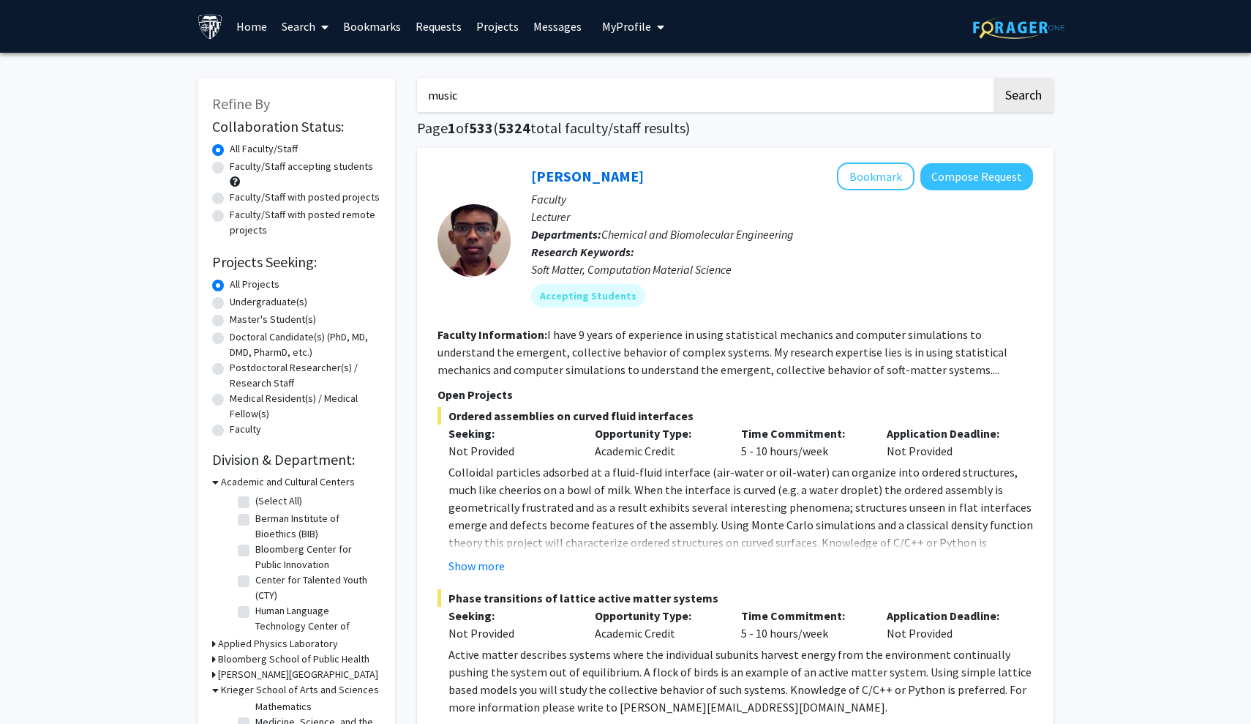
click at [209, 487] on div "Refine By Collaboration Status: Collaboration Status All Faculty/Staff Collabor…" at bounding box center [297, 545] width 198 height 934
click at [211, 486] on div "Refine By Collaboration Status: Collaboration Status All Faculty/Staff Collabor…" at bounding box center [297, 545] width 198 height 934
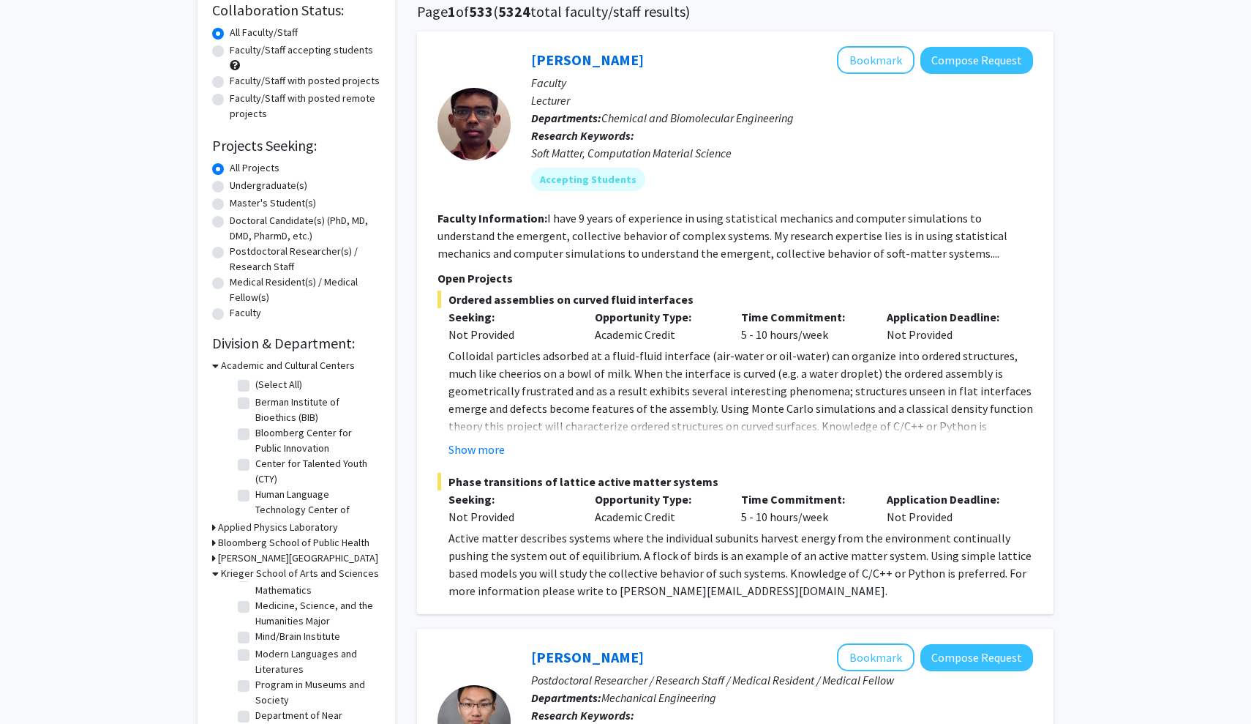
scroll to position [151, 0]
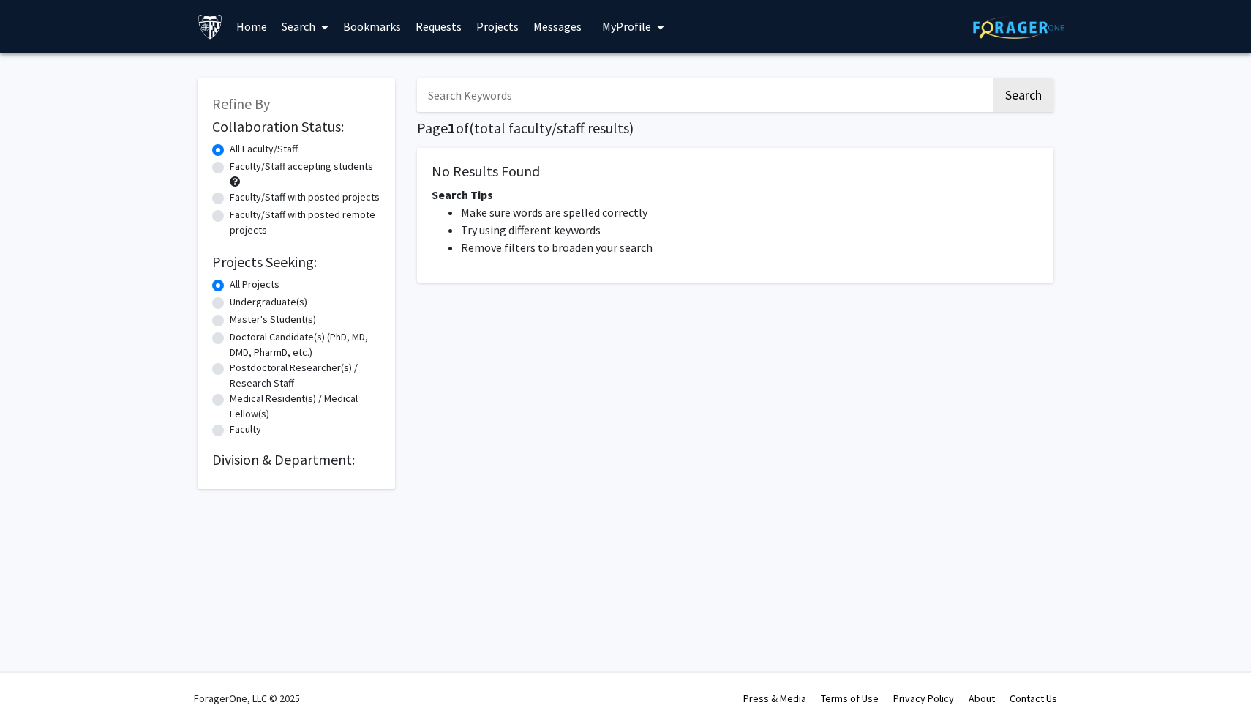
click at [250, 467] on h2 "Division & Department:" at bounding box center [296, 460] width 168 height 18
click at [269, 30] on link "Home" at bounding box center [251, 26] width 45 height 51
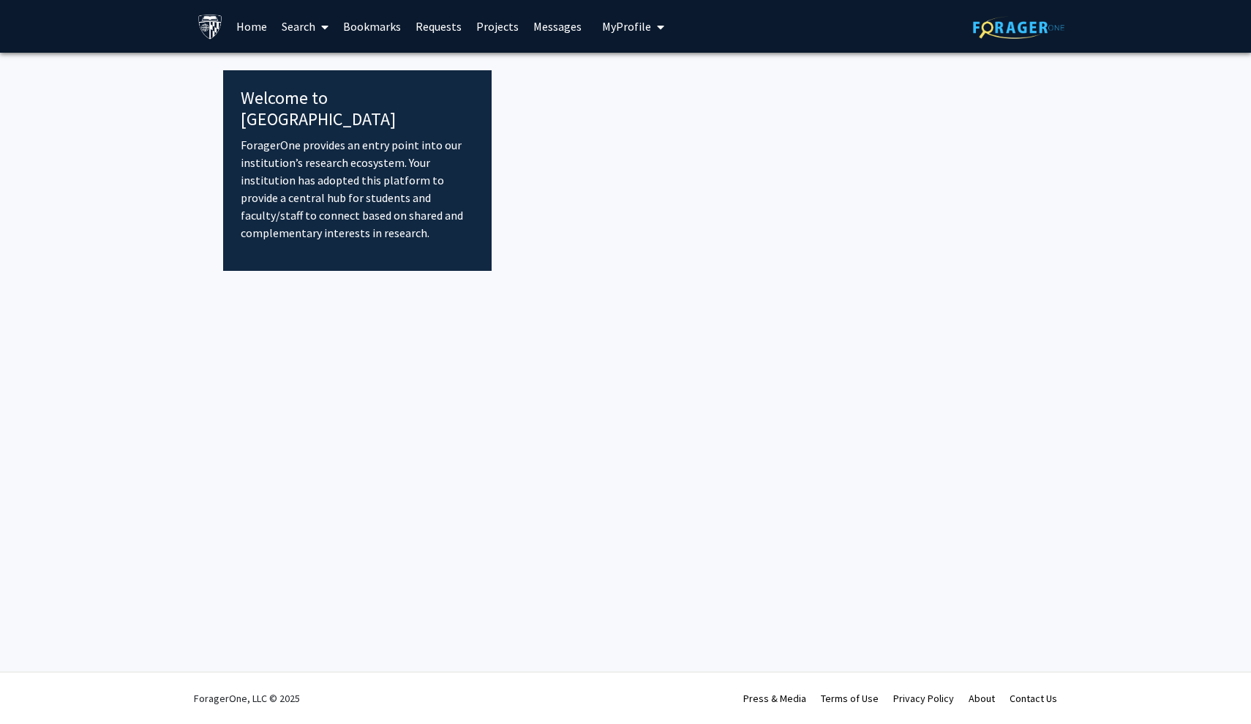
click at [253, 23] on link "Home" at bounding box center [251, 26] width 45 height 51
click at [329, 29] on icon at bounding box center [324, 27] width 7 height 12
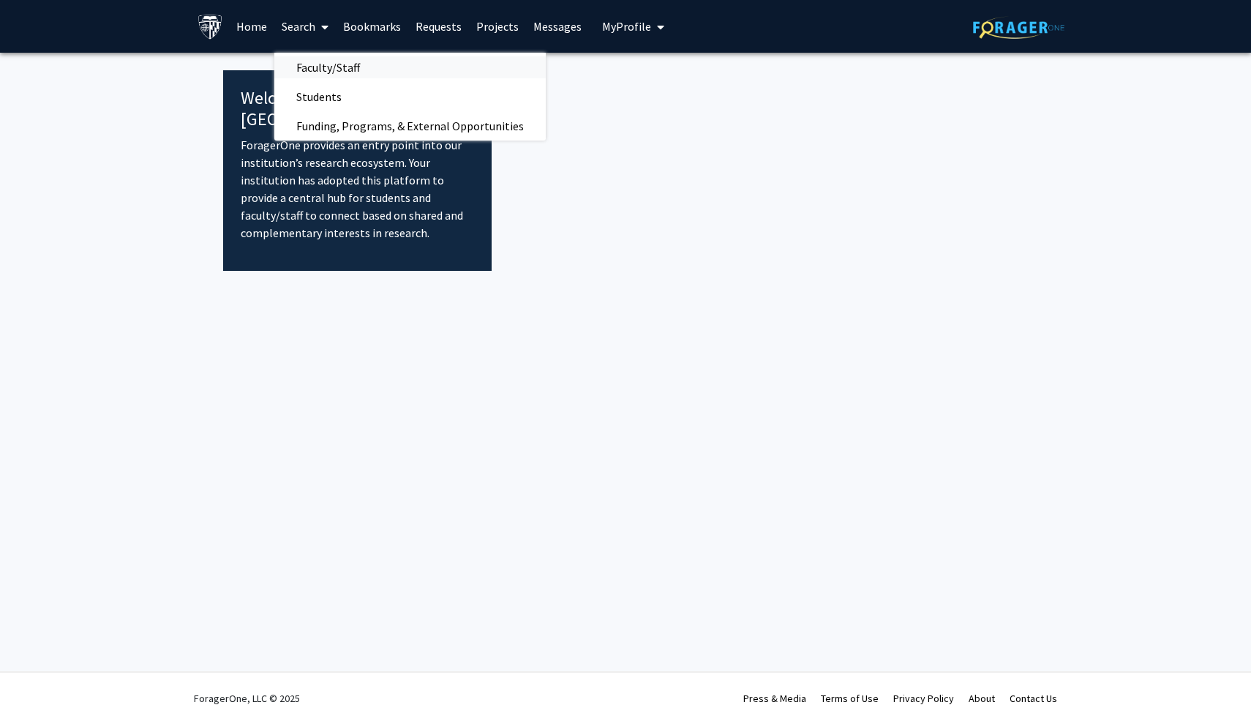
click at [333, 60] on span "Faculty/Staff" at bounding box center [328, 67] width 108 height 29
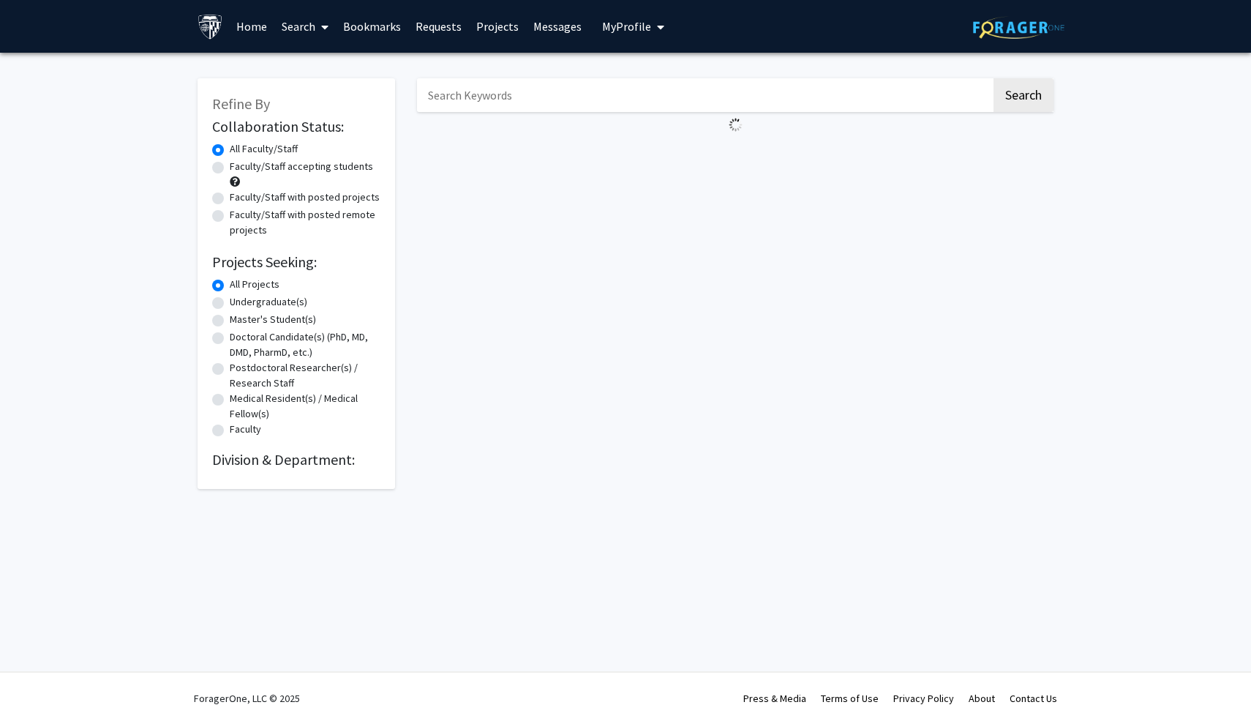
click at [310, 31] on link "Search" at bounding box center [304, 26] width 61 height 51
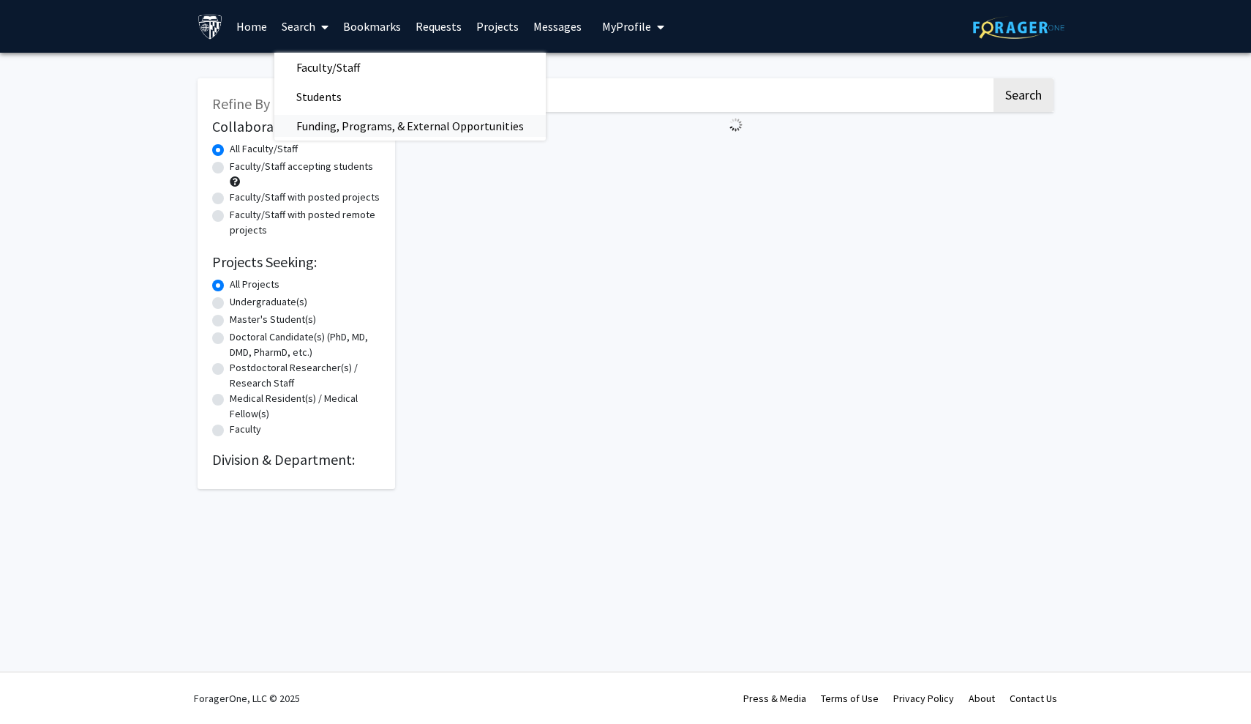
click at [323, 129] on span "Funding, Programs, & External Opportunities" at bounding box center [409, 125] width 271 height 29
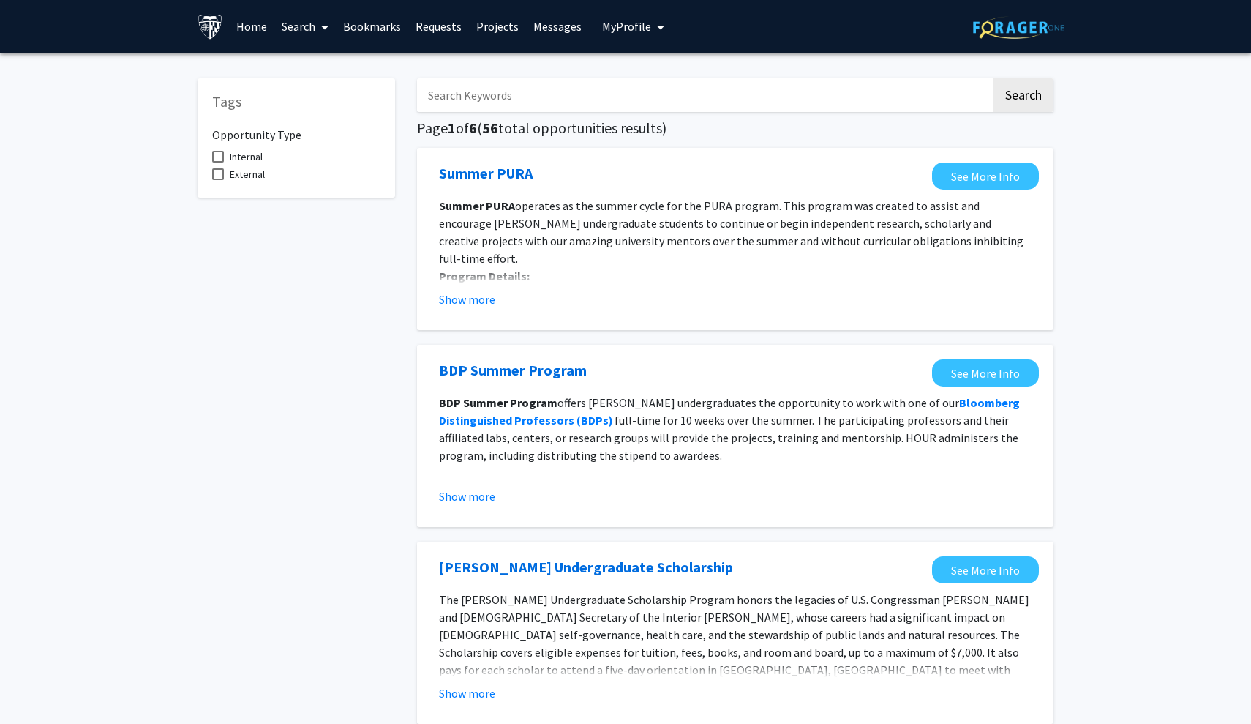
click at [303, 31] on link "Search" at bounding box center [304, 26] width 61 height 51
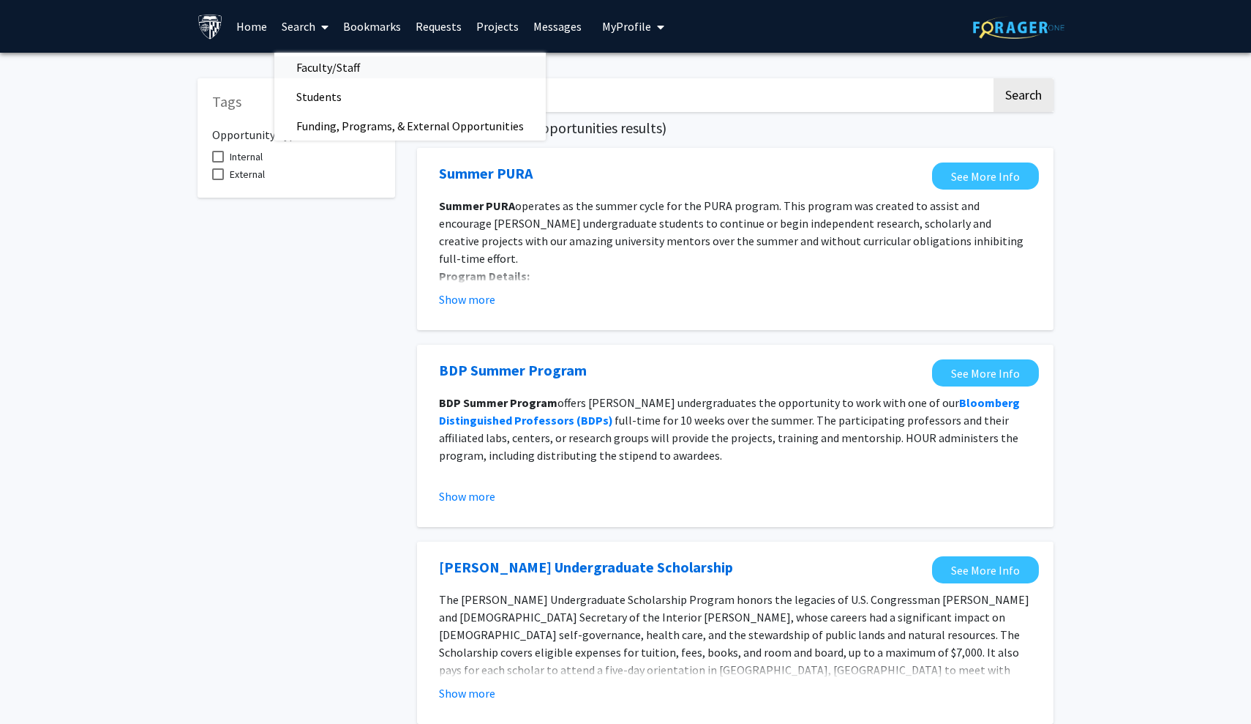
click at [331, 72] on span "Faculty/Staff" at bounding box center [328, 67] width 108 height 29
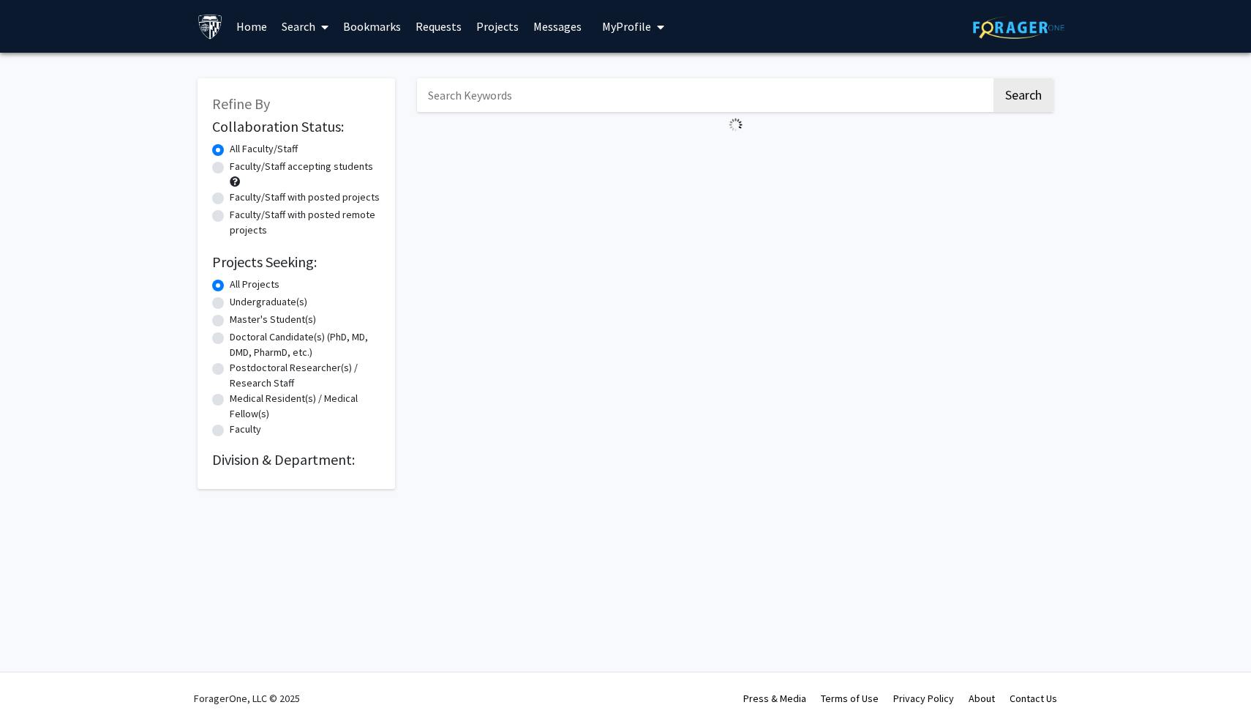
click at [270, 462] on h2 "Division & Department:" at bounding box center [296, 460] width 168 height 18
